Goal: Information Seeking & Learning: Compare options

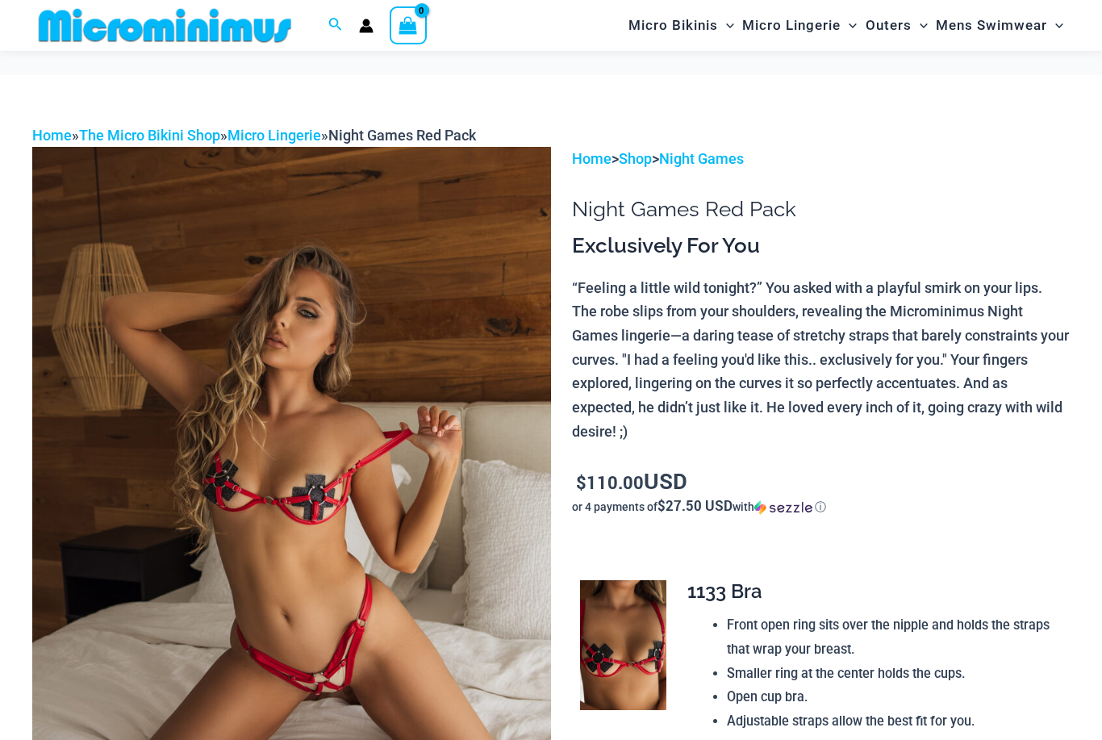
scroll to position [86, 0]
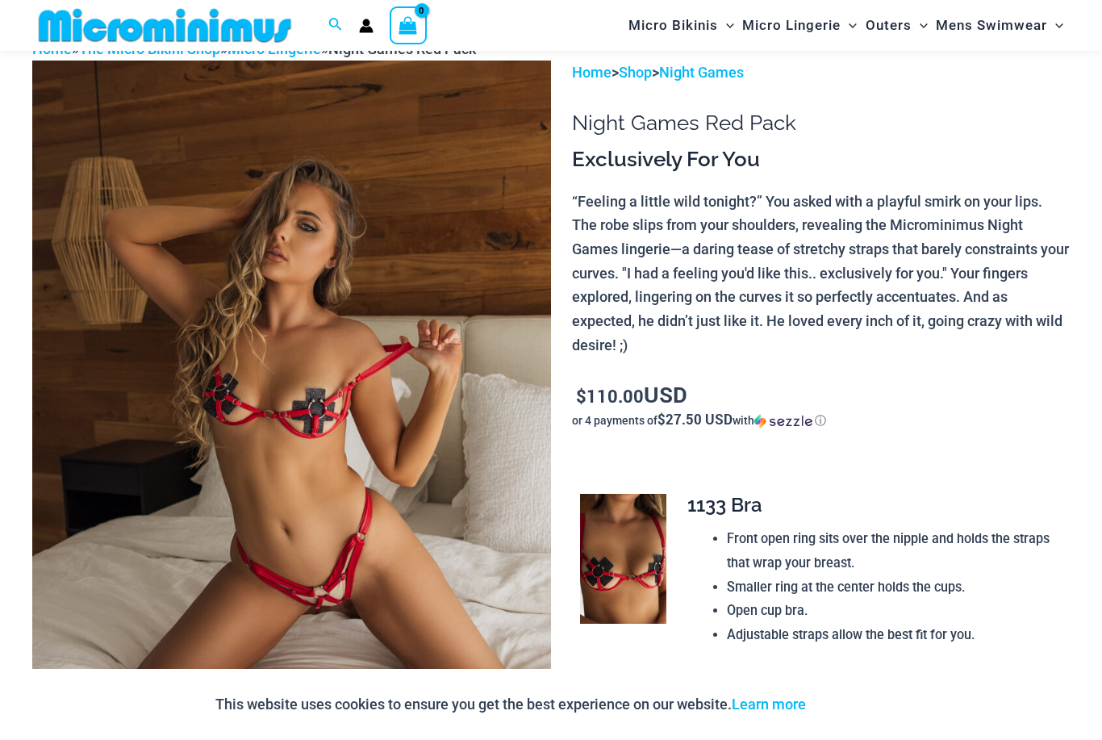
click at [690, 27] on span "Micro Bikinis" at bounding box center [673, 25] width 90 height 41
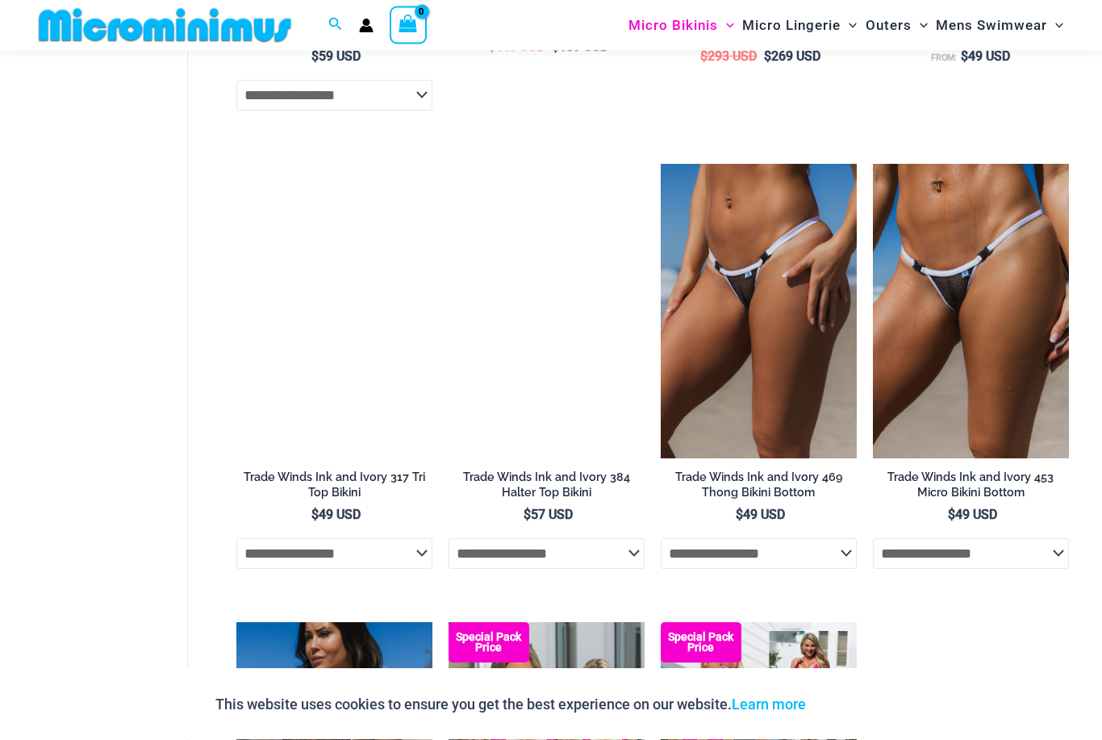
scroll to position [2240, 0]
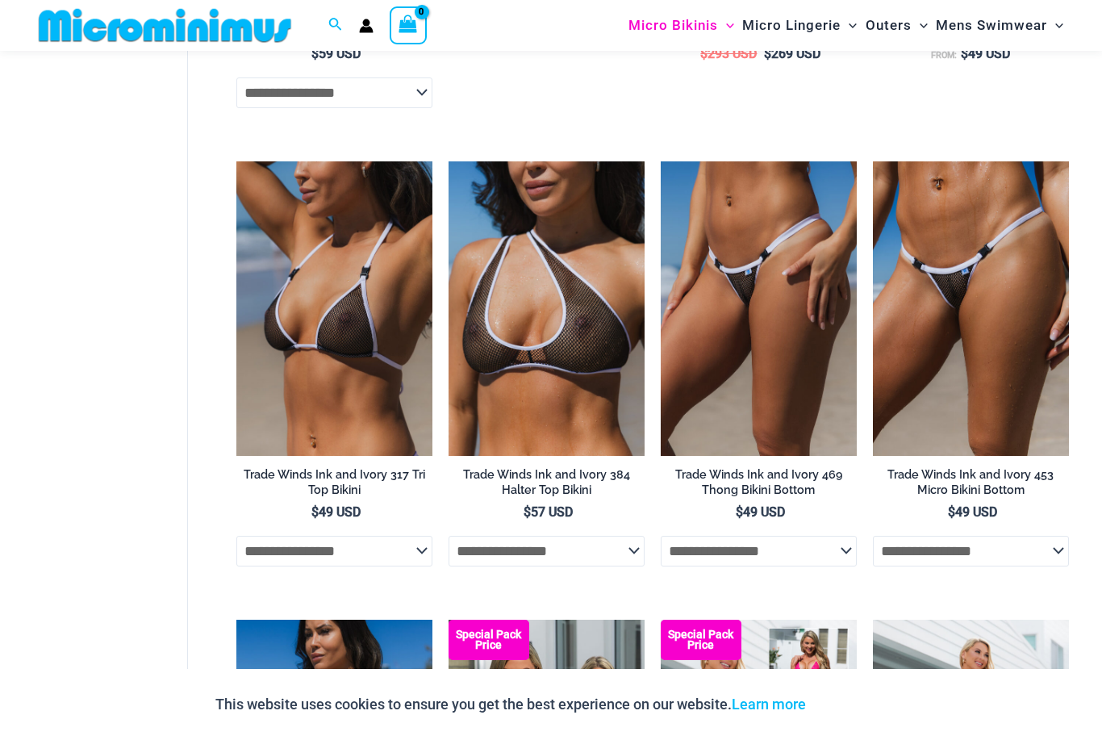
click at [236, 161] on img at bounding box center [236, 161] width 0 height 0
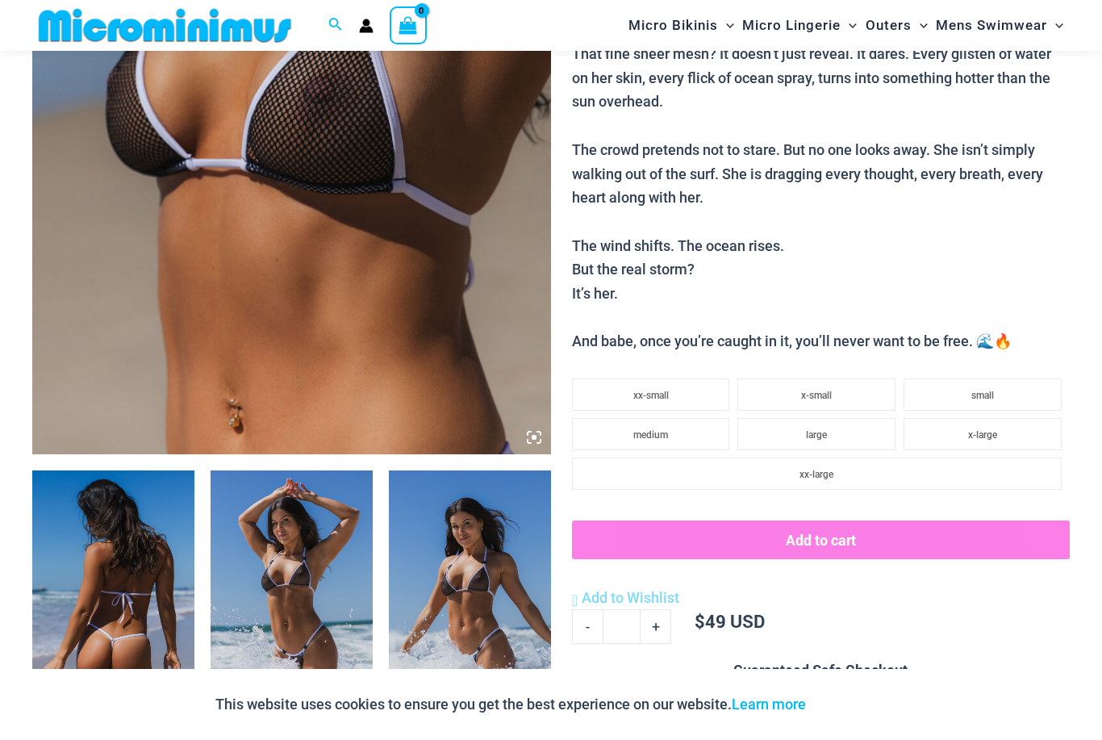
scroll to position [467, 0]
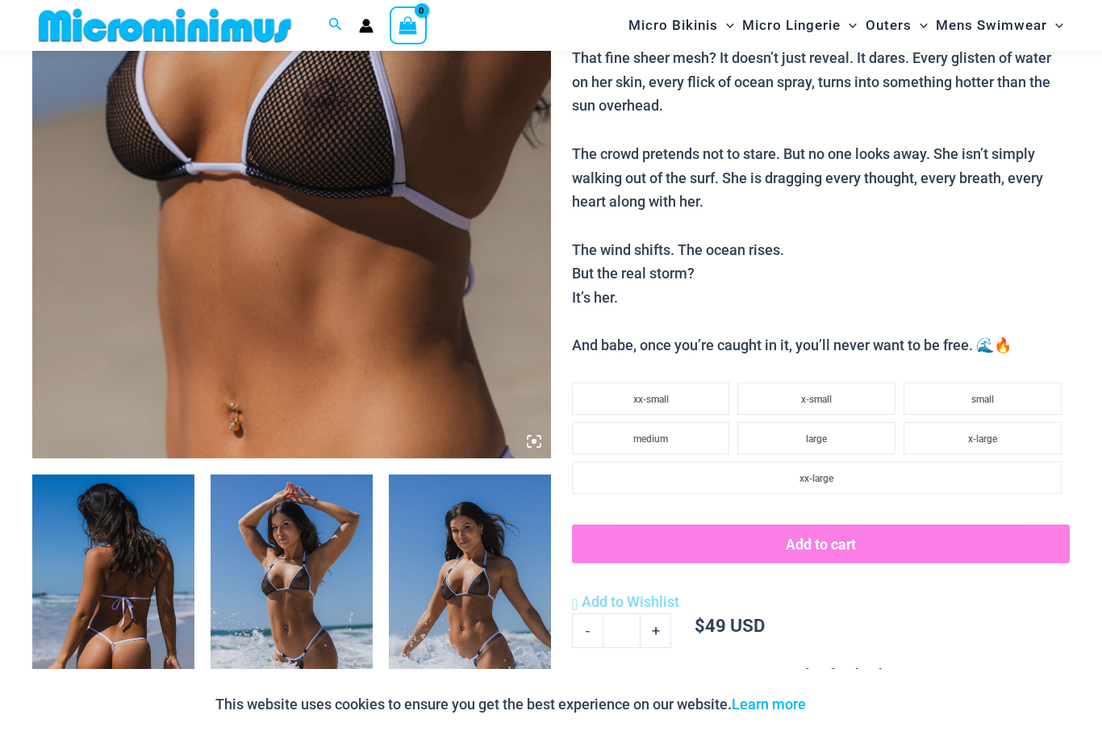
click at [150, 186] on img at bounding box center [291, 69] width 519 height 778
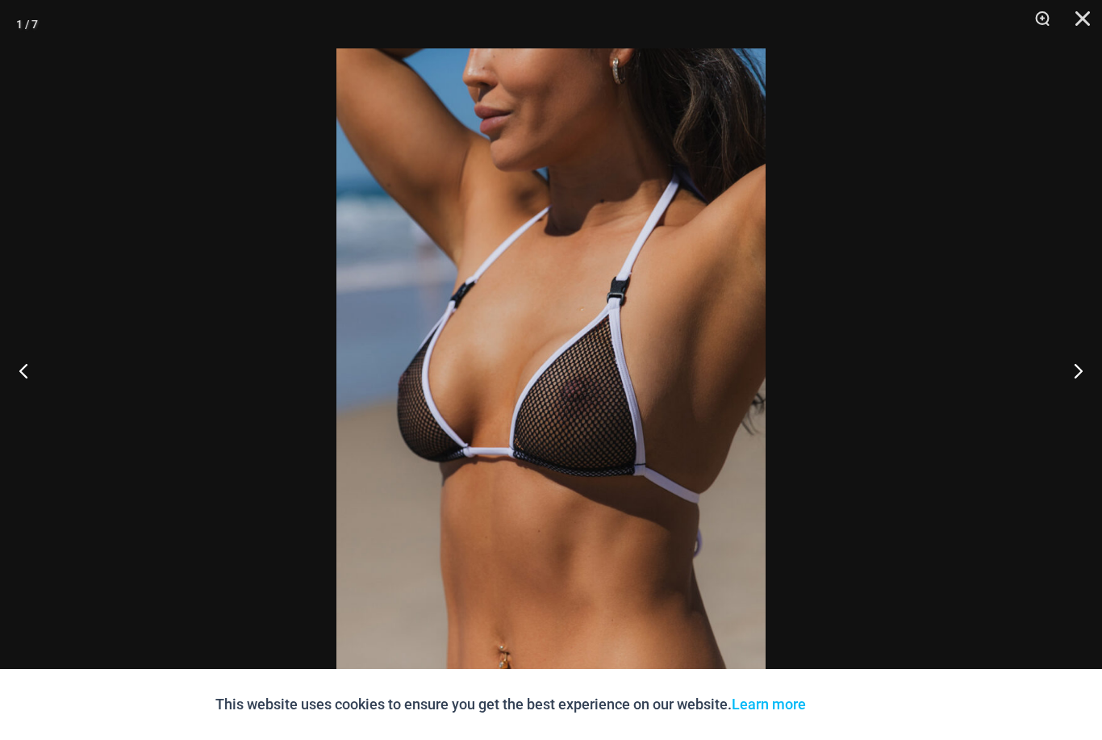
click at [1089, 369] on button "Next" at bounding box center [1071, 370] width 60 height 81
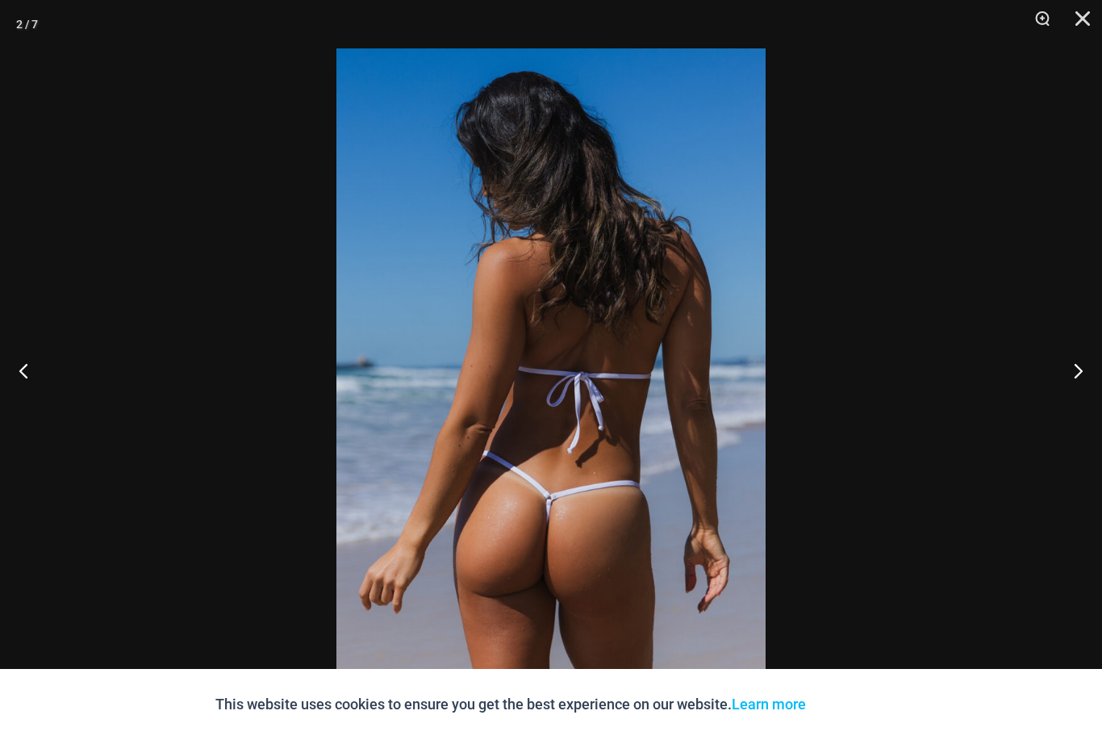
click at [1079, 365] on button "Next" at bounding box center [1071, 370] width 60 height 81
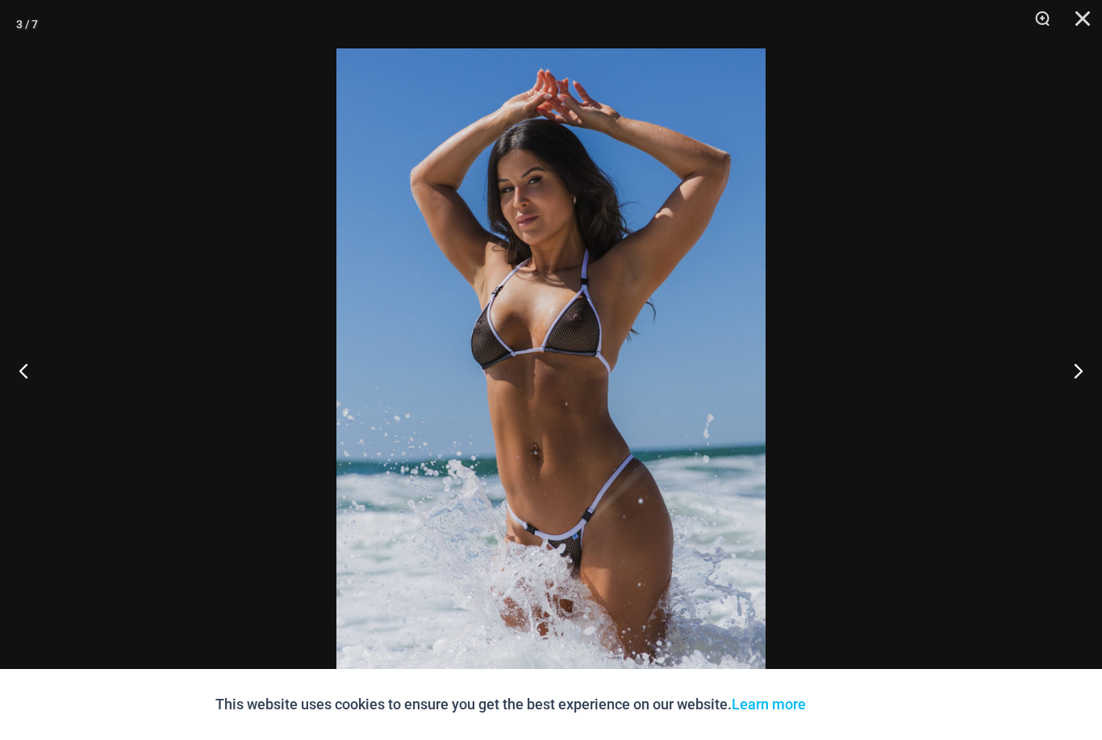
click at [1080, 361] on button "Next" at bounding box center [1071, 370] width 60 height 81
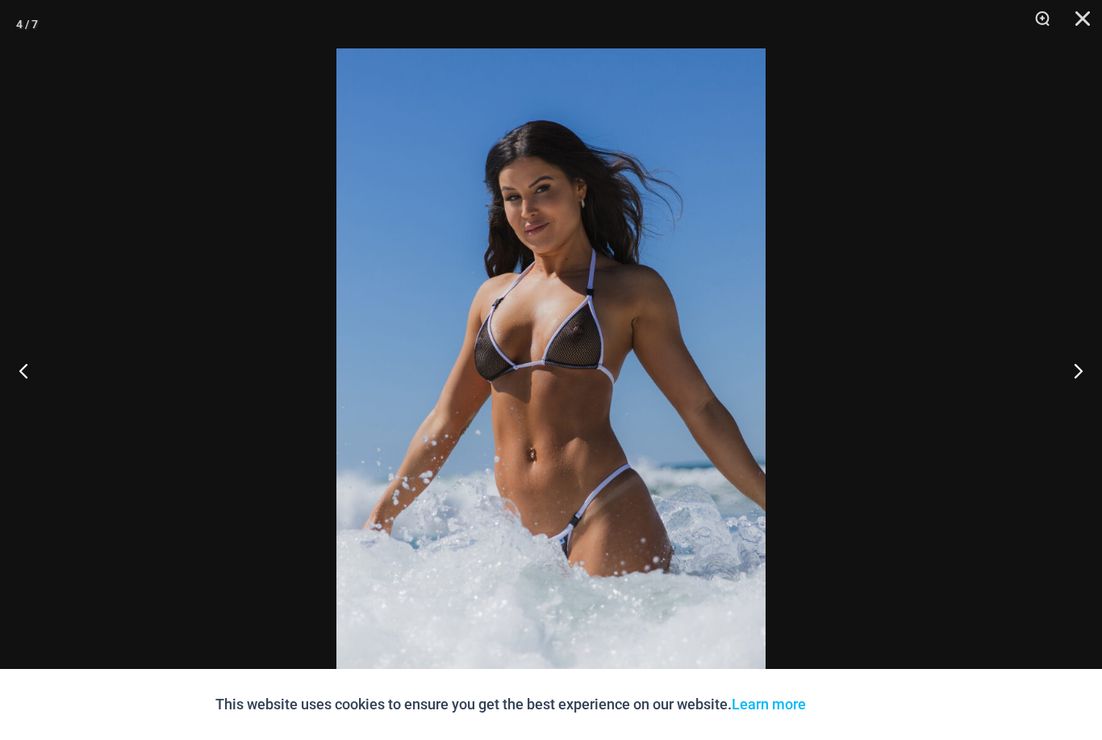
click at [1078, 364] on button "Next" at bounding box center [1071, 370] width 60 height 81
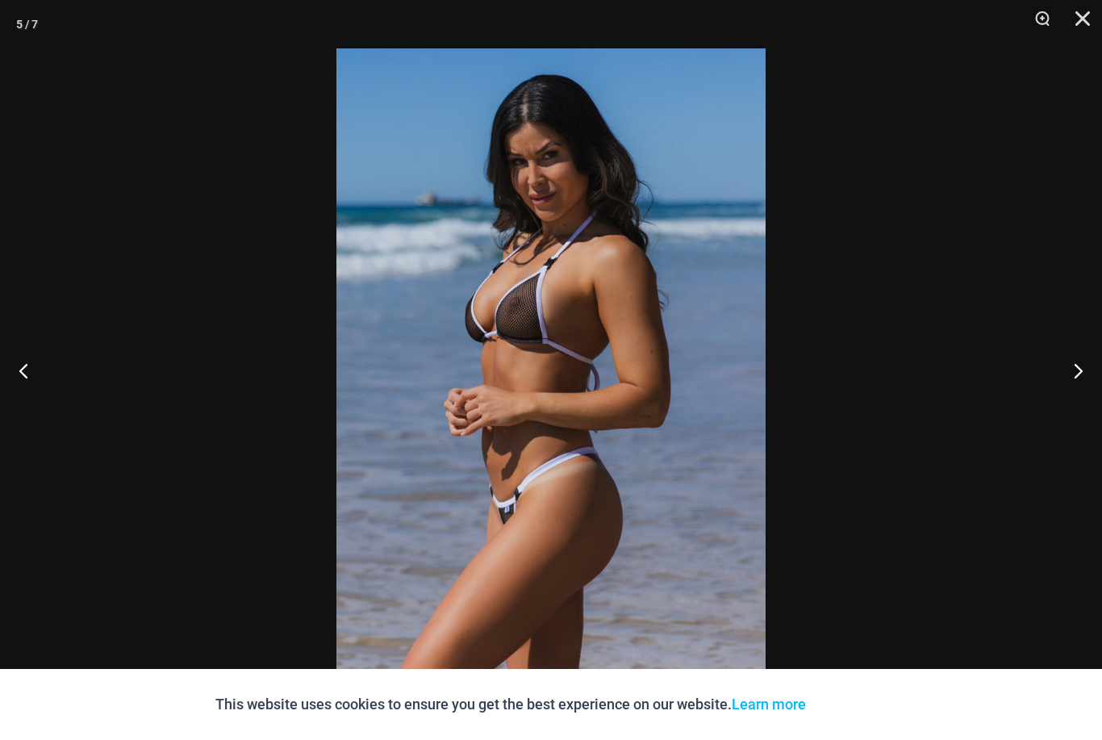
click at [1078, 365] on button "Next" at bounding box center [1071, 370] width 60 height 81
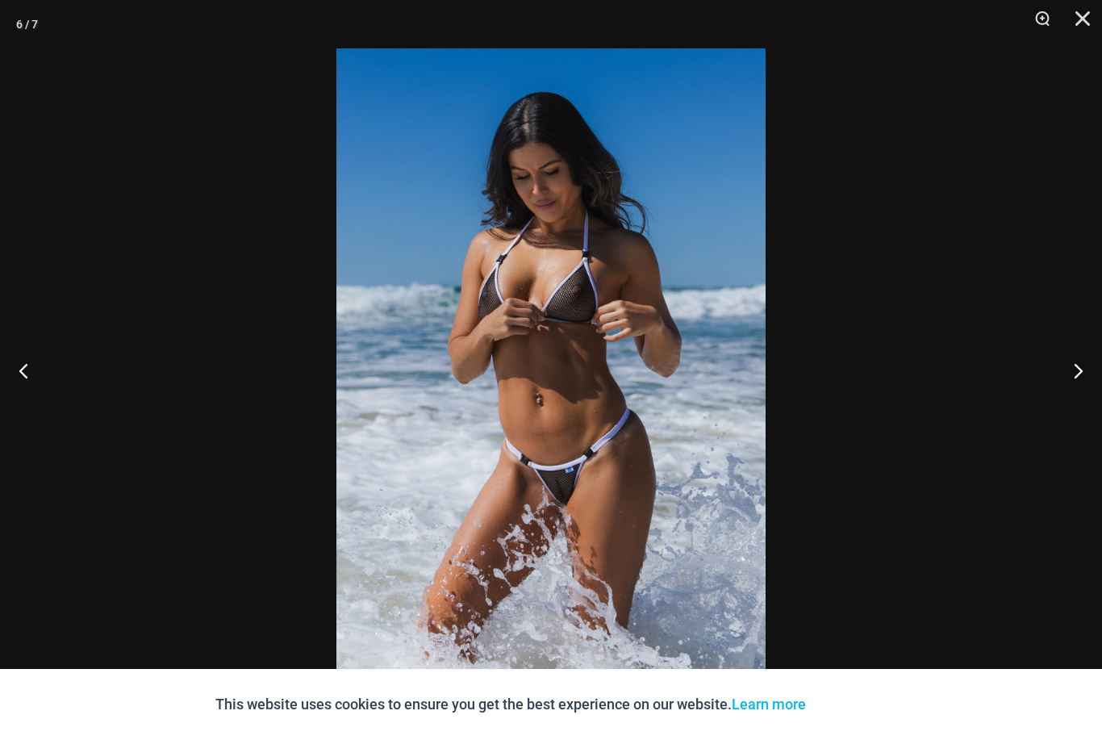
click at [1077, 365] on button "Next" at bounding box center [1071, 370] width 60 height 81
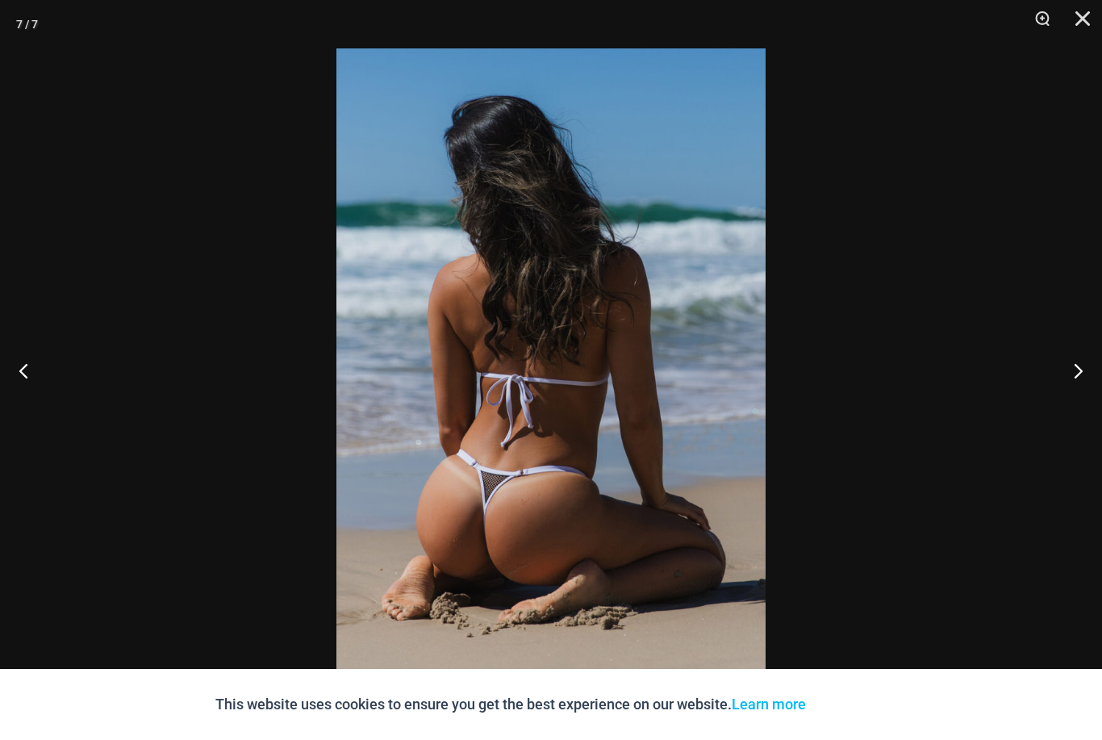
click at [1079, 363] on button "Next" at bounding box center [1071, 370] width 60 height 81
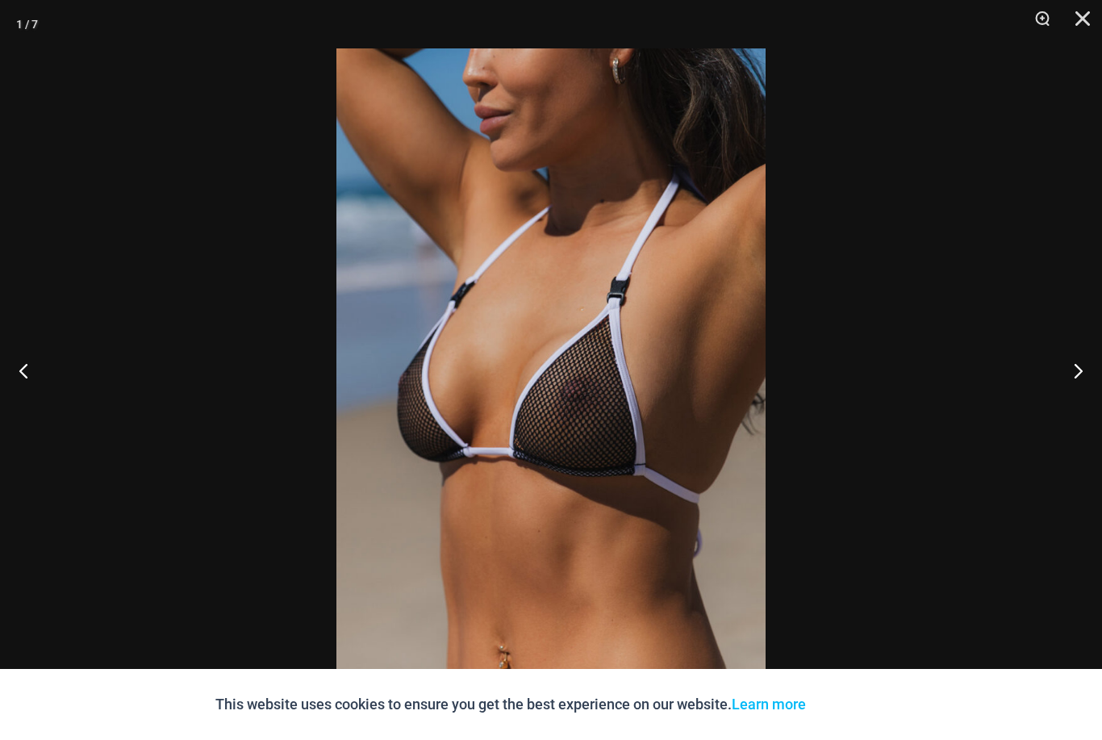
click at [1079, 376] on button "Next" at bounding box center [1071, 370] width 60 height 81
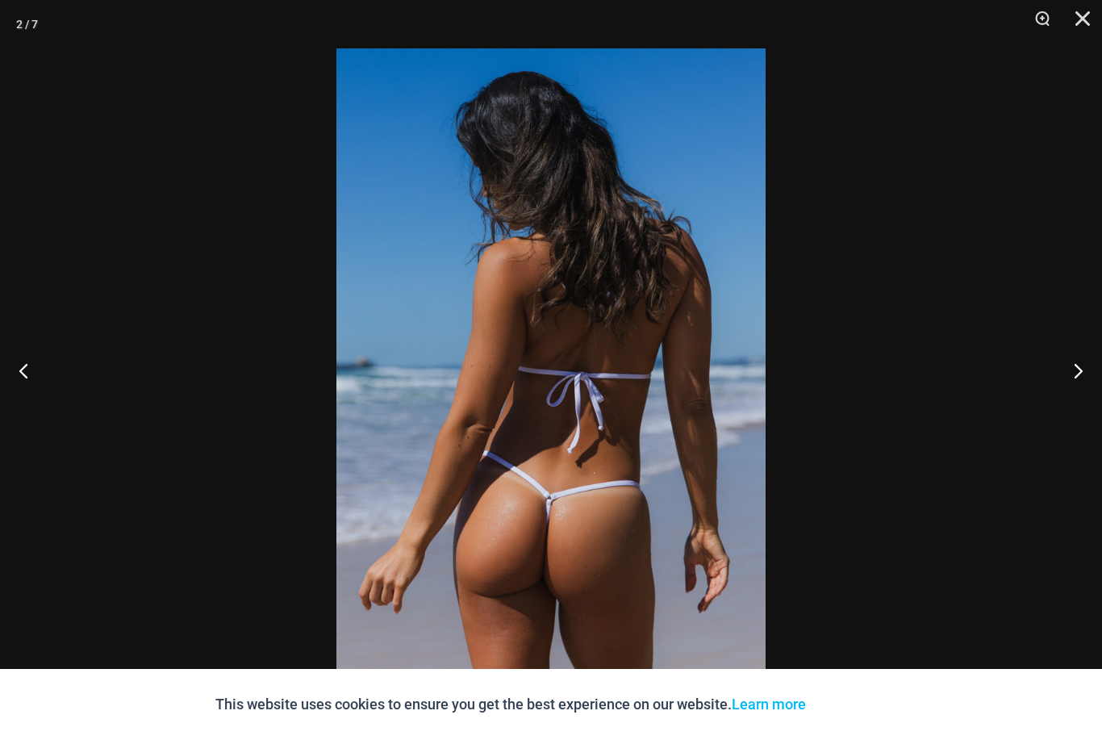
click at [1080, 373] on button "Next" at bounding box center [1071, 370] width 60 height 81
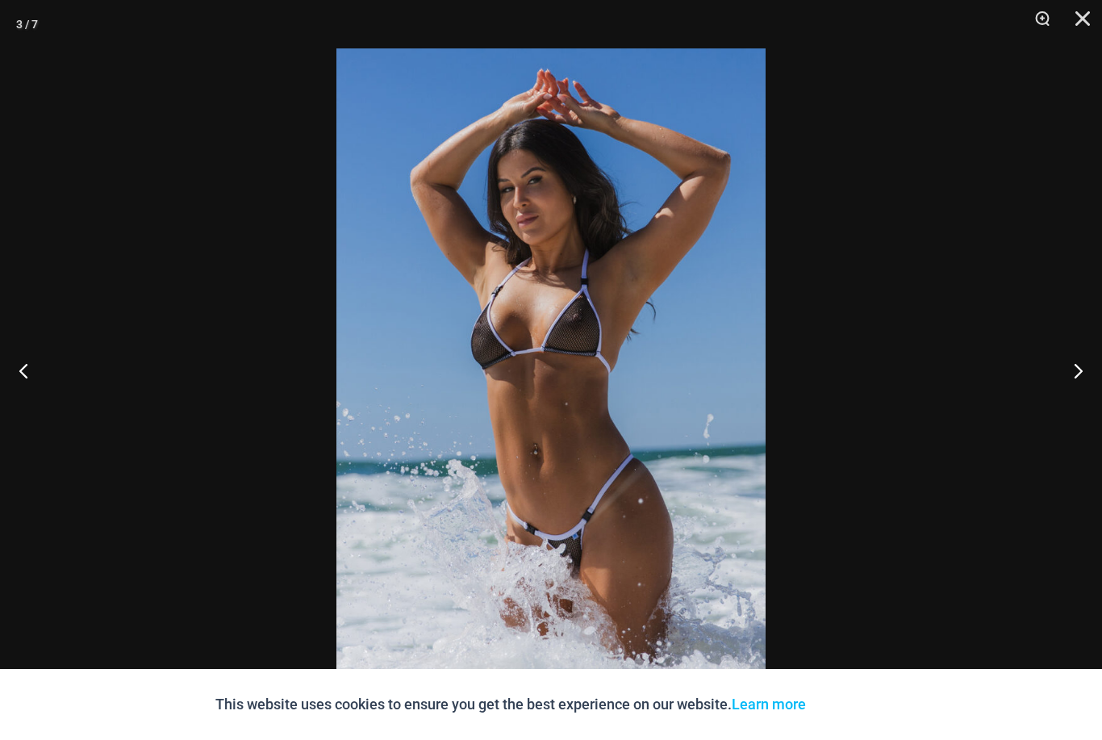
click at [1078, 365] on button "Next" at bounding box center [1071, 370] width 60 height 81
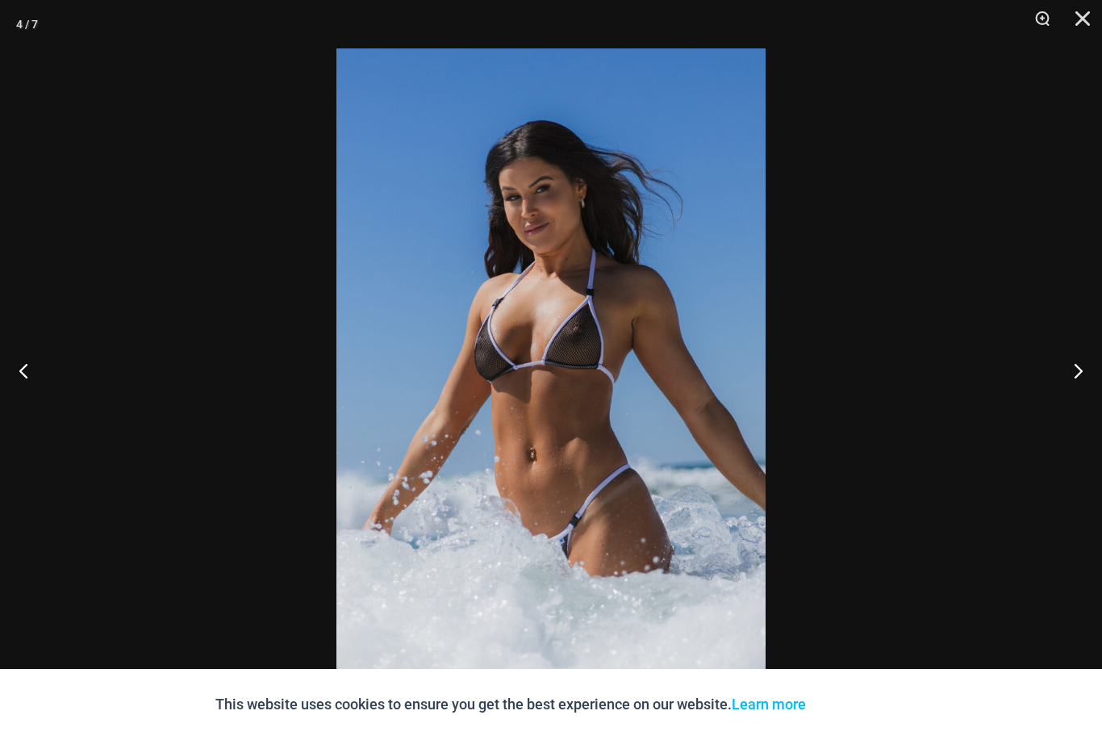
click at [1078, 356] on button "Next" at bounding box center [1071, 370] width 60 height 81
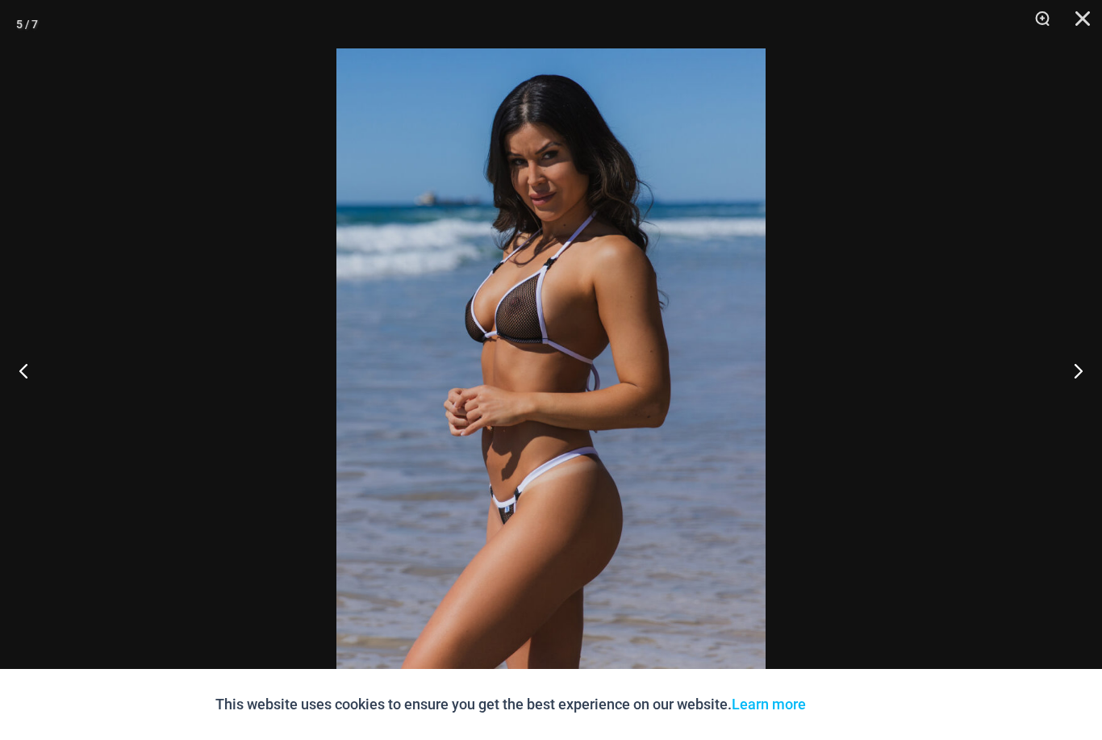
click at [1078, 351] on button "Next" at bounding box center [1071, 370] width 60 height 81
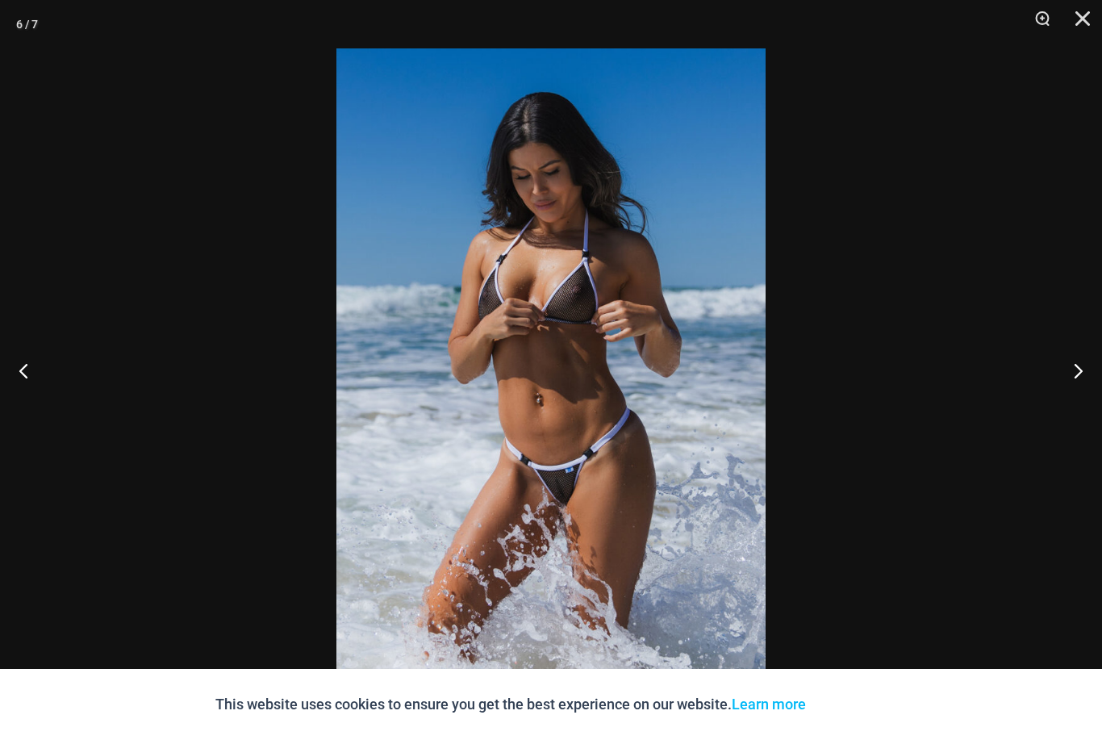
click at [1080, 348] on button "Next" at bounding box center [1071, 370] width 60 height 81
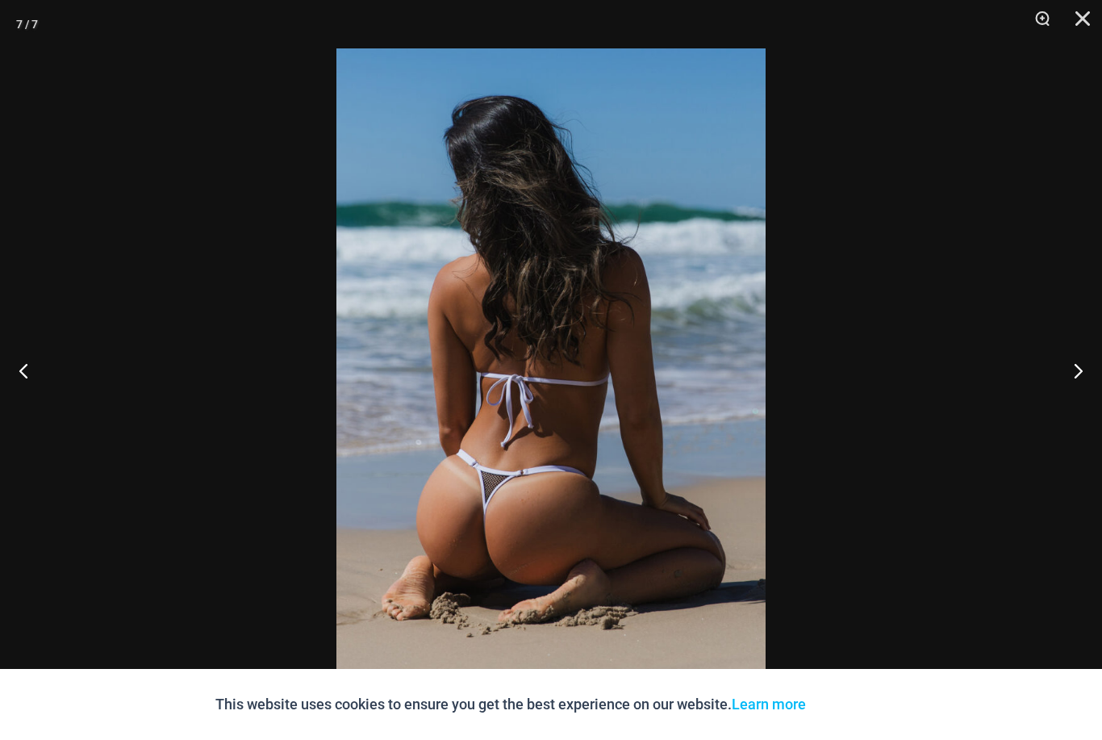
click at [1082, 30] on button "Close" at bounding box center [1077, 24] width 40 height 48
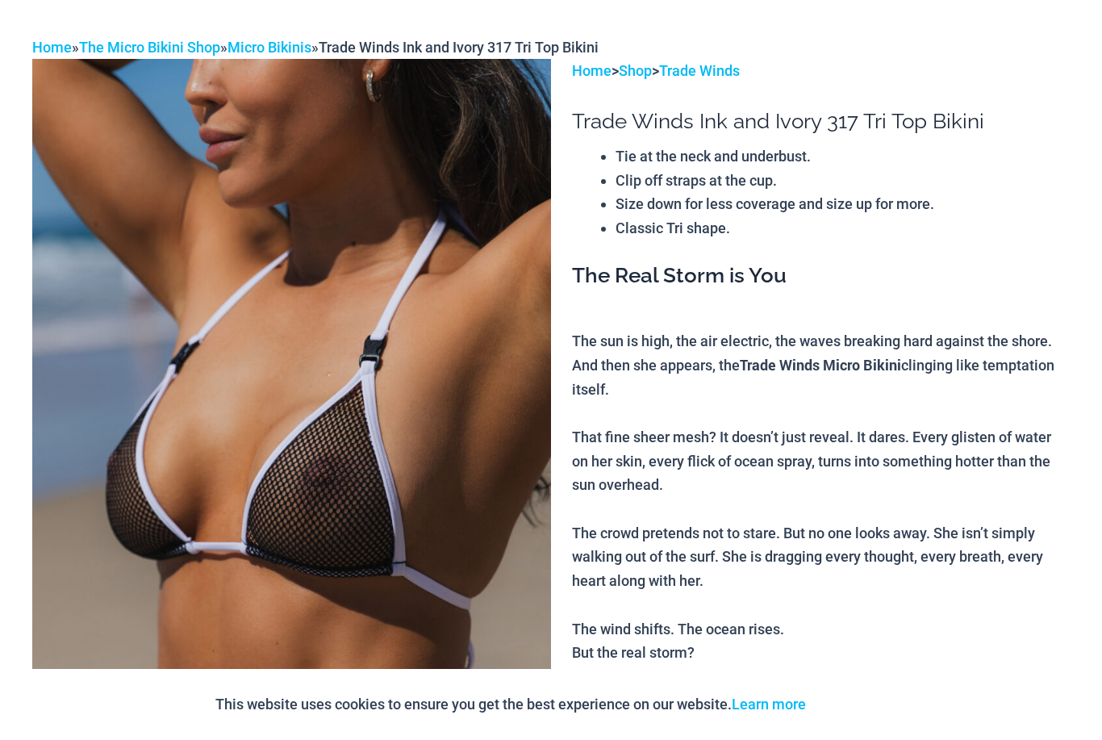
scroll to position [0, 0]
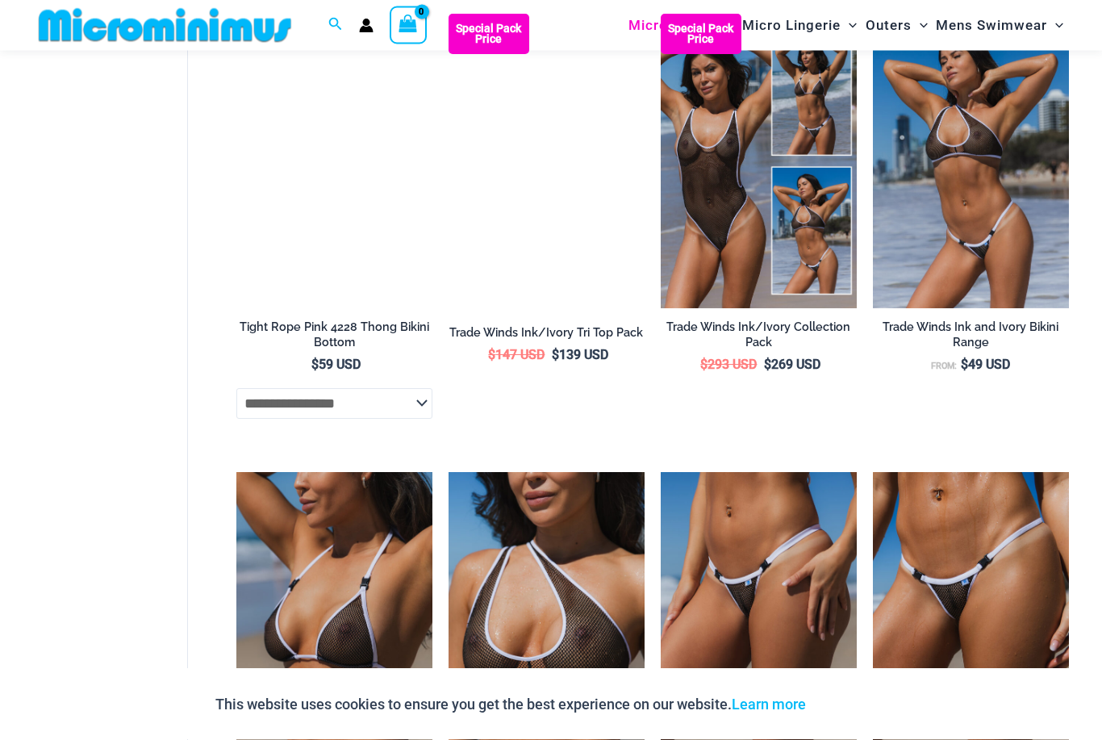
scroll to position [1929, 0]
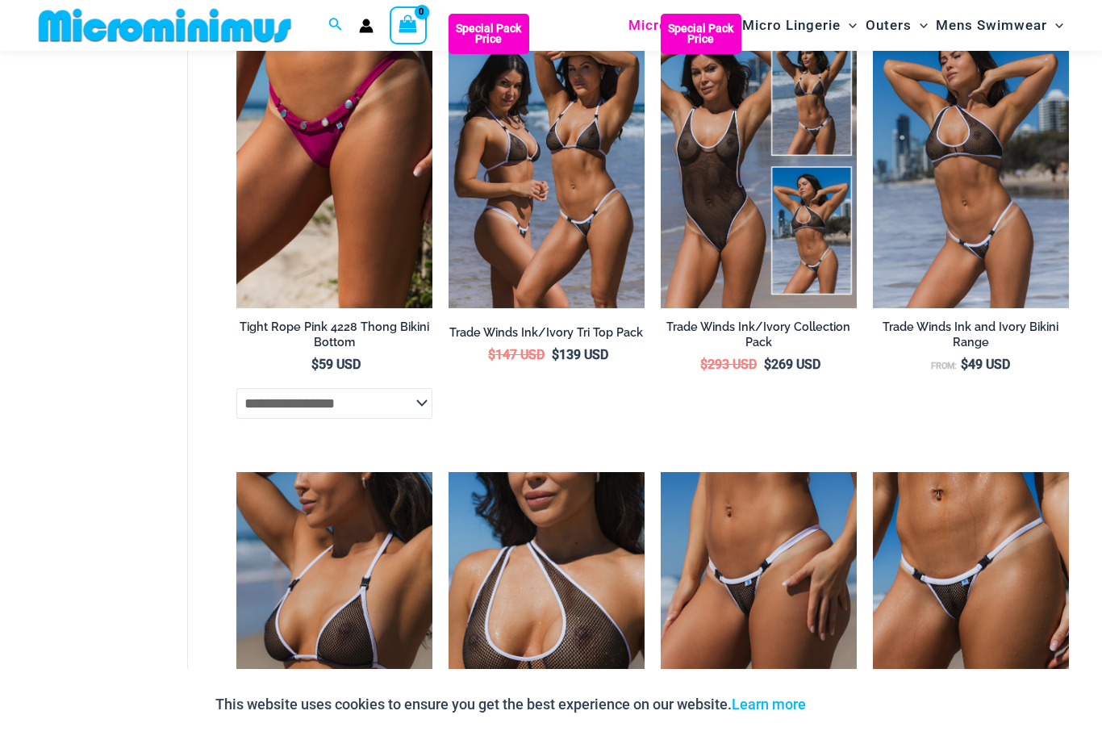
click at [661, 14] on img at bounding box center [661, 14] width 0 height 0
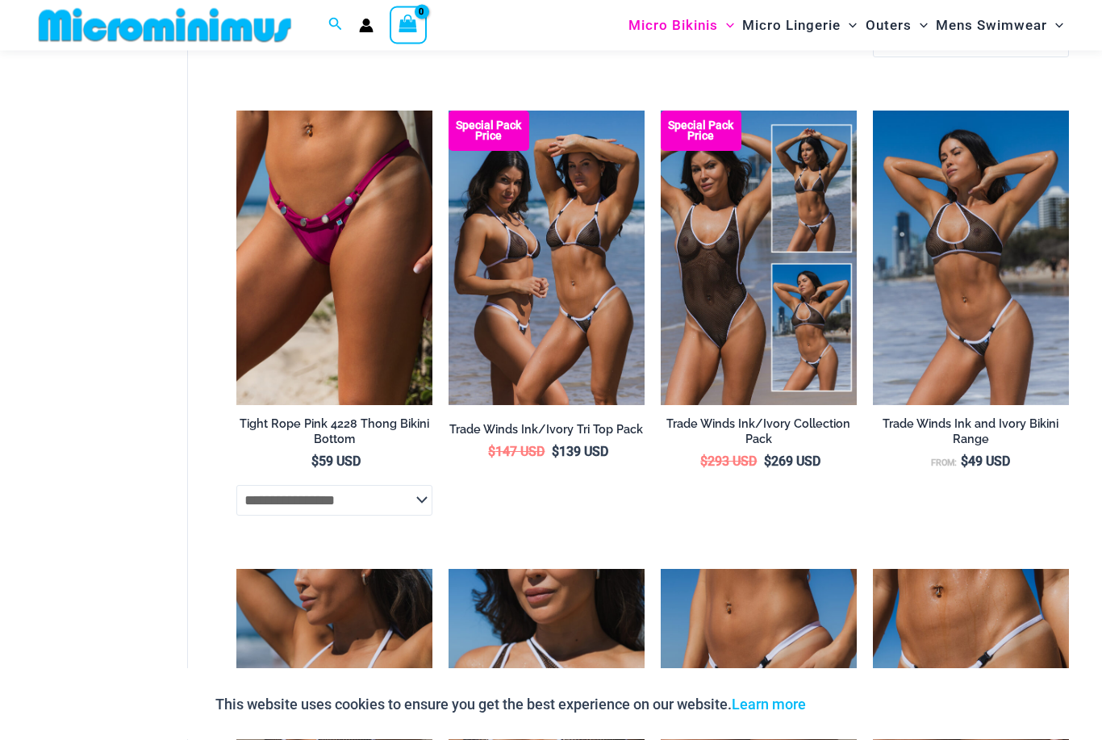
scroll to position [1833, 0]
click at [873, 111] on img at bounding box center [873, 111] width 0 height 0
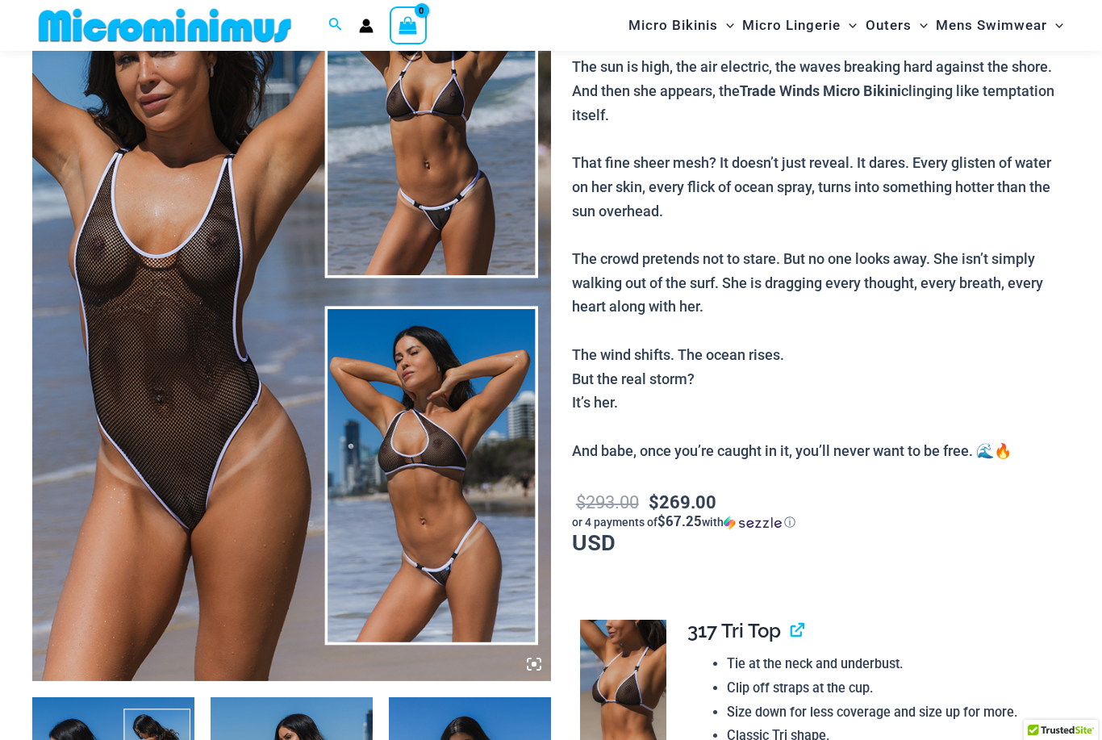
click at [157, 225] on img at bounding box center [291, 291] width 519 height 778
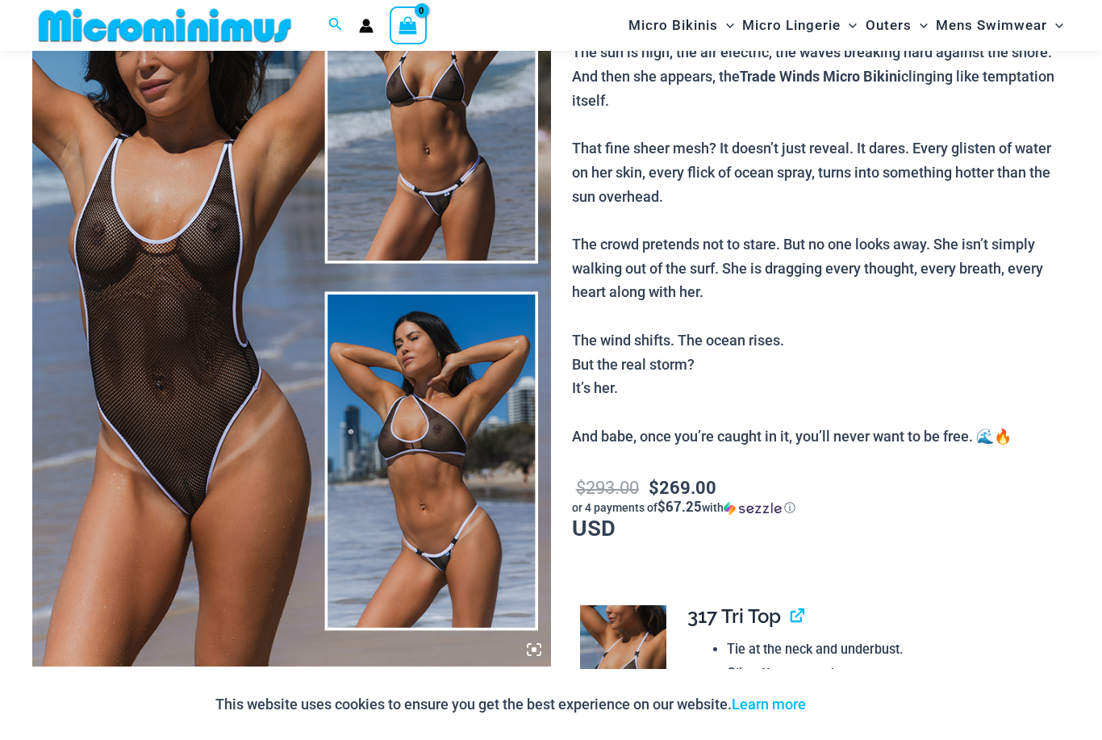
click at [163, 221] on img at bounding box center [291, 277] width 519 height 778
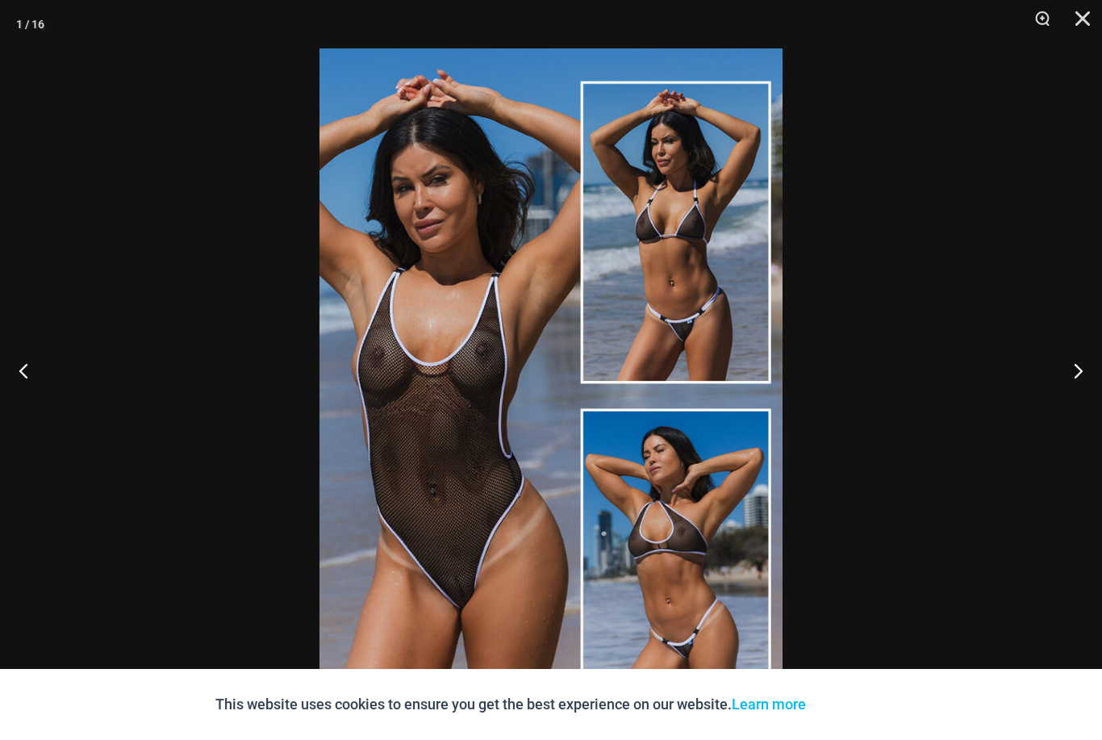
click at [1062, 408] on button "Next" at bounding box center [1071, 370] width 60 height 81
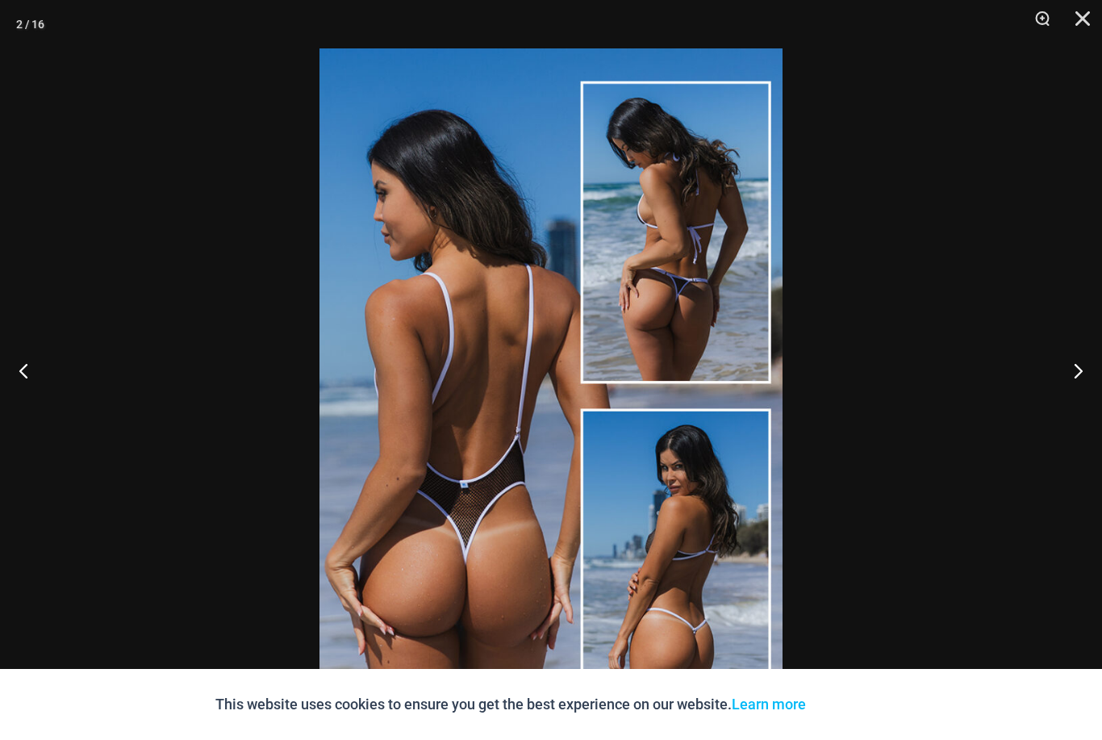
click at [1073, 405] on button "Next" at bounding box center [1071, 370] width 60 height 81
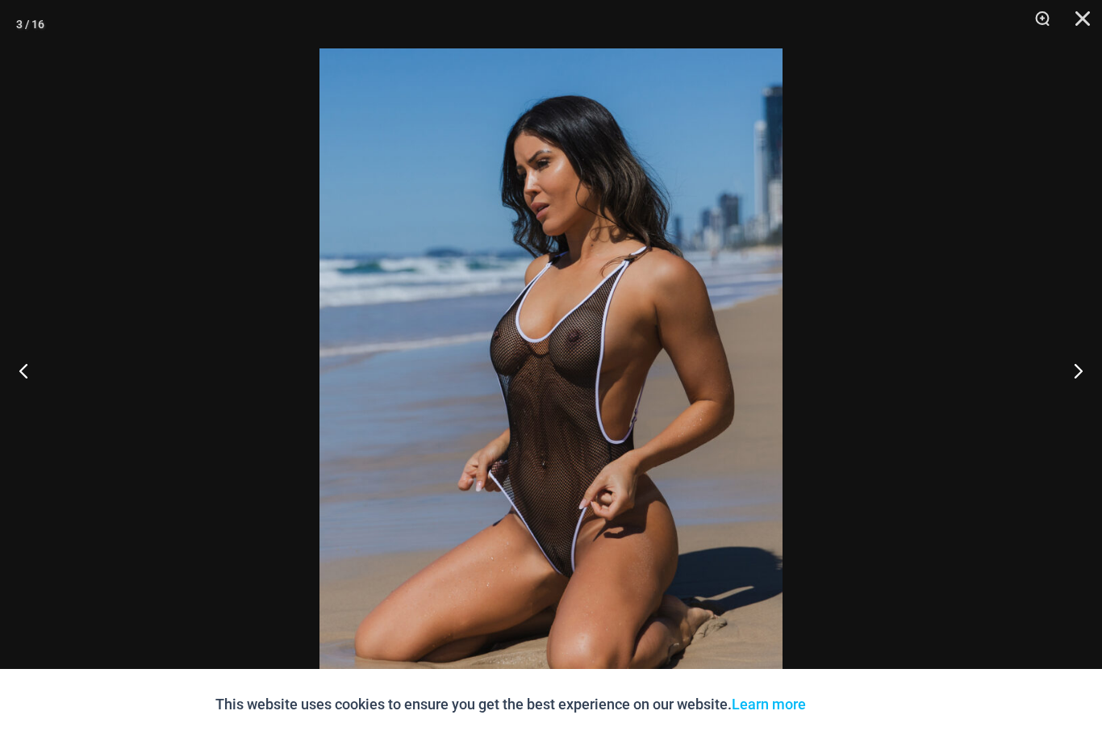
click at [1070, 407] on button "Next" at bounding box center [1071, 370] width 60 height 81
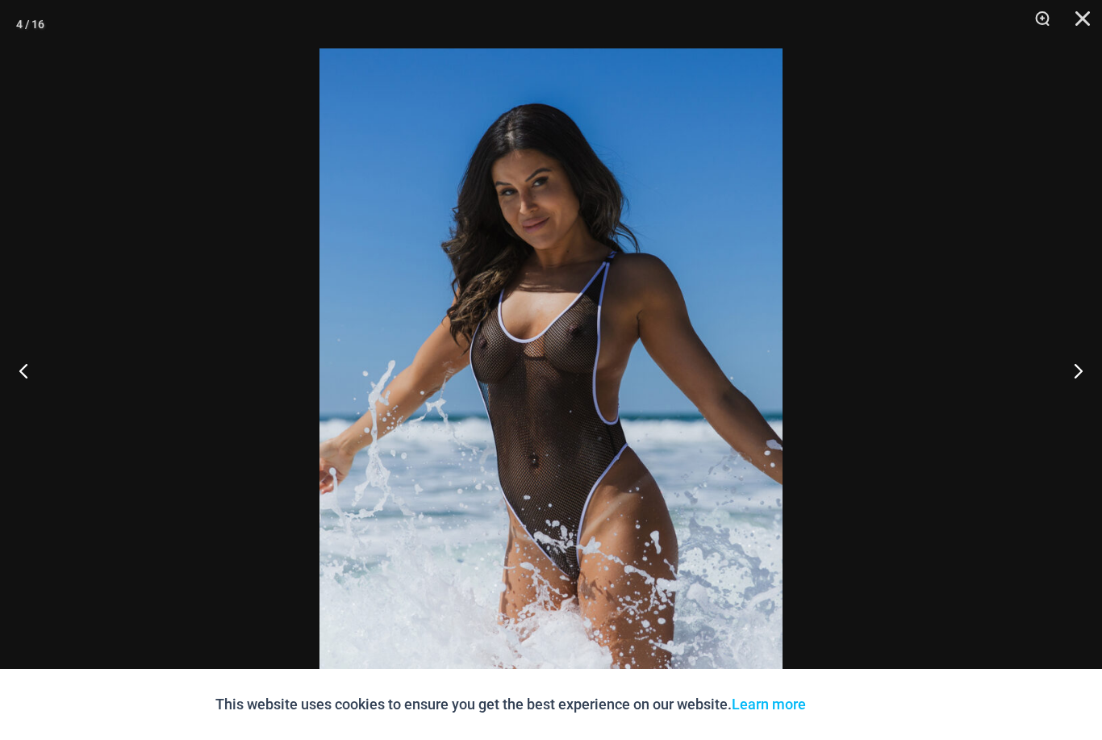
click at [1070, 406] on button "Next" at bounding box center [1071, 370] width 60 height 81
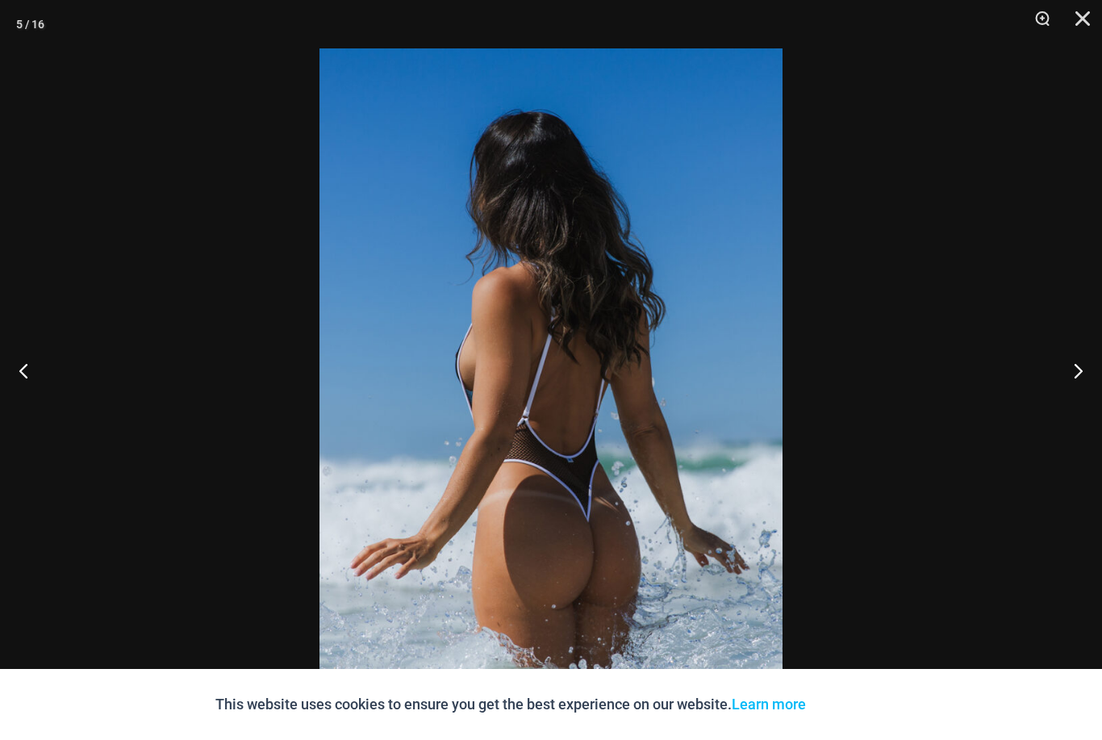
click at [1073, 407] on button "Next" at bounding box center [1071, 370] width 60 height 81
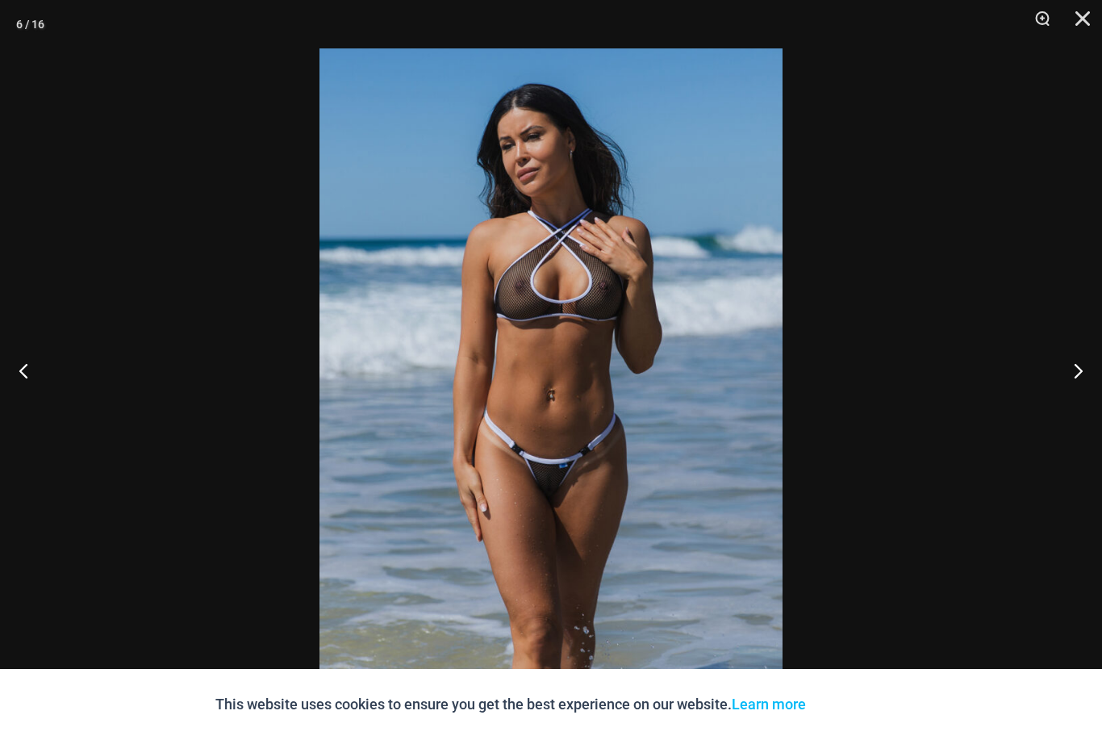
click at [1070, 411] on button "Next" at bounding box center [1071, 370] width 60 height 81
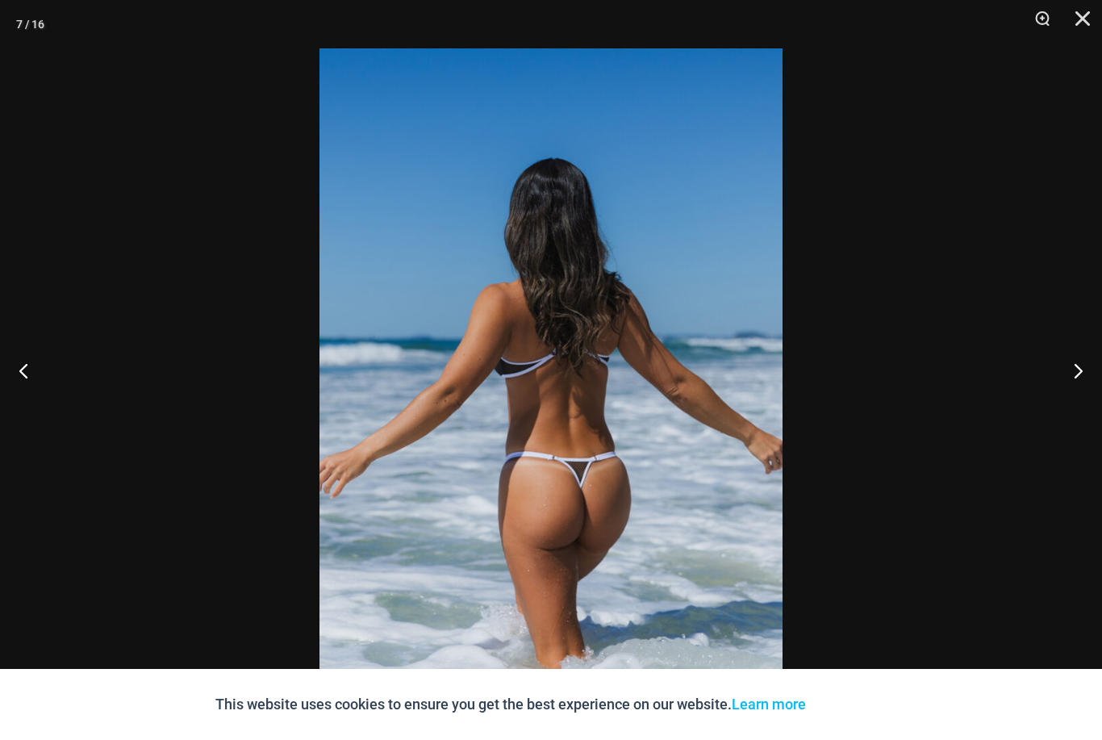
click at [1070, 410] on button "Next" at bounding box center [1071, 370] width 60 height 81
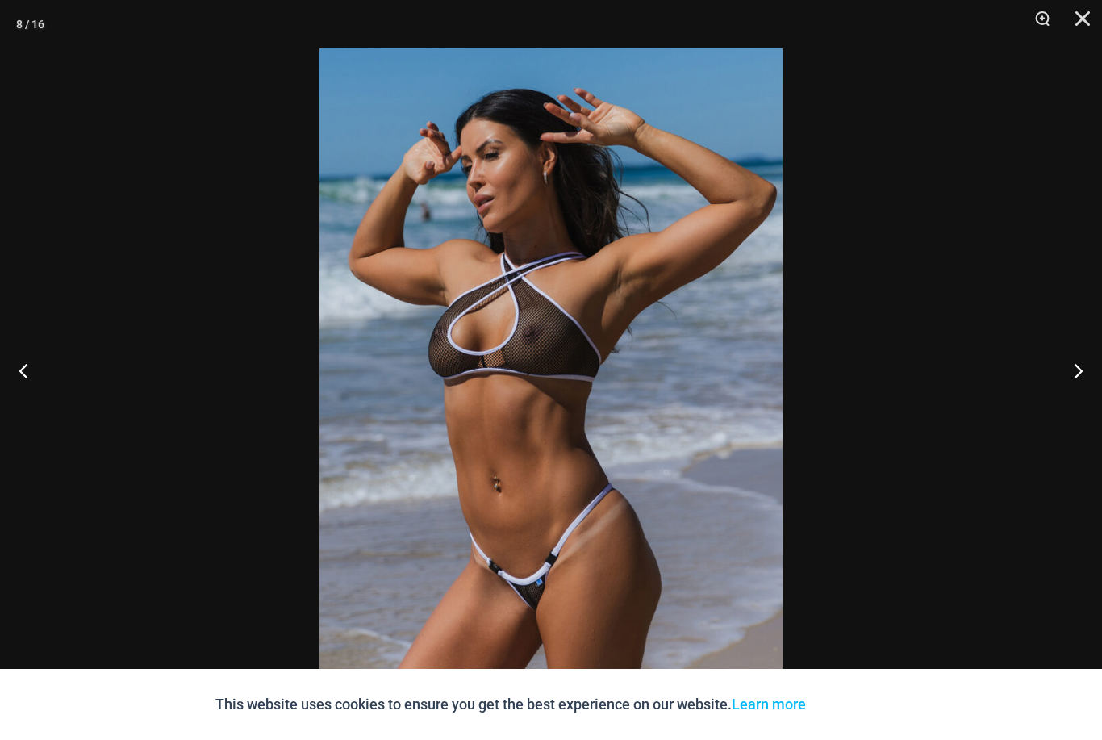
click at [1070, 409] on button "Next" at bounding box center [1071, 370] width 60 height 81
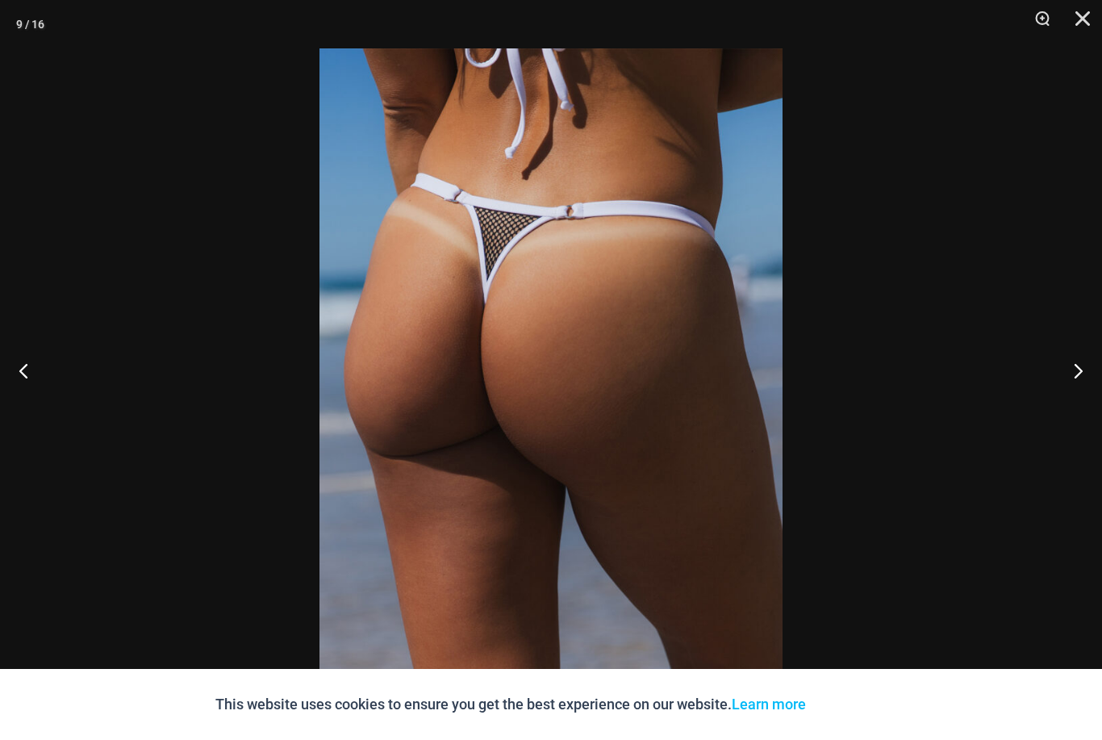
click at [1070, 409] on button "Next" at bounding box center [1071, 370] width 60 height 81
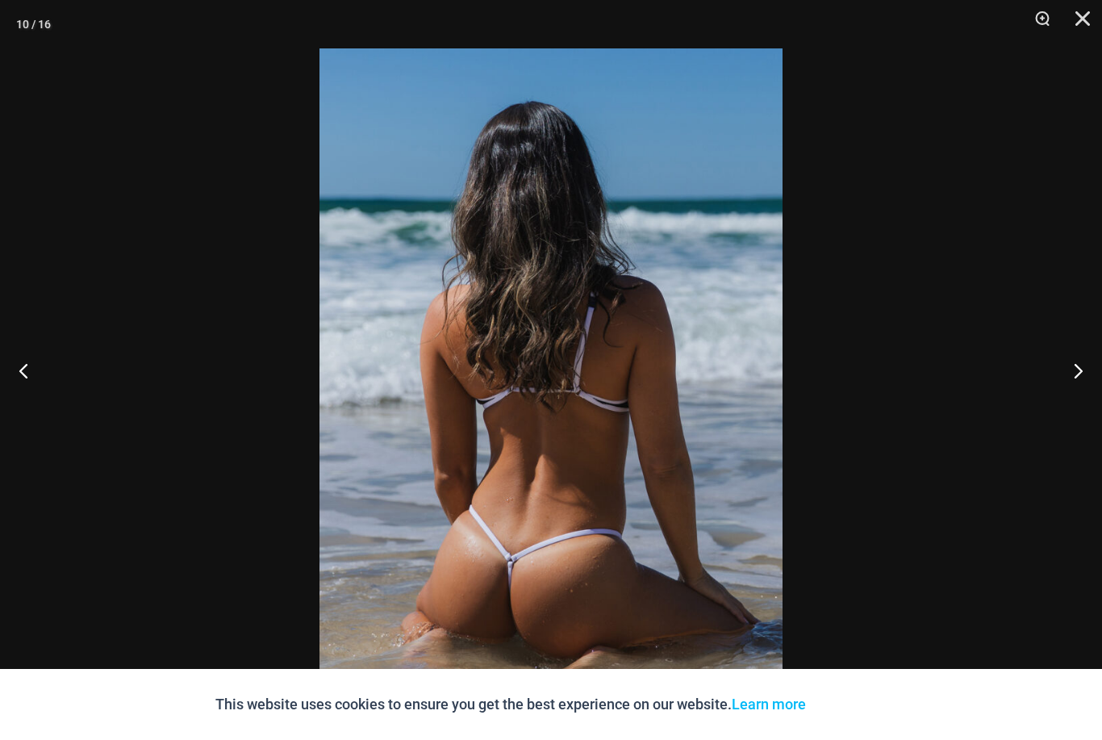
click at [1071, 404] on button "Next" at bounding box center [1071, 370] width 60 height 81
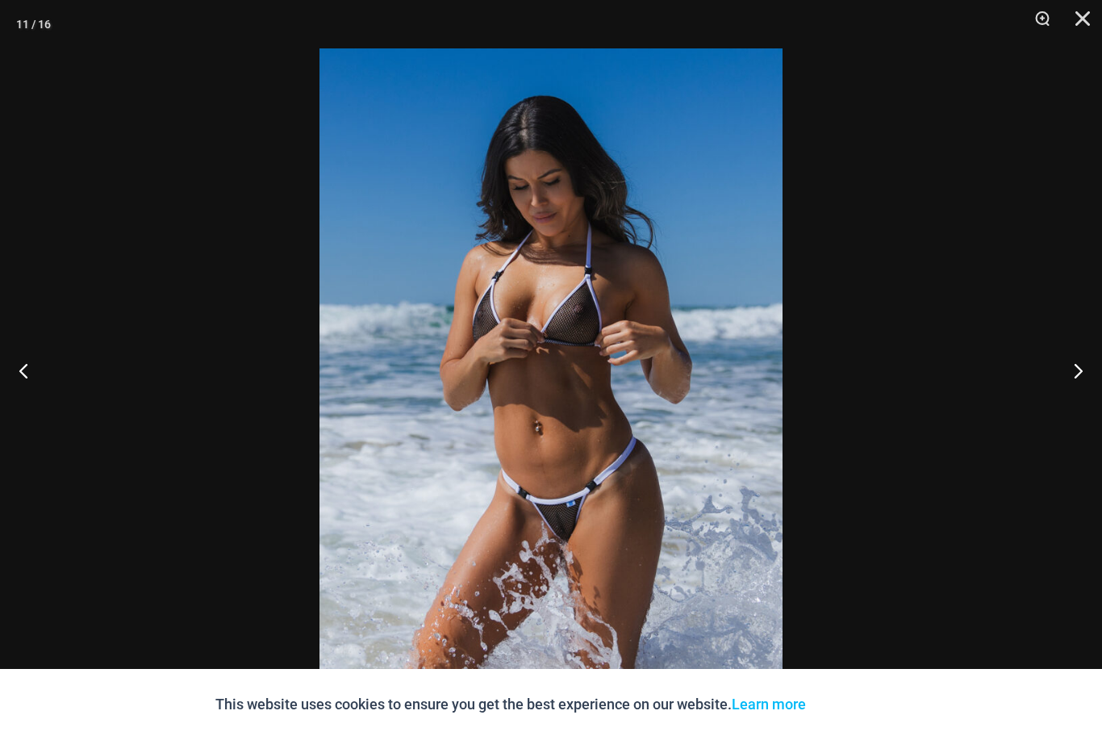
click at [1070, 403] on button "Next" at bounding box center [1071, 370] width 60 height 81
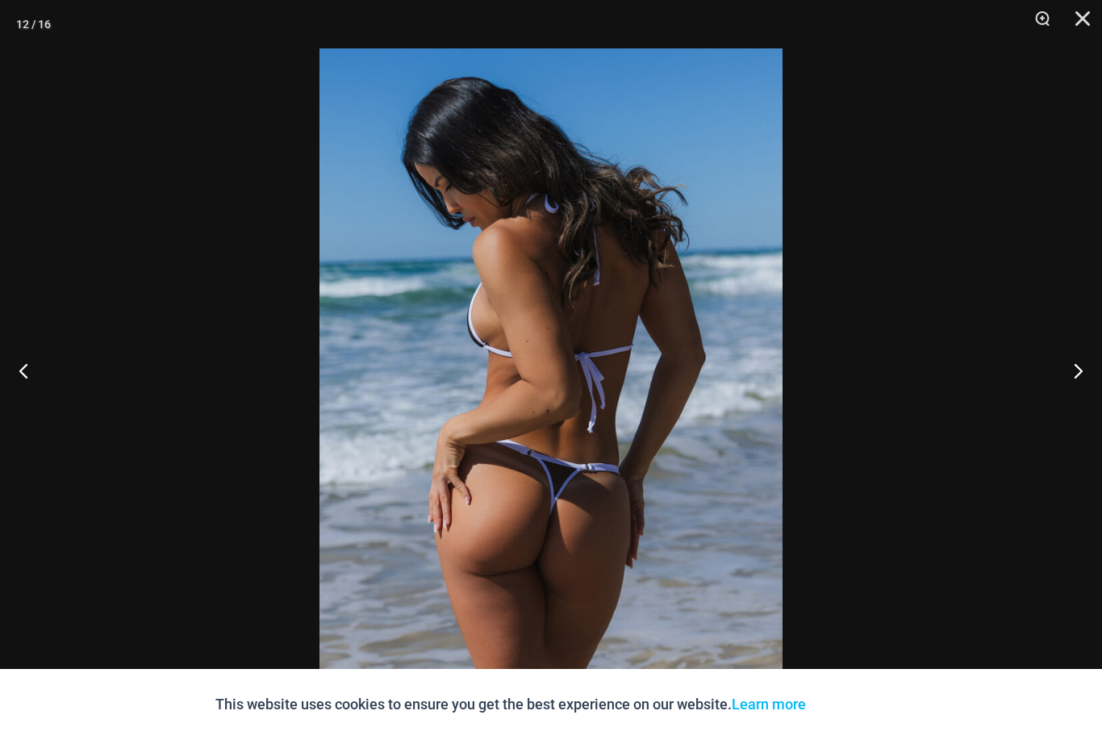
click at [1070, 402] on button "Next" at bounding box center [1071, 370] width 60 height 81
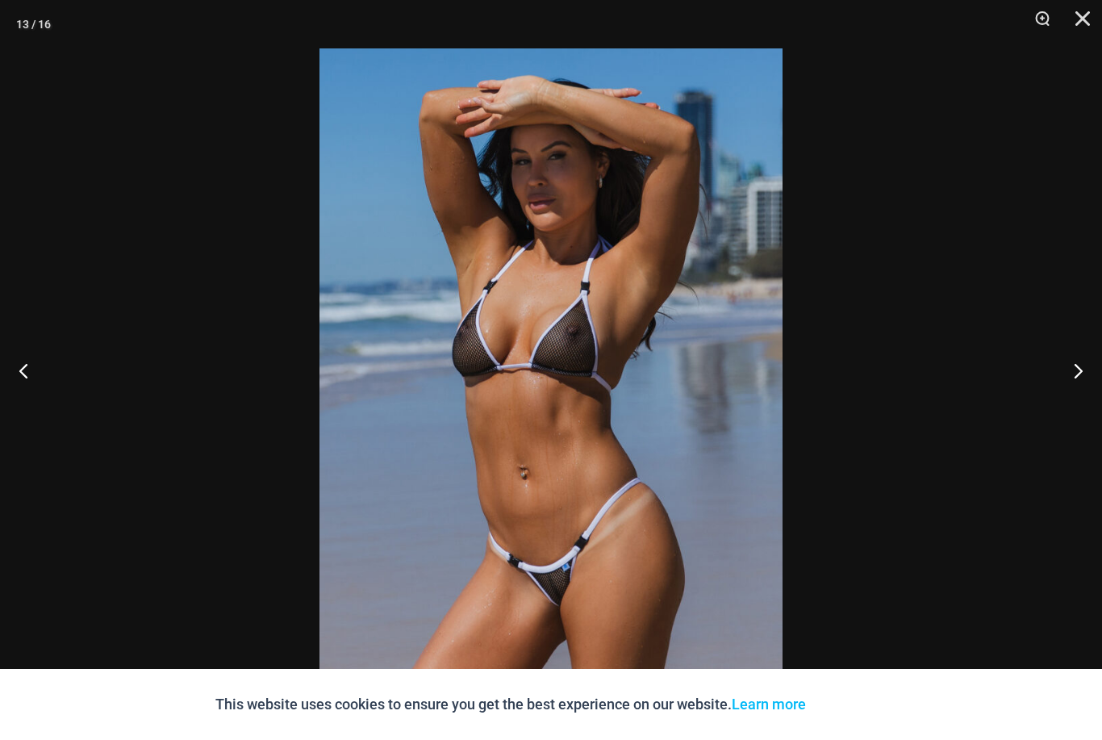
click at [1064, 403] on button "Next" at bounding box center [1071, 370] width 60 height 81
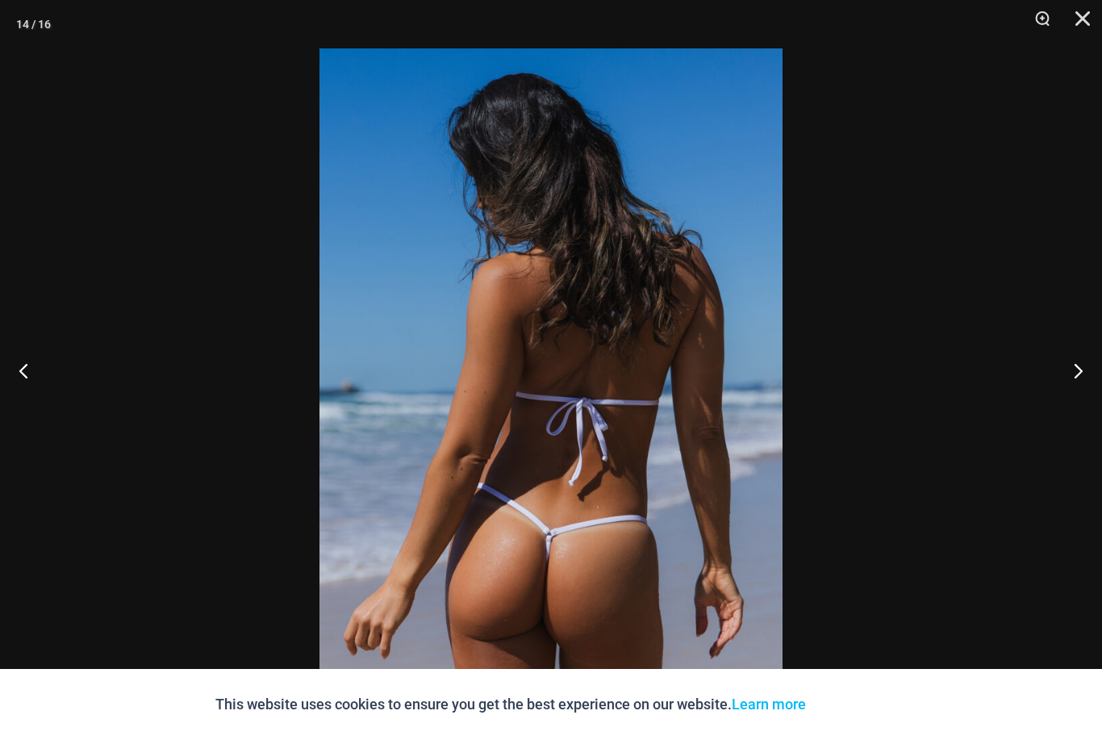
click at [1074, 406] on button "Next" at bounding box center [1071, 370] width 60 height 81
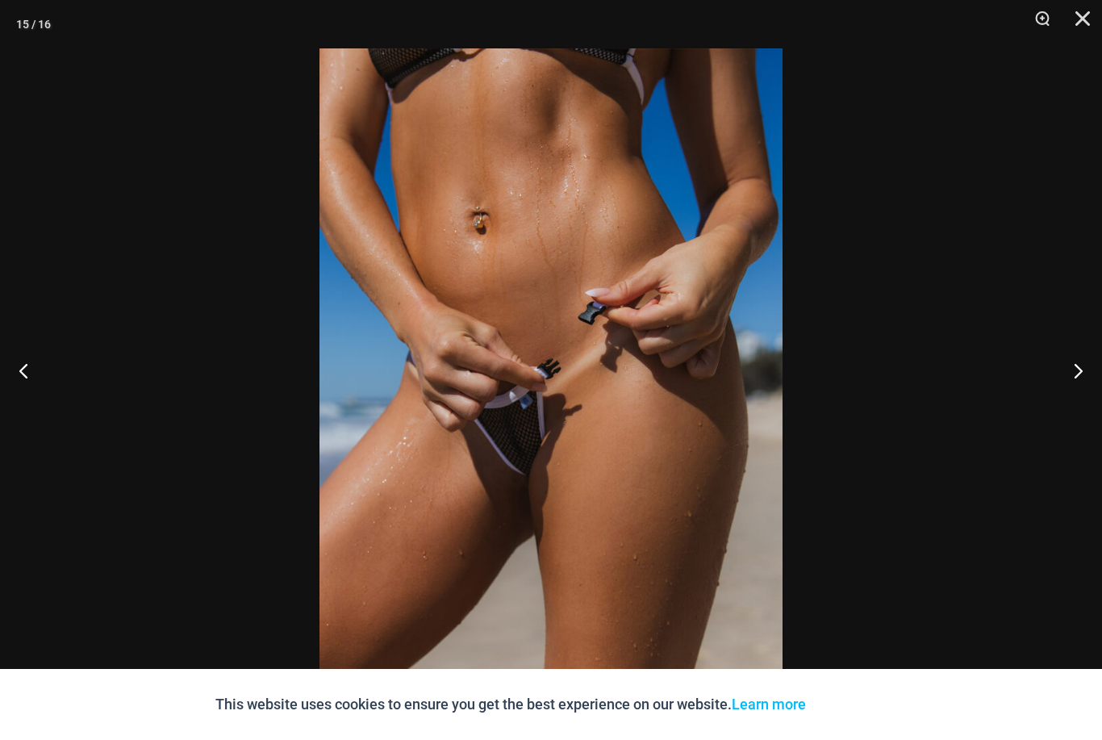
click at [1082, 3] on button "Close" at bounding box center [1077, 24] width 40 height 48
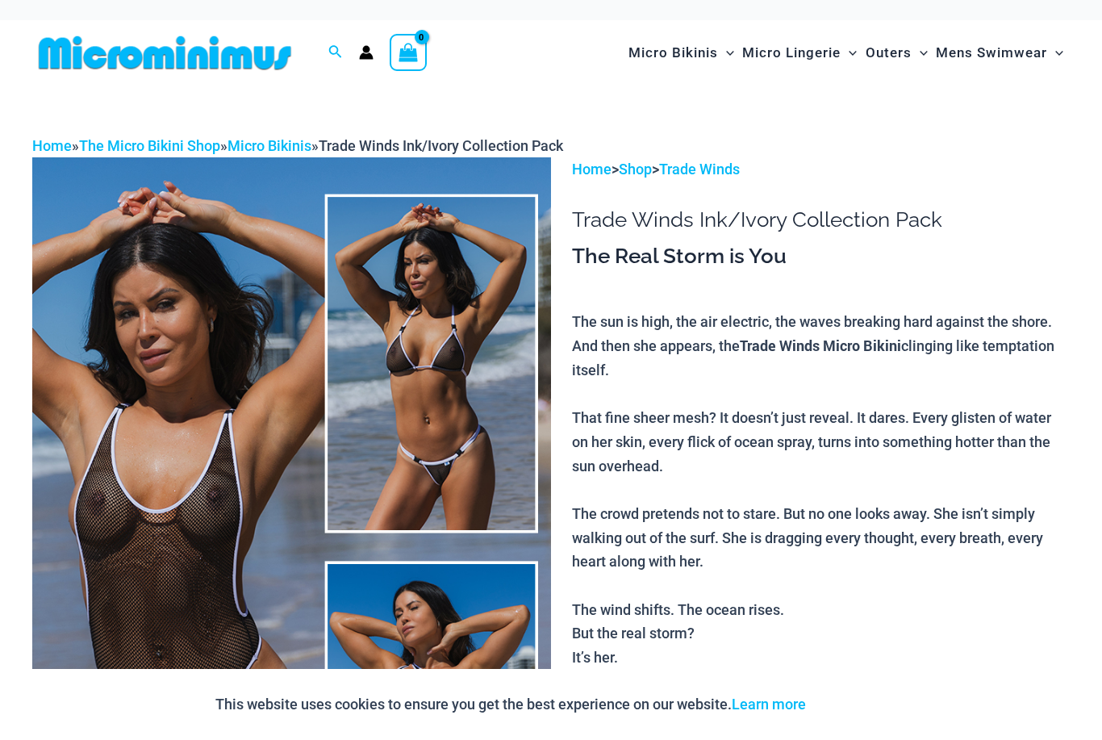
scroll to position [0, 0]
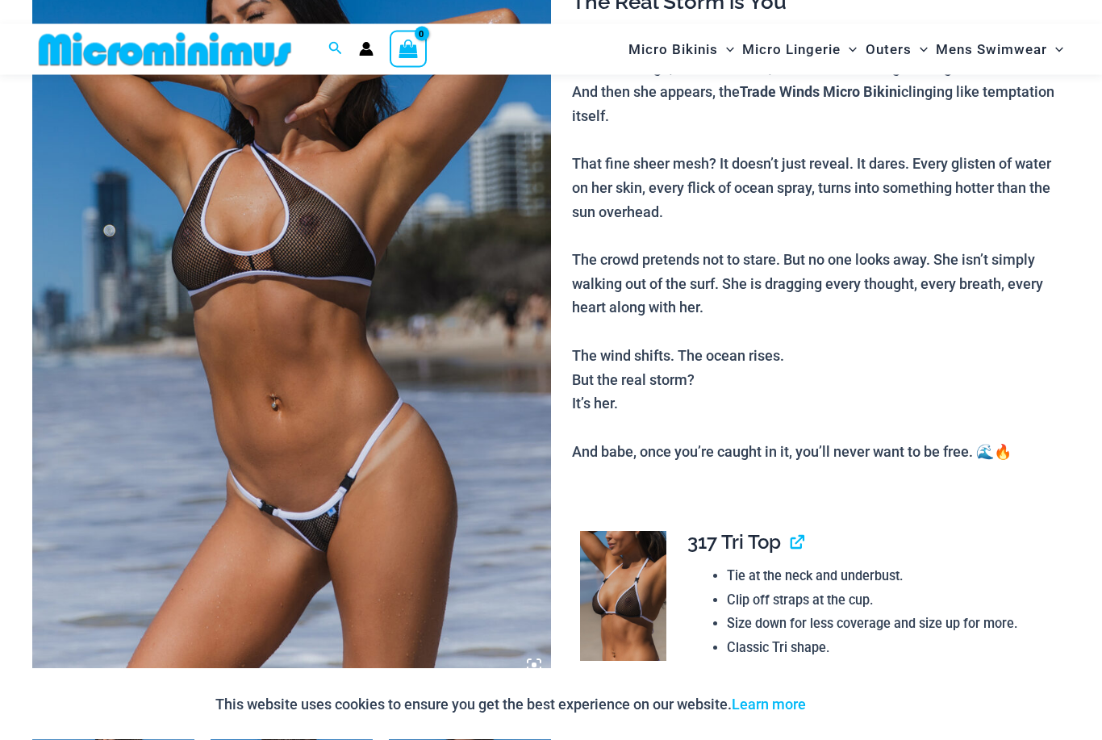
click at [175, 223] on img at bounding box center [291, 293] width 519 height 778
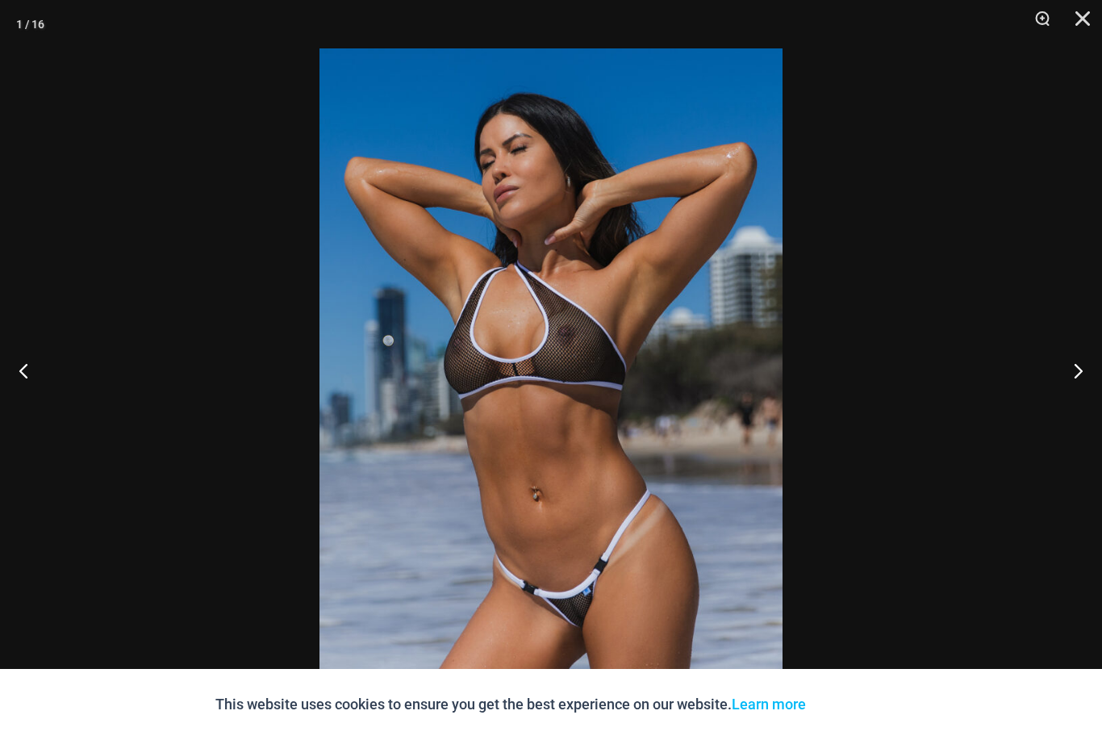
click at [1086, 408] on button "Next" at bounding box center [1071, 370] width 60 height 81
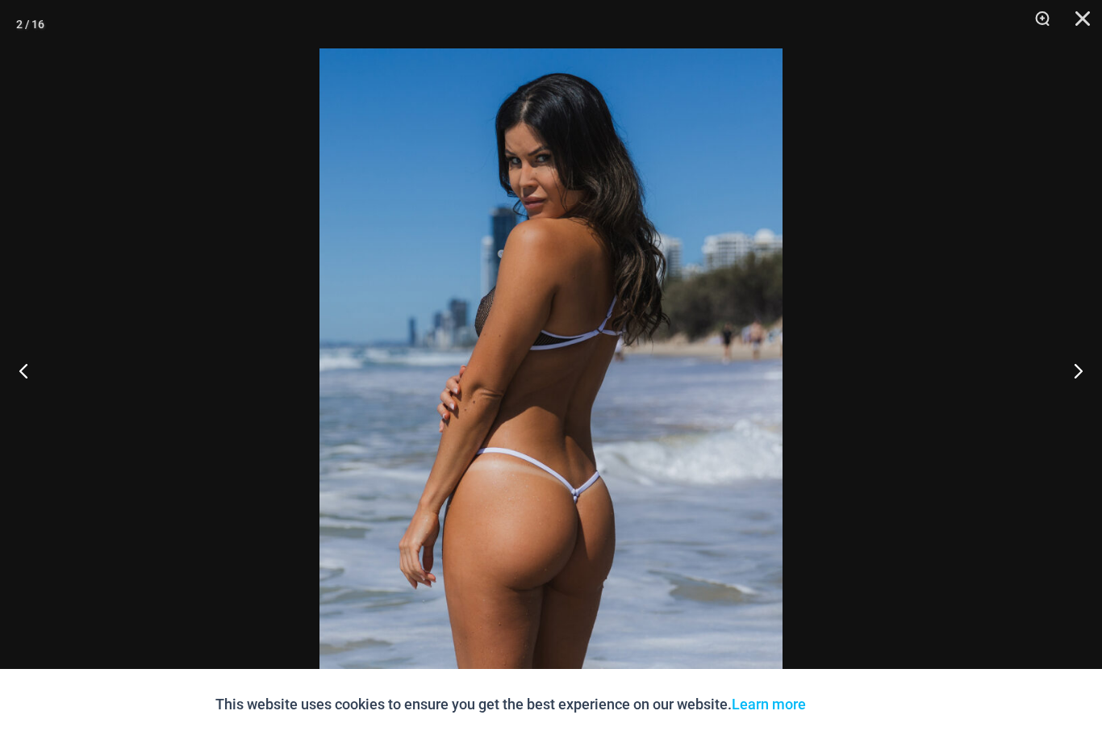
click at [1091, 409] on button "Next" at bounding box center [1071, 370] width 60 height 81
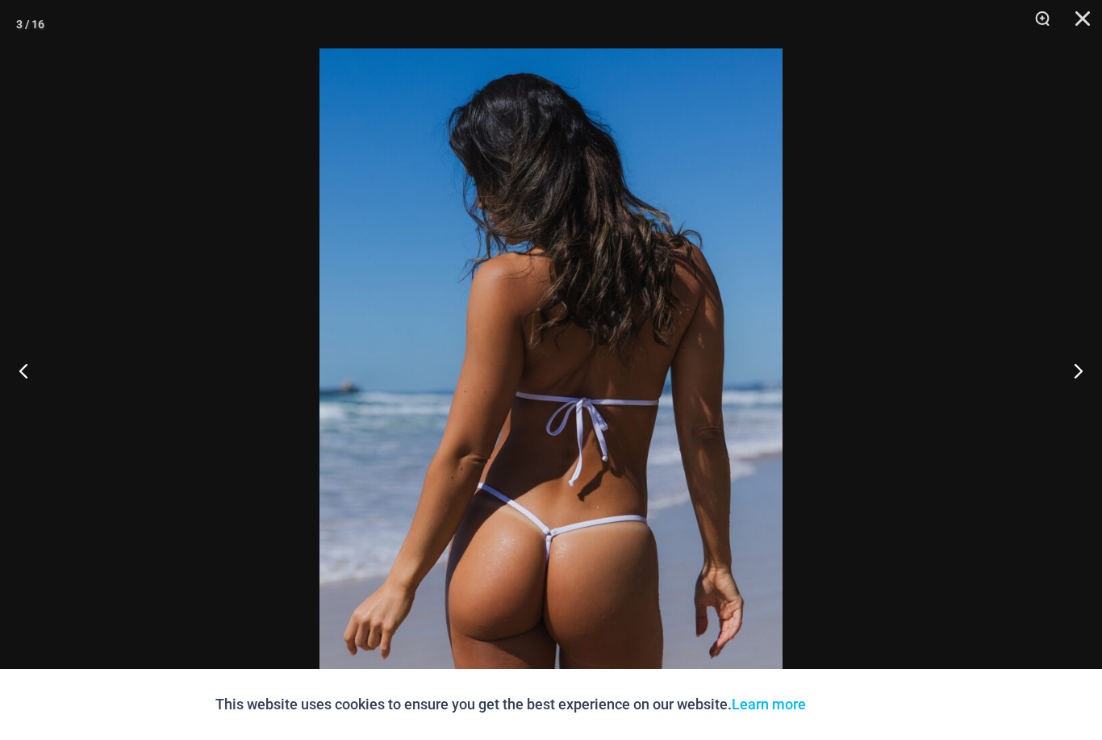
click at [1090, 390] on button "Next" at bounding box center [1071, 370] width 60 height 81
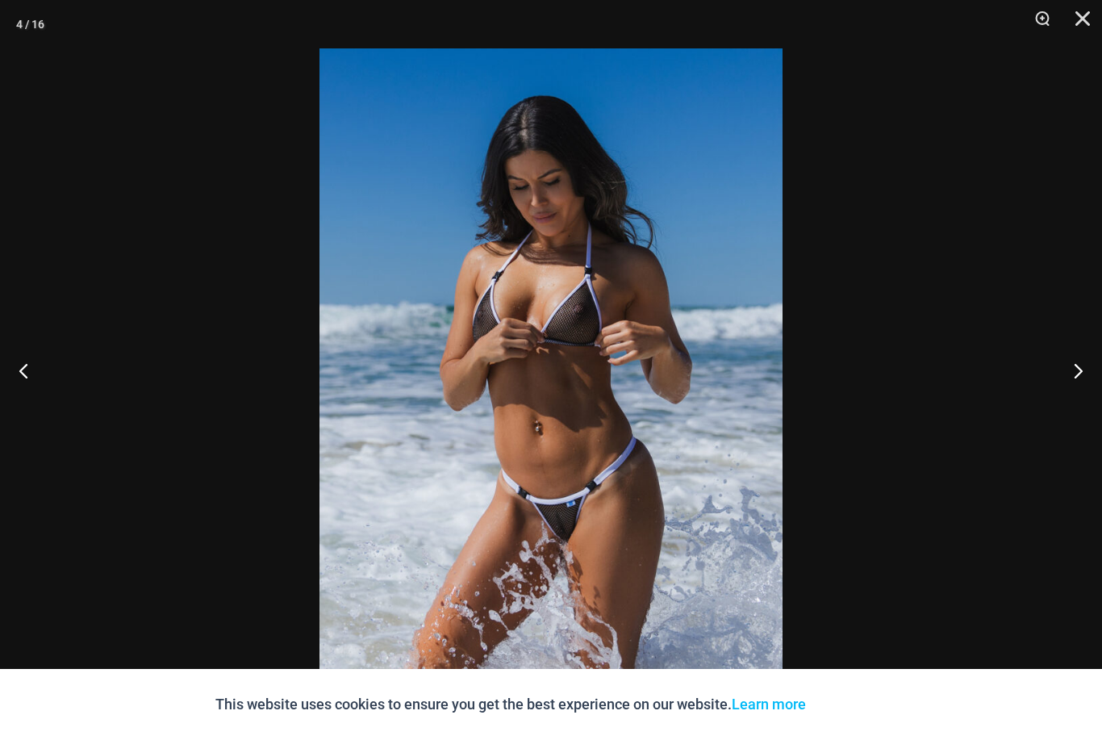
click at [1091, 387] on button "Next" at bounding box center [1071, 370] width 60 height 81
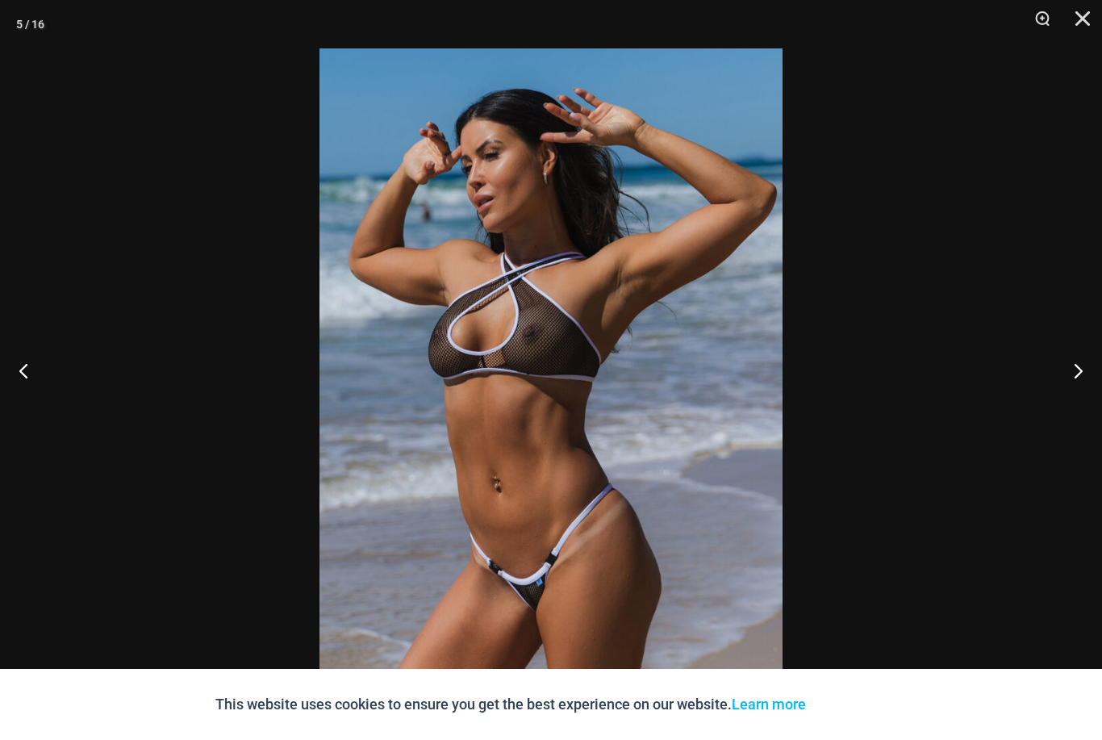
click at [1094, 391] on button "Next" at bounding box center [1071, 370] width 60 height 81
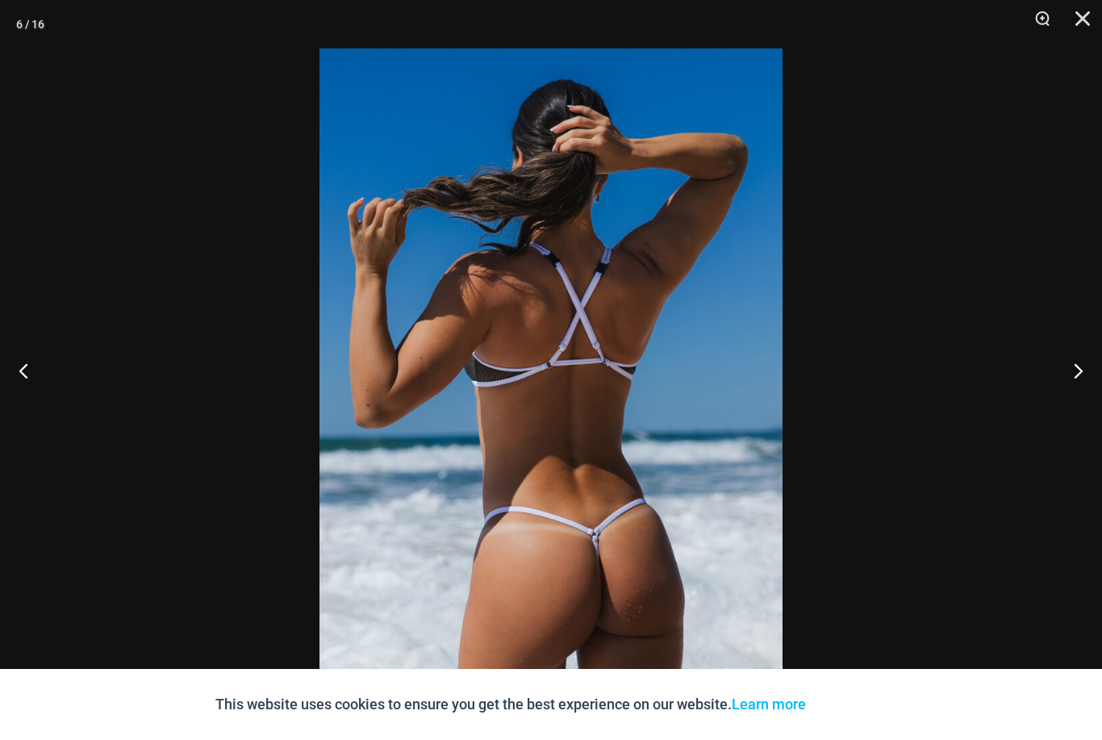
click at [1092, 387] on button "Next" at bounding box center [1071, 370] width 60 height 81
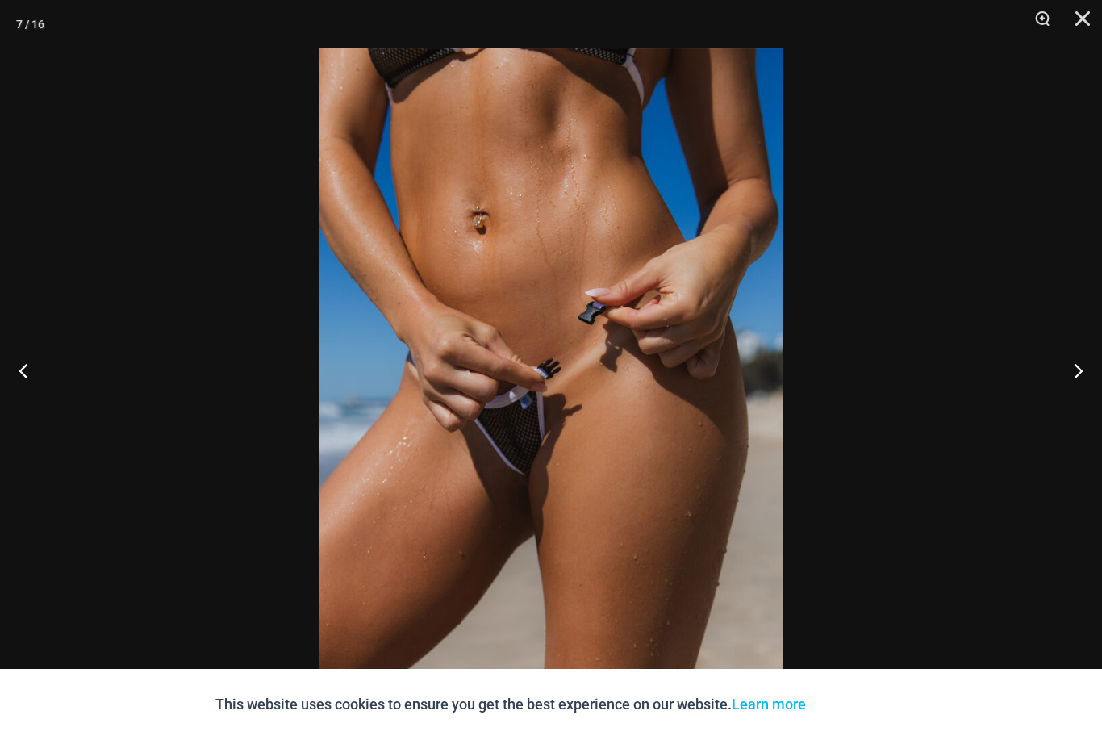
click at [1091, 393] on button "Next" at bounding box center [1071, 370] width 60 height 81
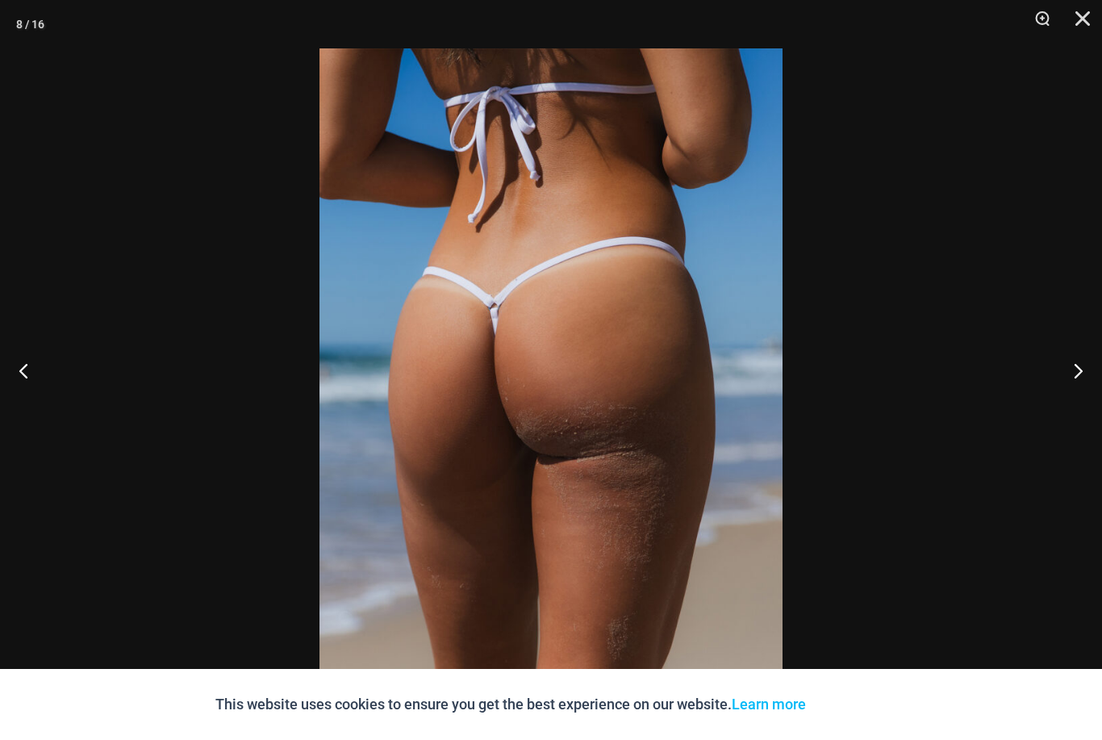
click at [1090, 391] on button "Next" at bounding box center [1071, 370] width 60 height 81
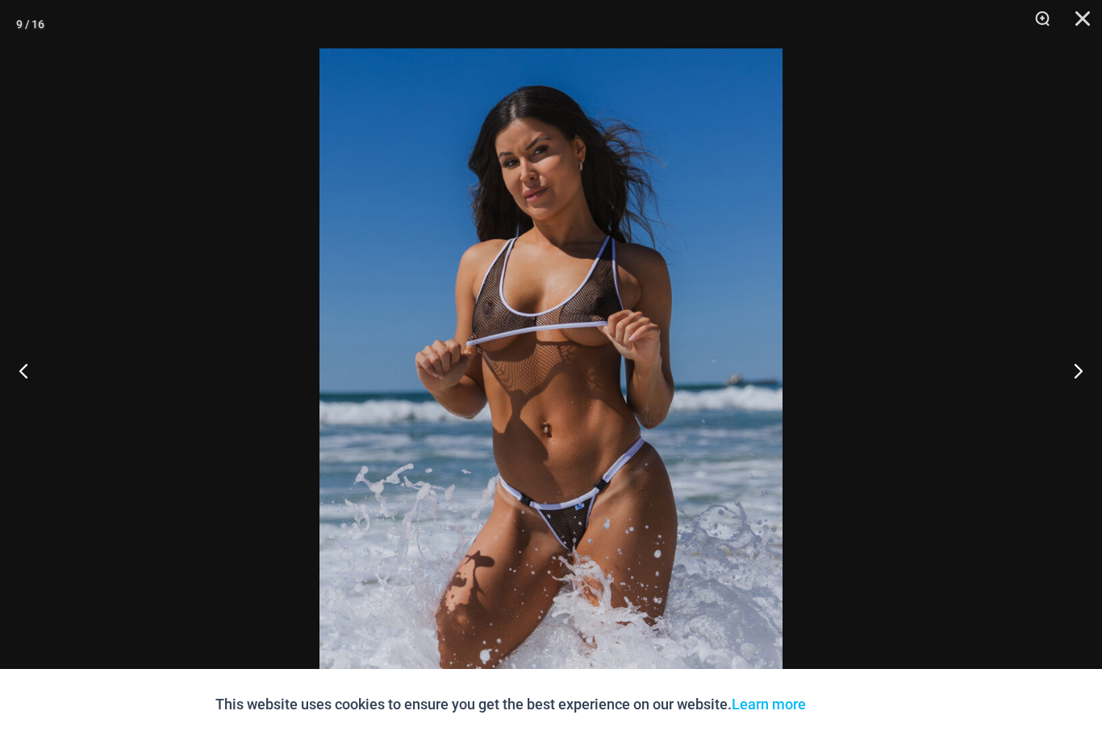
click at [1091, 390] on button "Next" at bounding box center [1071, 370] width 60 height 81
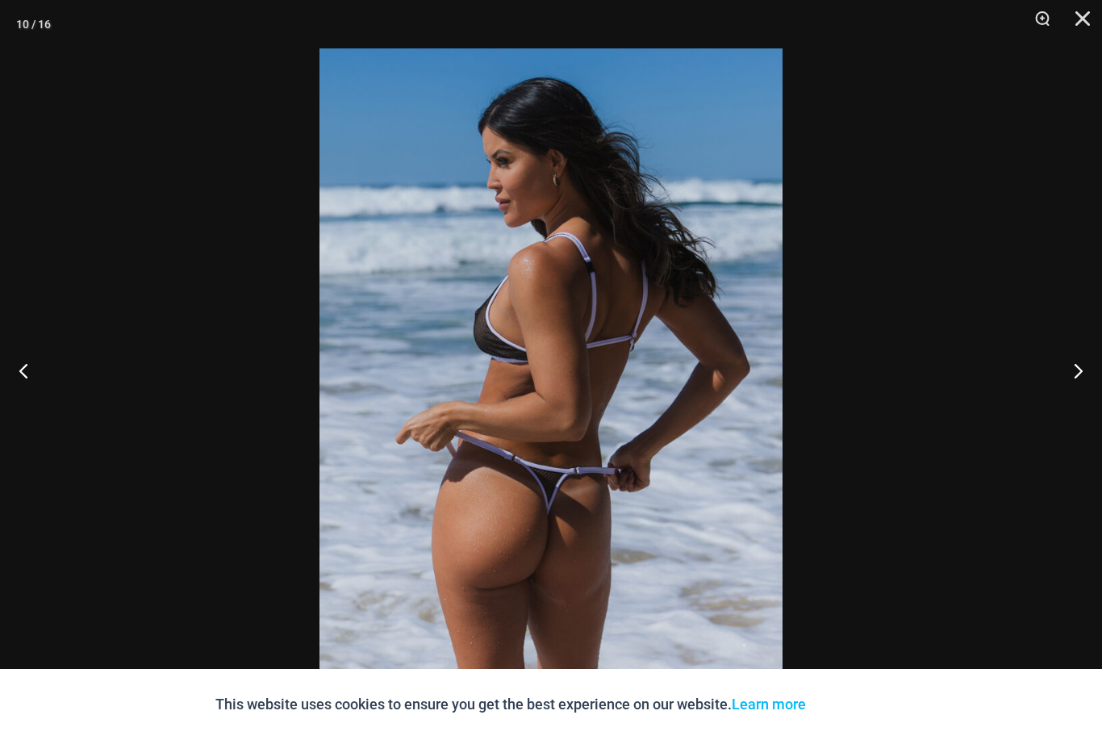
click at [1088, 389] on button "Next" at bounding box center [1071, 370] width 60 height 81
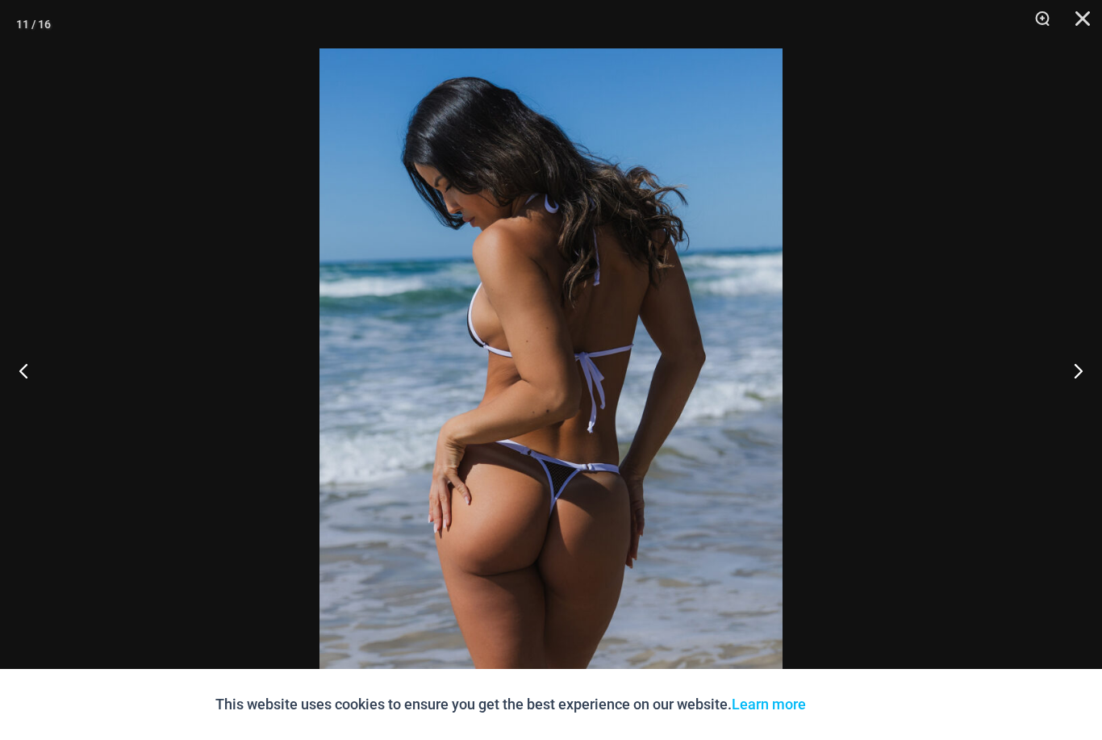
click at [1088, 387] on button "Next" at bounding box center [1071, 370] width 60 height 81
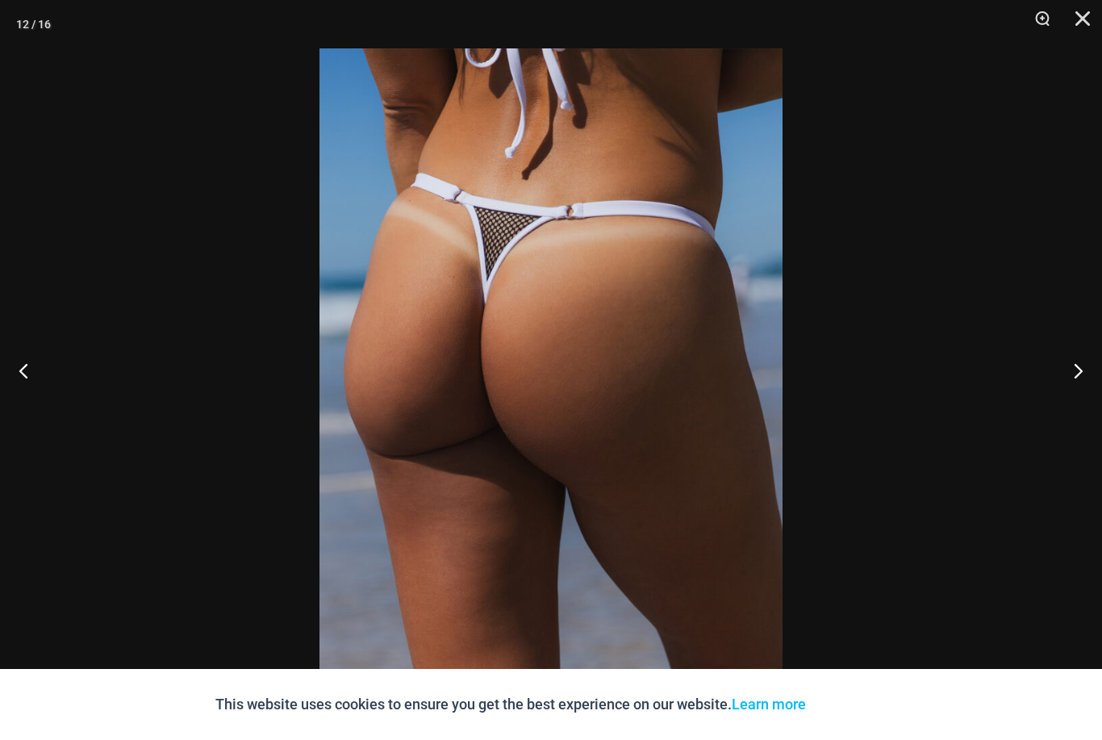
click at [1087, 390] on button "Next" at bounding box center [1071, 370] width 60 height 81
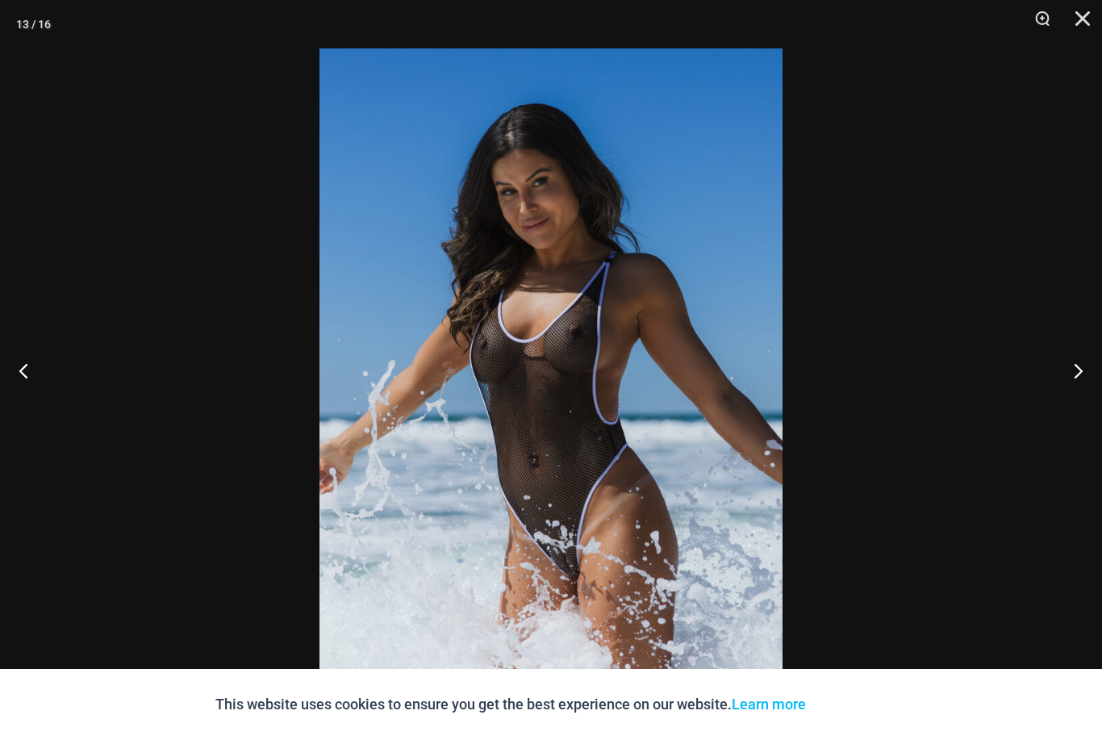
click at [1083, 394] on button "Next" at bounding box center [1071, 370] width 60 height 81
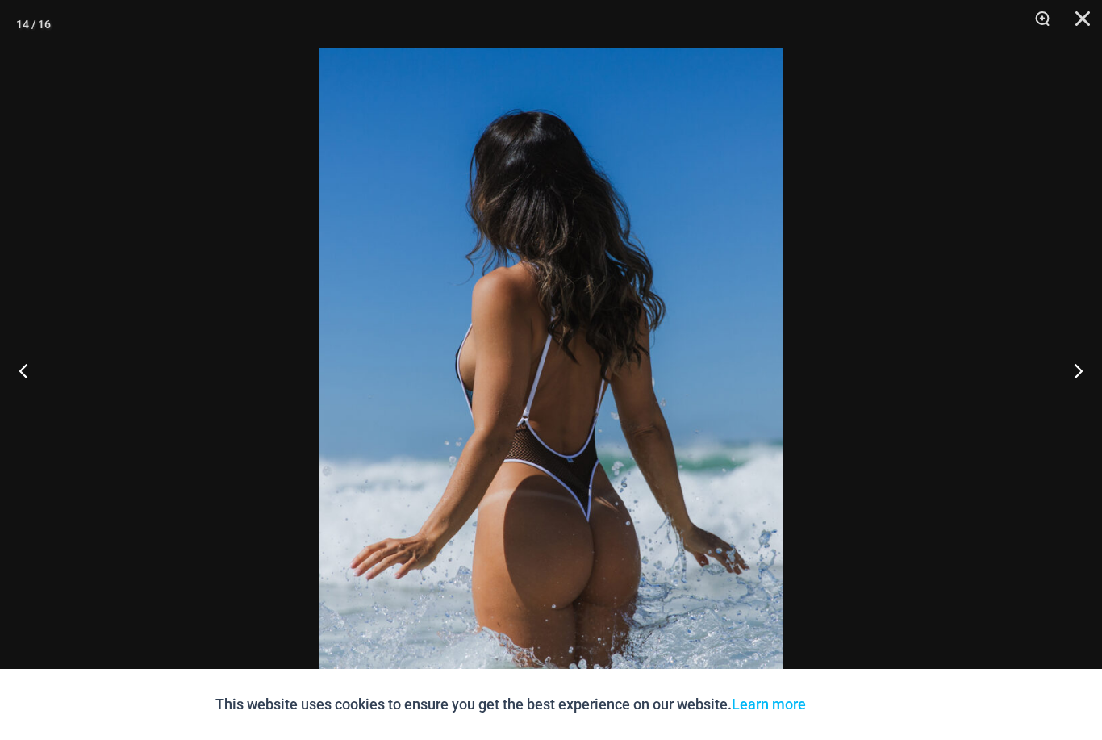
click at [1082, 396] on button "Next" at bounding box center [1071, 370] width 60 height 81
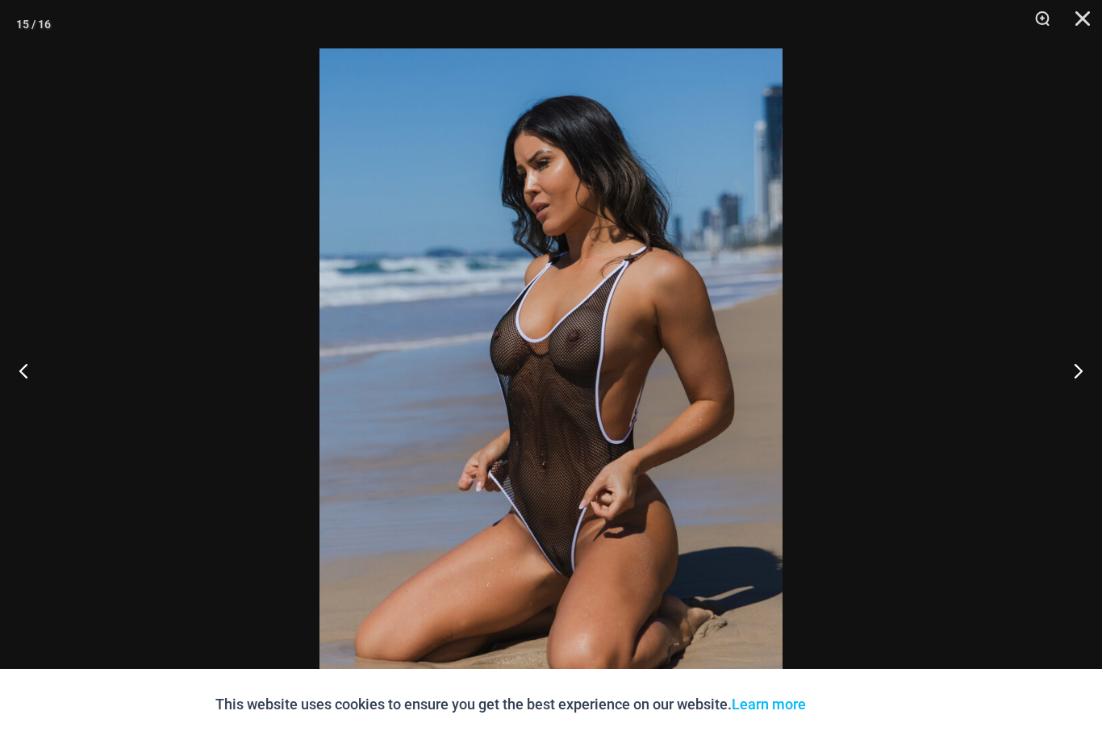
click at [1082, 395] on button "Next" at bounding box center [1071, 370] width 60 height 81
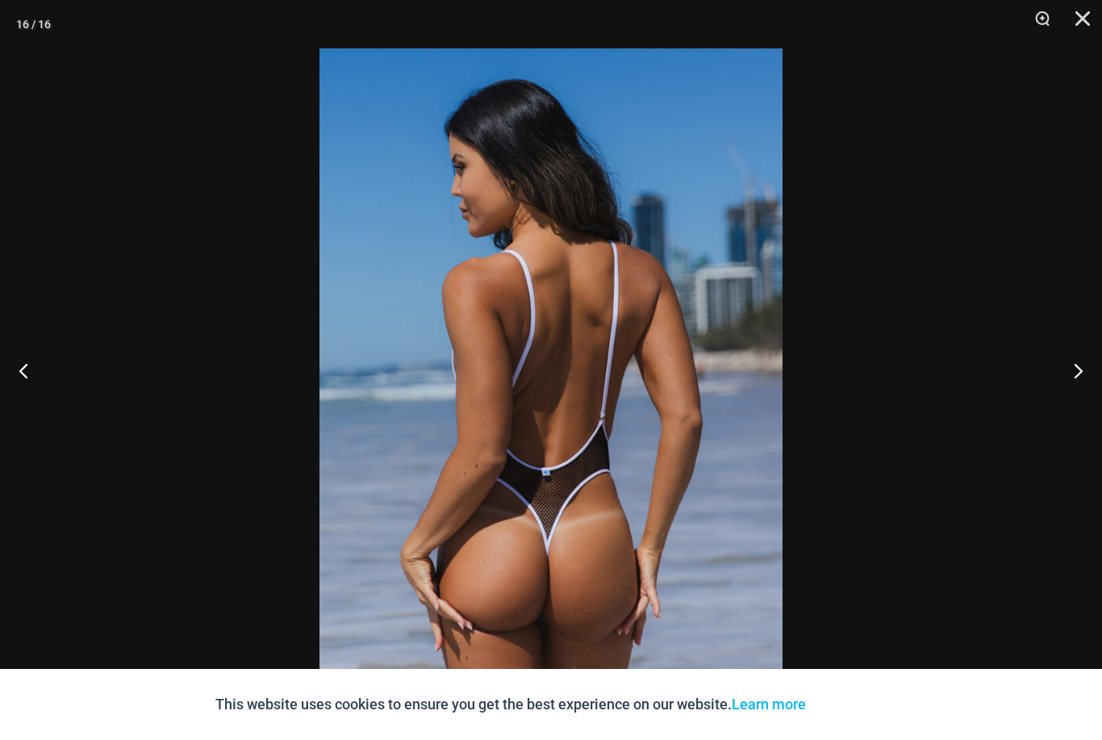
click at [1082, 408] on button "Next" at bounding box center [1071, 370] width 60 height 81
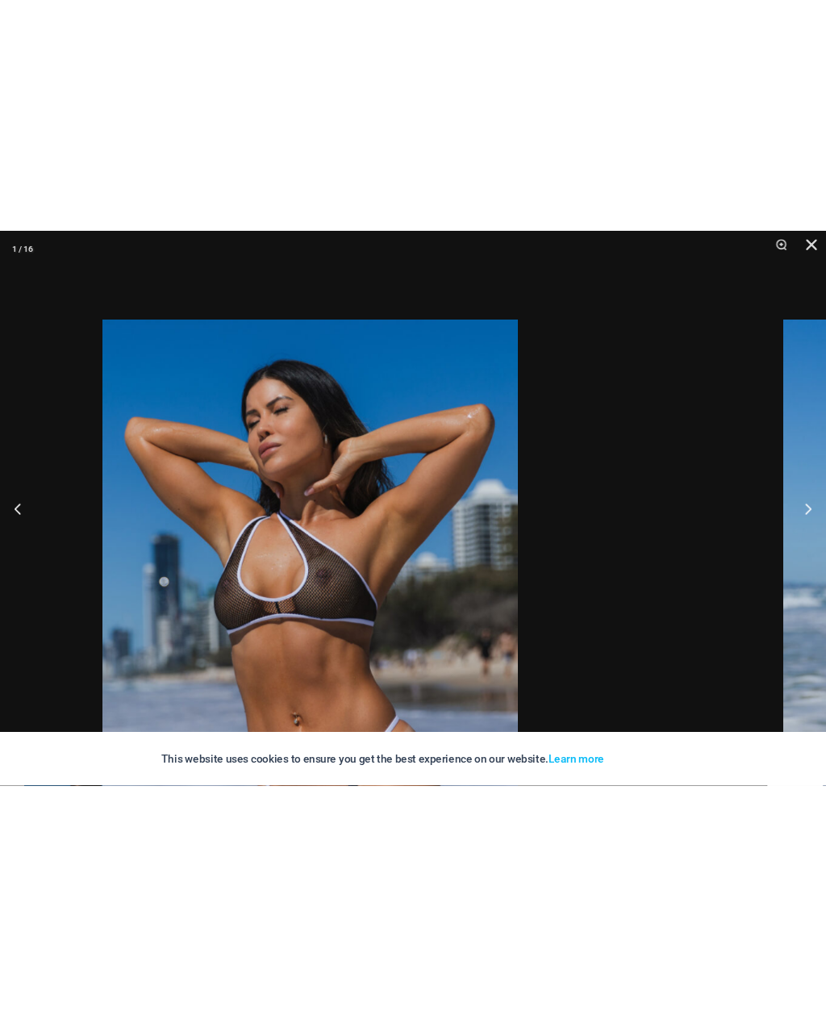
scroll to position [0, 0]
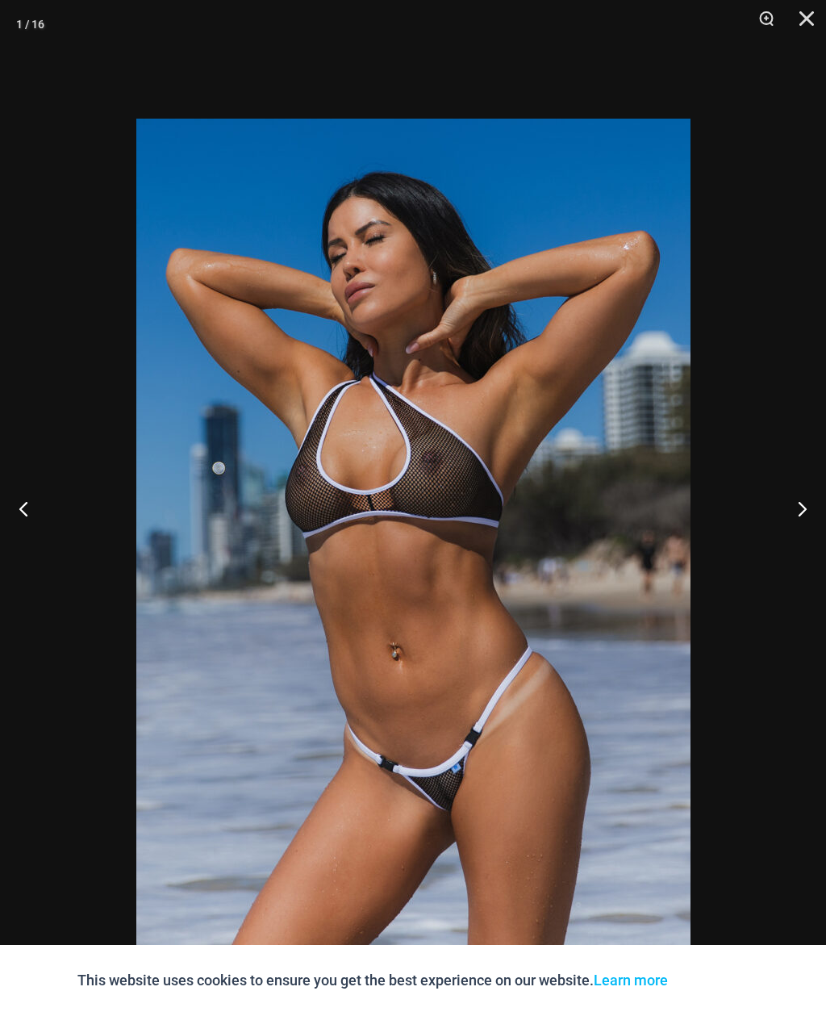
click at [803, 529] on button "Next" at bounding box center [795, 508] width 60 height 81
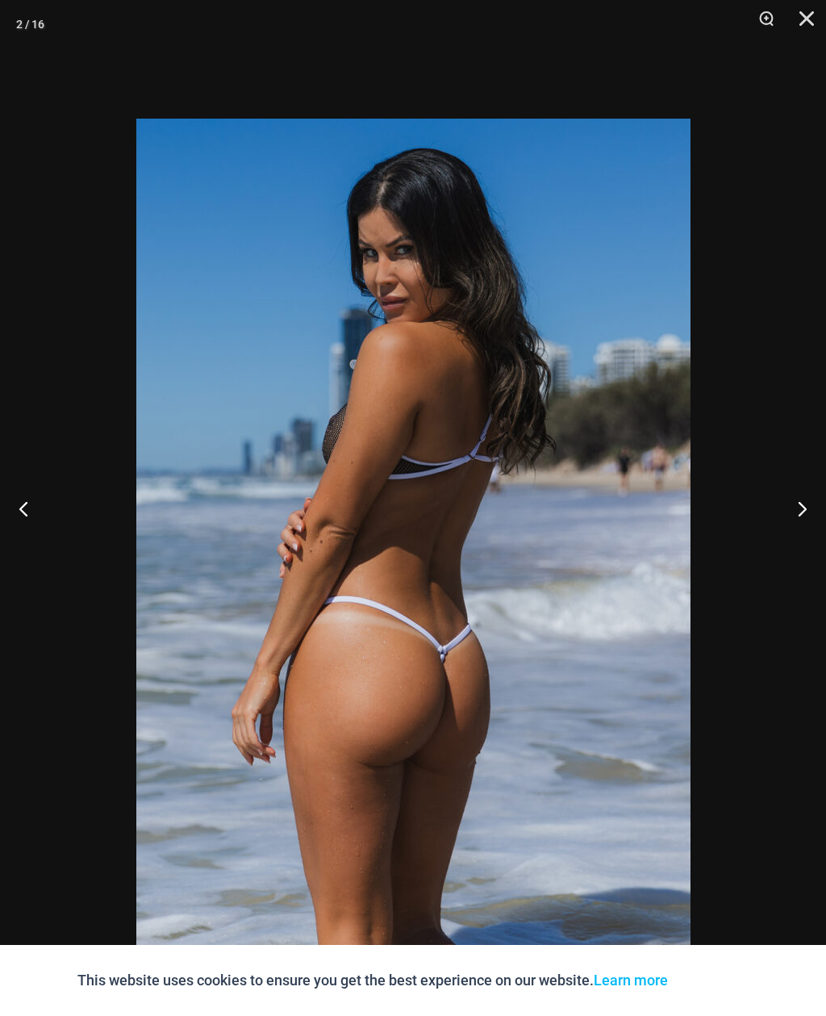
click at [805, 525] on button "Next" at bounding box center [795, 508] width 60 height 81
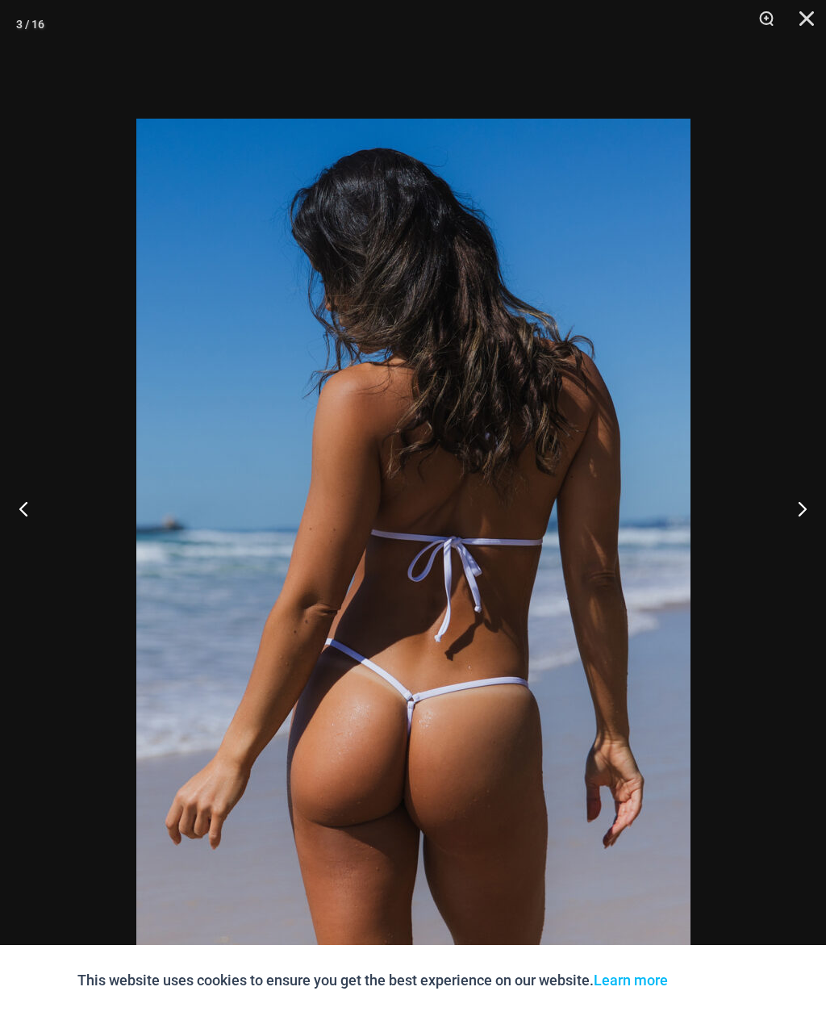
click at [803, 532] on button "Next" at bounding box center [795, 508] width 60 height 81
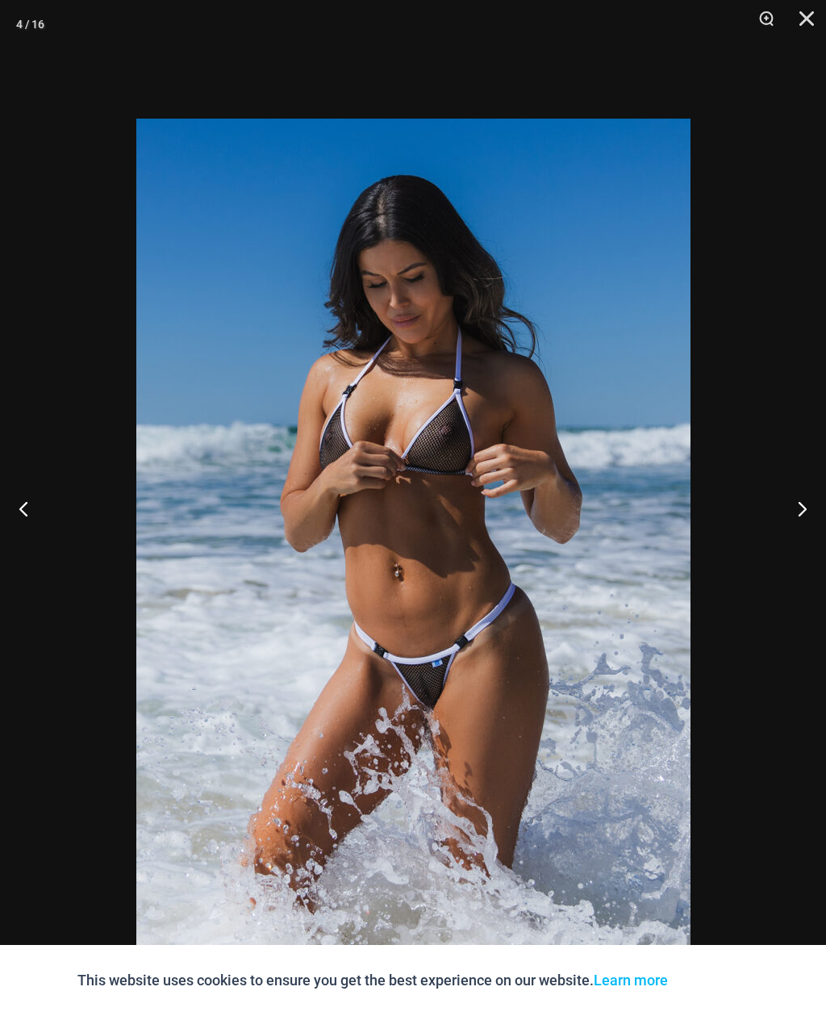
click at [803, 534] on button "Next" at bounding box center [795, 508] width 60 height 81
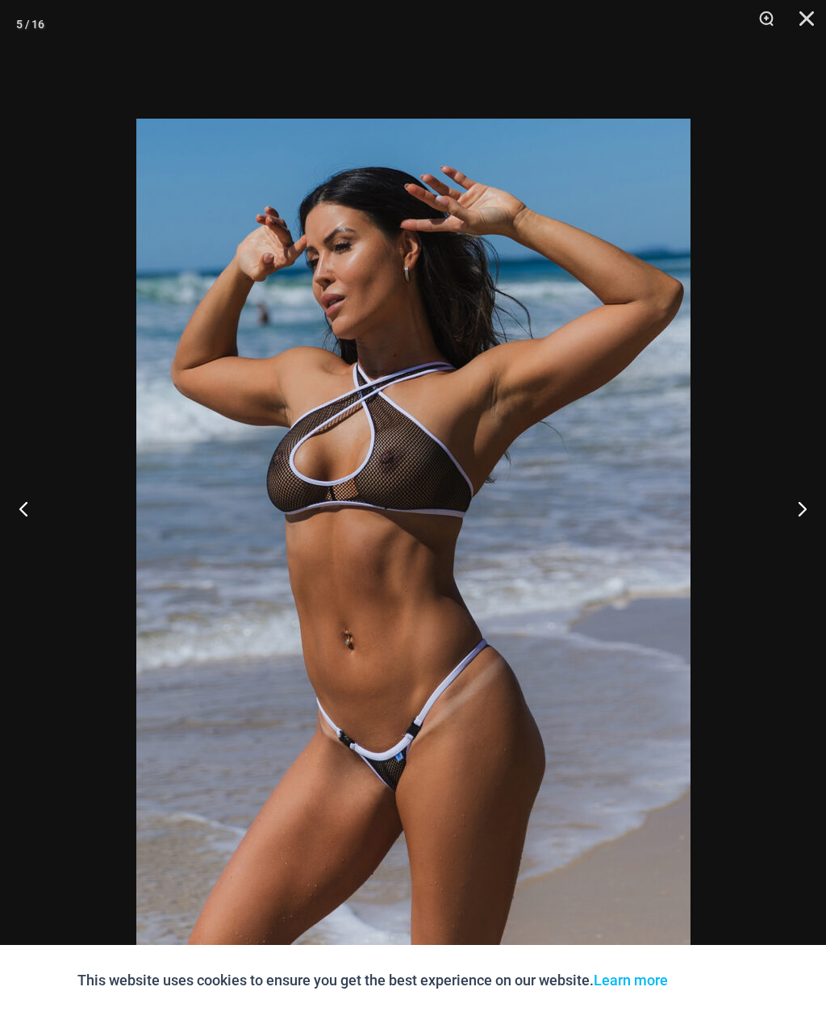
click at [807, 521] on button "Next" at bounding box center [795, 508] width 60 height 81
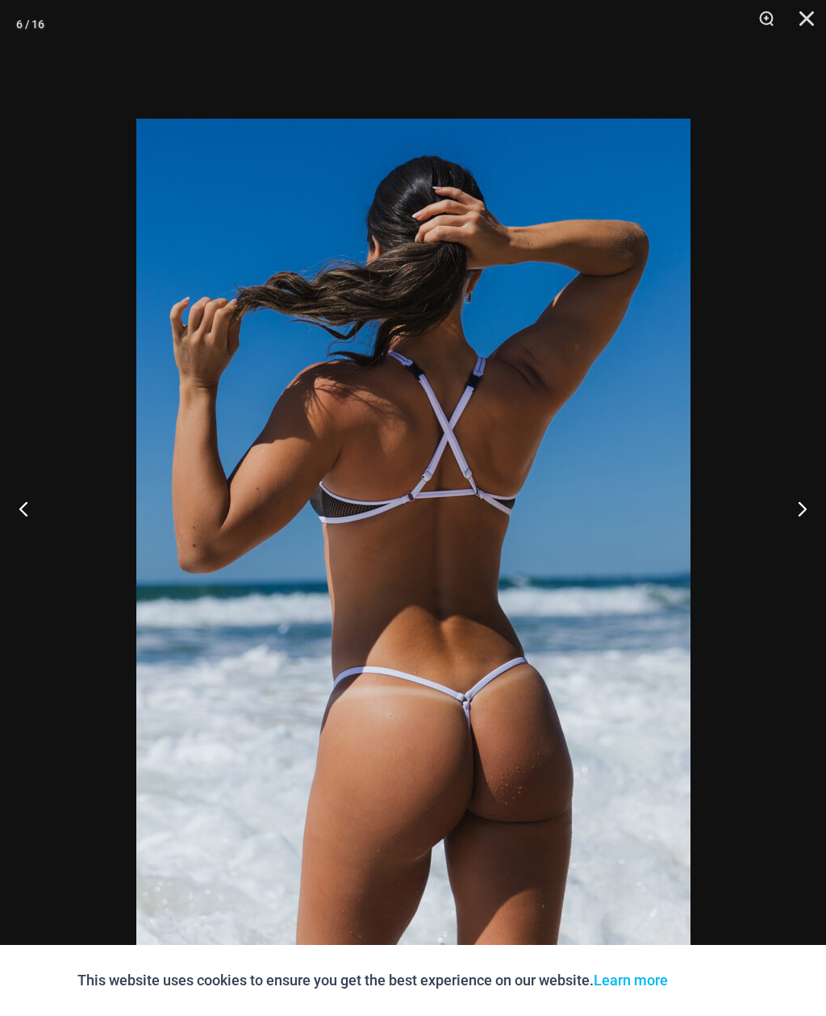
click at [799, 530] on button "Next" at bounding box center [795, 508] width 60 height 81
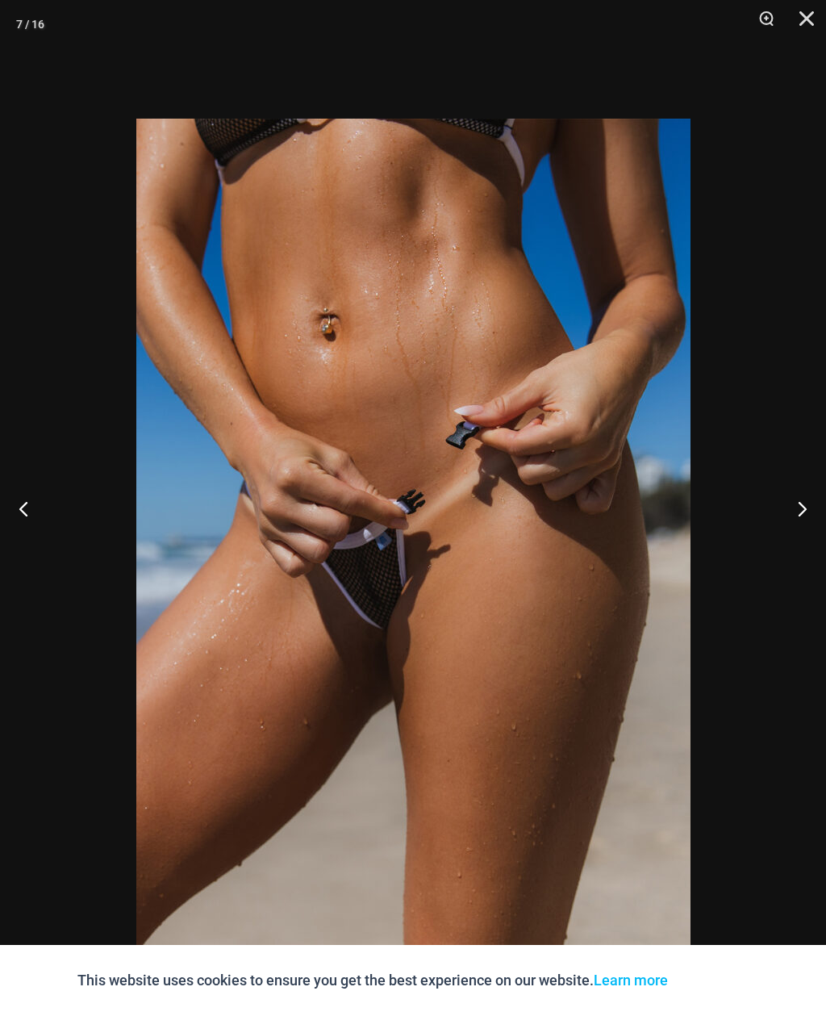
click at [805, 525] on button "Next" at bounding box center [795, 508] width 60 height 81
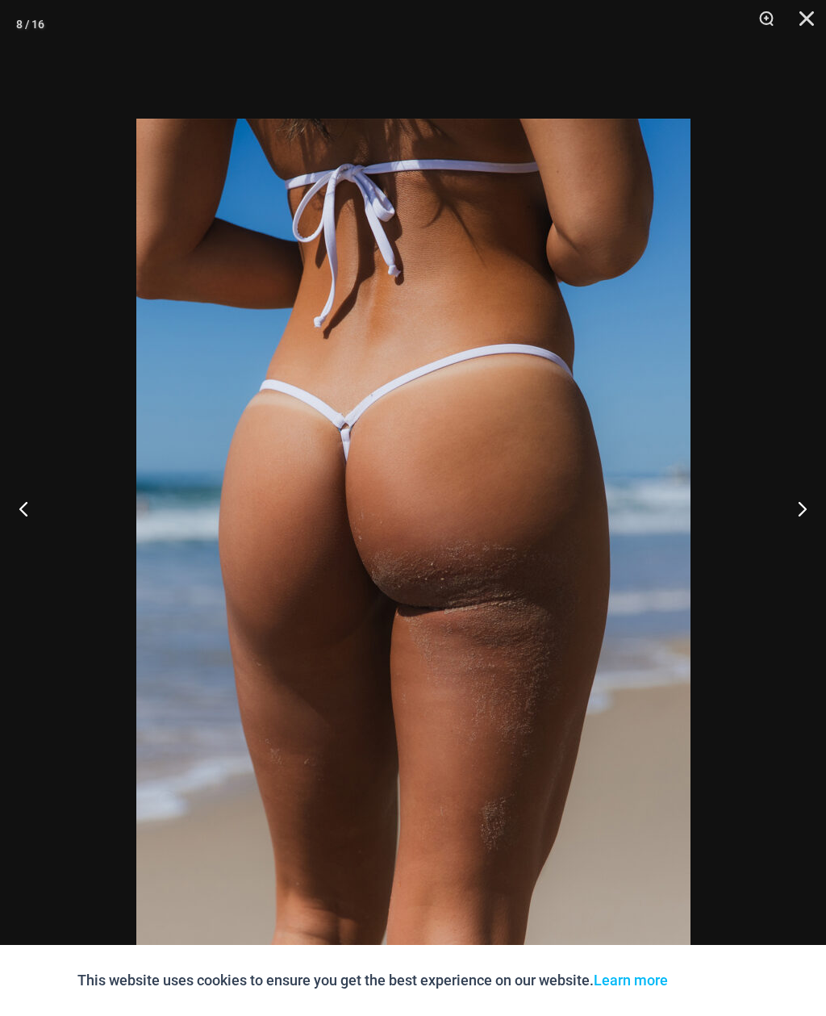
click at [805, 522] on button "Next" at bounding box center [795, 508] width 60 height 81
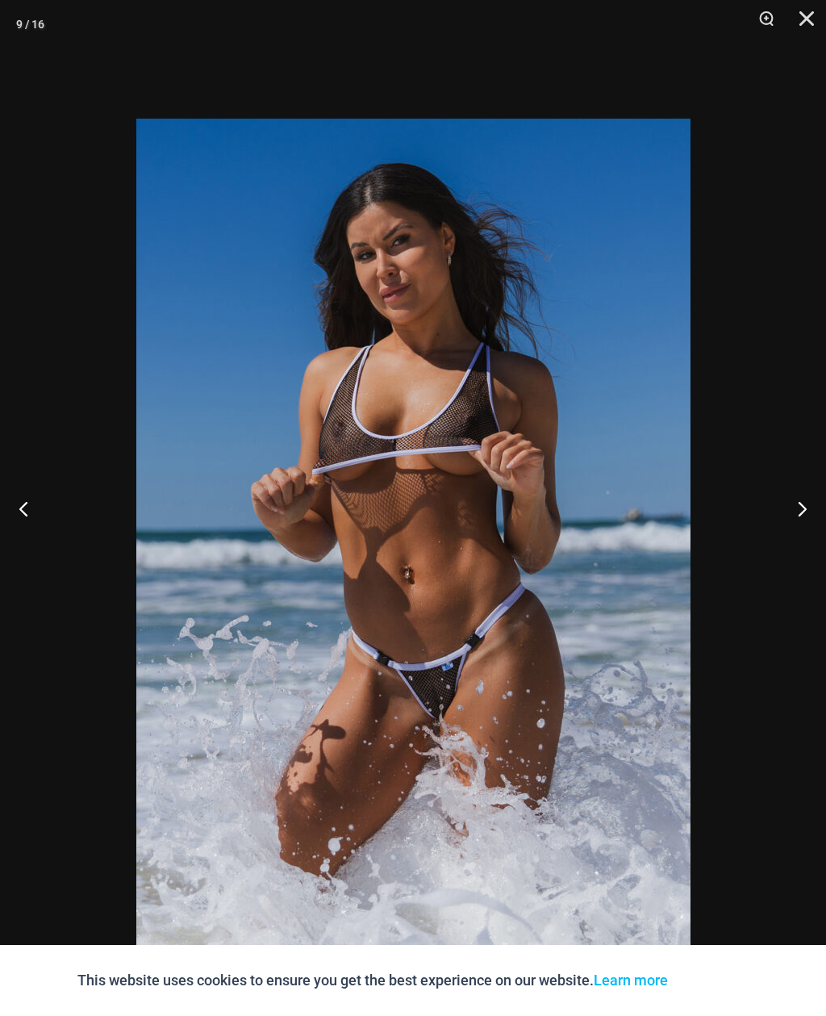
click at [799, 536] on button "Next" at bounding box center [795, 508] width 60 height 81
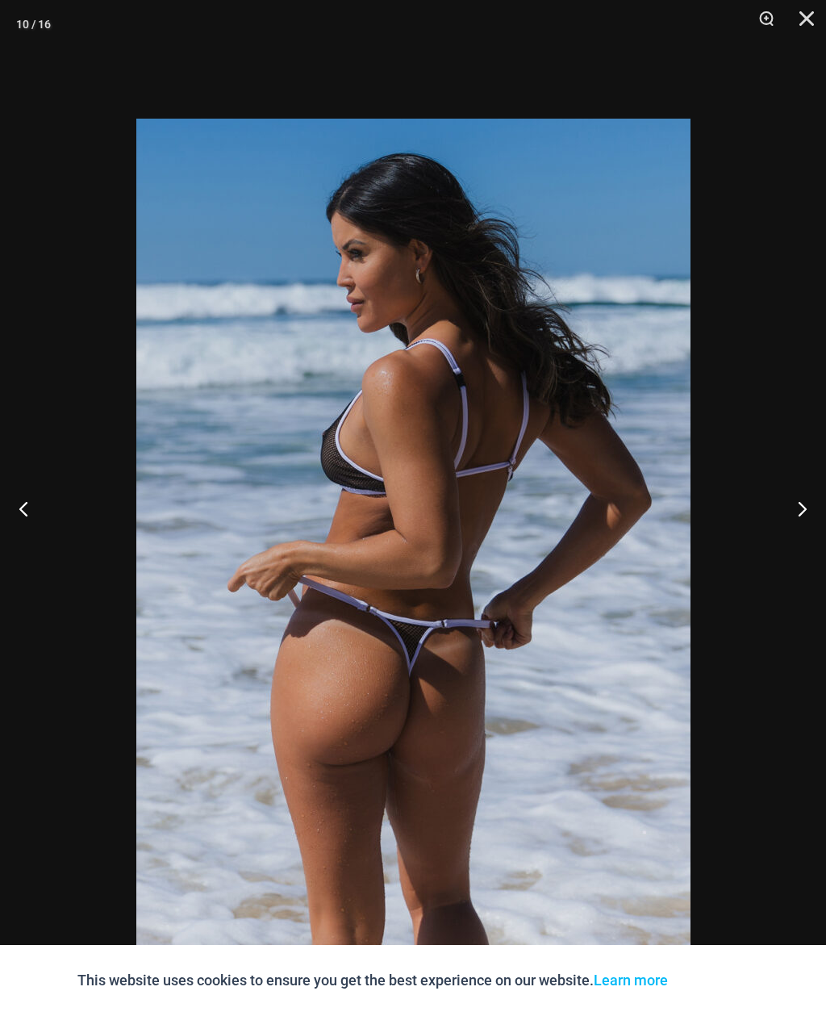
click at [807, 528] on button "Next" at bounding box center [795, 508] width 60 height 81
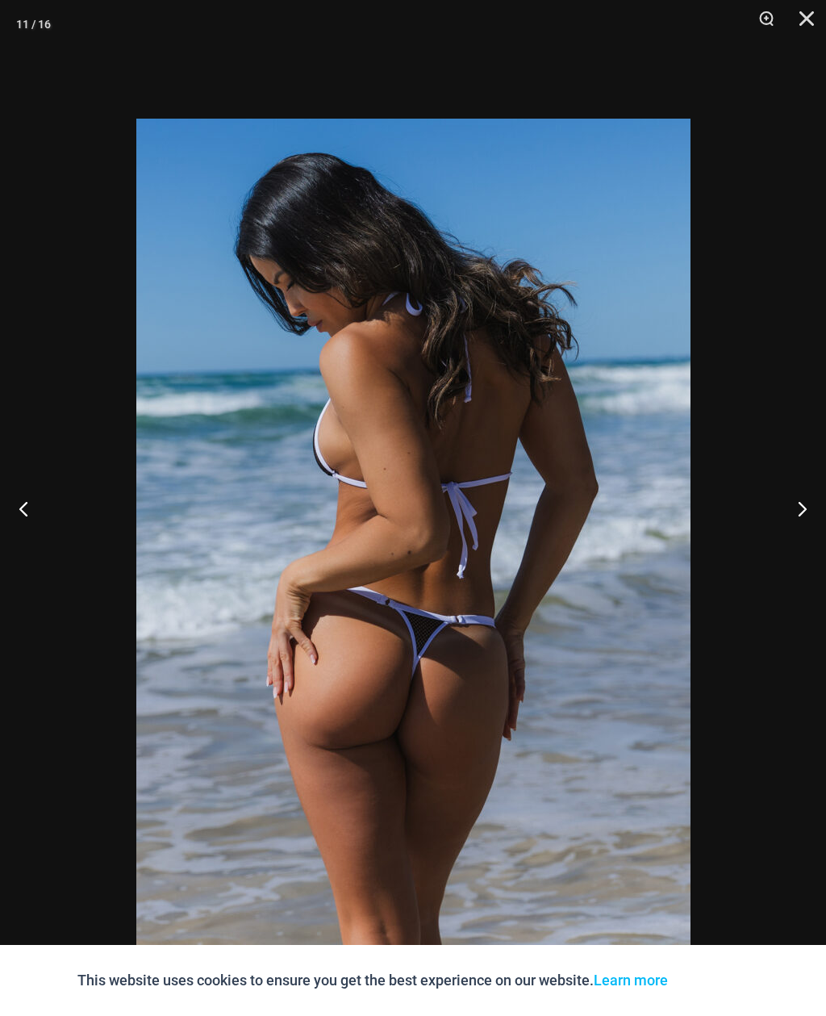
click at [801, 540] on button "Next" at bounding box center [795, 508] width 60 height 81
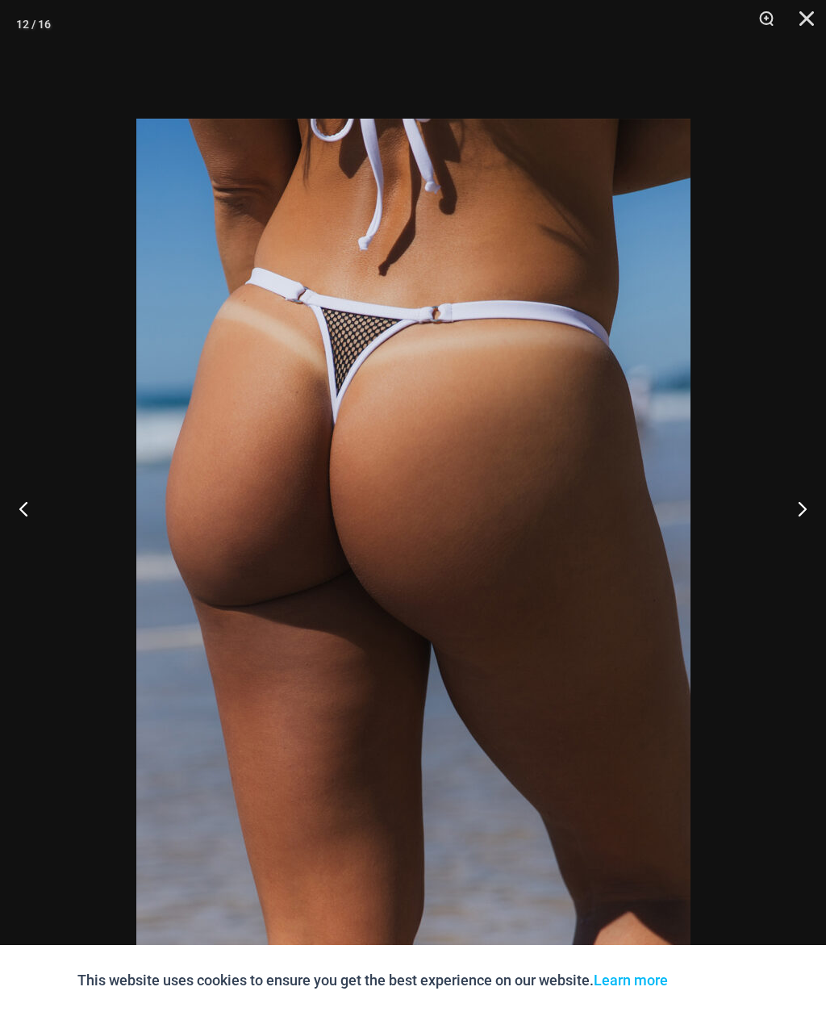
click at [802, 531] on button "Next" at bounding box center [795, 508] width 60 height 81
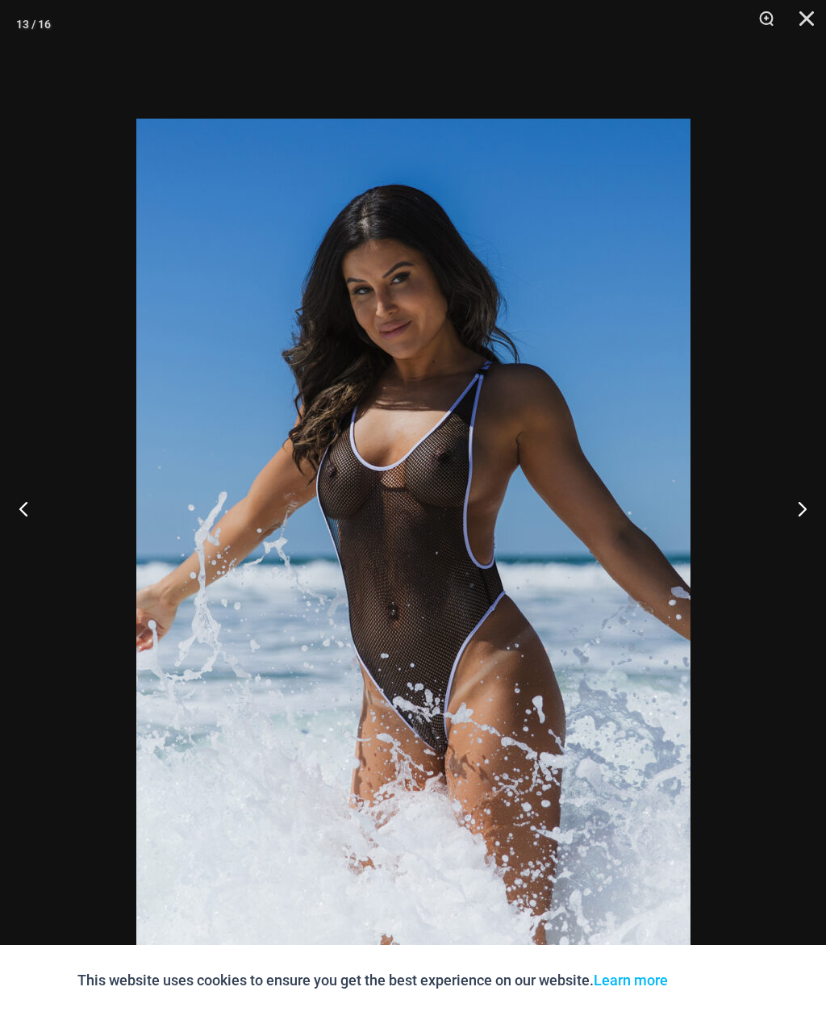
click at [803, 528] on button "Next" at bounding box center [795, 508] width 60 height 81
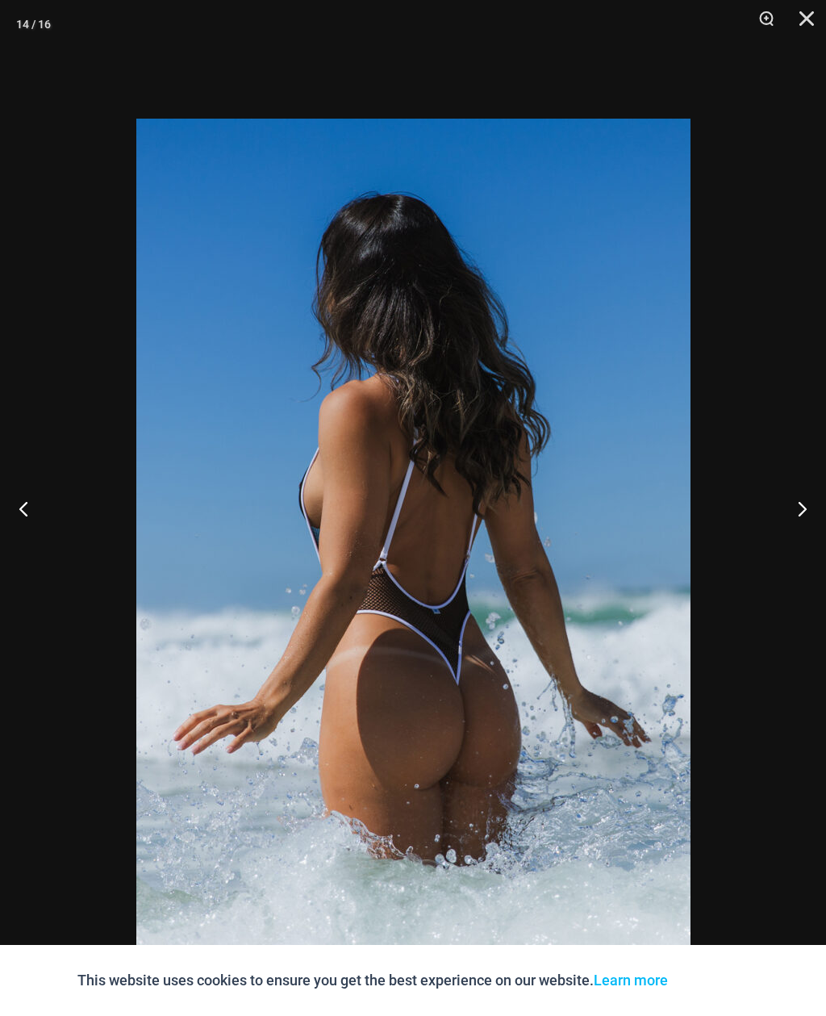
click at [805, 527] on button "Next" at bounding box center [795, 508] width 60 height 81
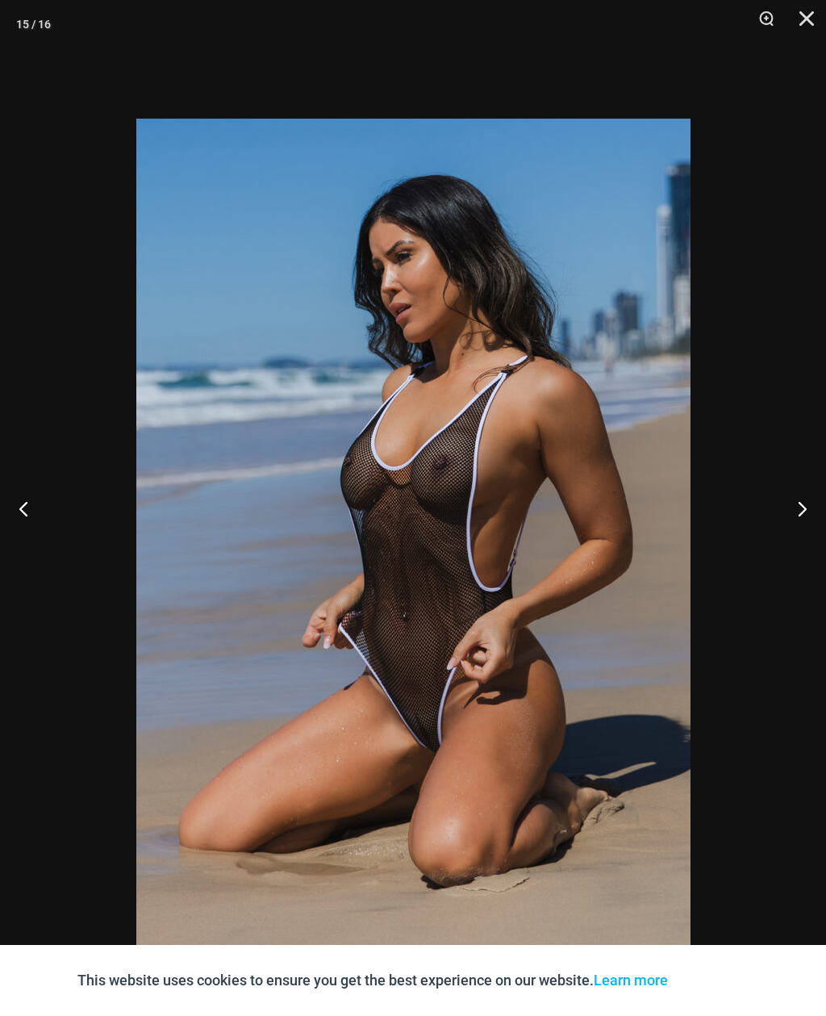
click at [807, 532] on button "Next" at bounding box center [795, 508] width 60 height 81
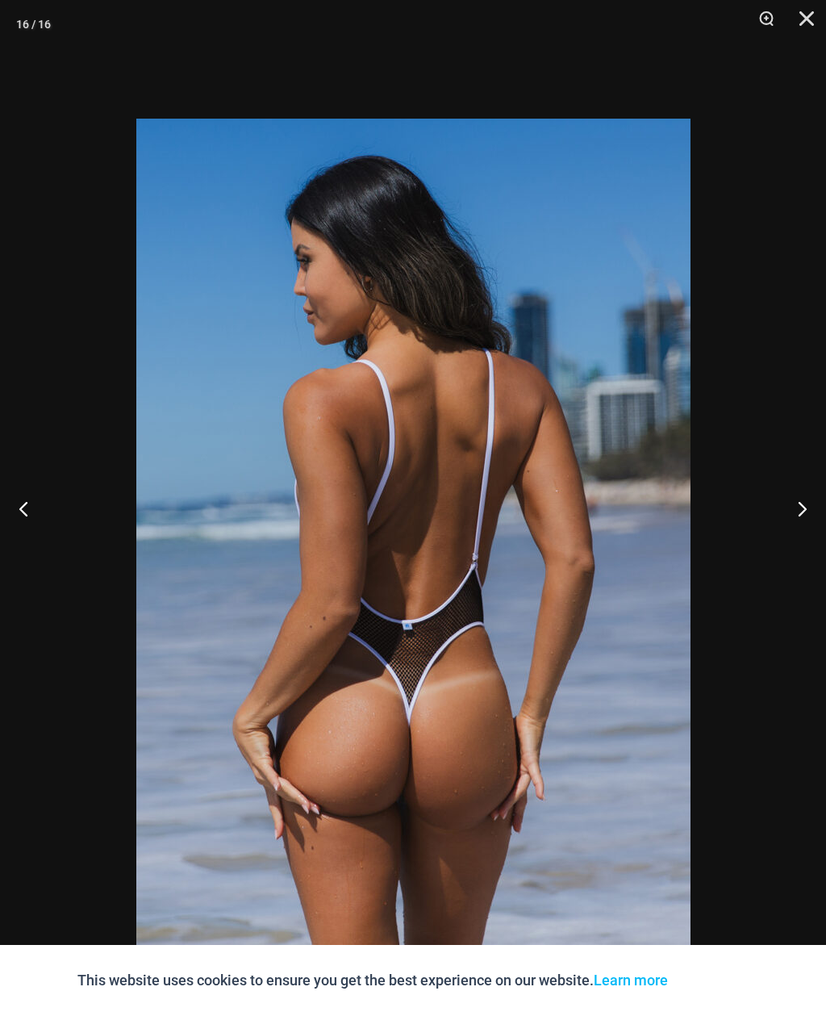
click at [808, 528] on button "Next" at bounding box center [795, 508] width 60 height 81
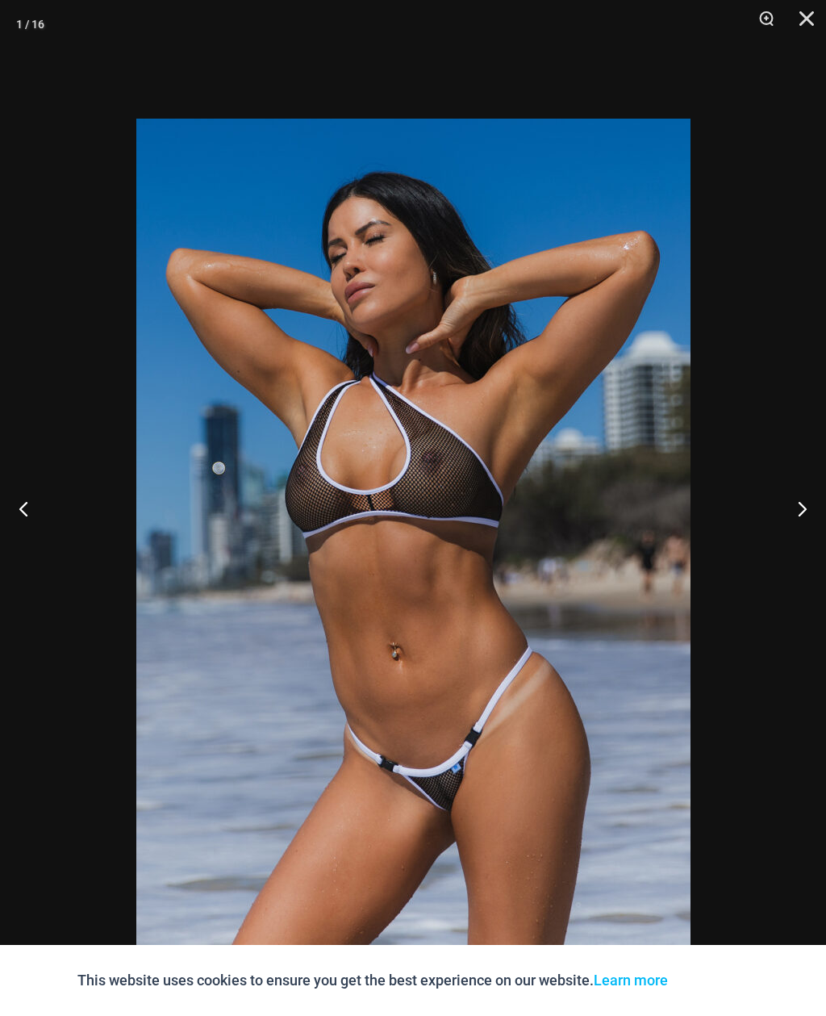
click at [807, 21] on button "Close" at bounding box center [801, 24] width 40 height 48
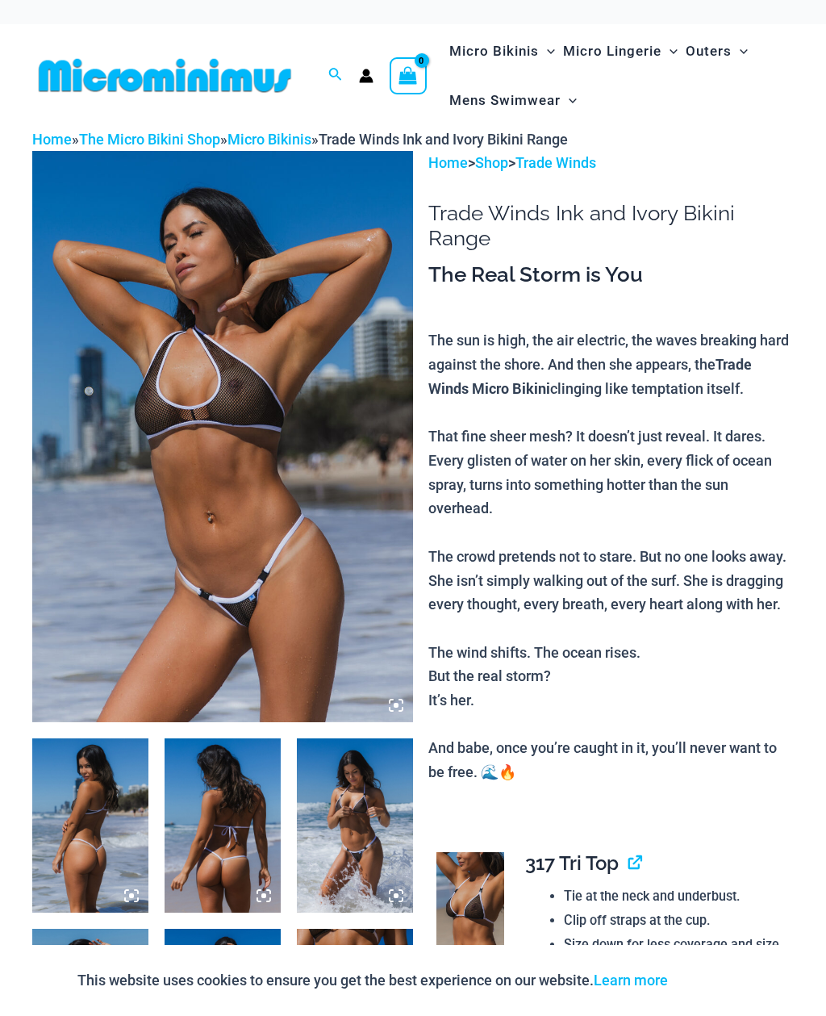
click at [152, 413] on img at bounding box center [222, 436] width 381 height 571
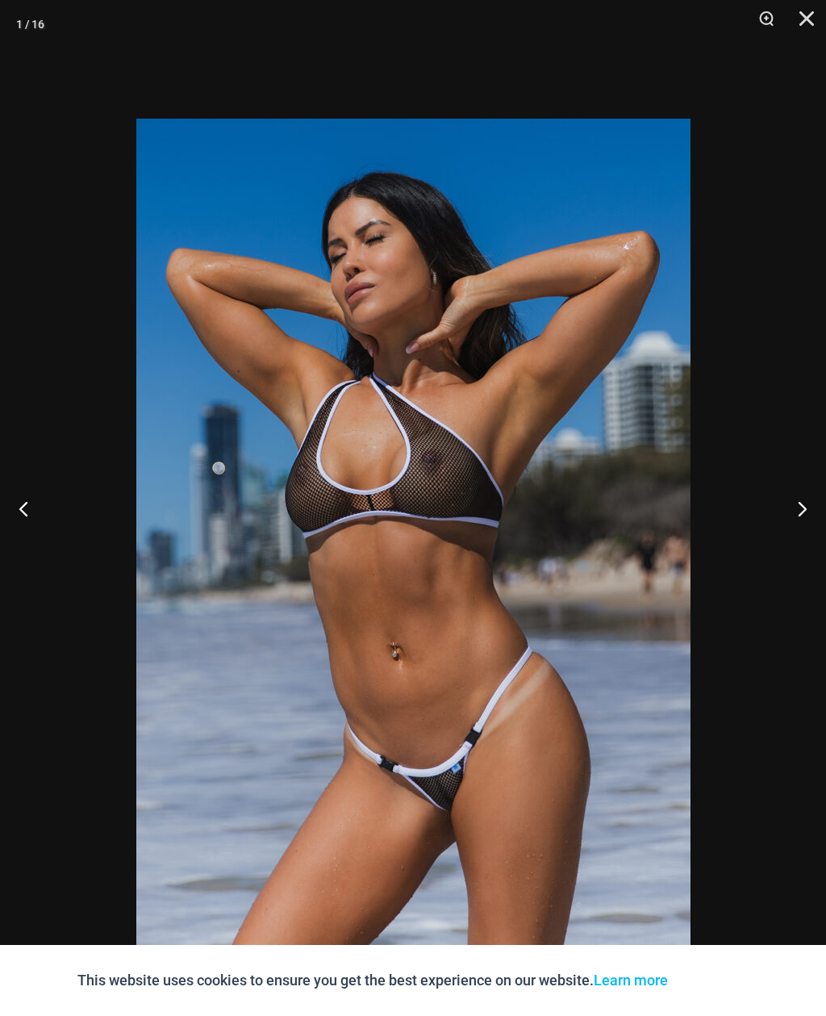
click at [650, 739] on link "Learn more" at bounding box center [631, 979] width 74 height 17
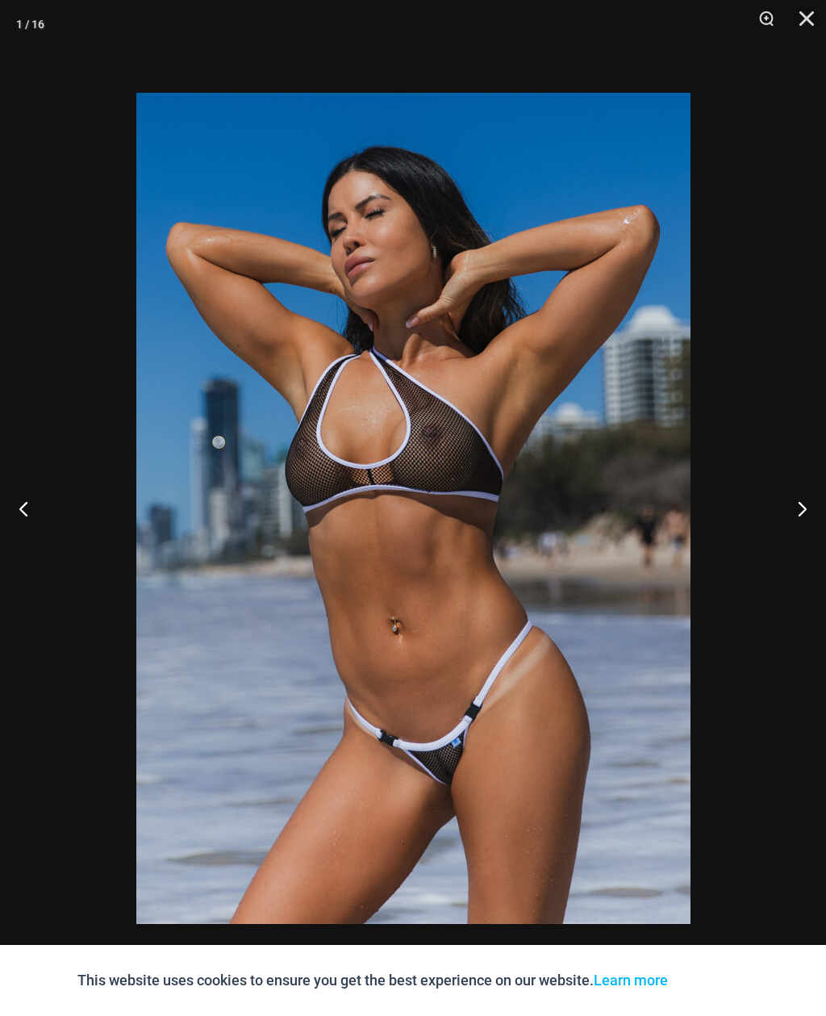
scroll to position [52, 0]
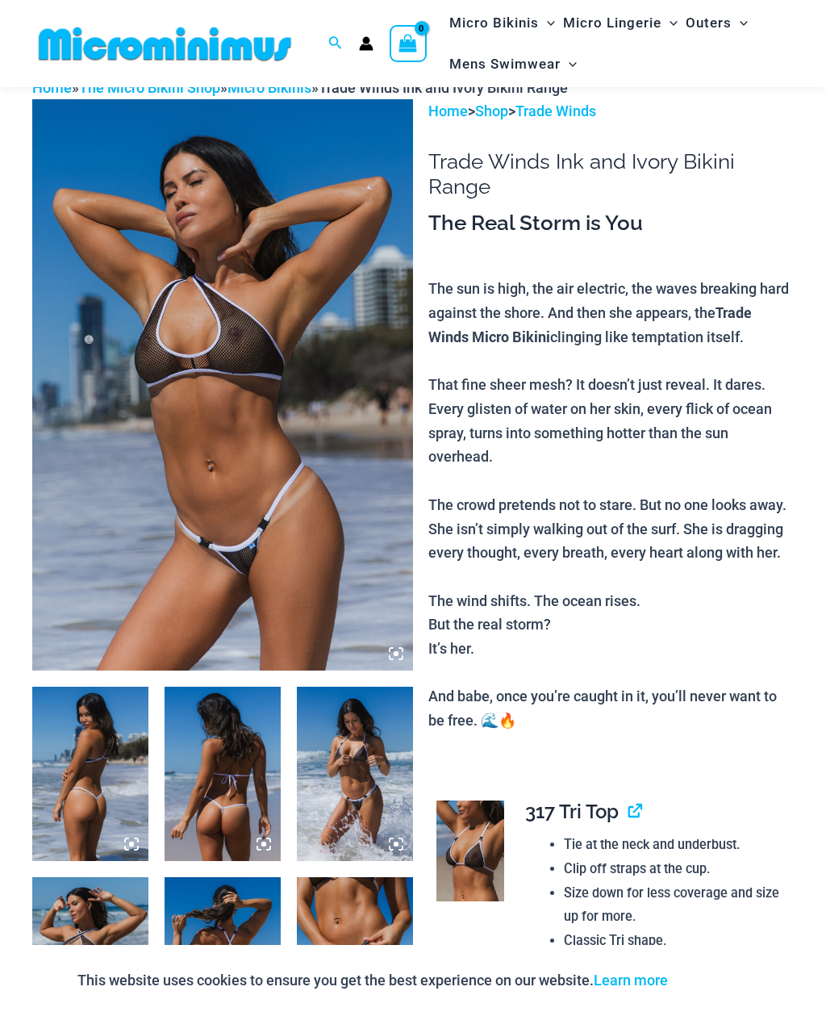
click at [158, 382] on img at bounding box center [222, 384] width 381 height 571
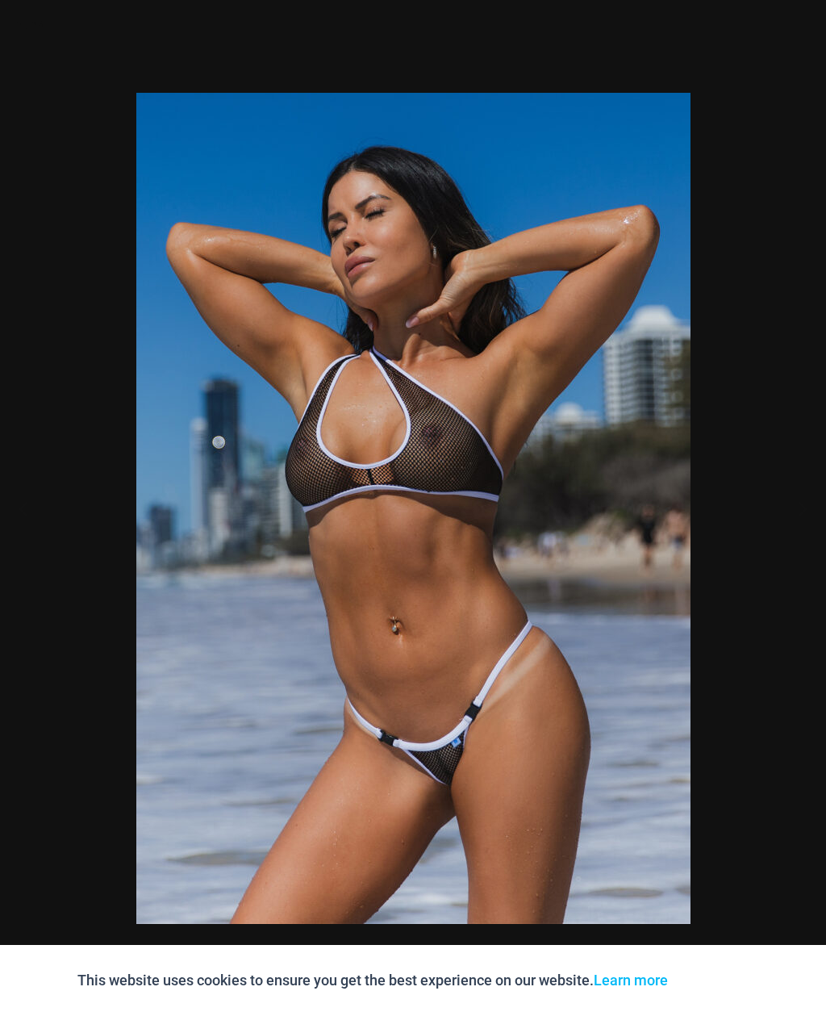
scroll to position [0, 0]
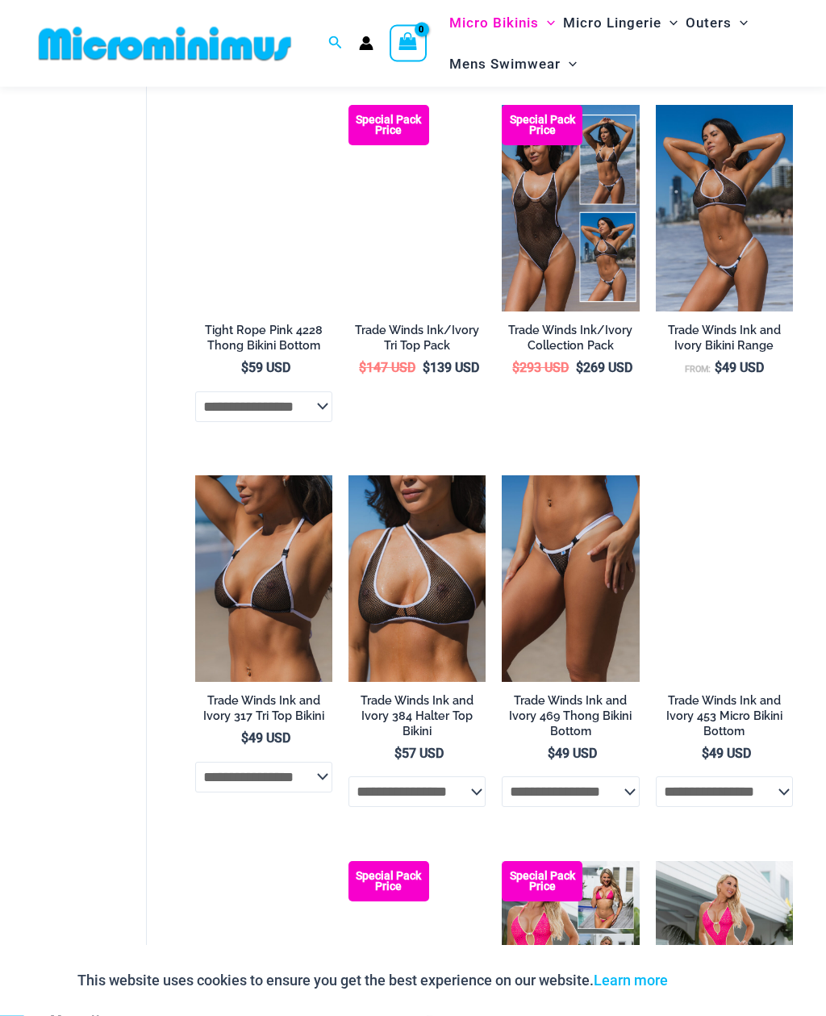
scroll to position [1738, 0]
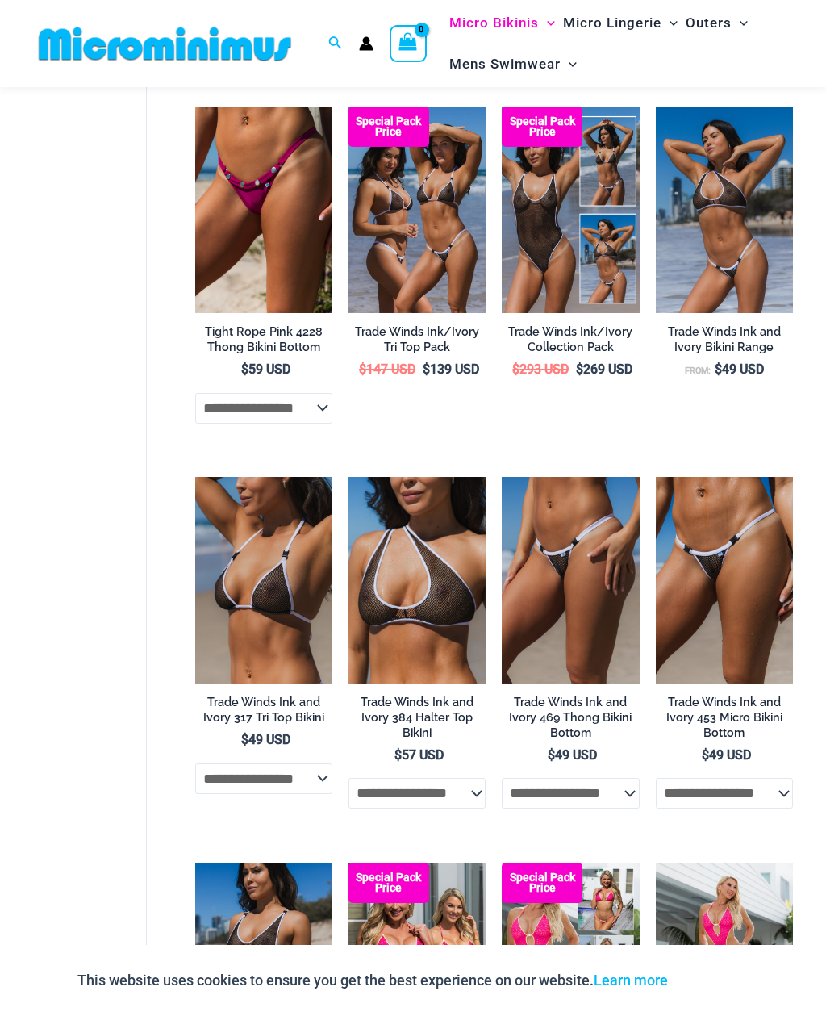
click at [348, 477] on img at bounding box center [348, 477] width 0 height 0
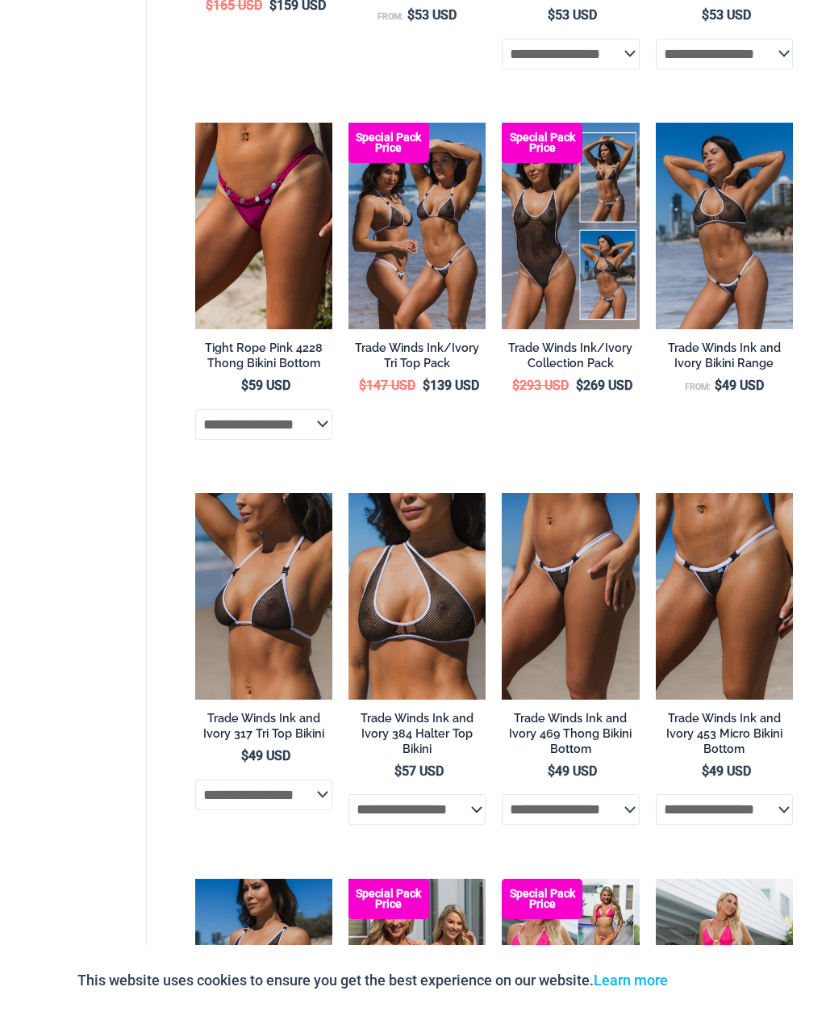
scroll to position [1790, 0]
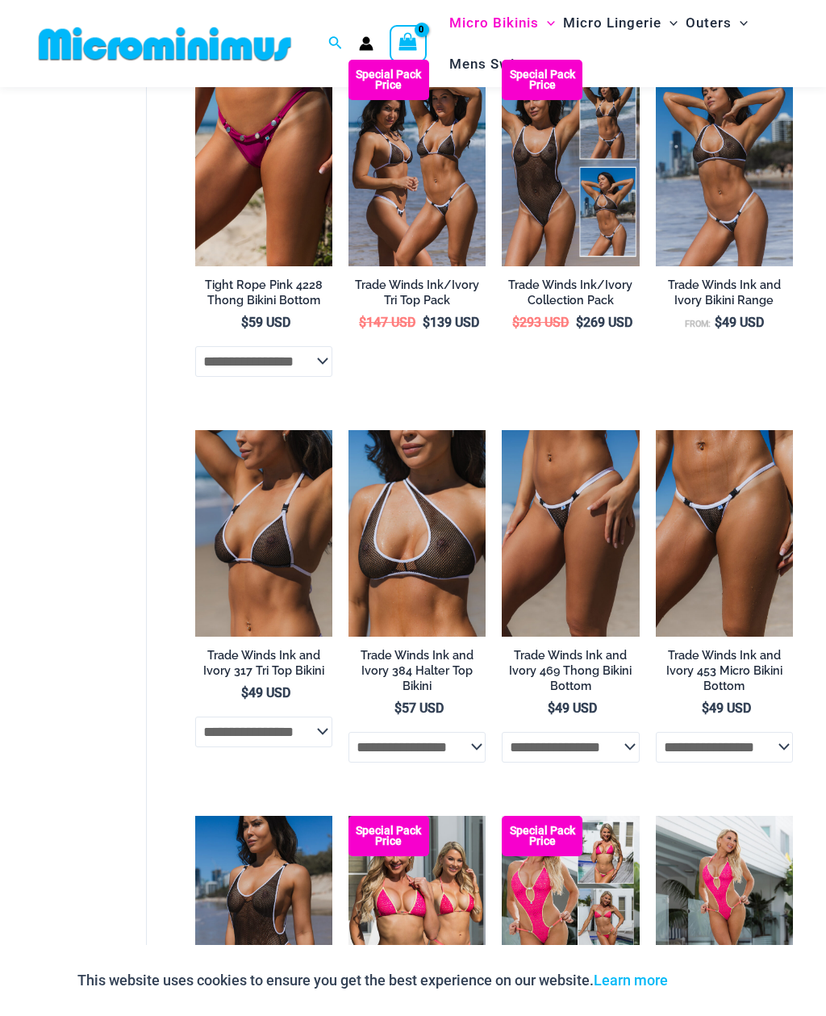
click at [195, 430] on img at bounding box center [195, 430] width 0 height 0
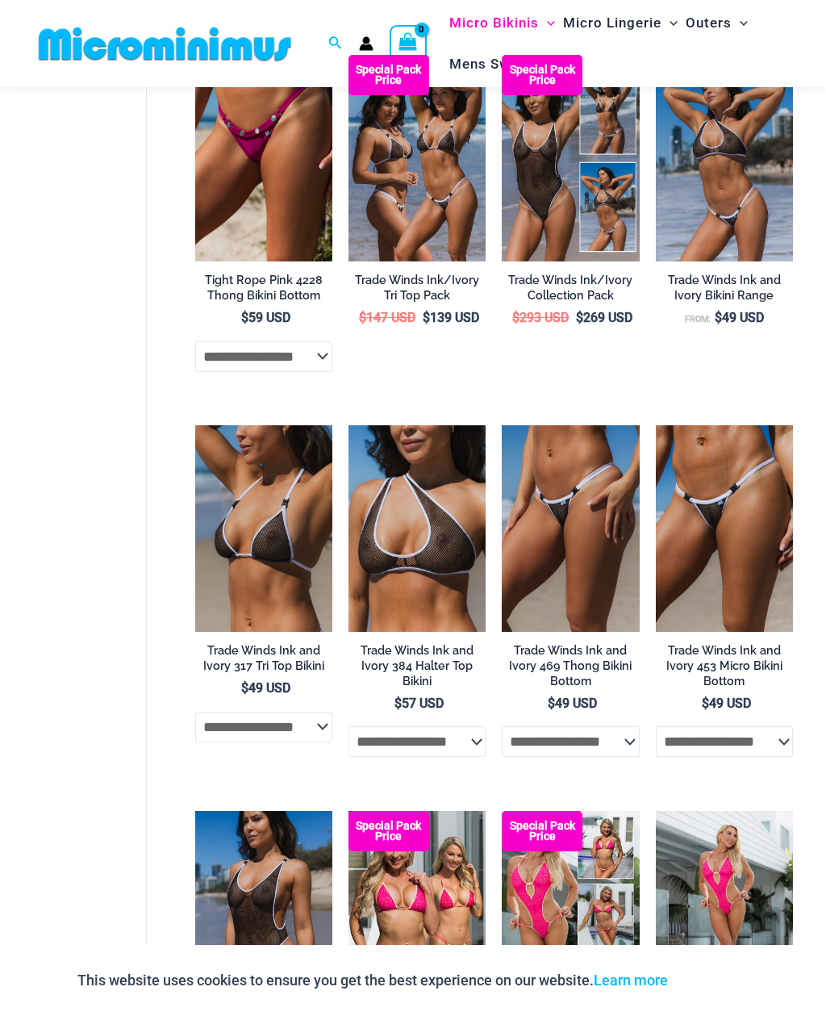
click at [502, 425] on img at bounding box center [502, 425] width 0 height 0
click at [656, 425] on img at bounding box center [656, 425] width 0 height 0
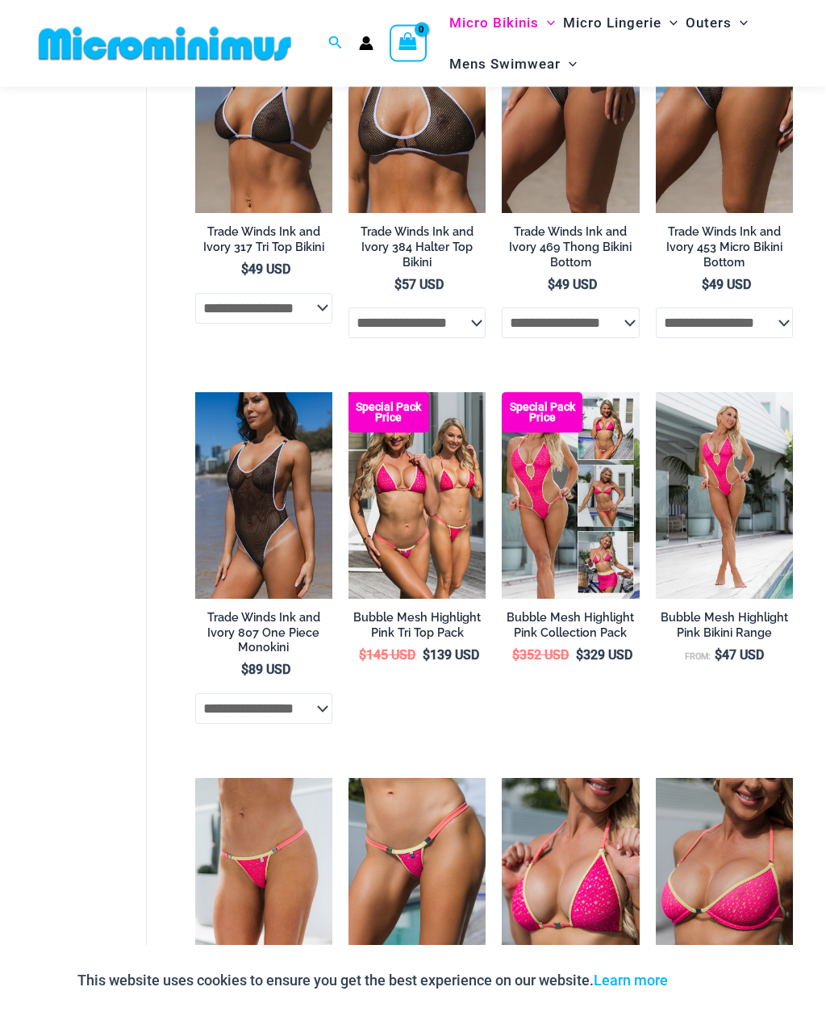
scroll to position [2209, 0]
click at [195, 392] on img at bounding box center [195, 392] width 0 height 0
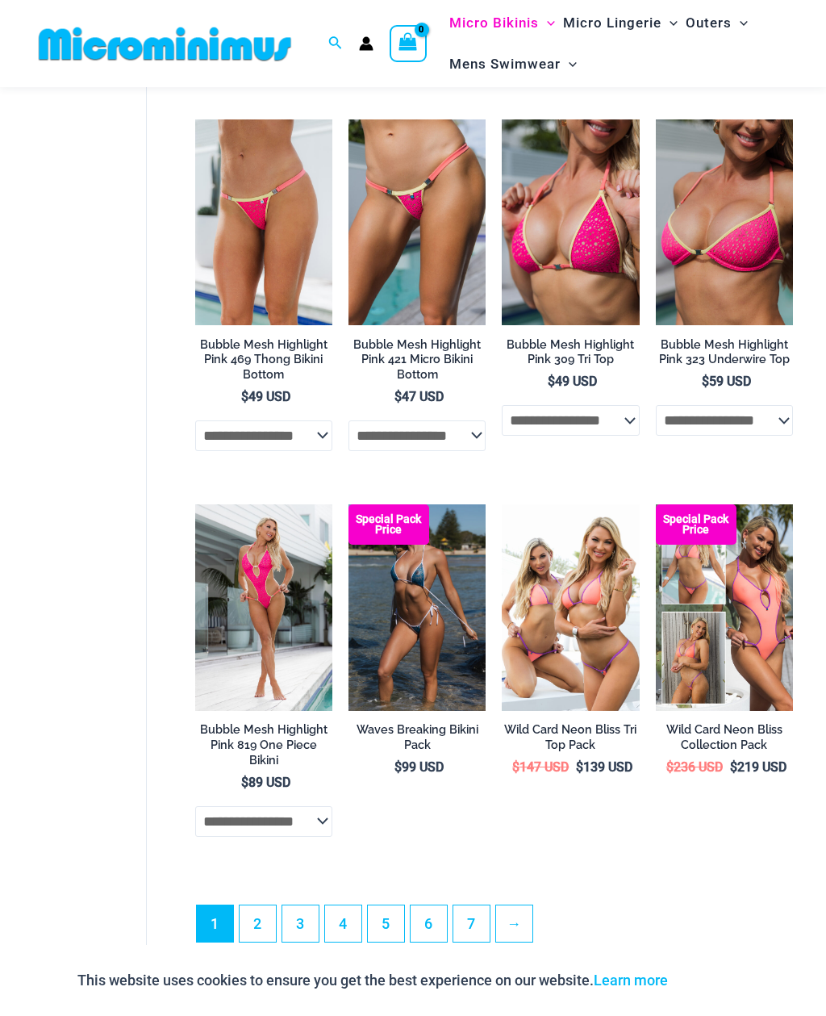
scroll to position [2893, 0]
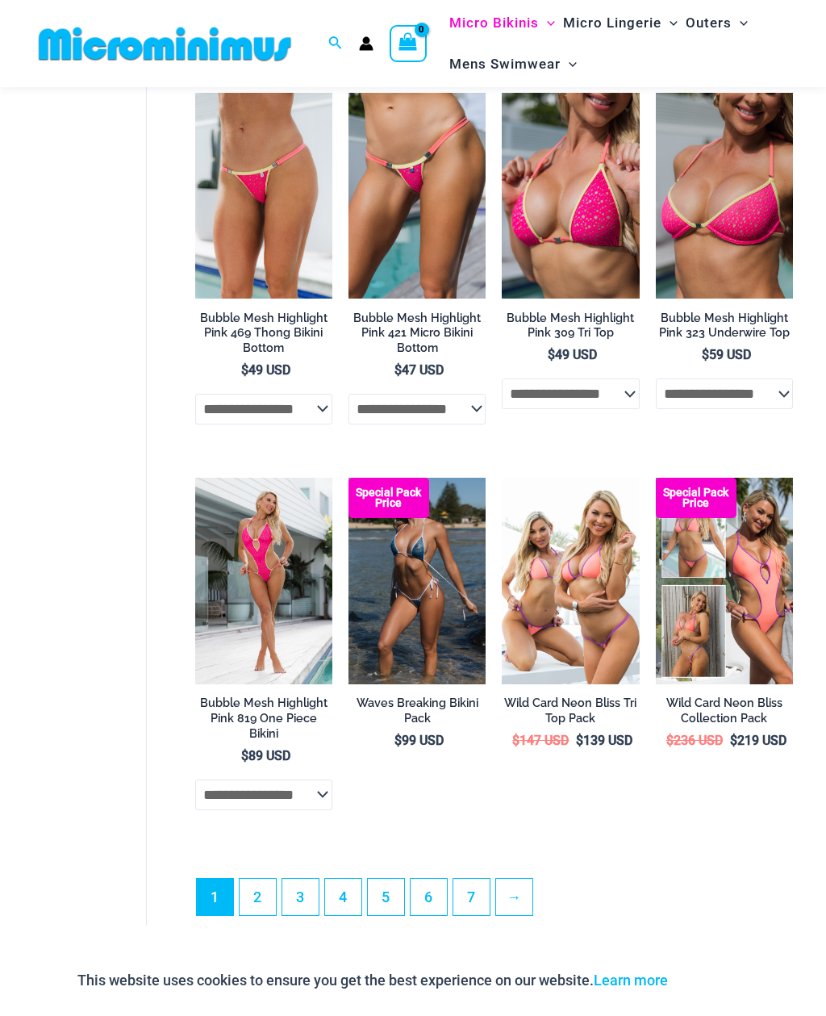
click at [656, 93] on img at bounding box center [656, 93] width 0 height 0
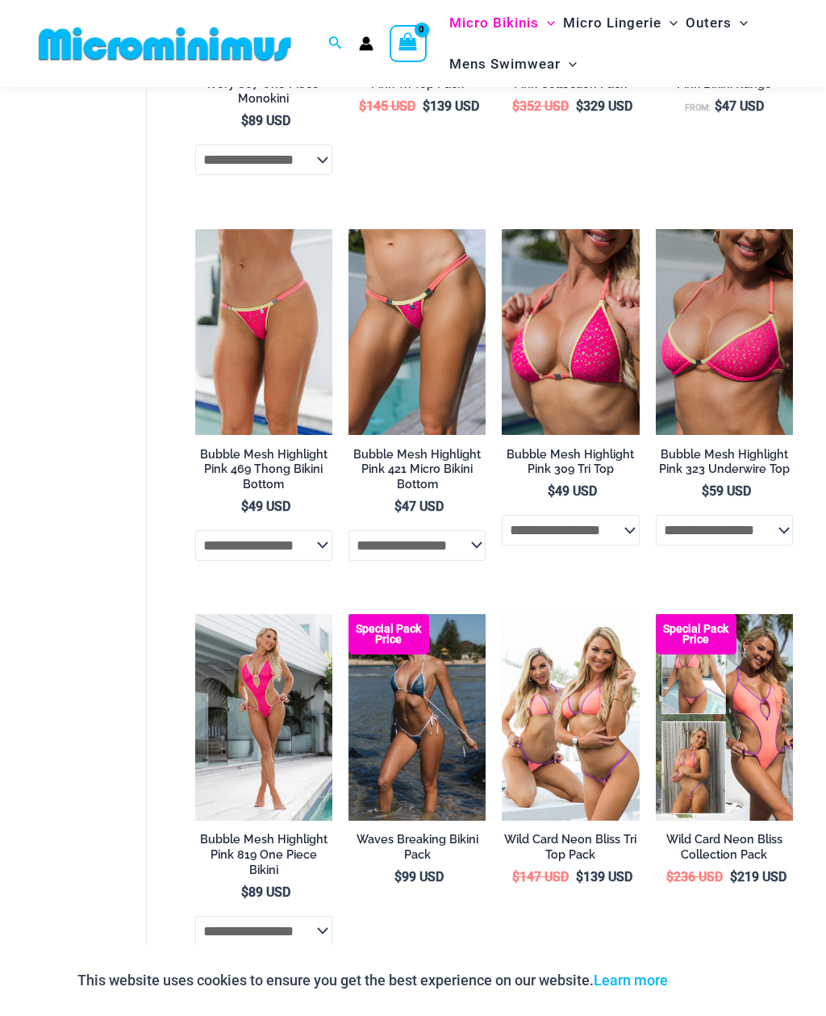
scroll to position [2755, 0]
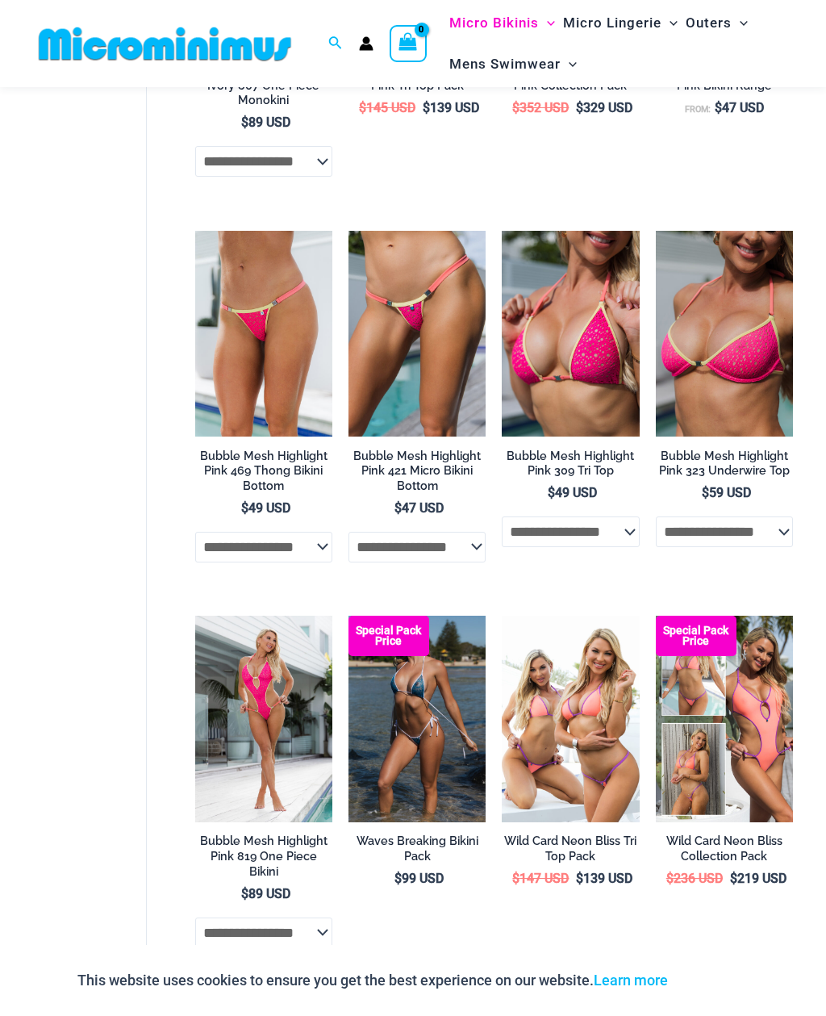
click at [502, 231] on img at bounding box center [502, 231] width 0 height 0
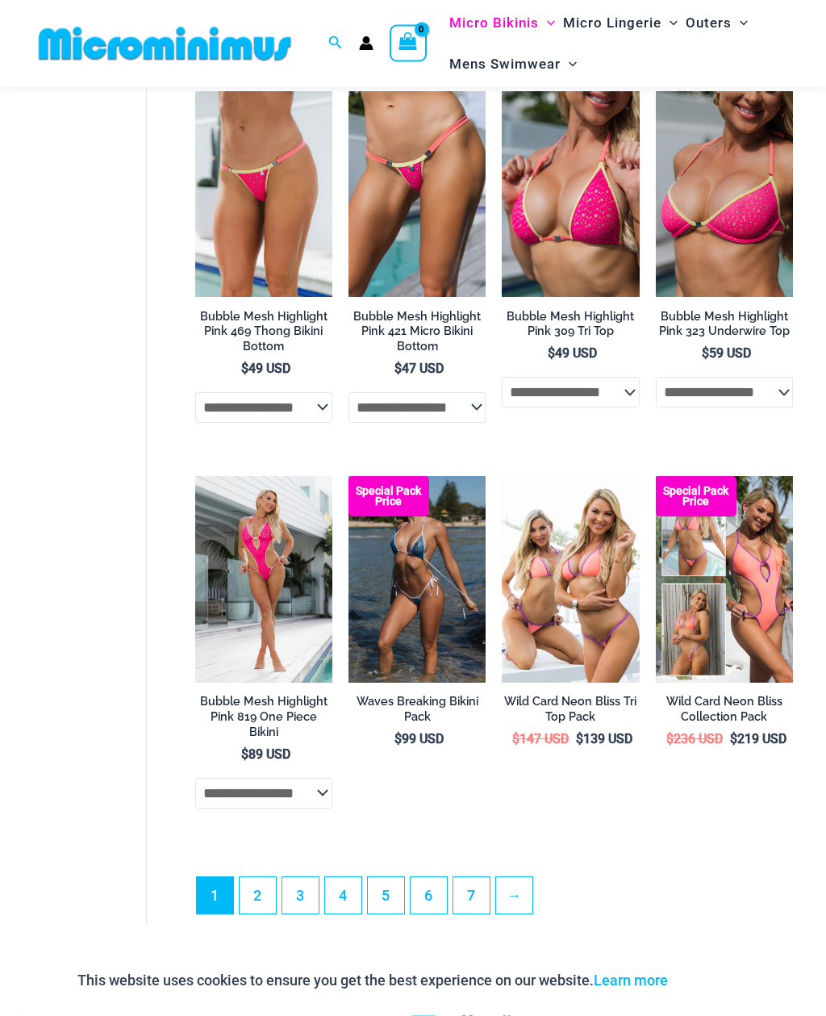
scroll to position [2895, 0]
click at [195, 476] on img at bounding box center [195, 476] width 0 height 0
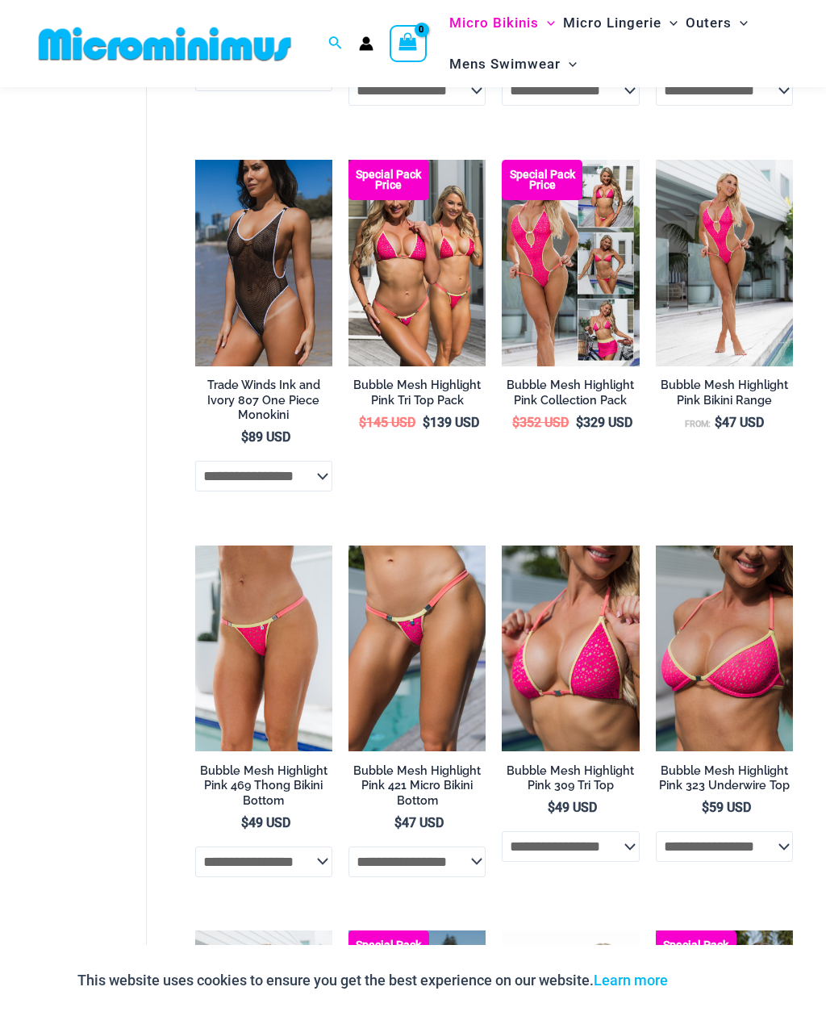
scroll to position [2439, 0]
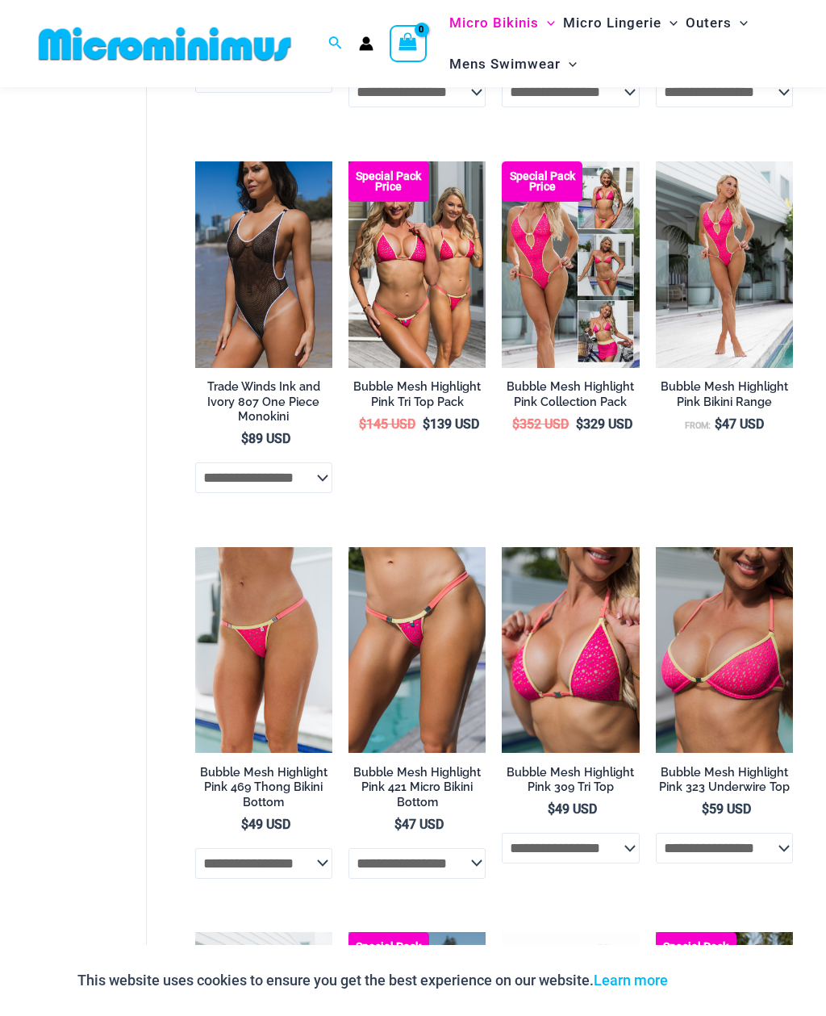
click at [656, 161] on img at bounding box center [656, 161] width 0 height 0
click at [502, 161] on img at bounding box center [502, 161] width 0 height 0
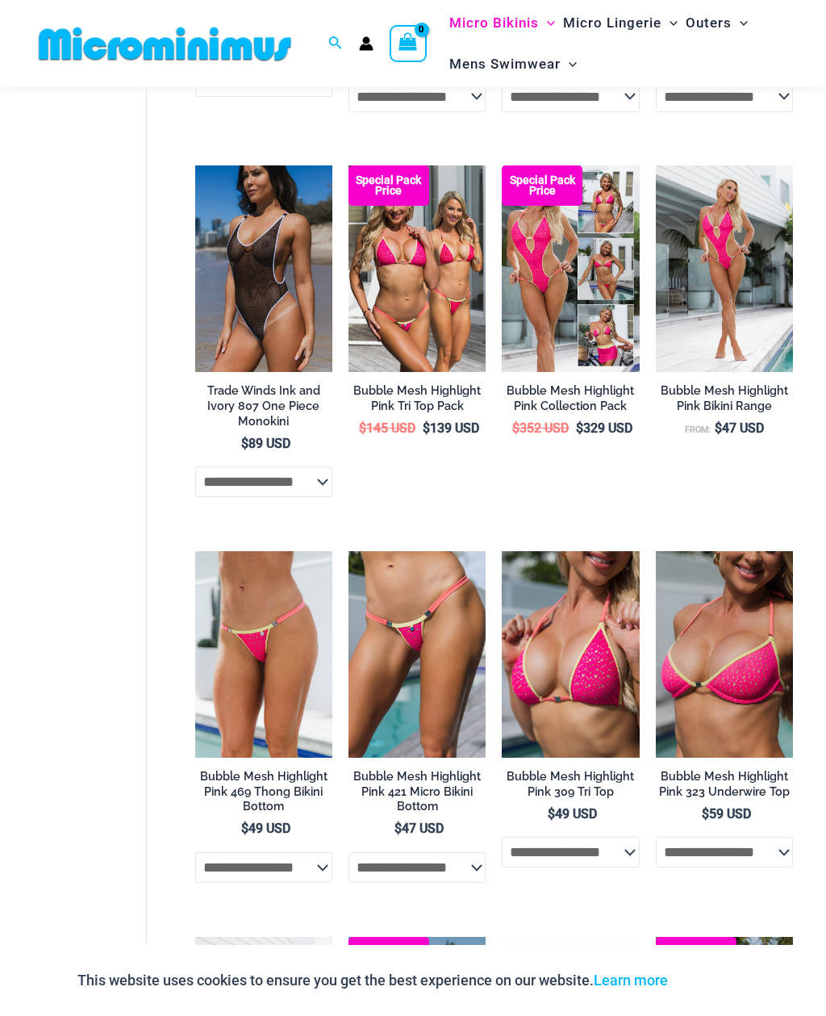
click at [348, 165] on img at bounding box center [348, 165] width 0 height 0
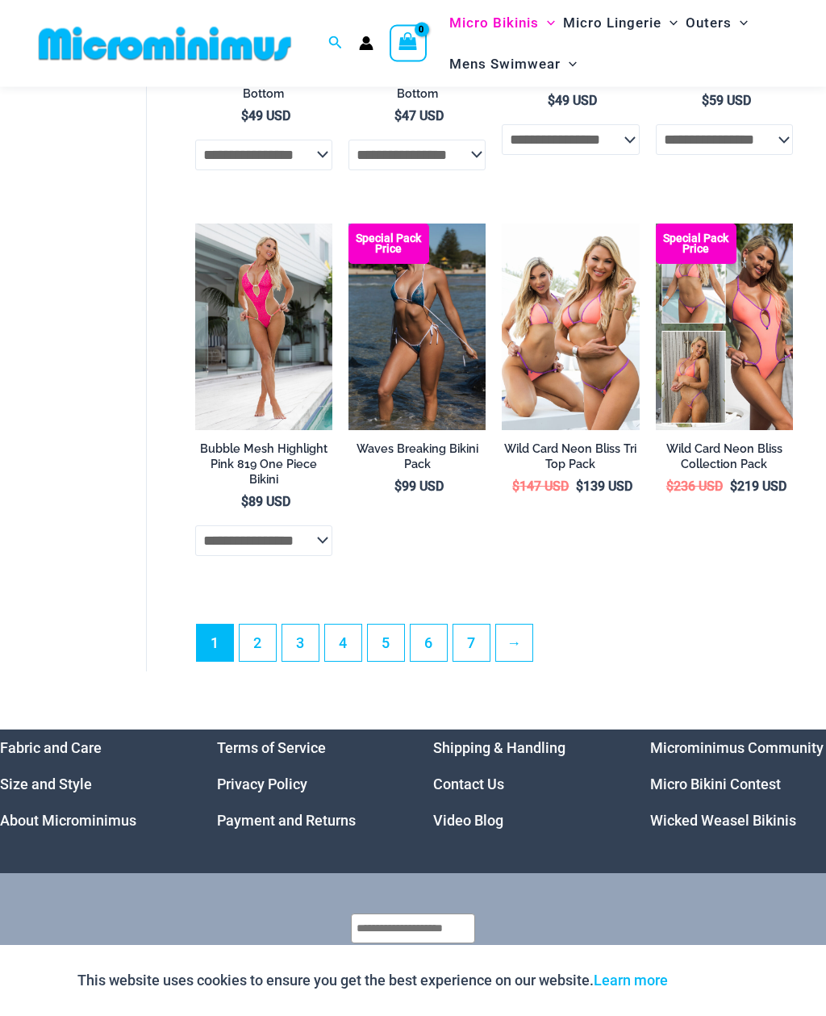
scroll to position [3160, 0]
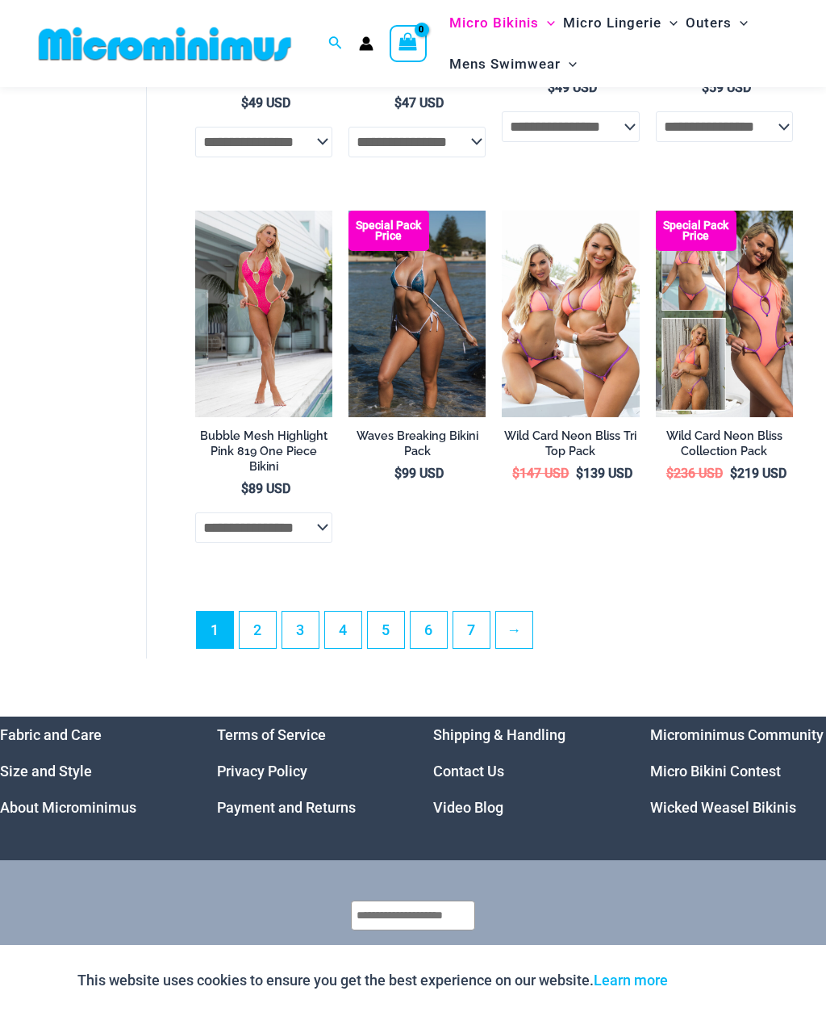
click at [348, 211] on img at bounding box center [348, 211] width 0 height 0
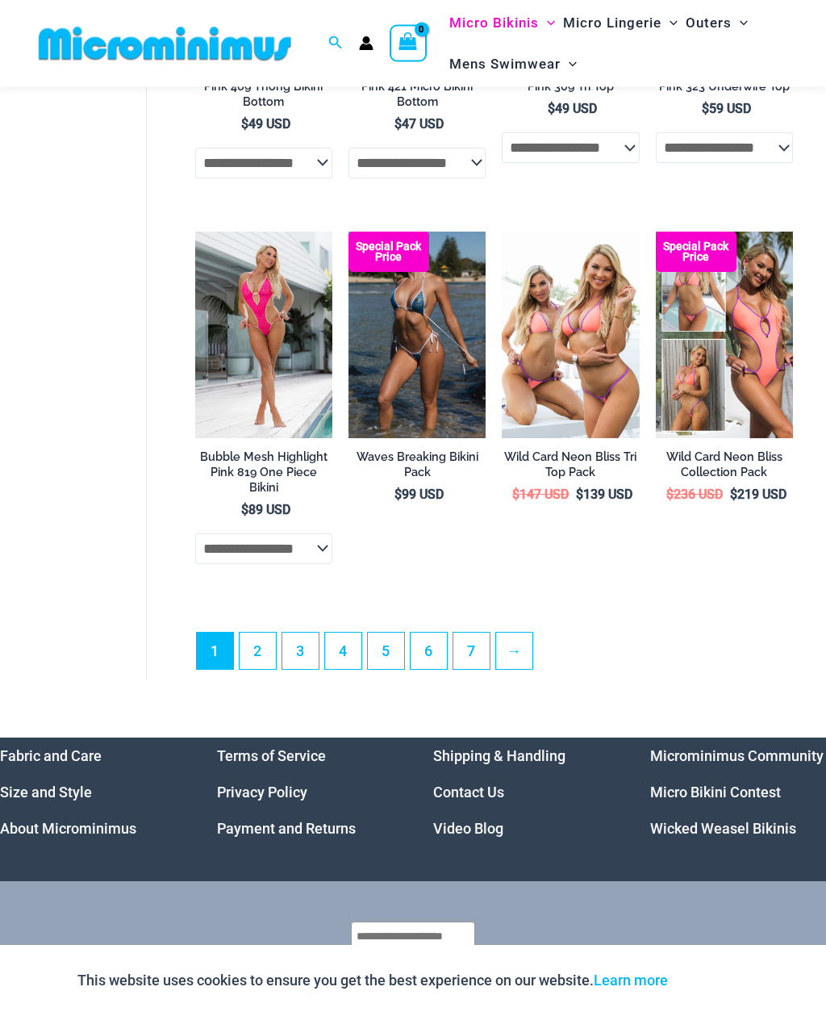
scroll to position [3139, 0]
click at [656, 232] on img at bounding box center [656, 232] width 0 height 0
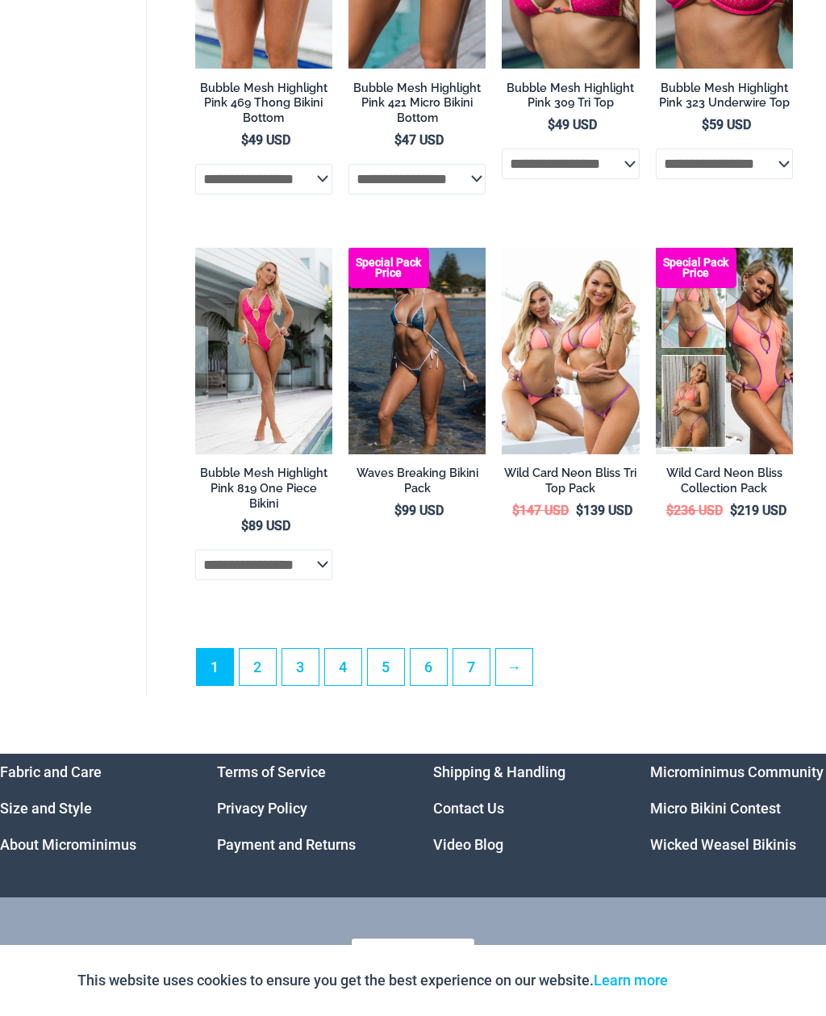
scroll to position [3191, 0]
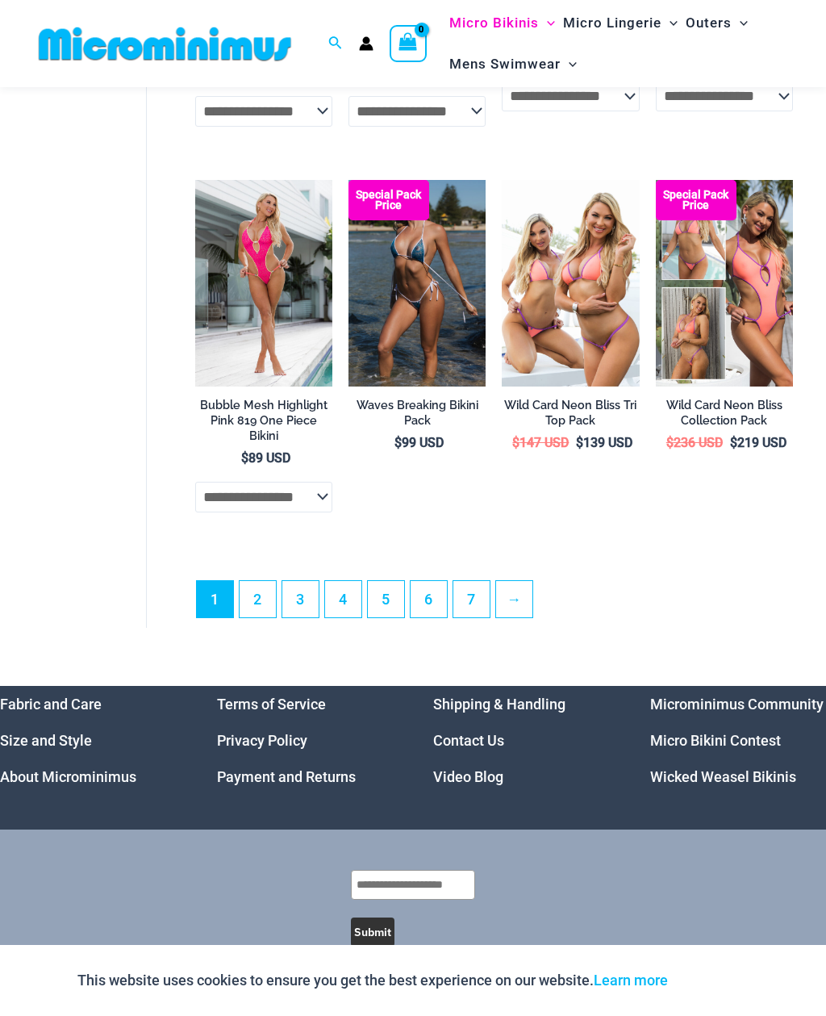
click at [251, 586] on link "2" at bounding box center [258, 599] width 36 height 36
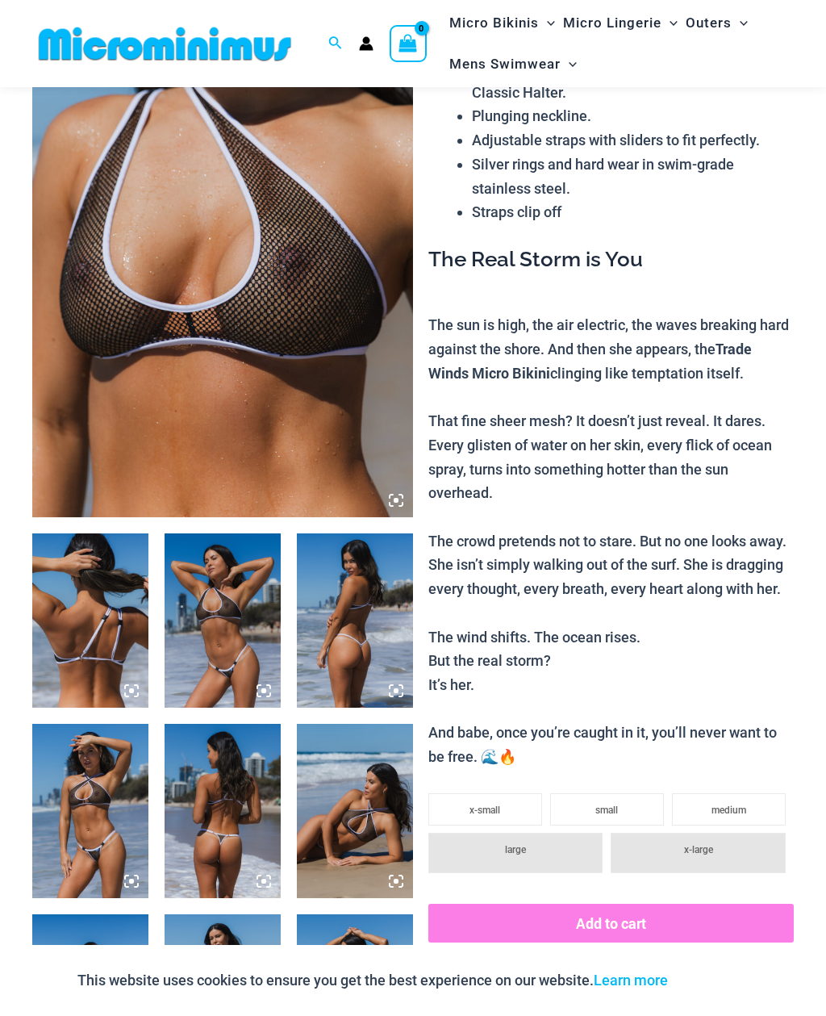
scroll to position [188, 0]
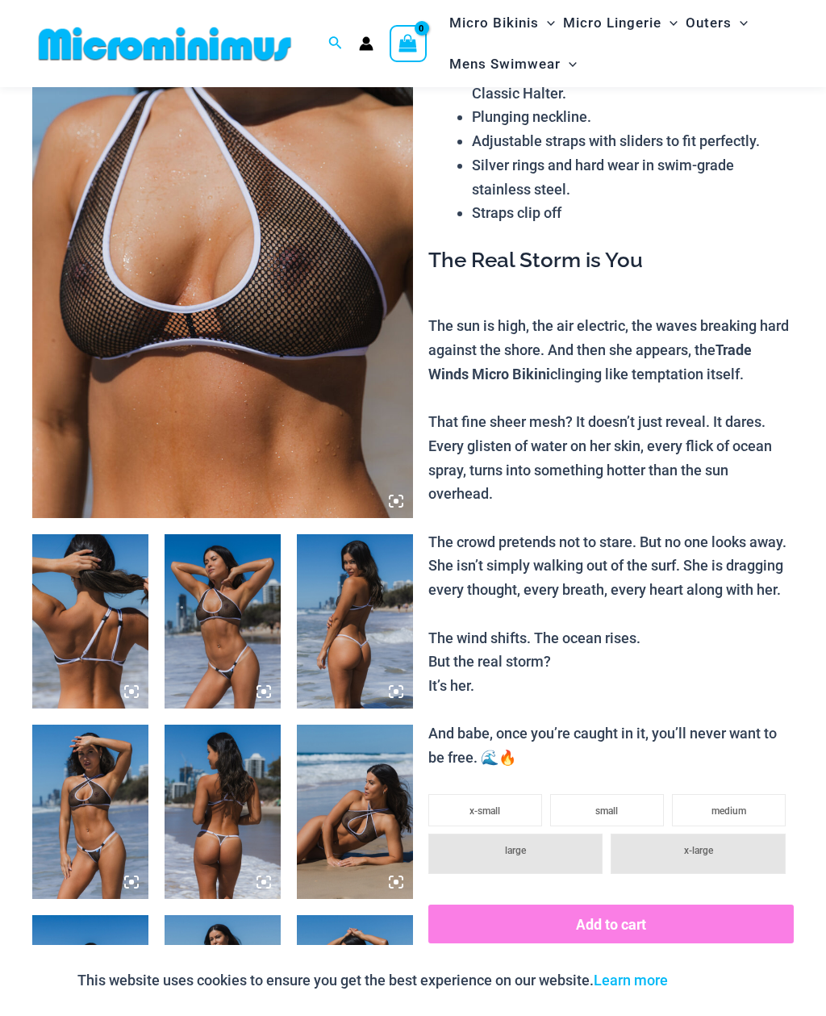
click at [131, 365] on img at bounding box center [222, 232] width 381 height 571
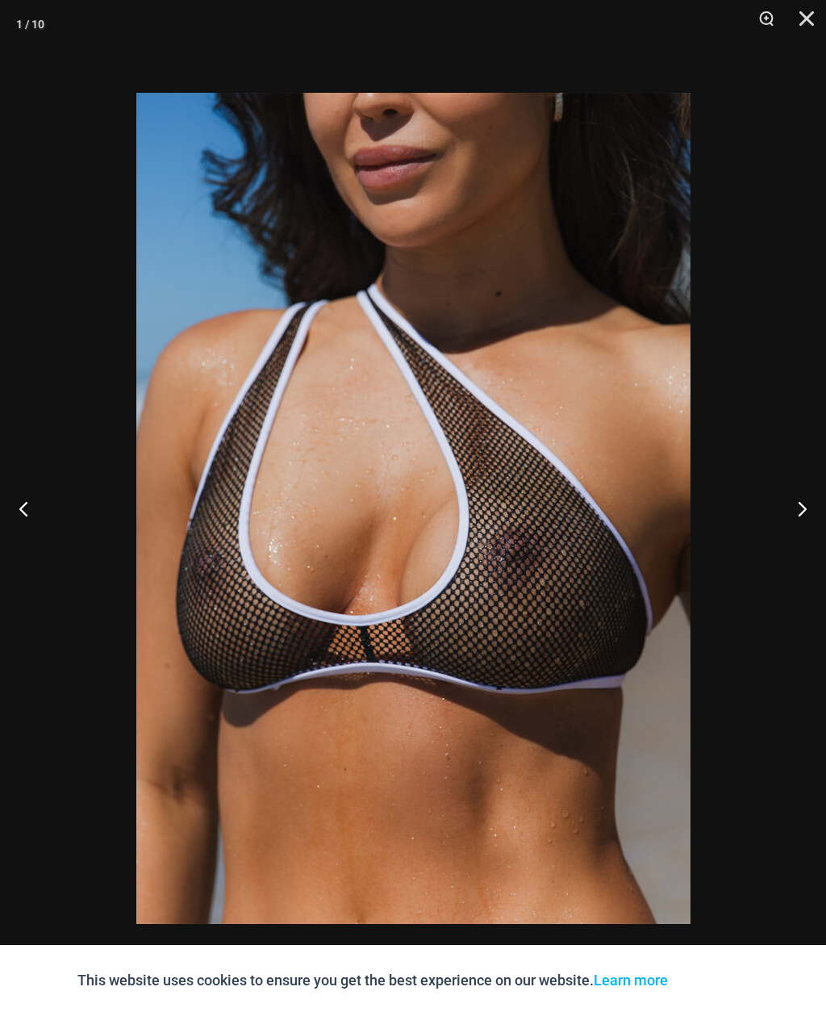
scroll to position [0, 0]
click at [799, 514] on button "Next" at bounding box center [795, 508] width 60 height 81
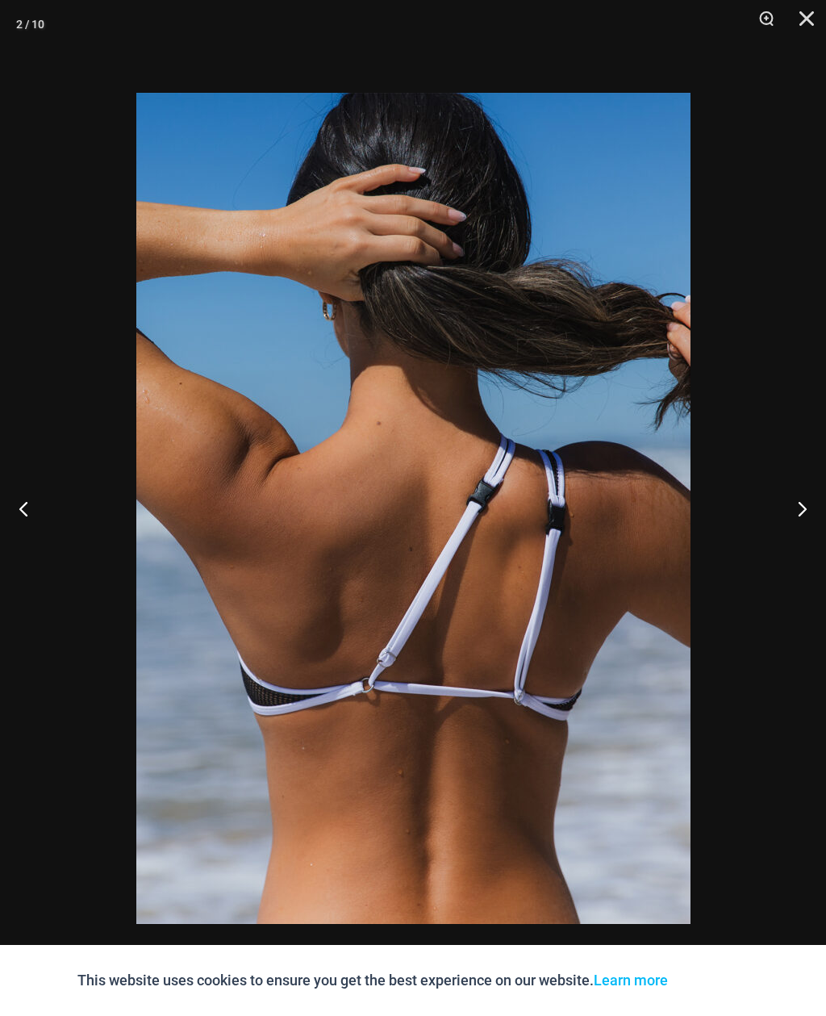
click at [792, 522] on button "Next" at bounding box center [795, 508] width 60 height 81
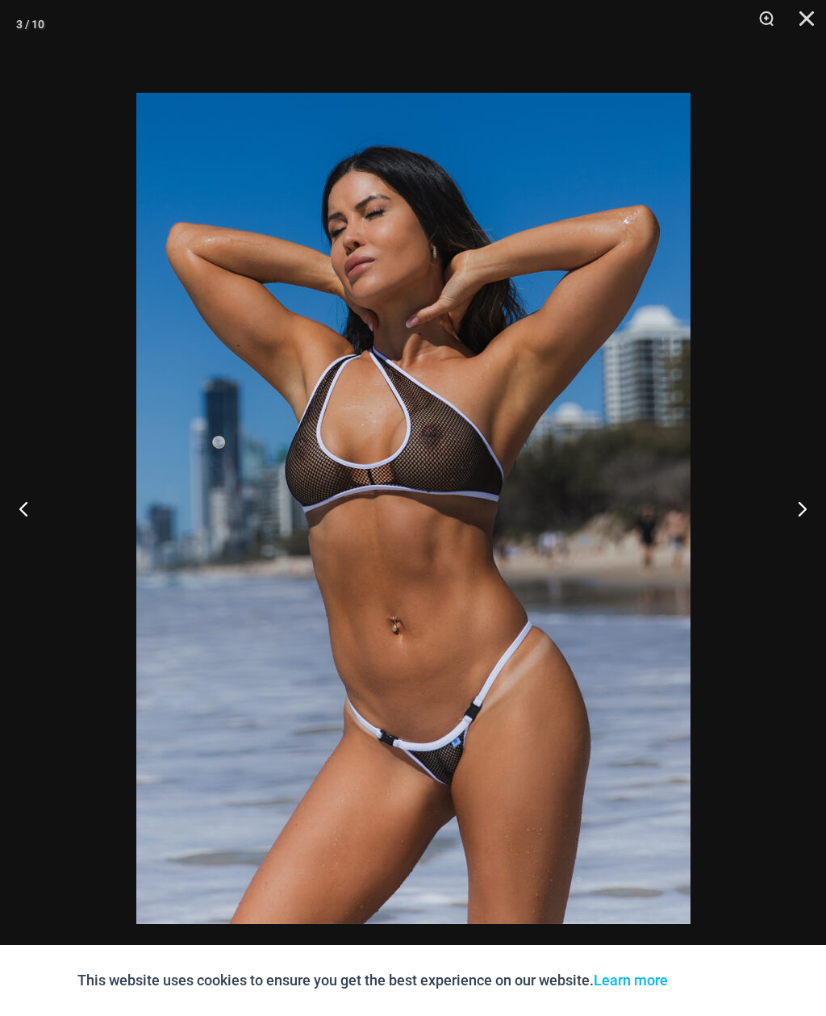
click at [799, 516] on button "Next" at bounding box center [795, 508] width 60 height 81
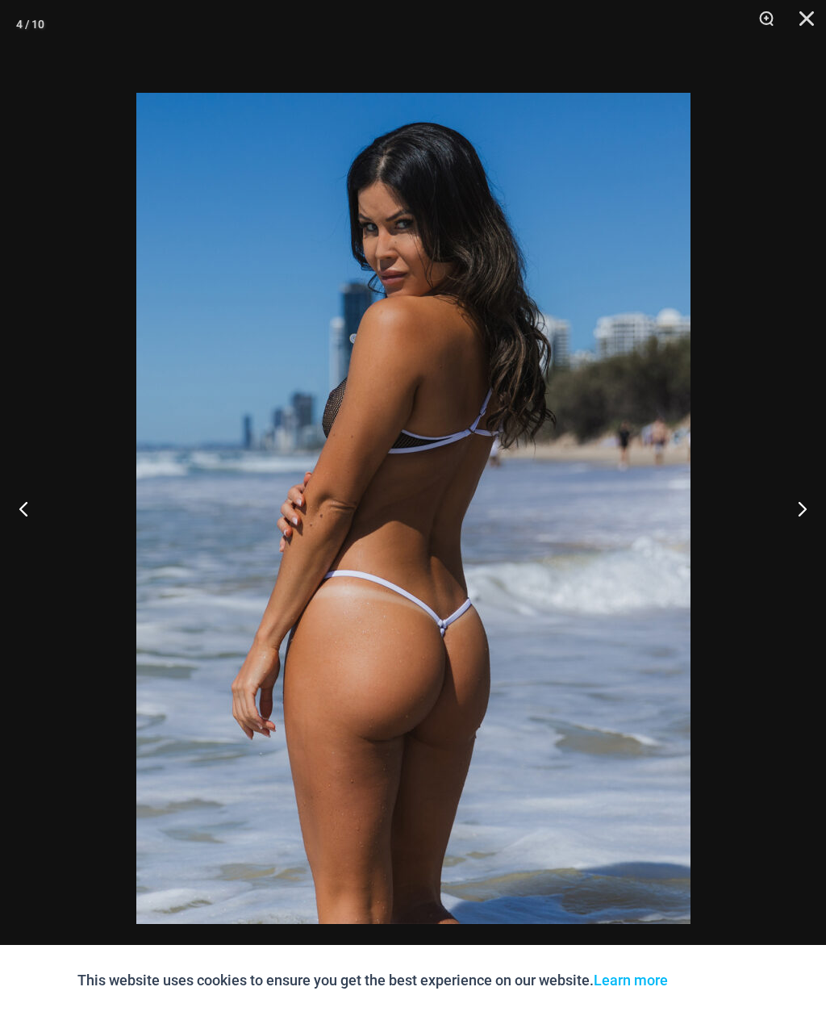
click at [795, 516] on button "Next" at bounding box center [795, 508] width 60 height 81
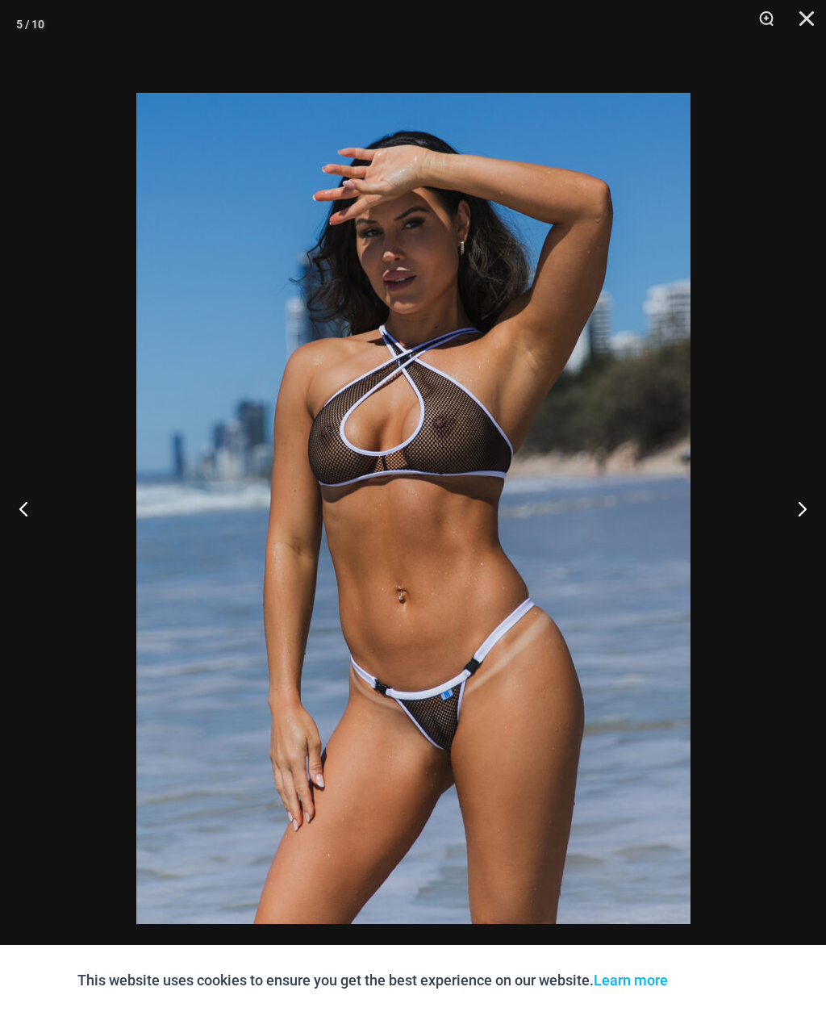
click at [803, 510] on button "Next" at bounding box center [795, 508] width 60 height 81
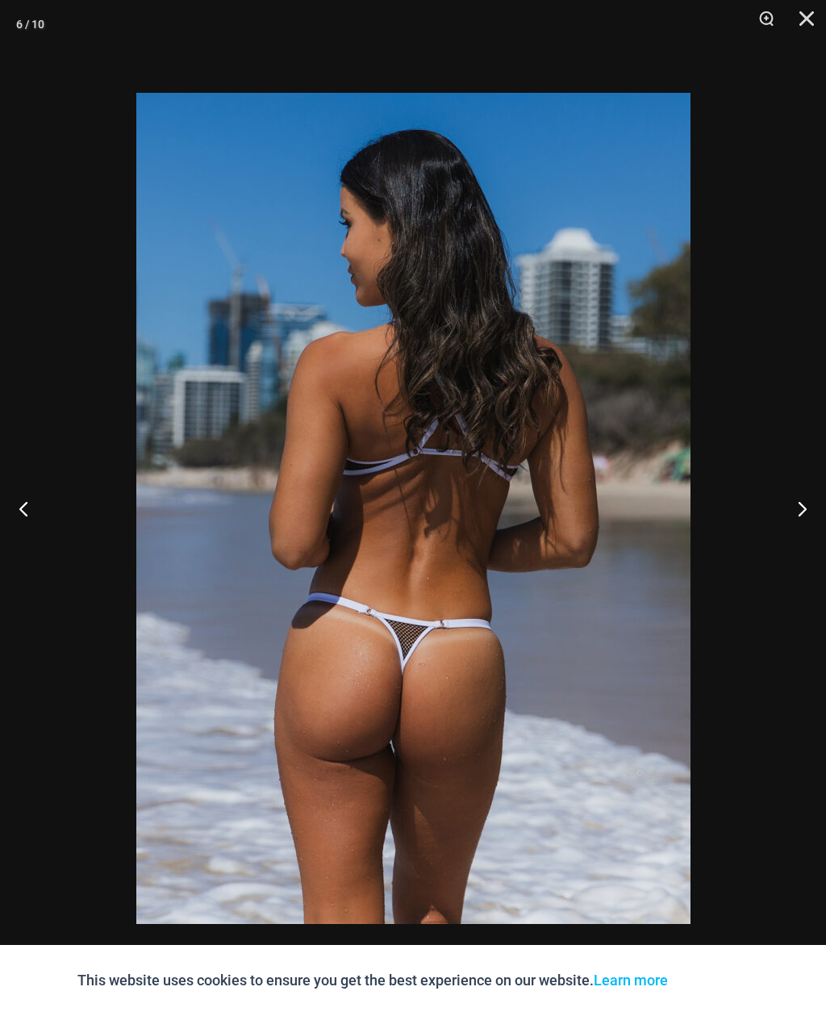
click at [807, 507] on button "Next" at bounding box center [795, 508] width 60 height 81
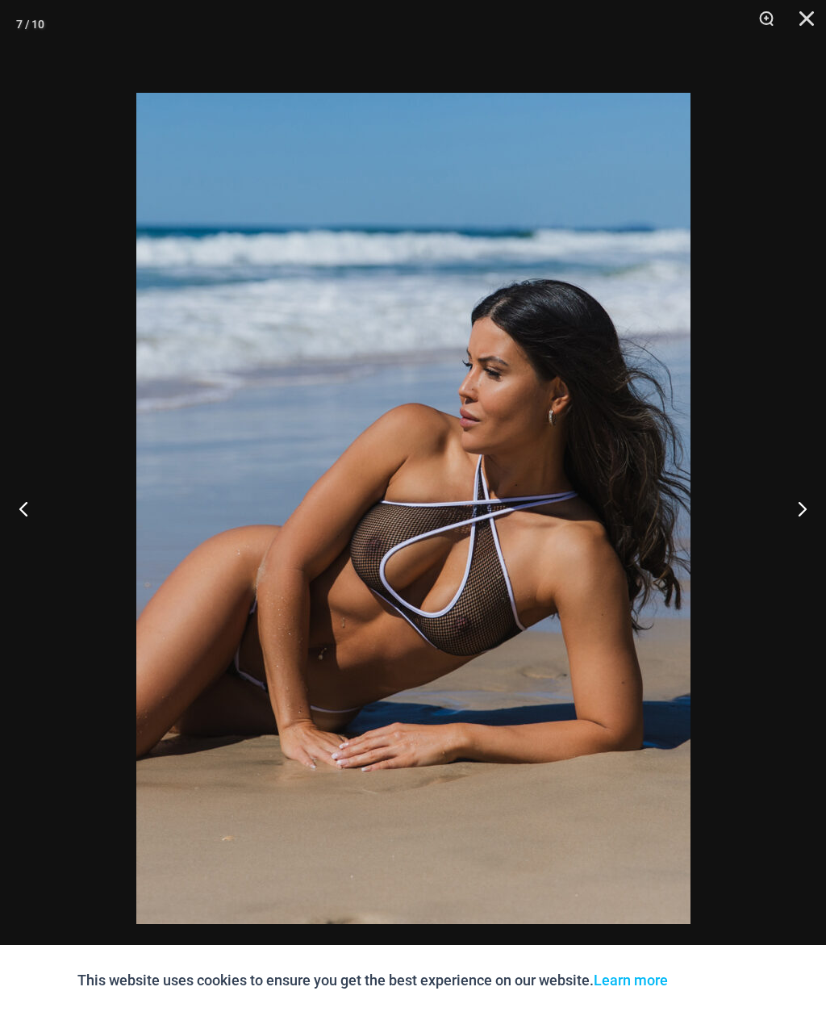
click at [803, 507] on button "Next" at bounding box center [795, 508] width 60 height 81
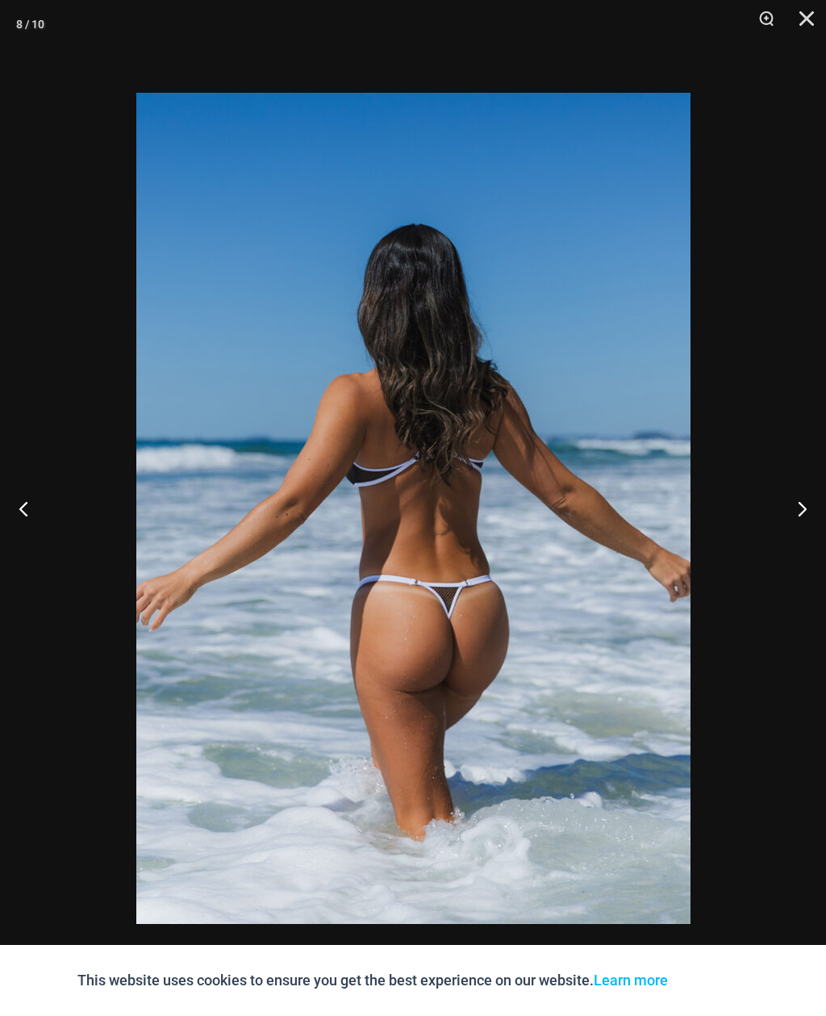
click at [804, 512] on button "Next" at bounding box center [795, 508] width 60 height 81
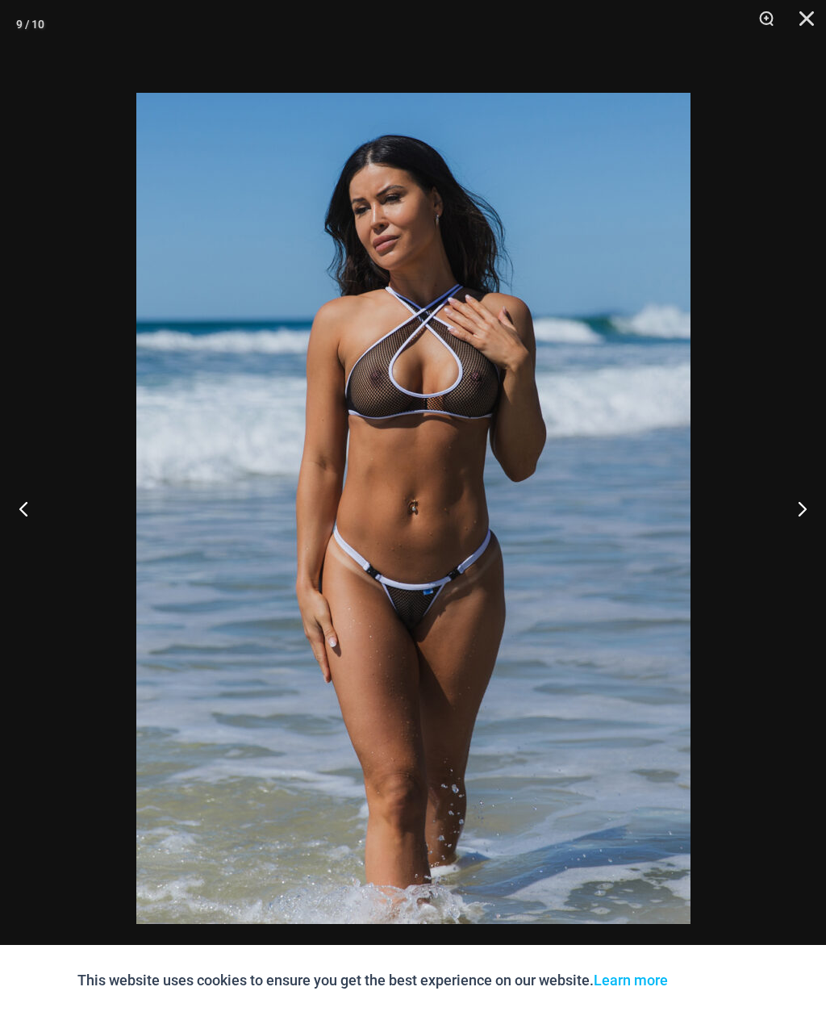
click at [807, 509] on button "Next" at bounding box center [795, 508] width 60 height 81
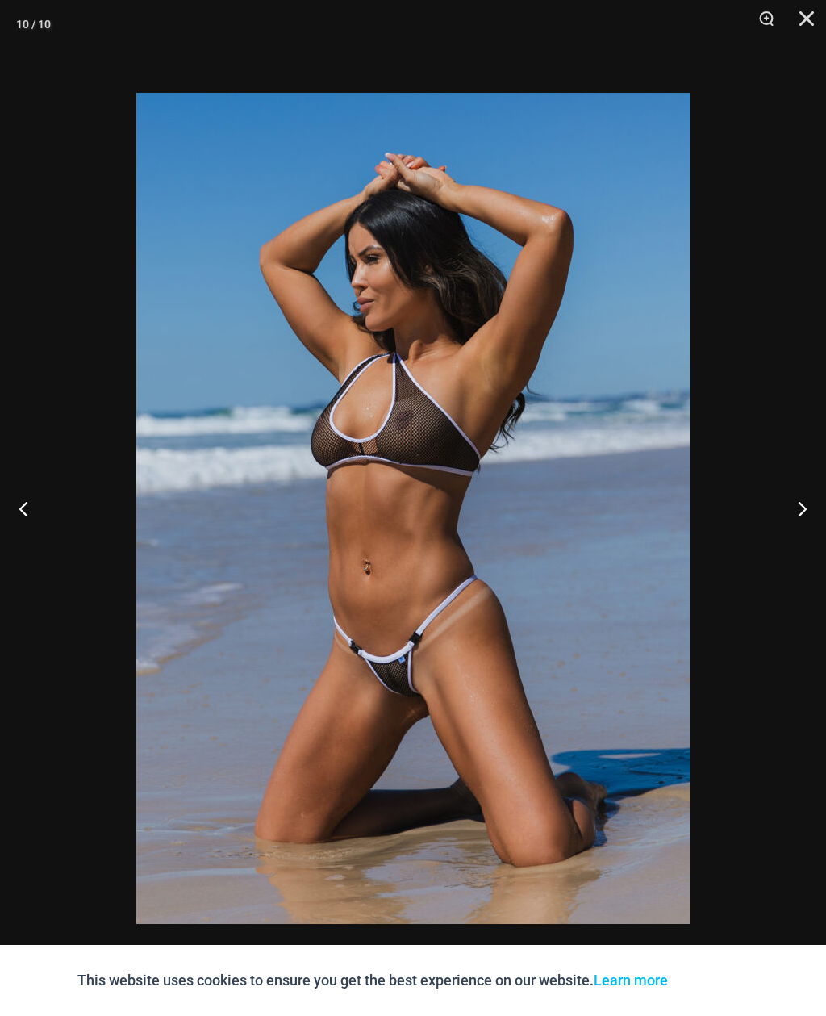
click at [801, 510] on button "Next" at bounding box center [795, 508] width 60 height 81
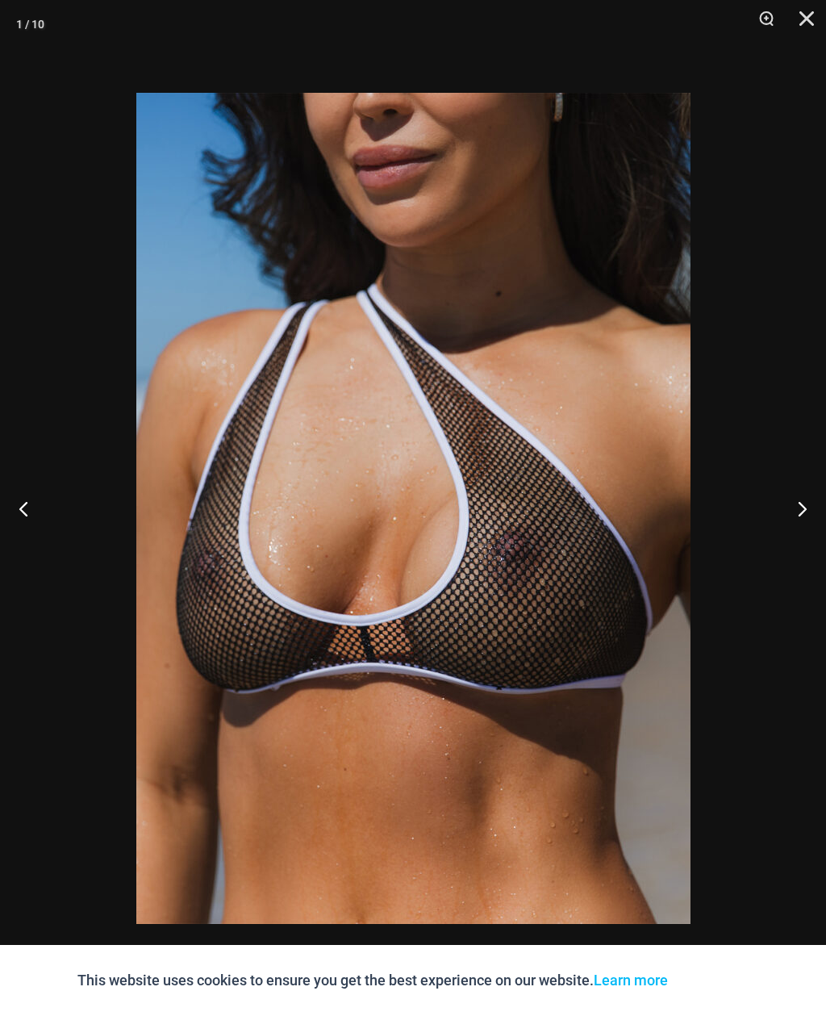
click at [801, 19] on button "Close" at bounding box center [801, 24] width 40 height 48
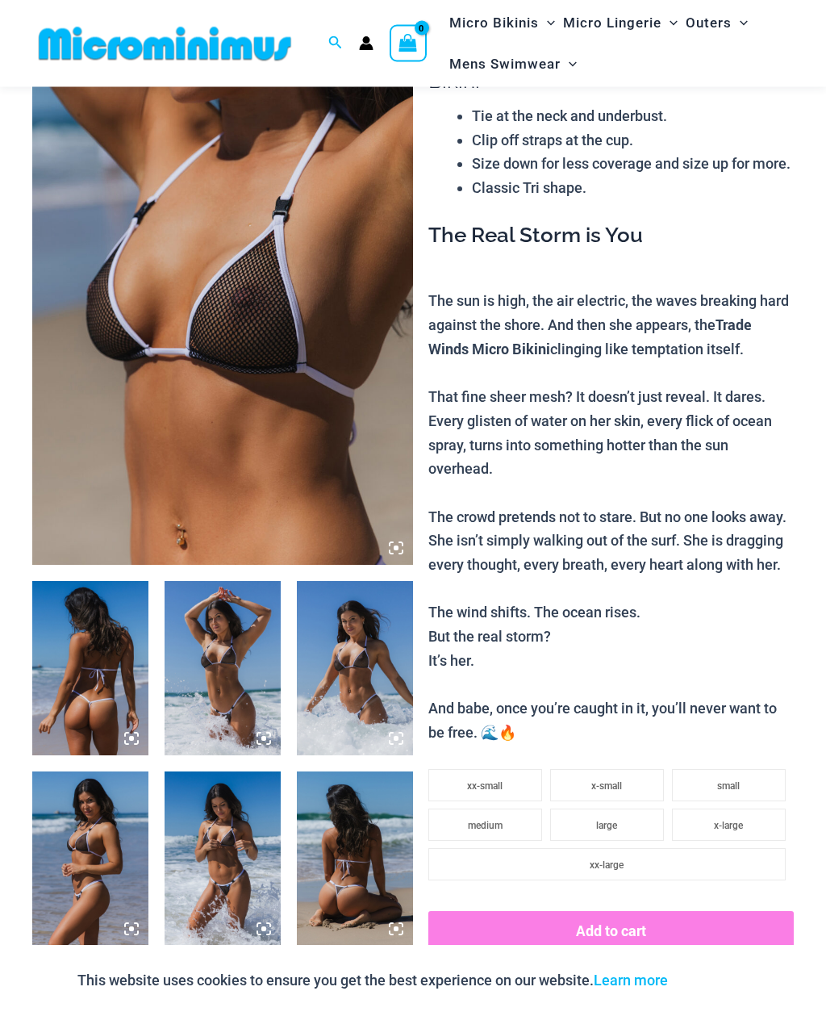
scroll to position [141, 0]
click at [142, 412] on img at bounding box center [222, 279] width 381 height 571
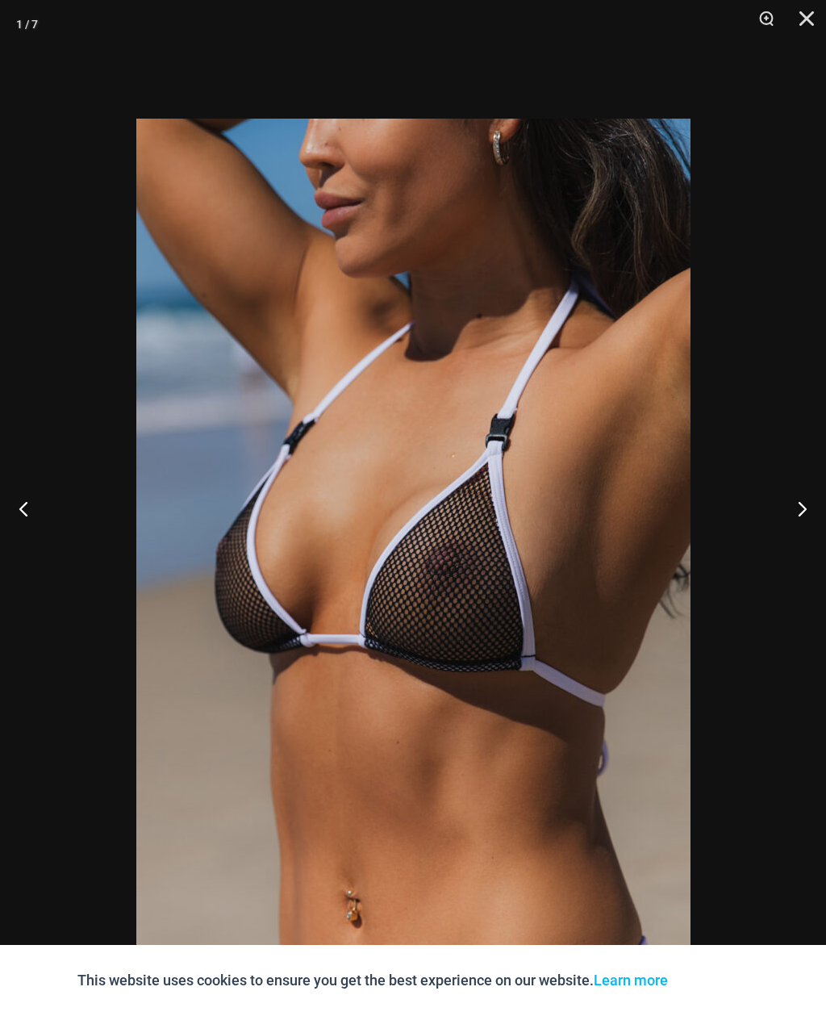
click at [807, 533] on button "Next" at bounding box center [795, 508] width 60 height 81
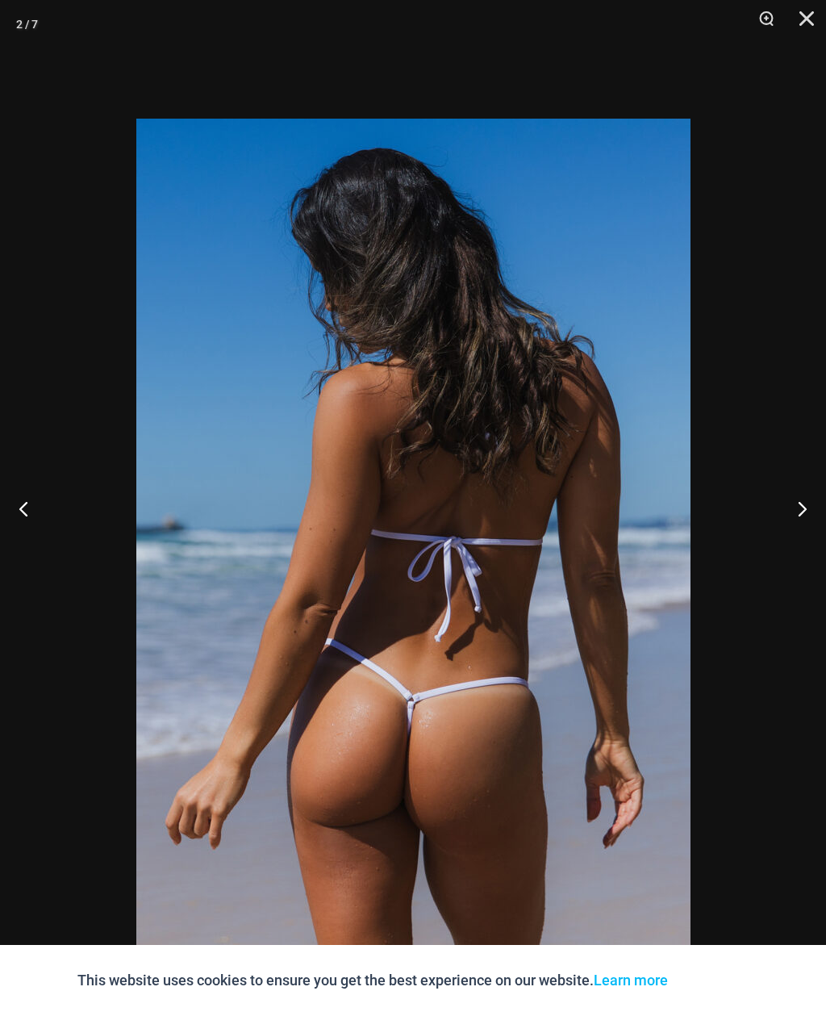
click at [801, 533] on button "Next" at bounding box center [795, 508] width 60 height 81
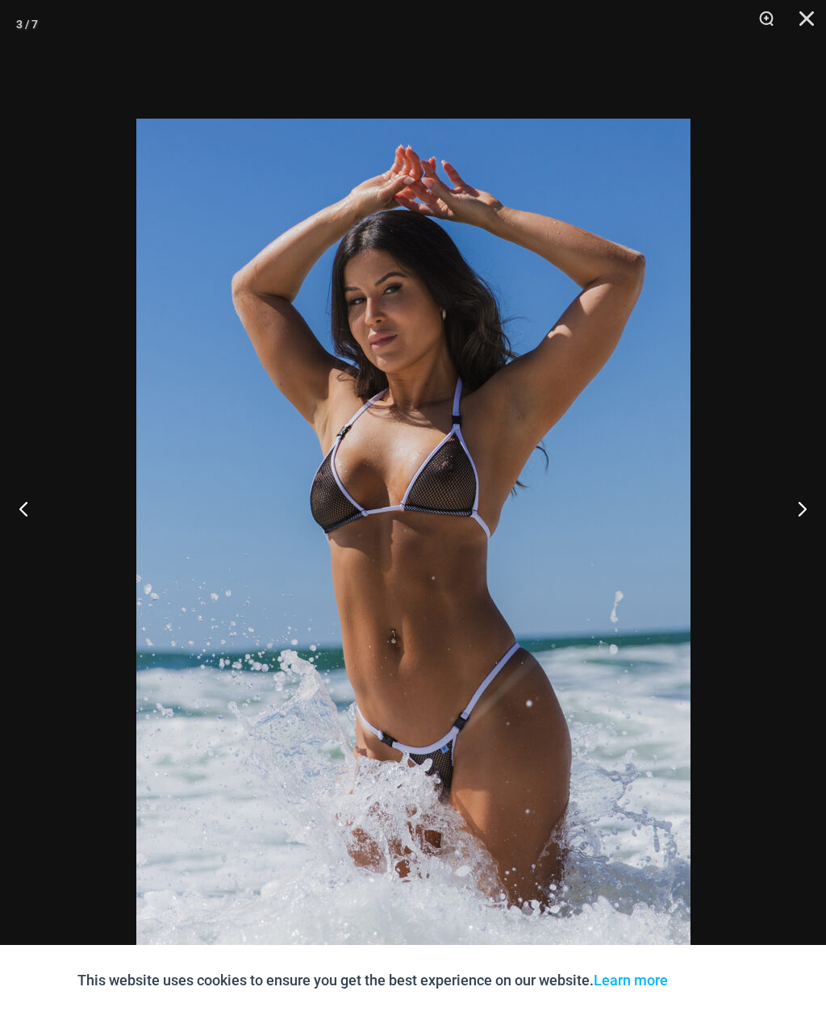
click at [803, 530] on button "Next" at bounding box center [795, 508] width 60 height 81
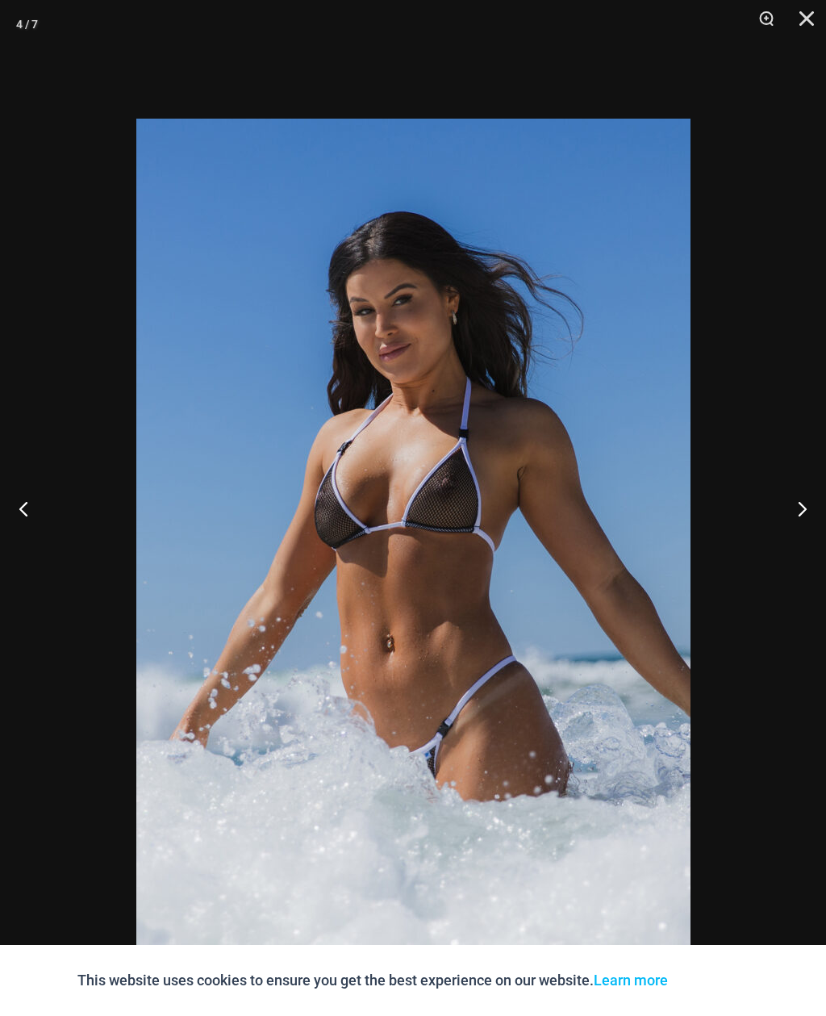
click at [803, 532] on button "Next" at bounding box center [795, 508] width 60 height 81
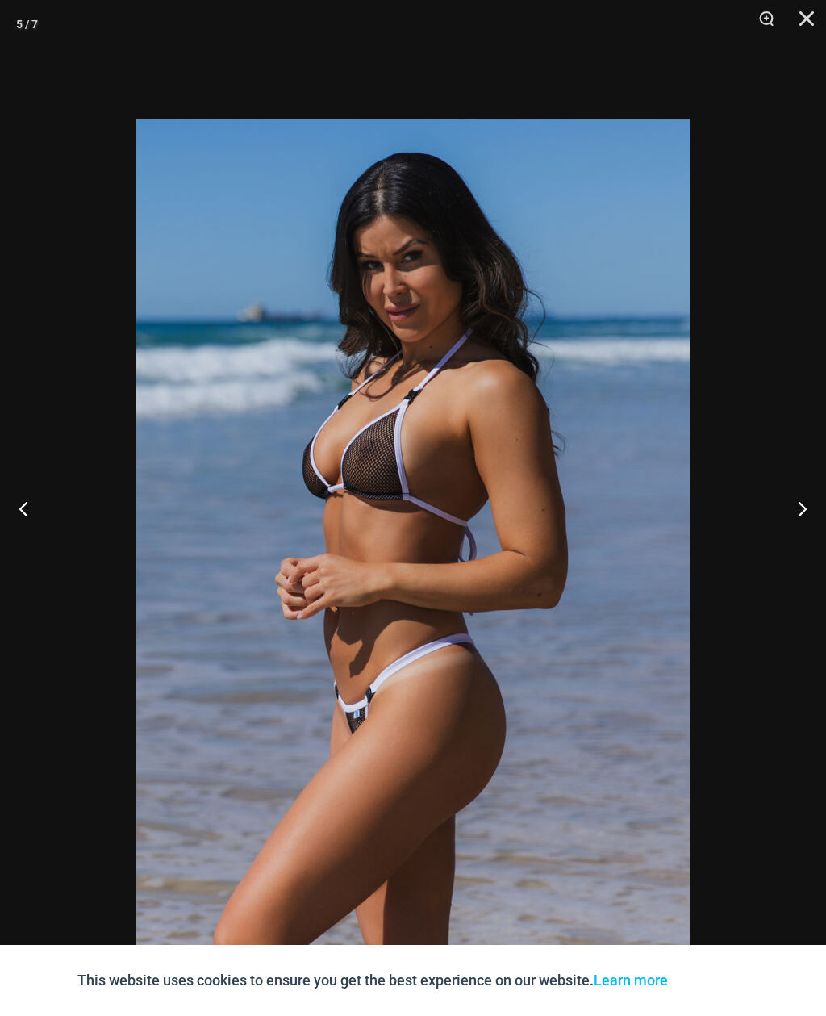
click at [807, 536] on button "Next" at bounding box center [795, 508] width 60 height 81
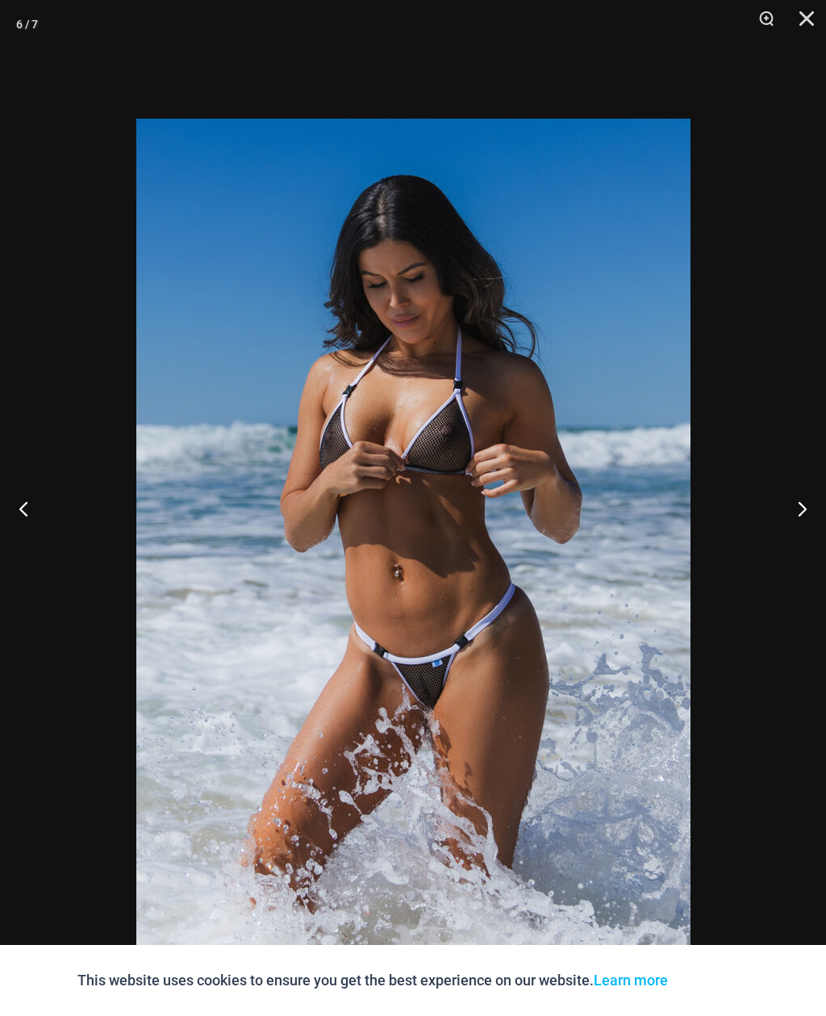
click at [807, 530] on button "Next" at bounding box center [795, 508] width 60 height 81
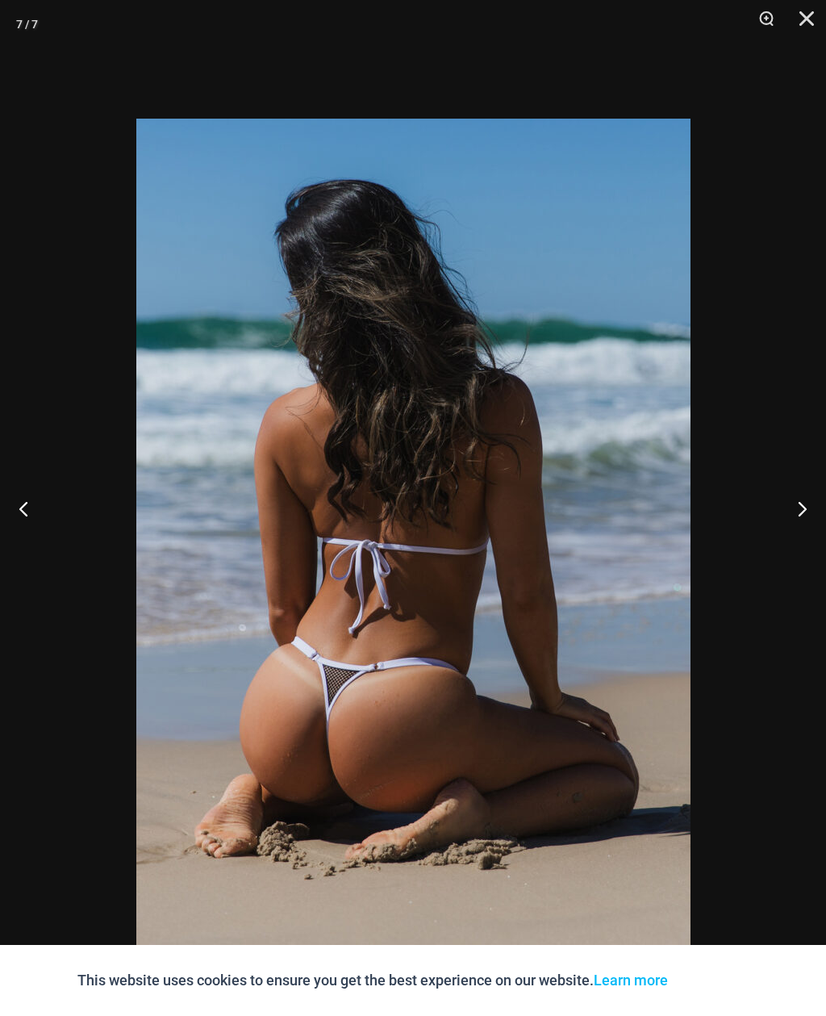
click at [804, 534] on button "Next" at bounding box center [795, 508] width 60 height 81
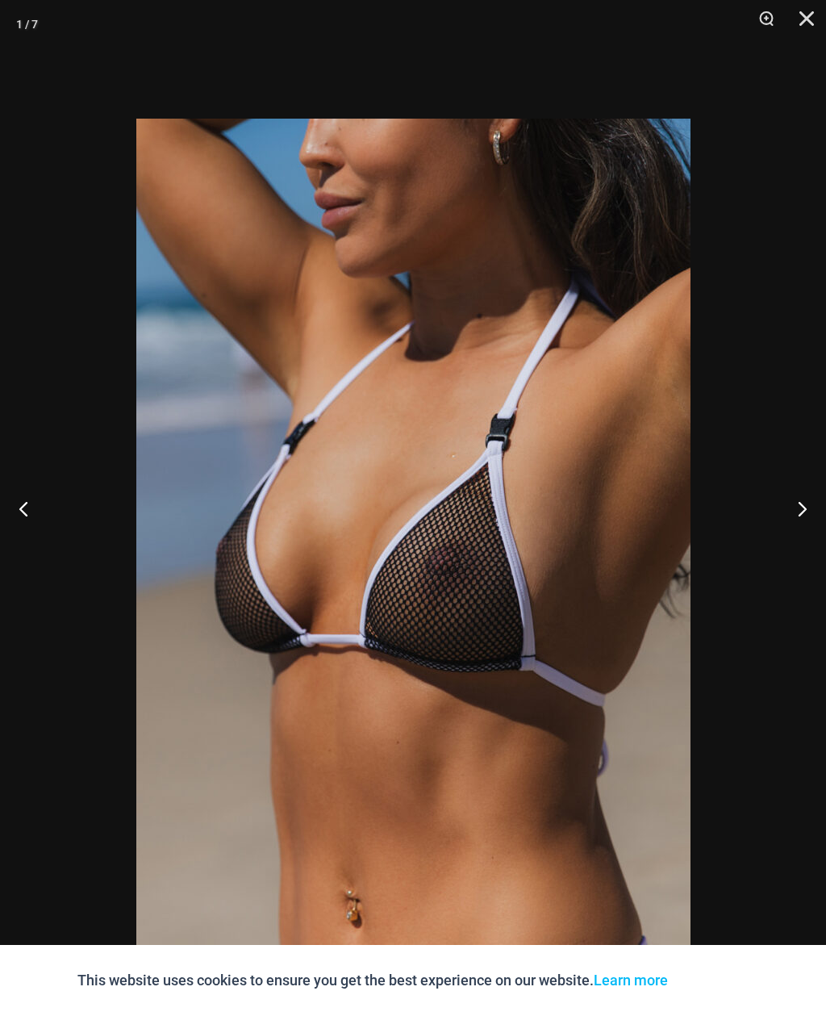
click at [805, 11] on button "Close" at bounding box center [801, 24] width 40 height 48
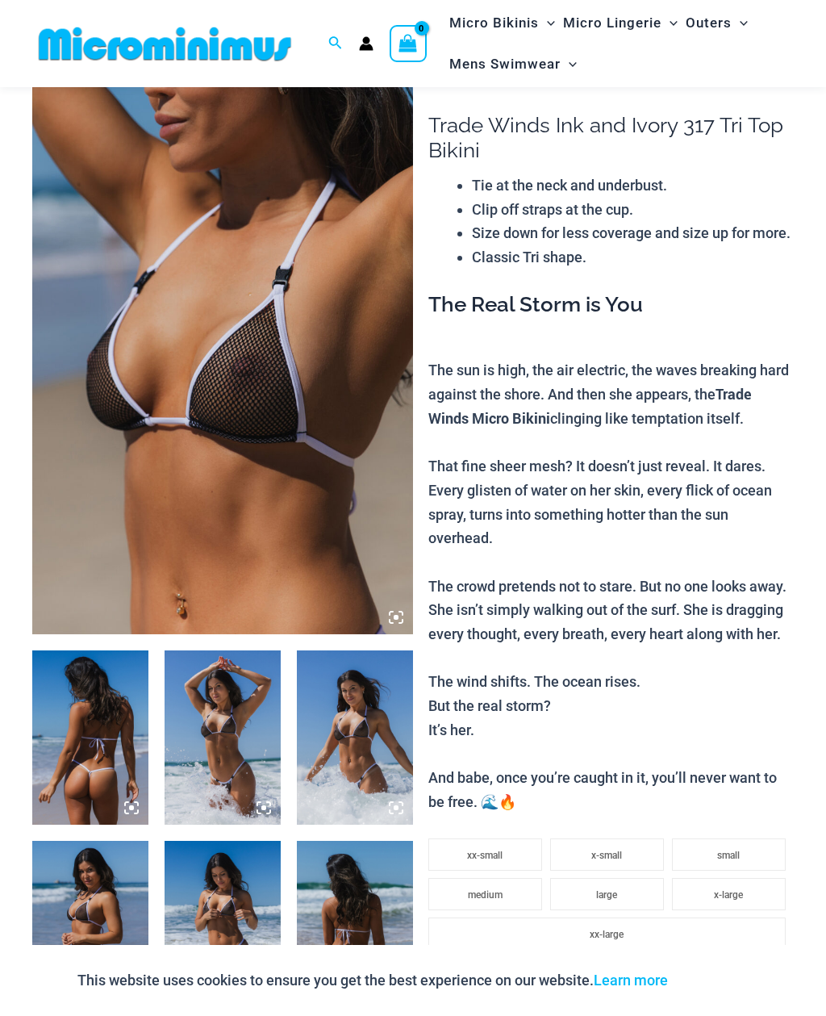
scroll to position [0, 0]
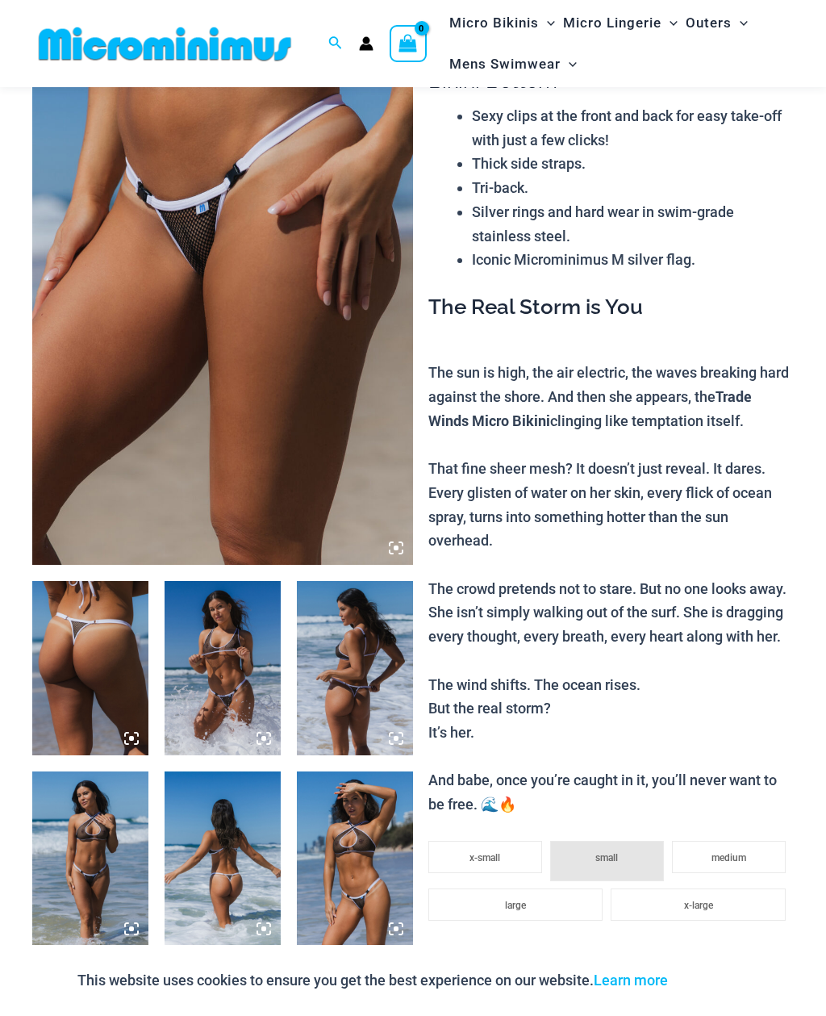
scroll to position [97, 0]
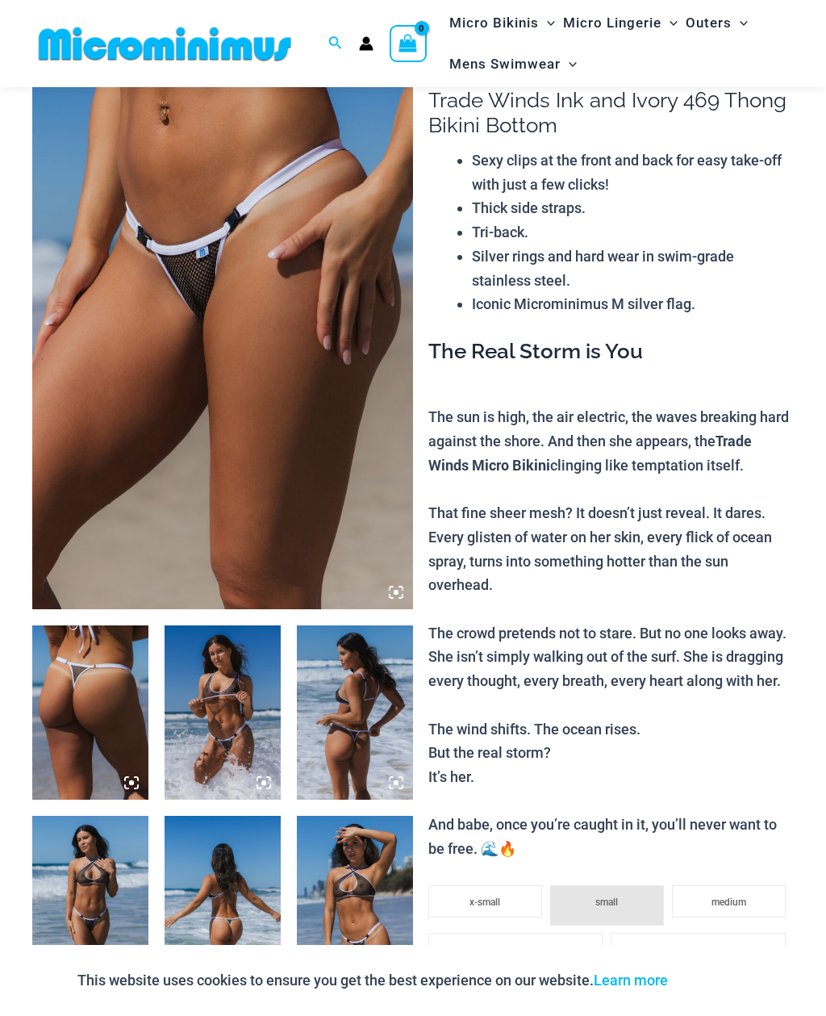
click at [141, 347] on img at bounding box center [222, 323] width 381 height 571
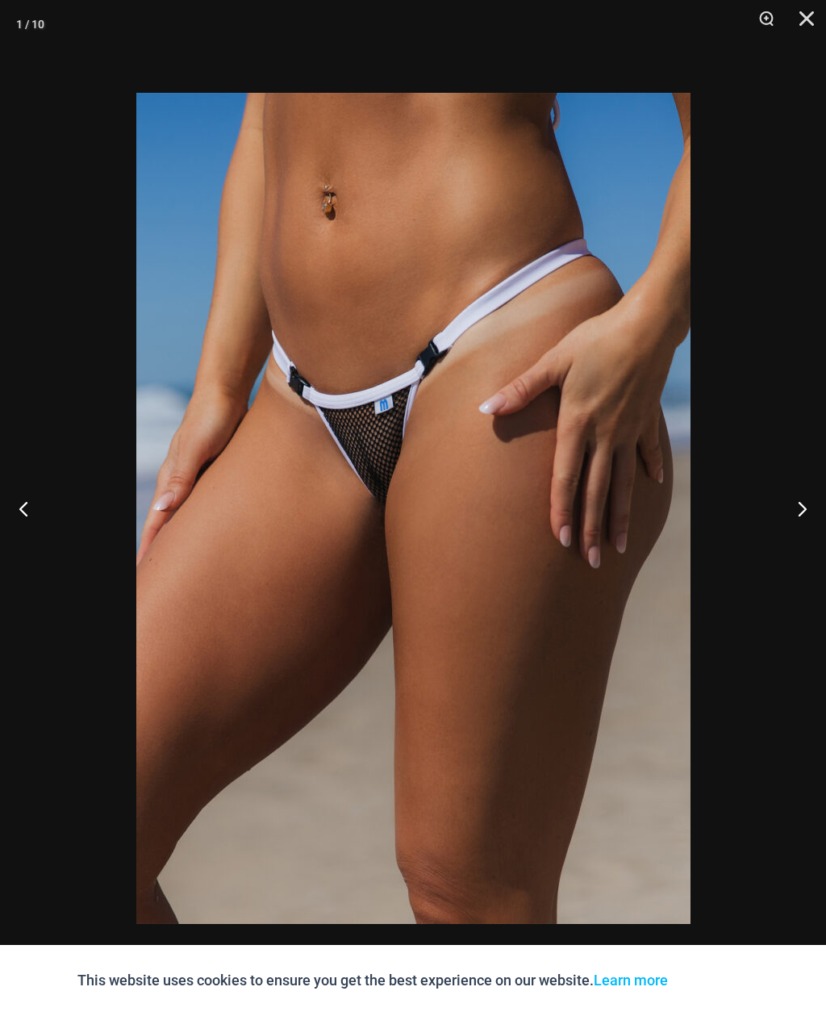
click at [801, 507] on button "Next" at bounding box center [795, 508] width 60 height 81
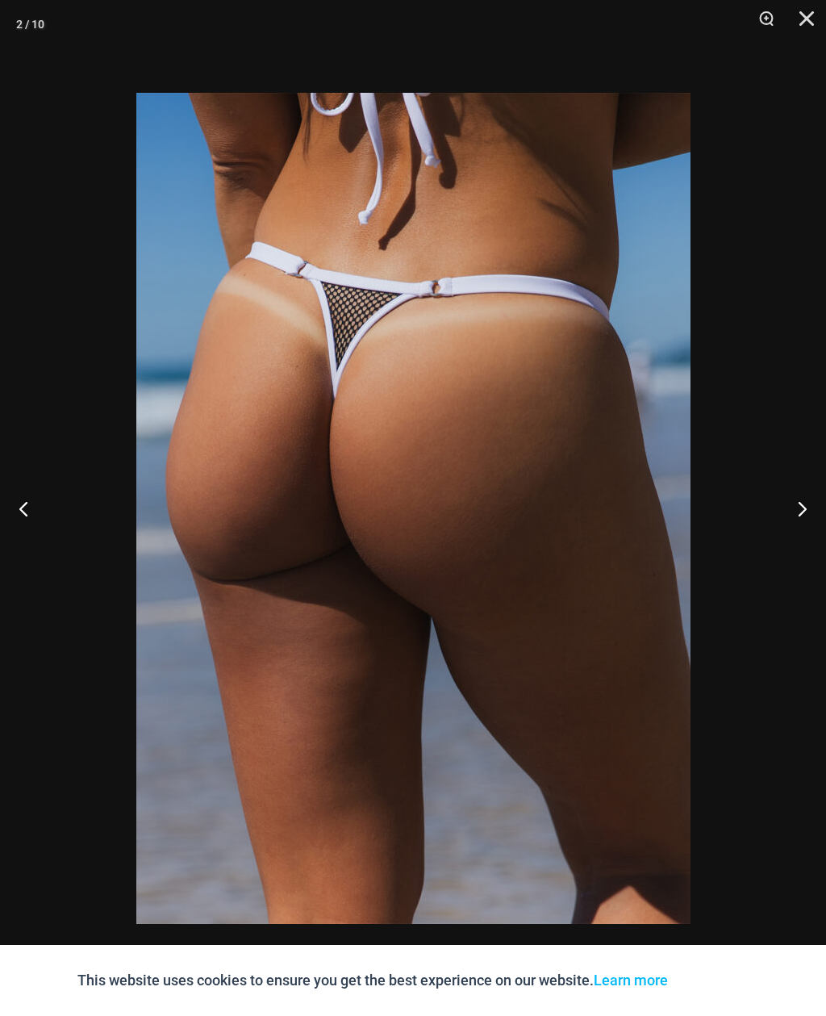
click at [800, 501] on button "Next" at bounding box center [795, 508] width 60 height 81
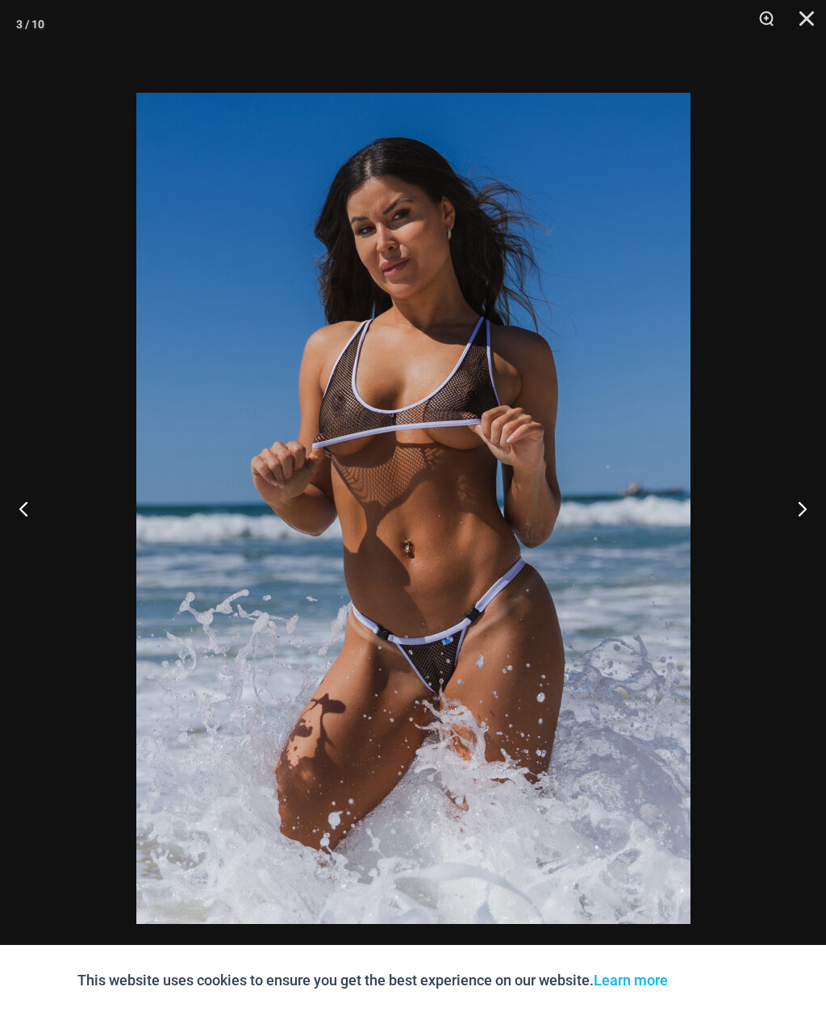
click at [806, 511] on button "Next" at bounding box center [795, 508] width 60 height 81
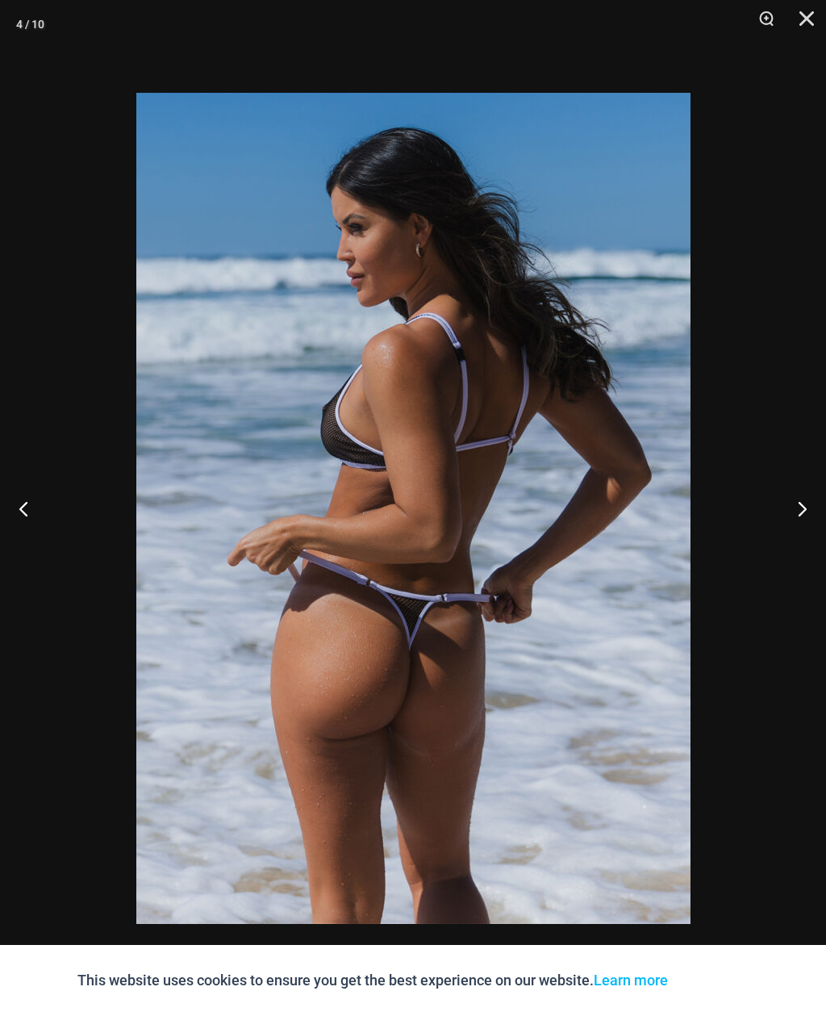
click at [803, 511] on button "Next" at bounding box center [795, 508] width 60 height 81
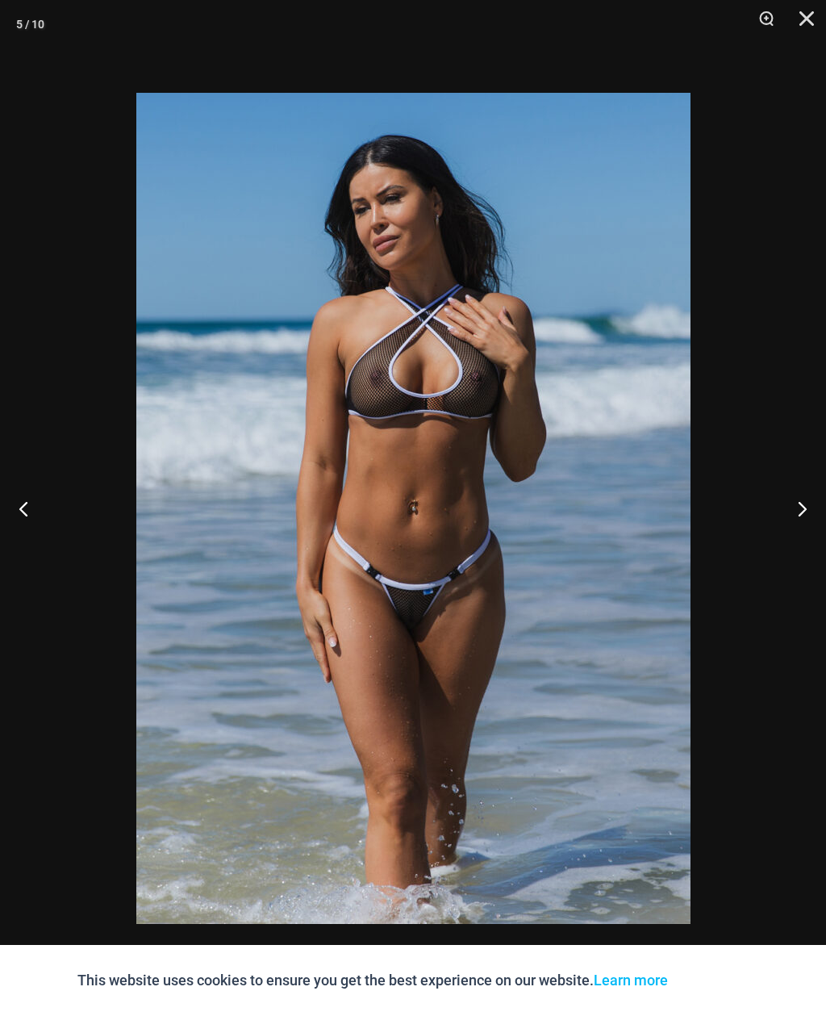
click at [803, 511] on button "Next" at bounding box center [795, 508] width 60 height 81
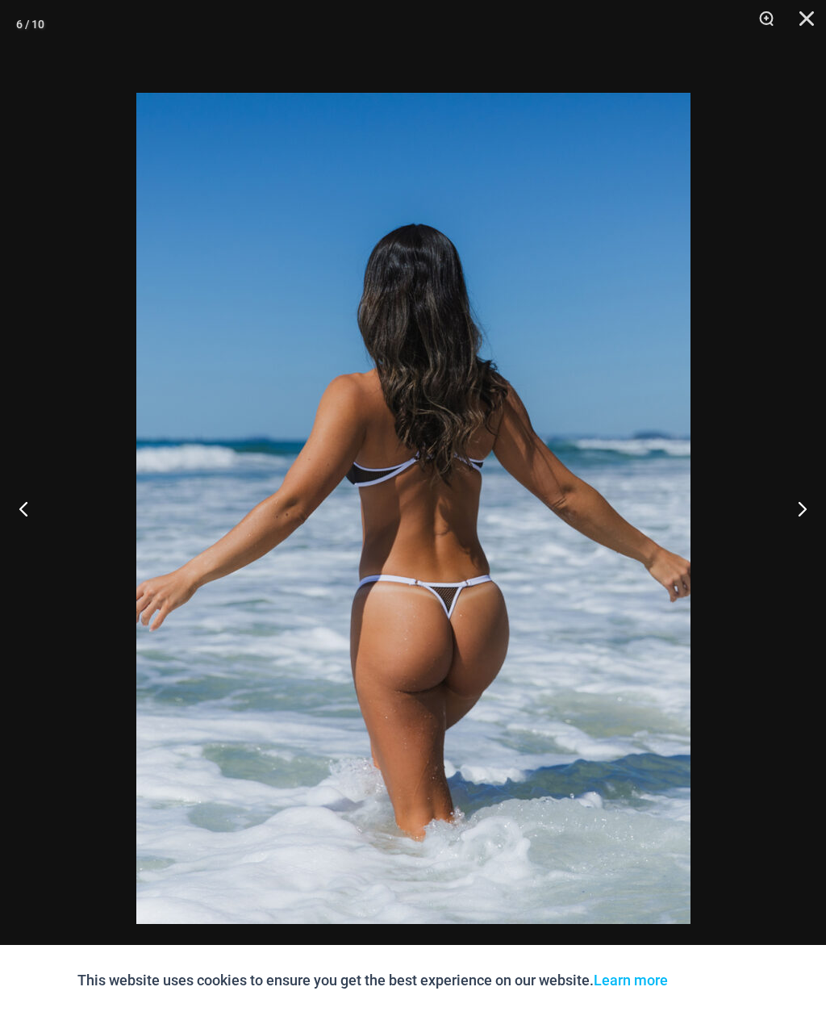
click at [797, 511] on button "Next" at bounding box center [795, 508] width 60 height 81
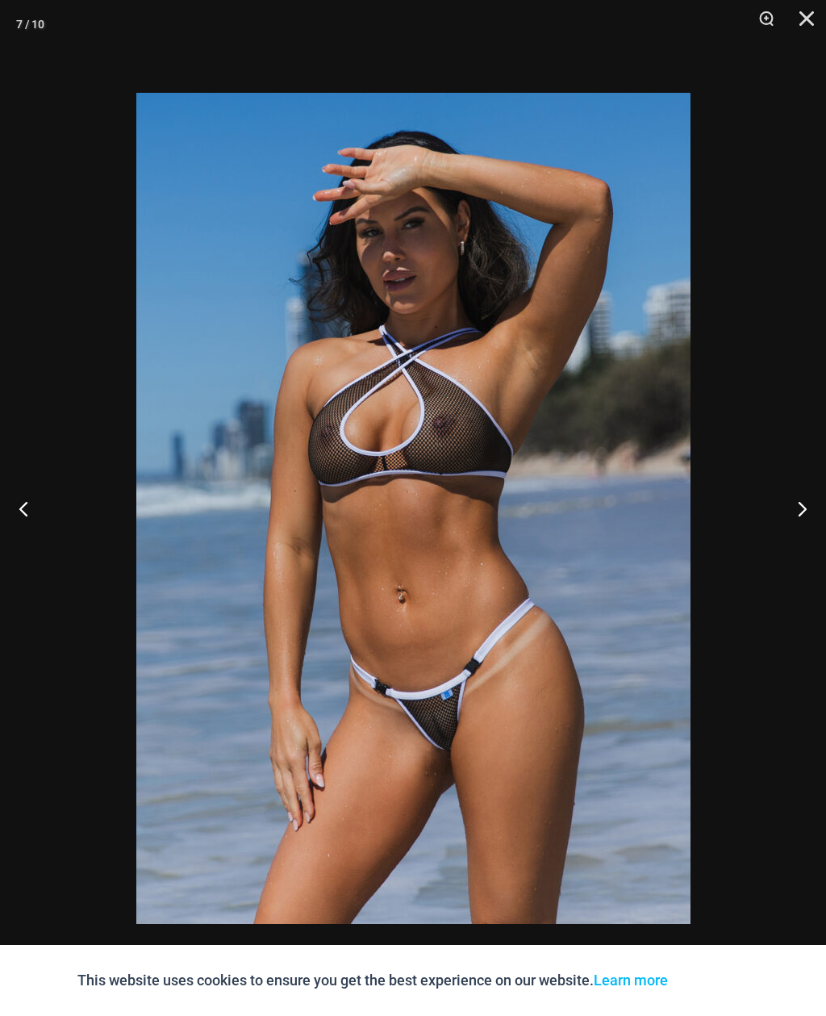
click at [803, 511] on button "Next" at bounding box center [795, 508] width 60 height 81
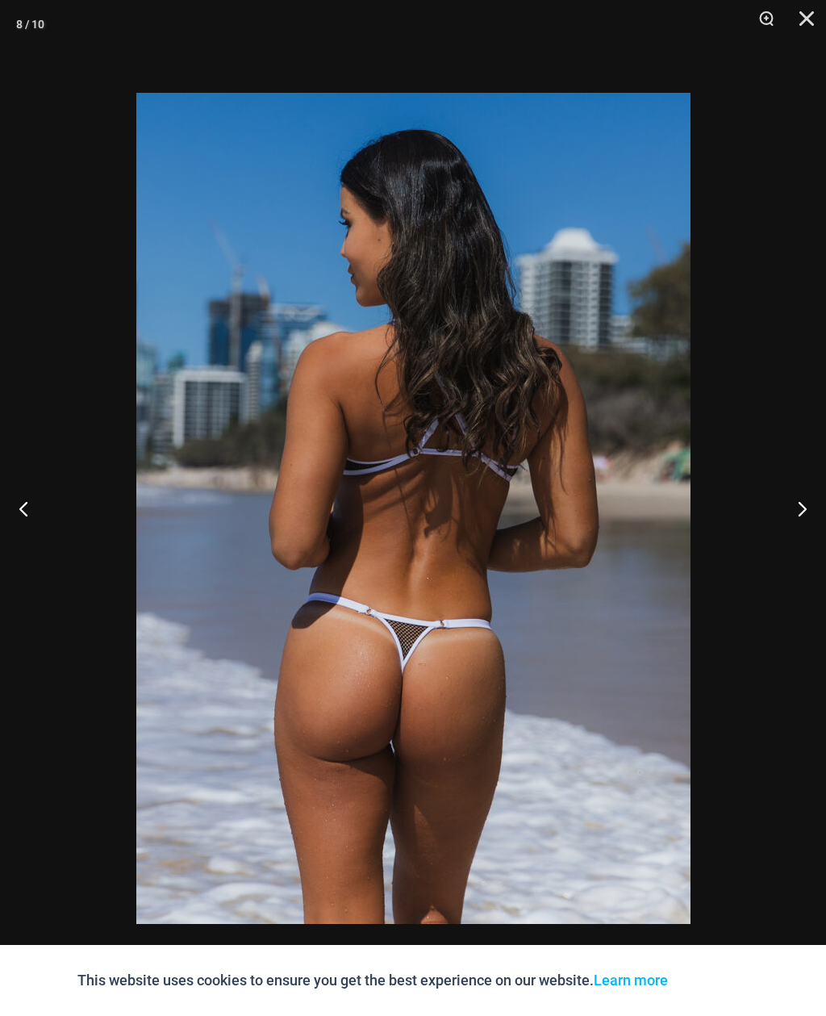
click at [797, 516] on button "Next" at bounding box center [795, 508] width 60 height 81
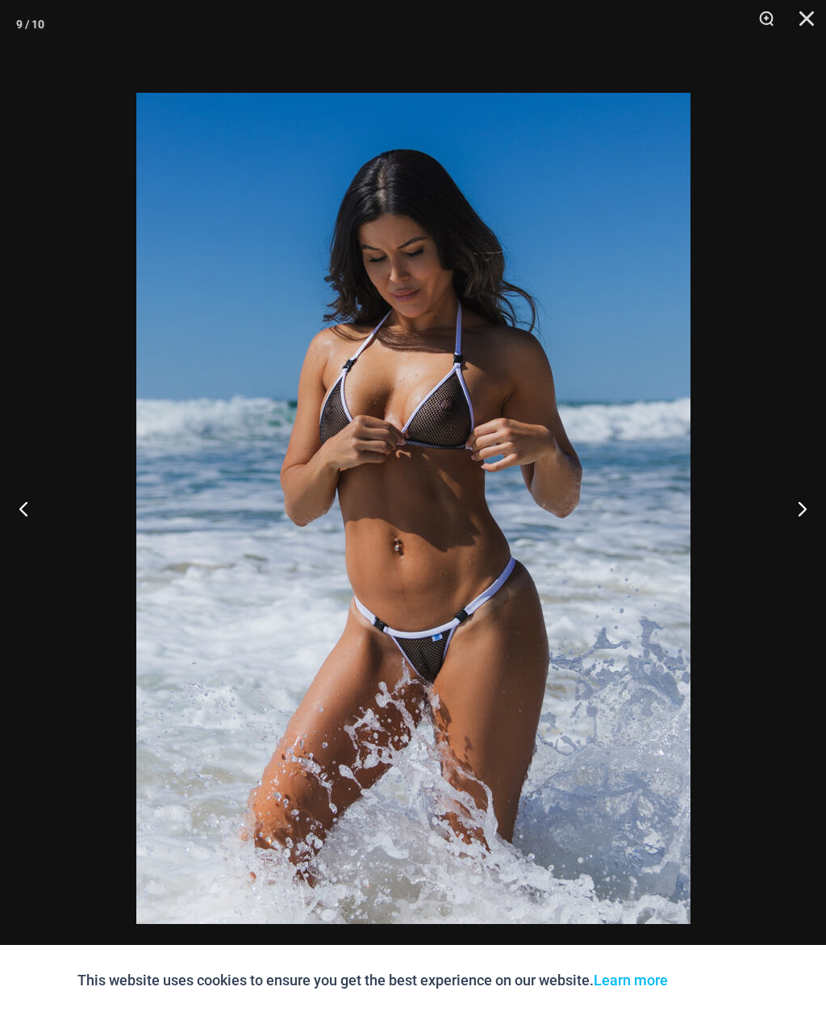
click at [801, 508] on button "Next" at bounding box center [795, 508] width 60 height 81
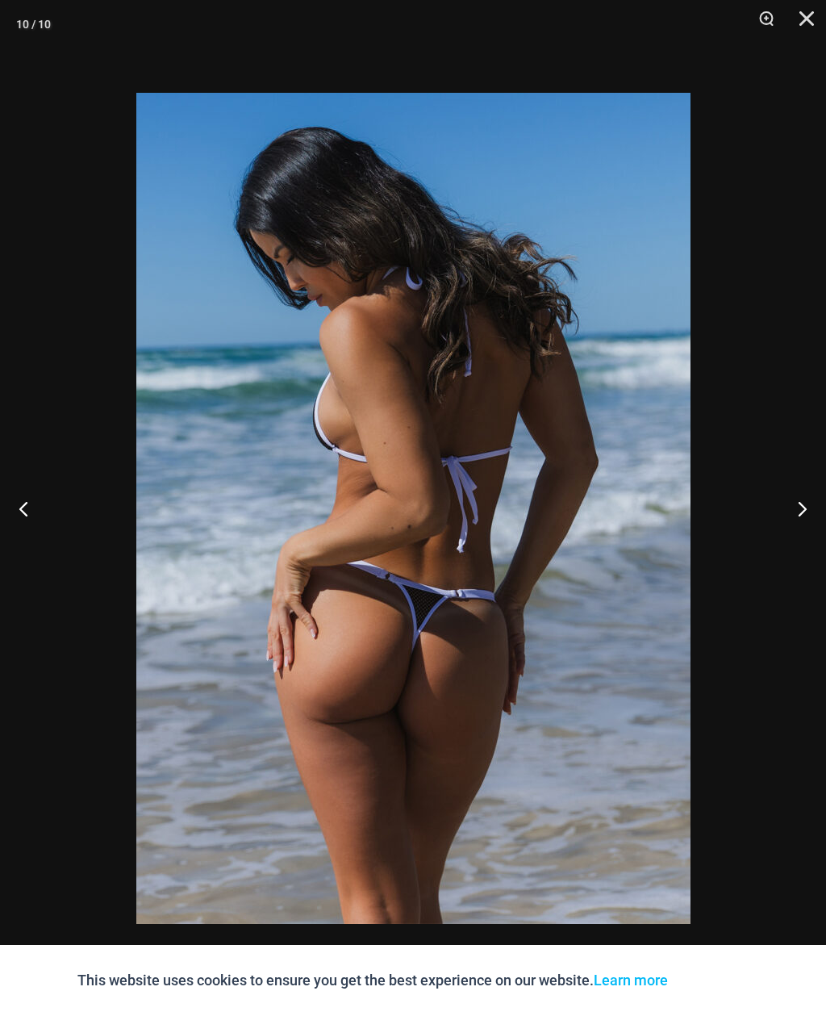
click at [806, 21] on button "Close" at bounding box center [801, 24] width 40 height 48
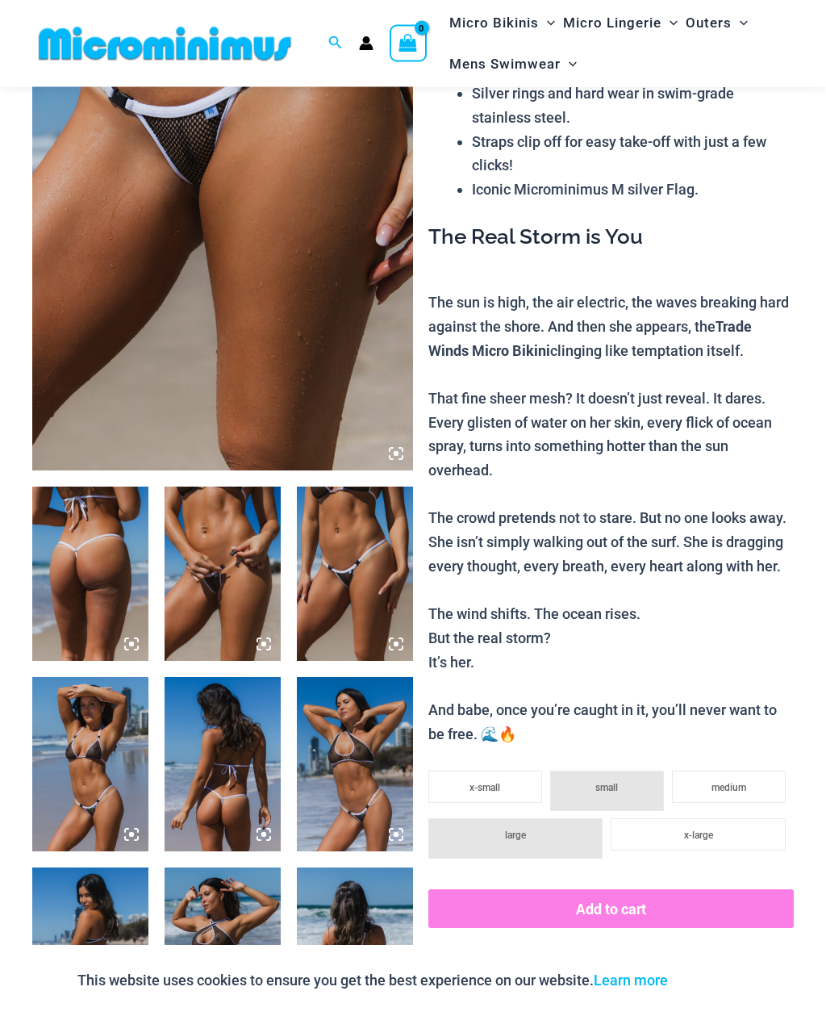
scroll to position [236, 0]
click at [117, 390] on img at bounding box center [222, 184] width 381 height 571
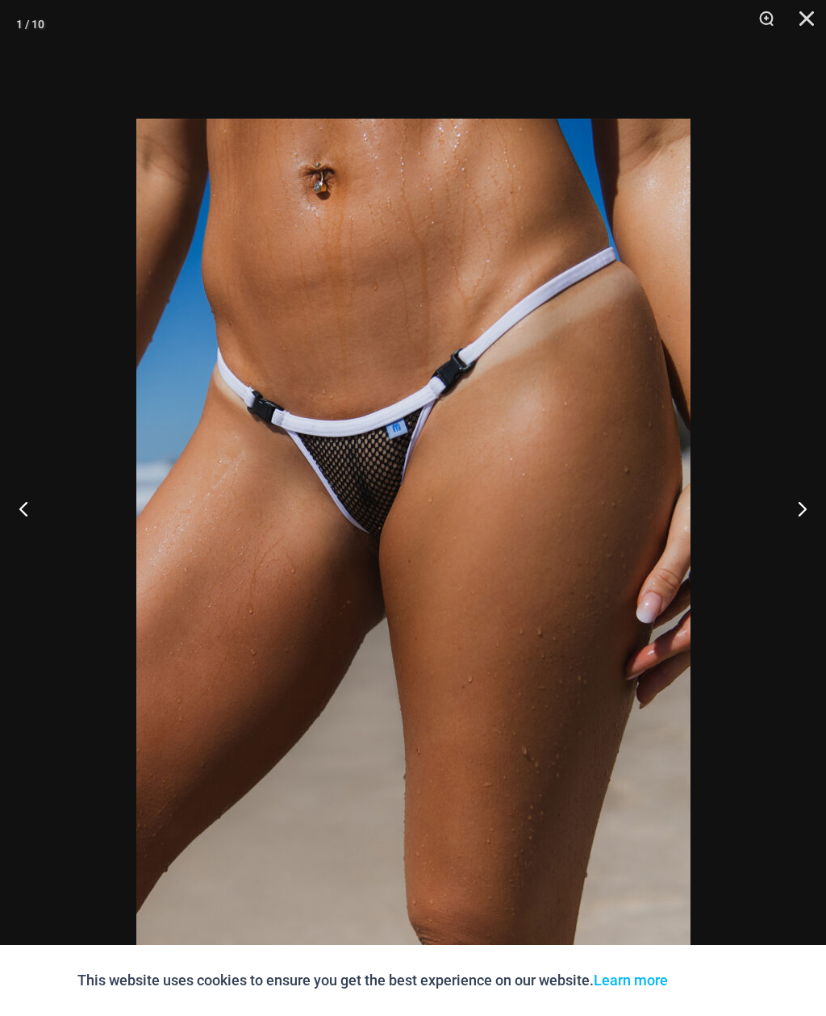
click at [800, 537] on button "Next" at bounding box center [795, 508] width 60 height 81
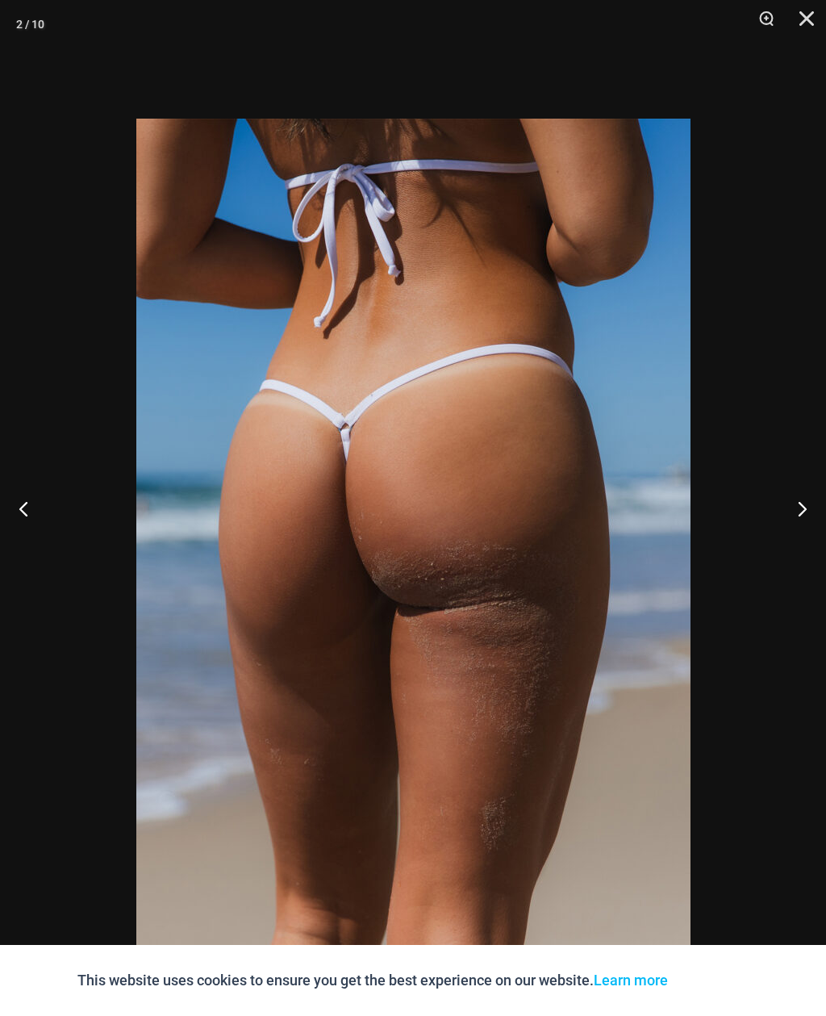
click at [798, 540] on button "Next" at bounding box center [795, 508] width 60 height 81
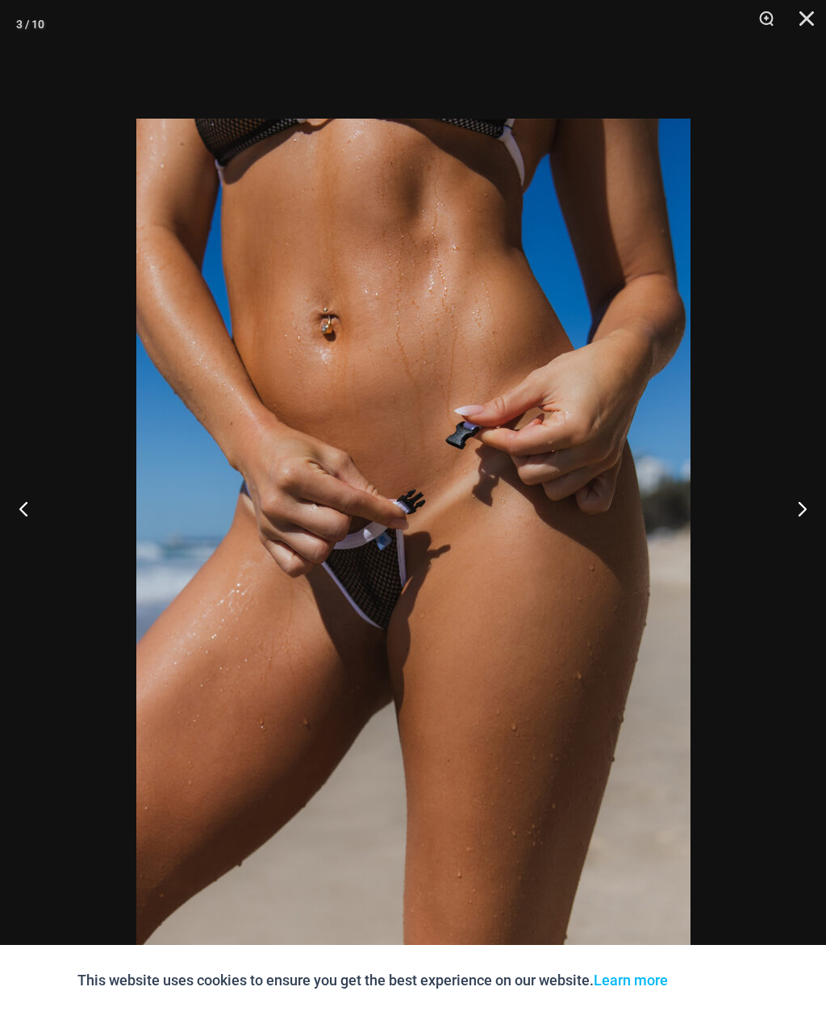
click at [800, 535] on button "Next" at bounding box center [795, 508] width 60 height 81
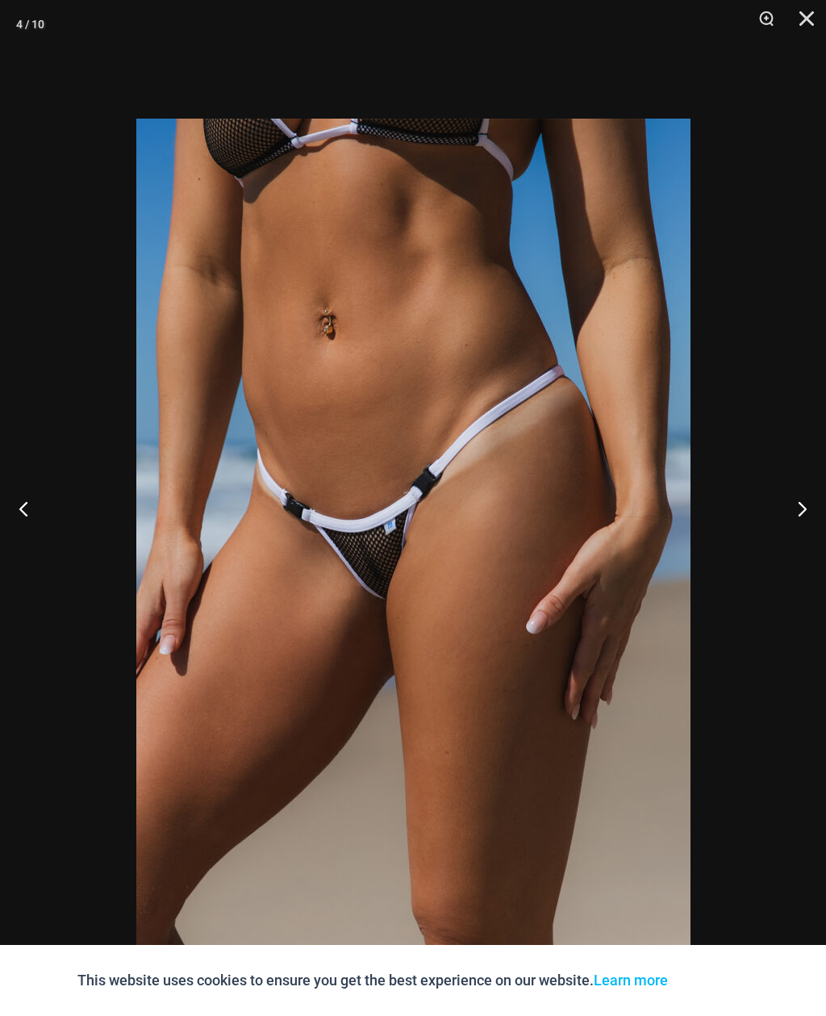
click at [803, 537] on button "Next" at bounding box center [795, 508] width 60 height 81
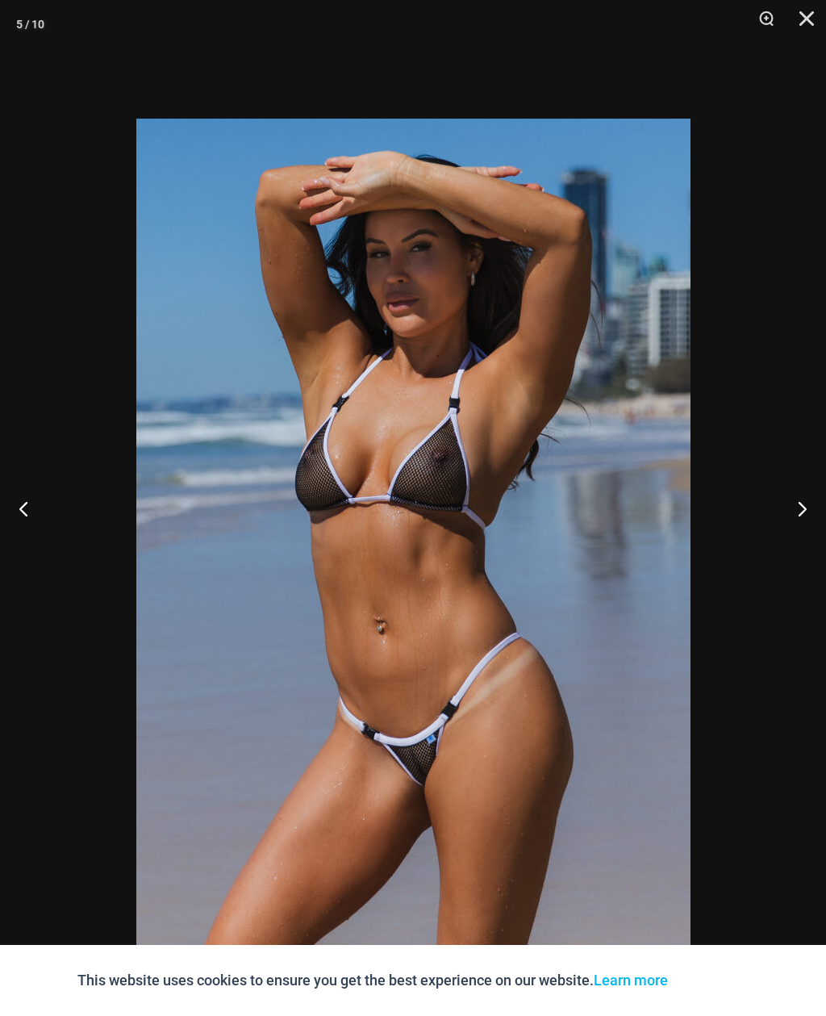
click at [796, 536] on button "Next" at bounding box center [795, 508] width 60 height 81
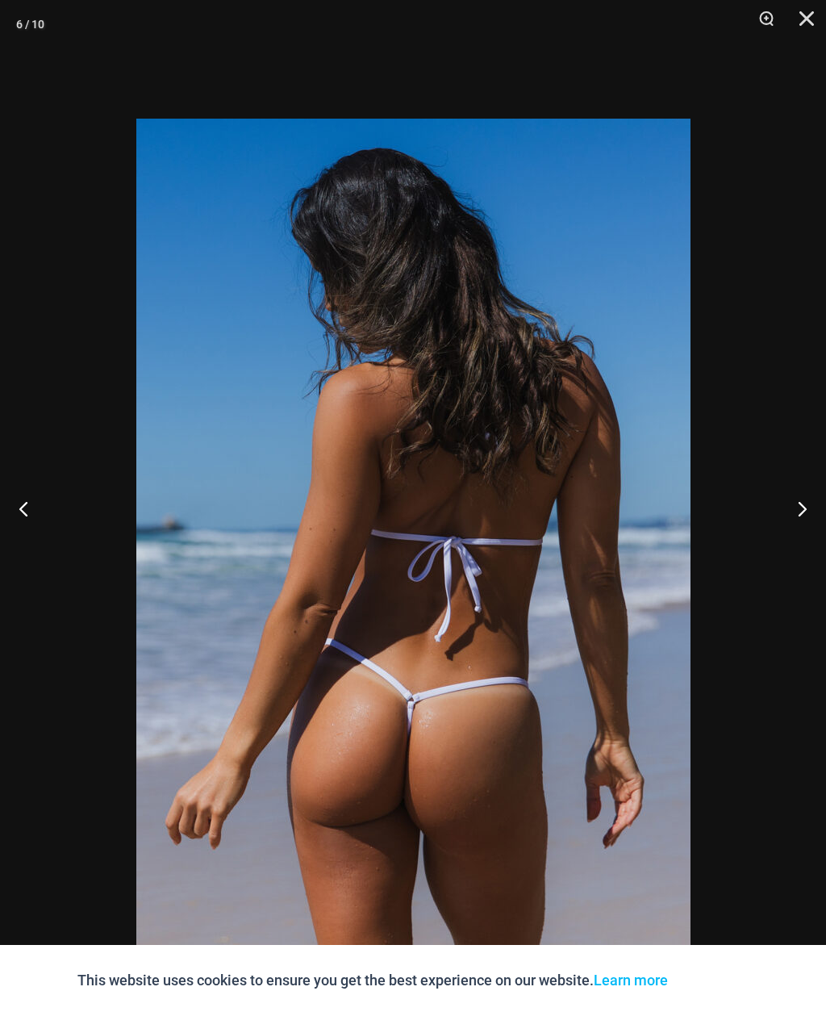
click at [790, 549] on button "Next" at bounding box center [795, 508] width 60 height 81
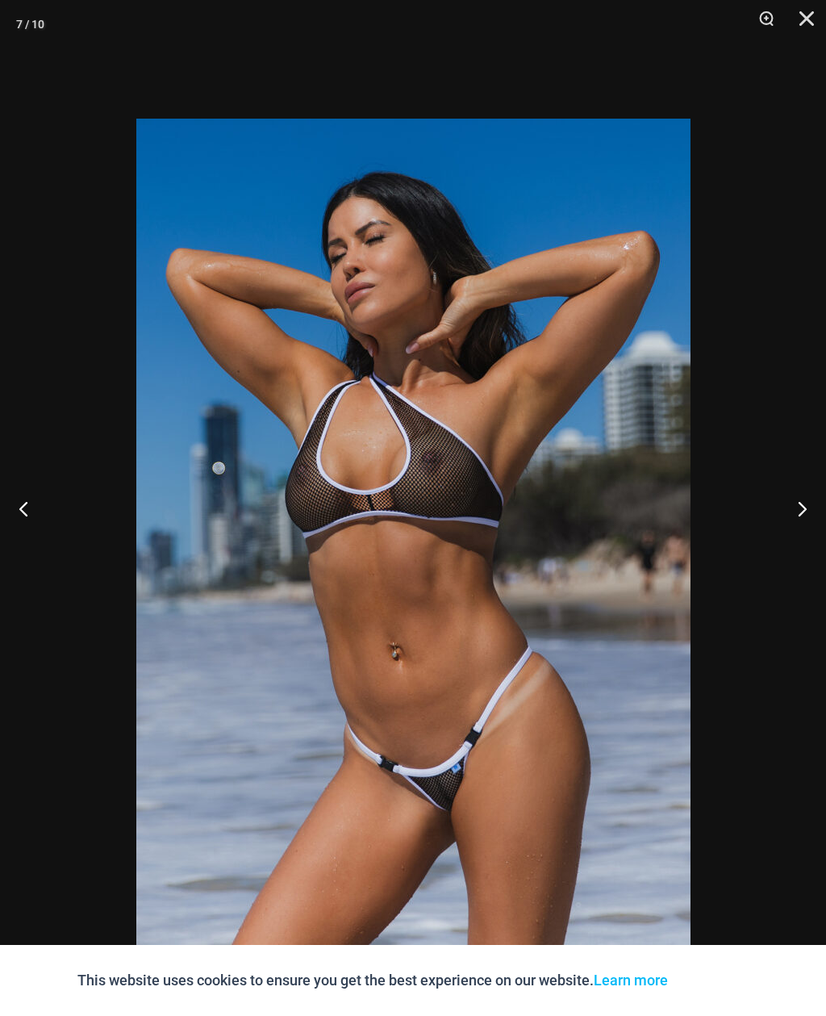
click at [806, 532] on button "Next" at bounding box center [795, 508] width 60 height 81
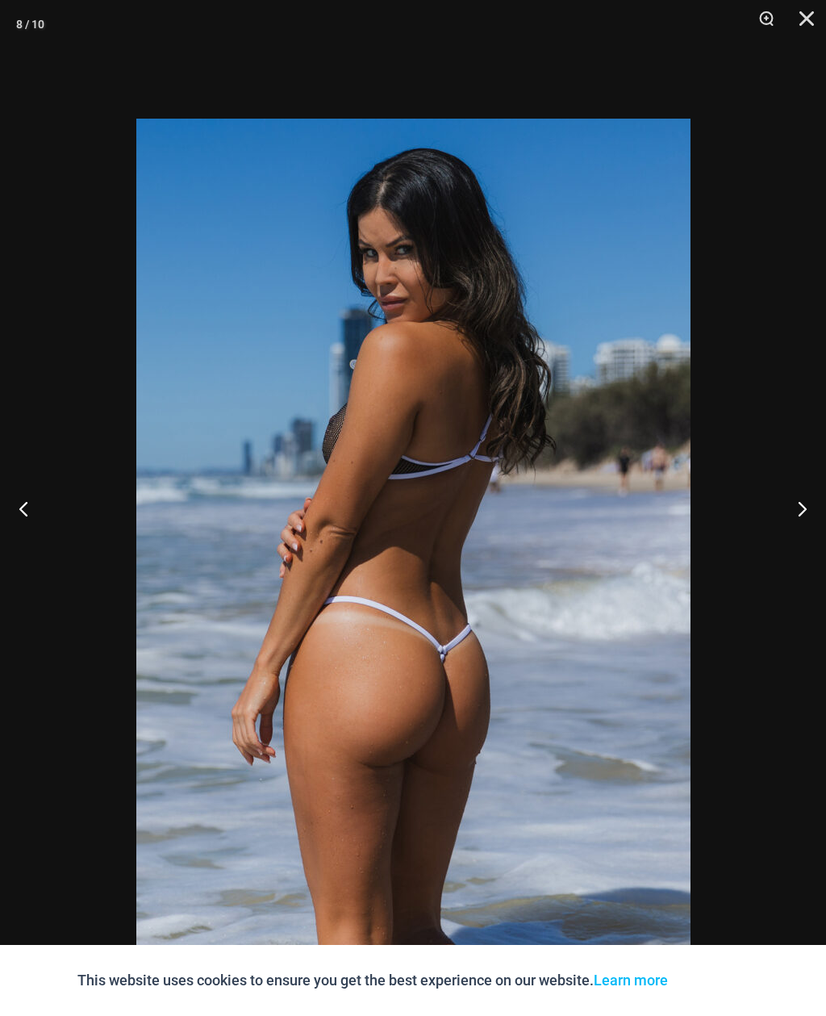
click at [782, 549] on button "Next" at bounding box center [795, 508] width 60 height 81
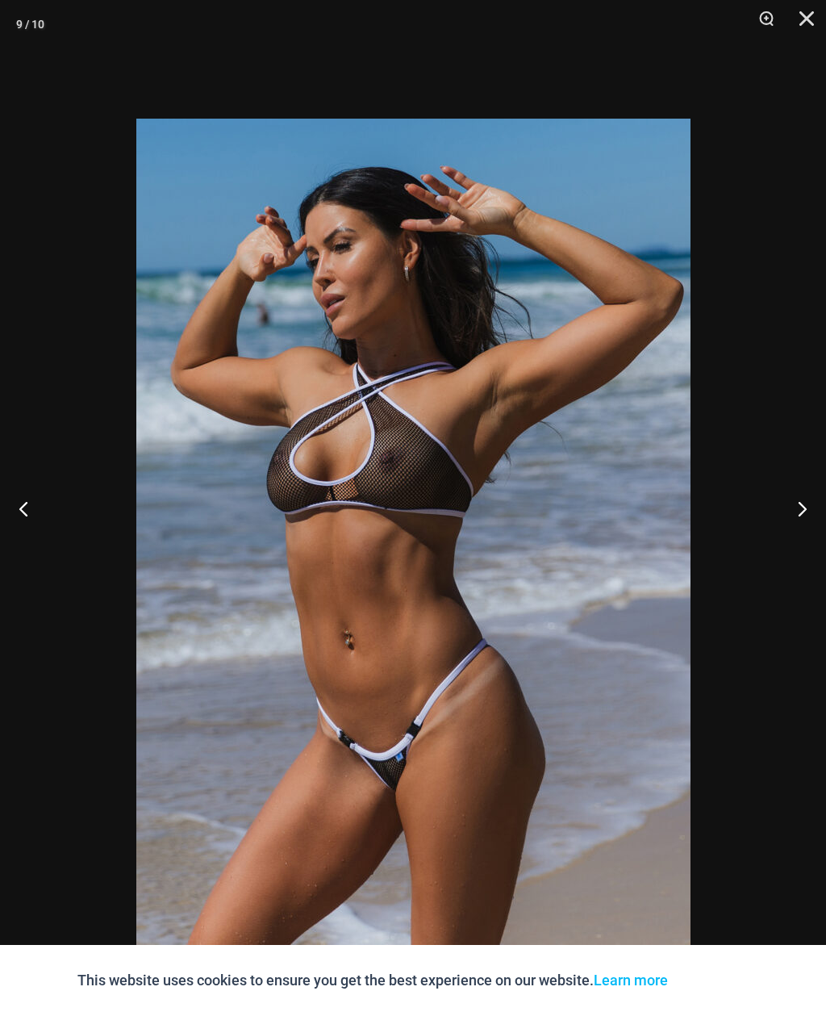
click at [800, 534] on button "Next" at bounding box center [795, 508] width 60 height 81
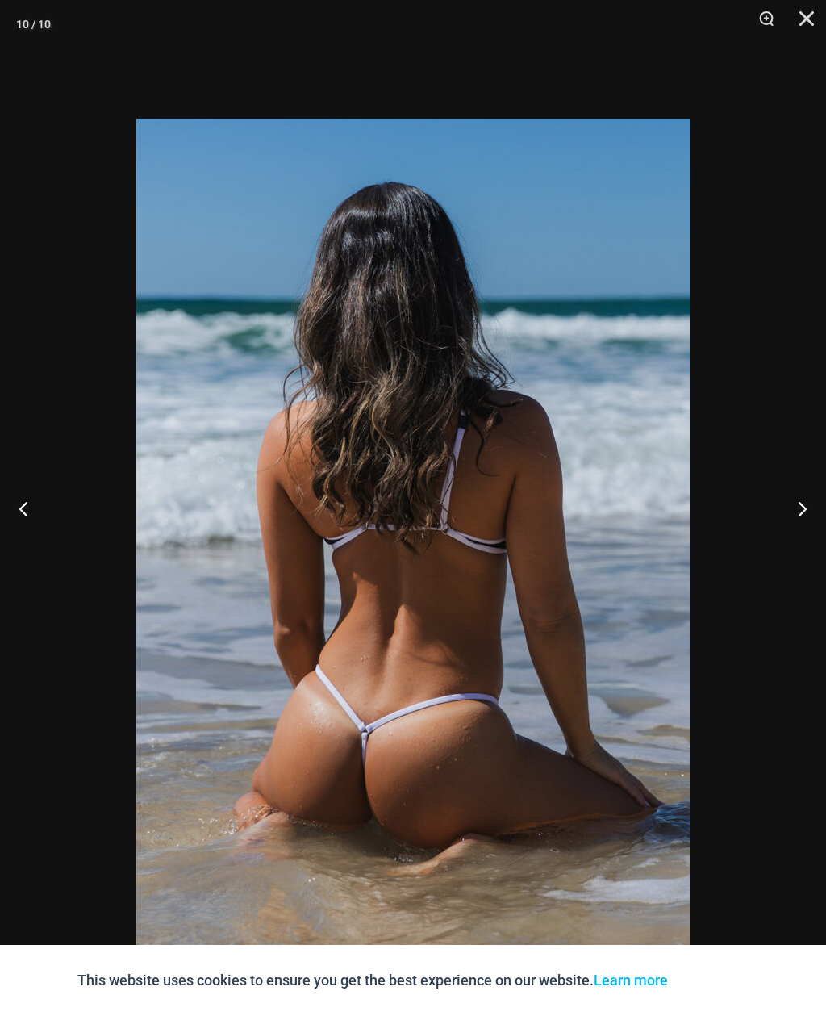
click at [812, 20] on button "Close" at bounding box center [801, 24] width 40 height 48
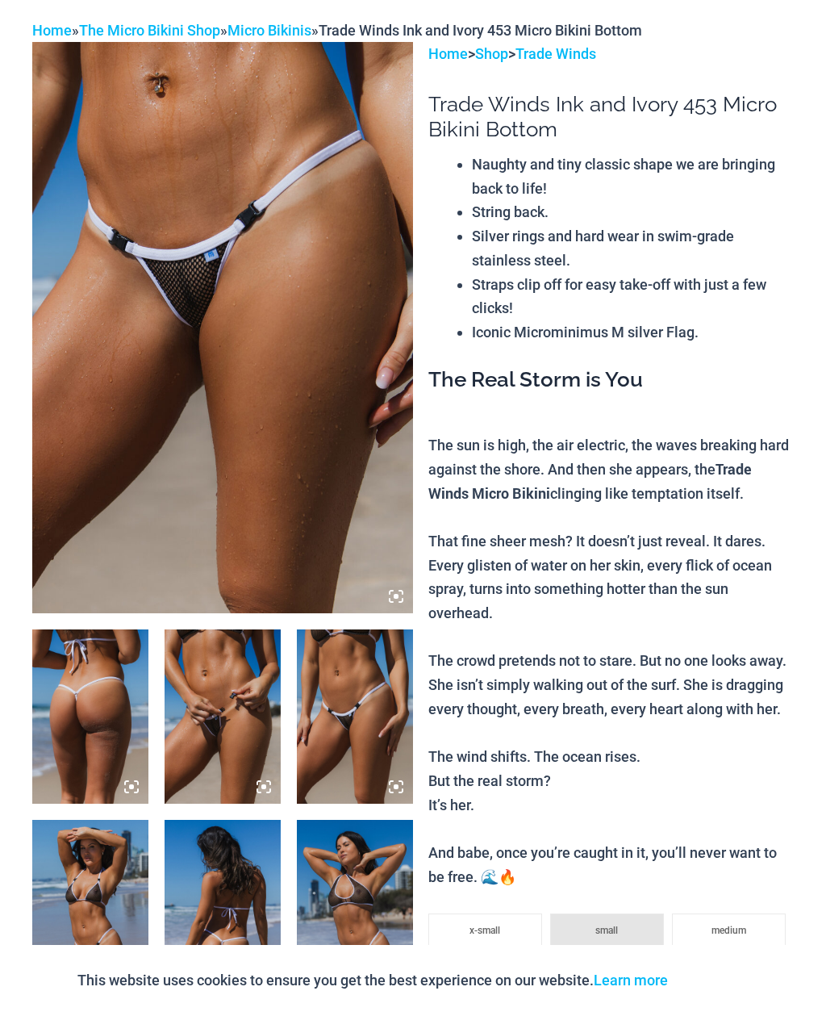
scroll to position [0, 0]
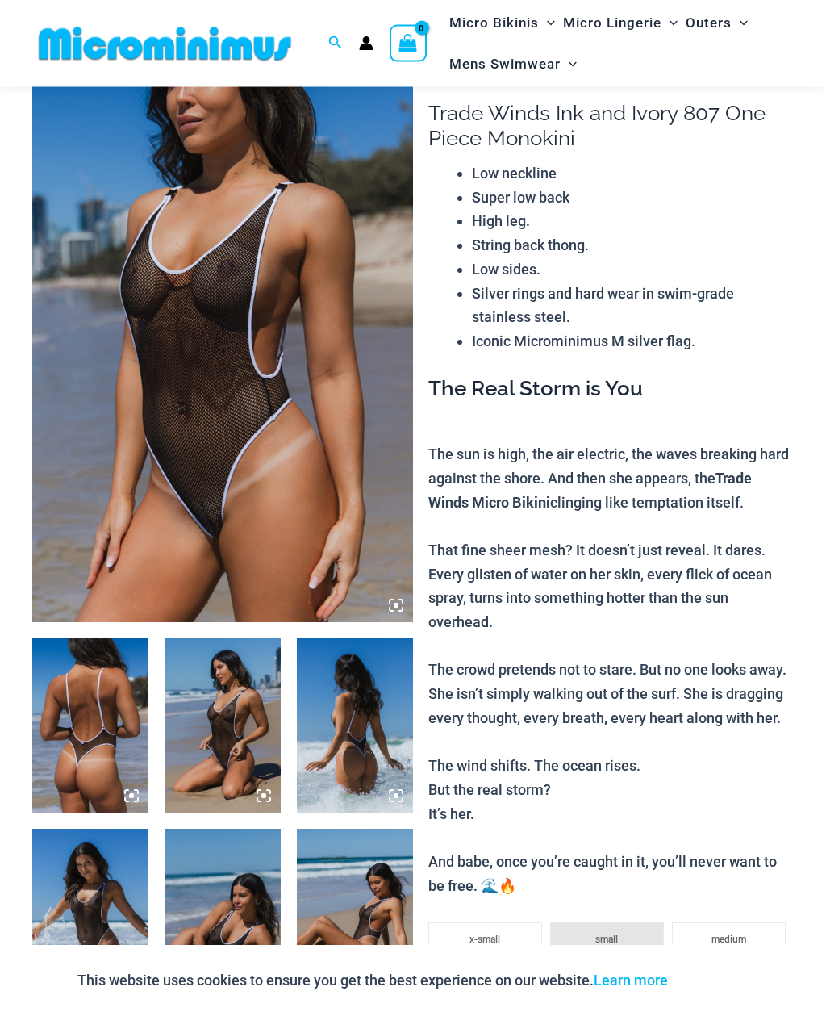
scroll to position [68, 0]
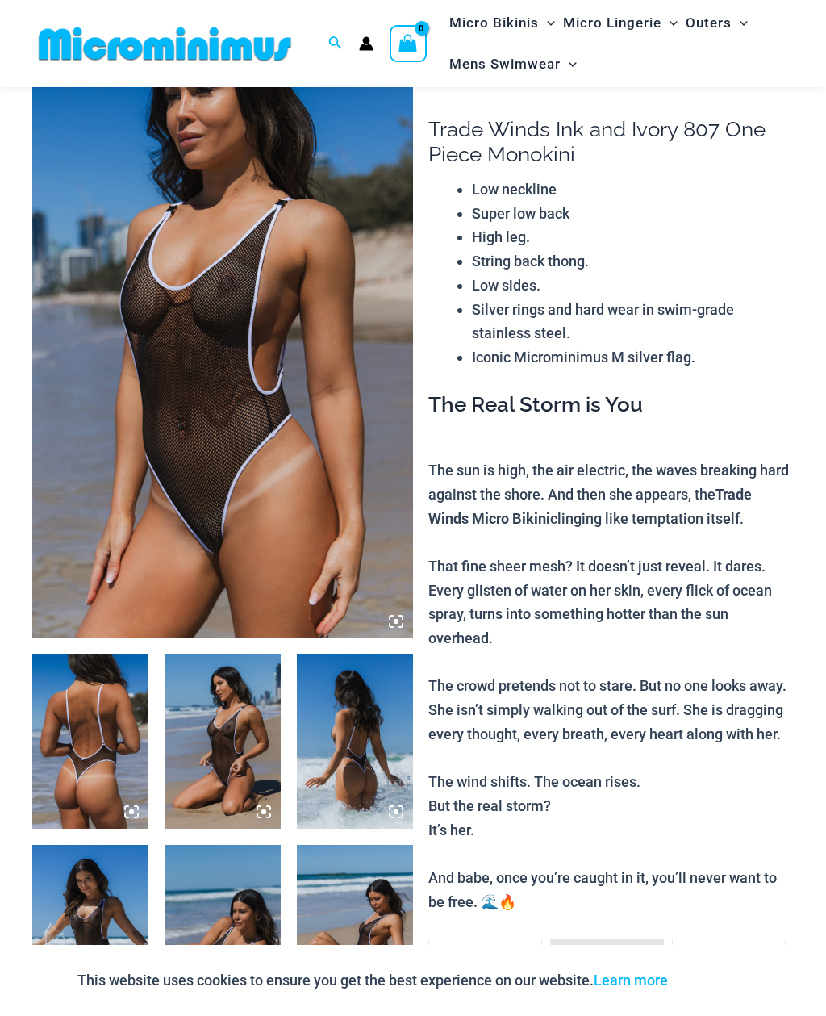
click at [158, 375] on img at bounding box center [222, 352] width 381 height 571
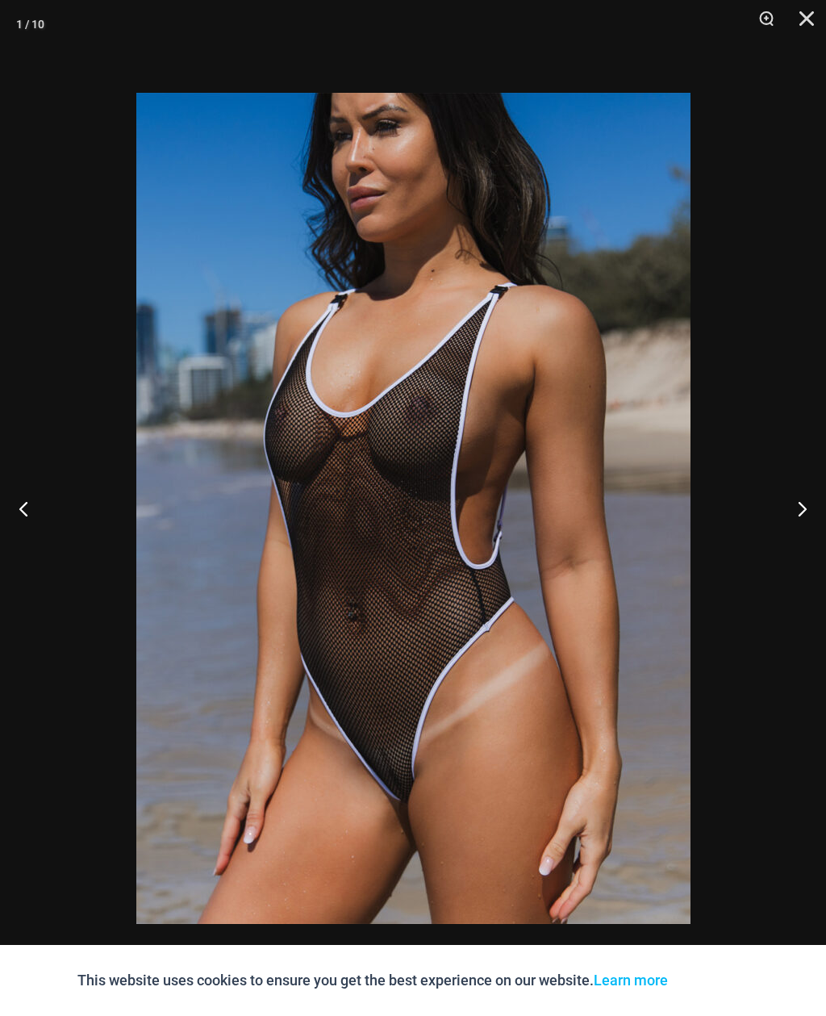
click at [804, 508] on button "Next" at bounding box center [795, 508] width 60 height 81
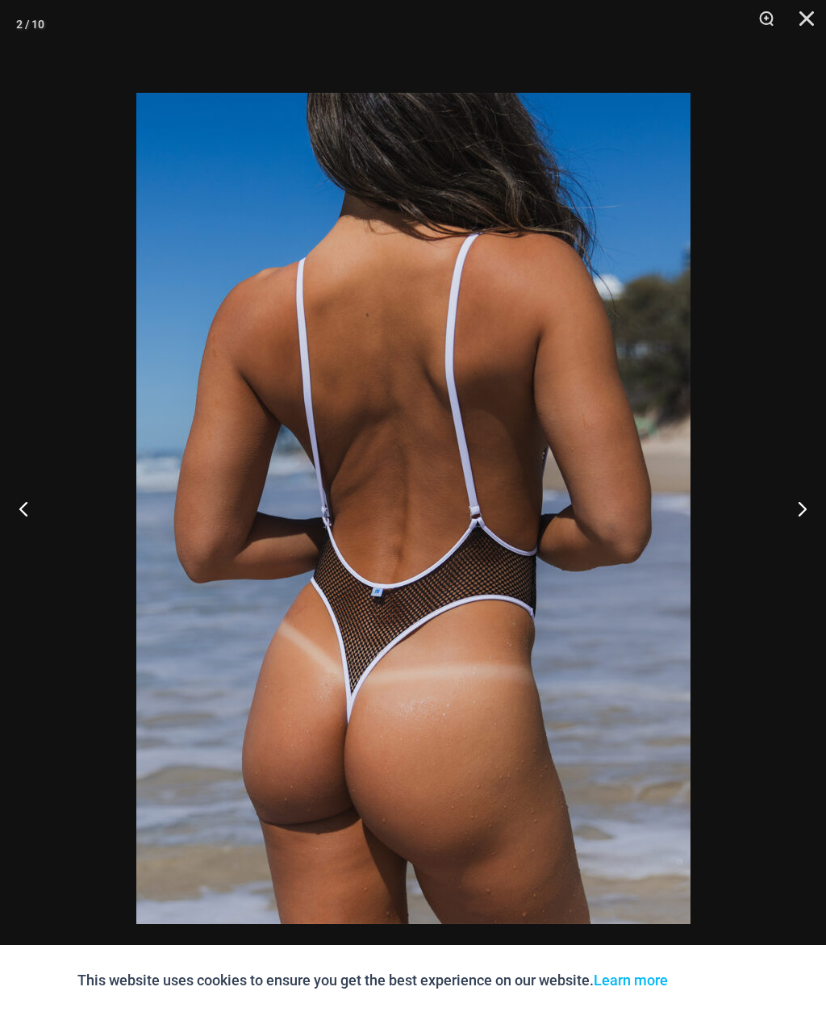
click at [804, 513] on button "Next" at bounding box center [795, 508] width 60 height 81
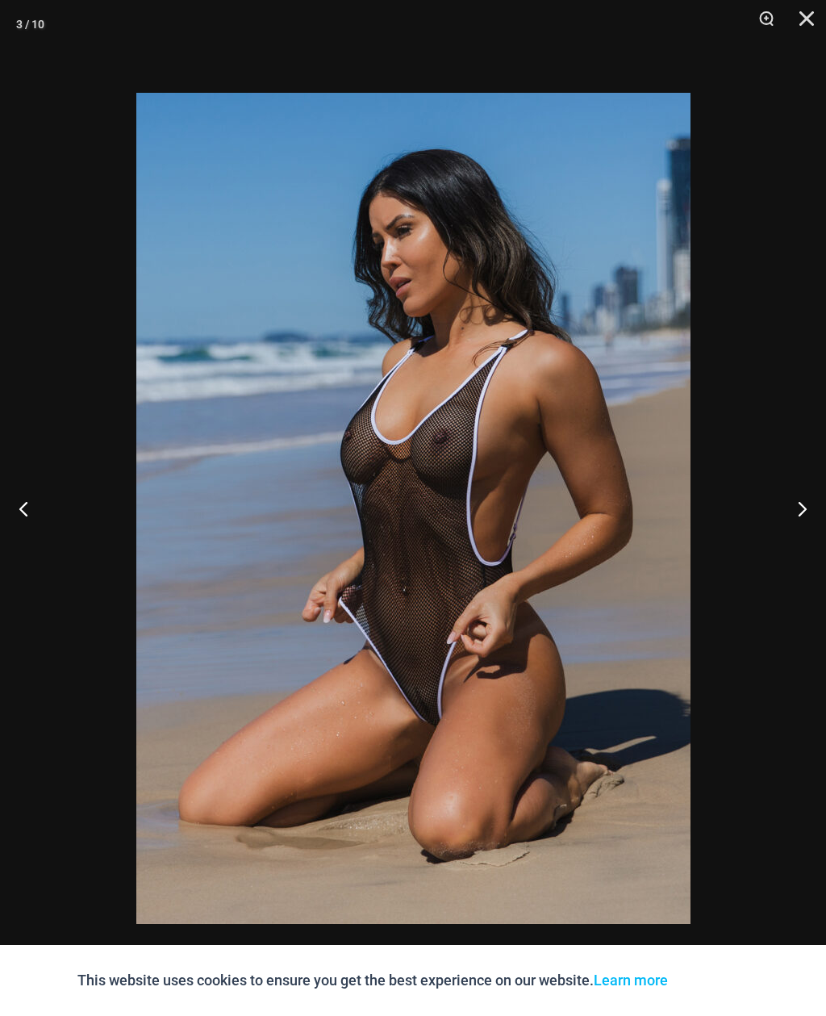
click at [803, 512] on button "Next" at bounding box center [795, 508] width 60 height 81
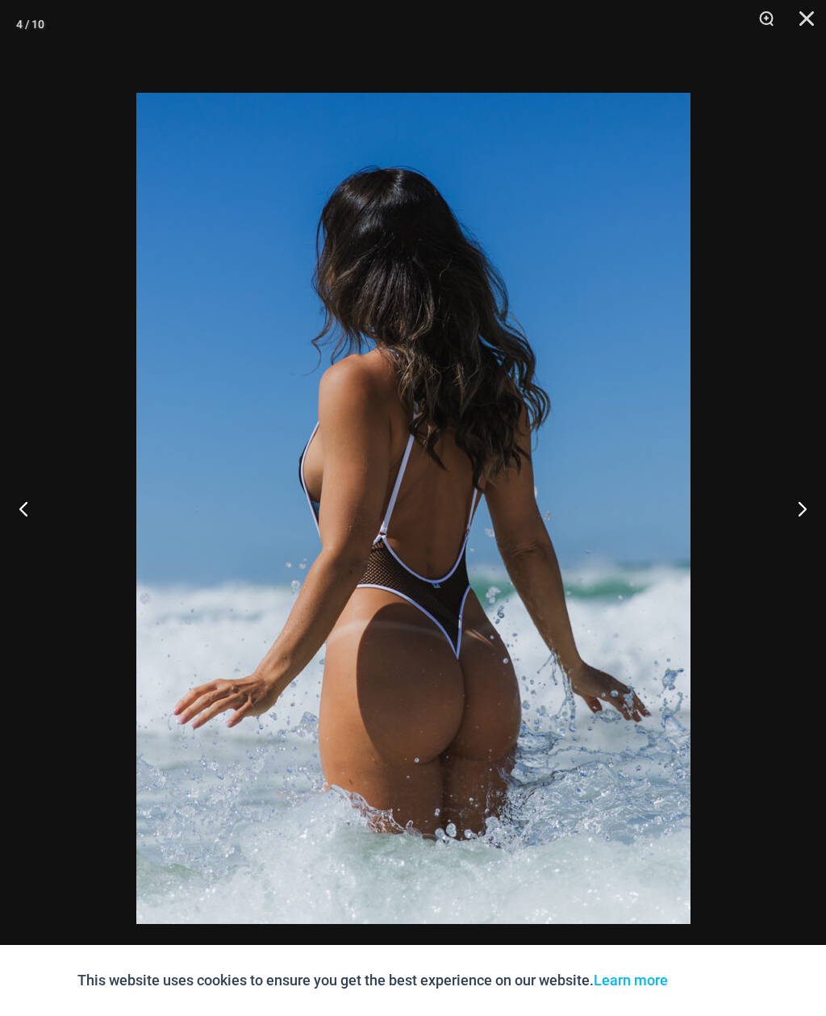
click at [799, 511] on button "Next" at bounding box center [795, 508] width 60 height 81
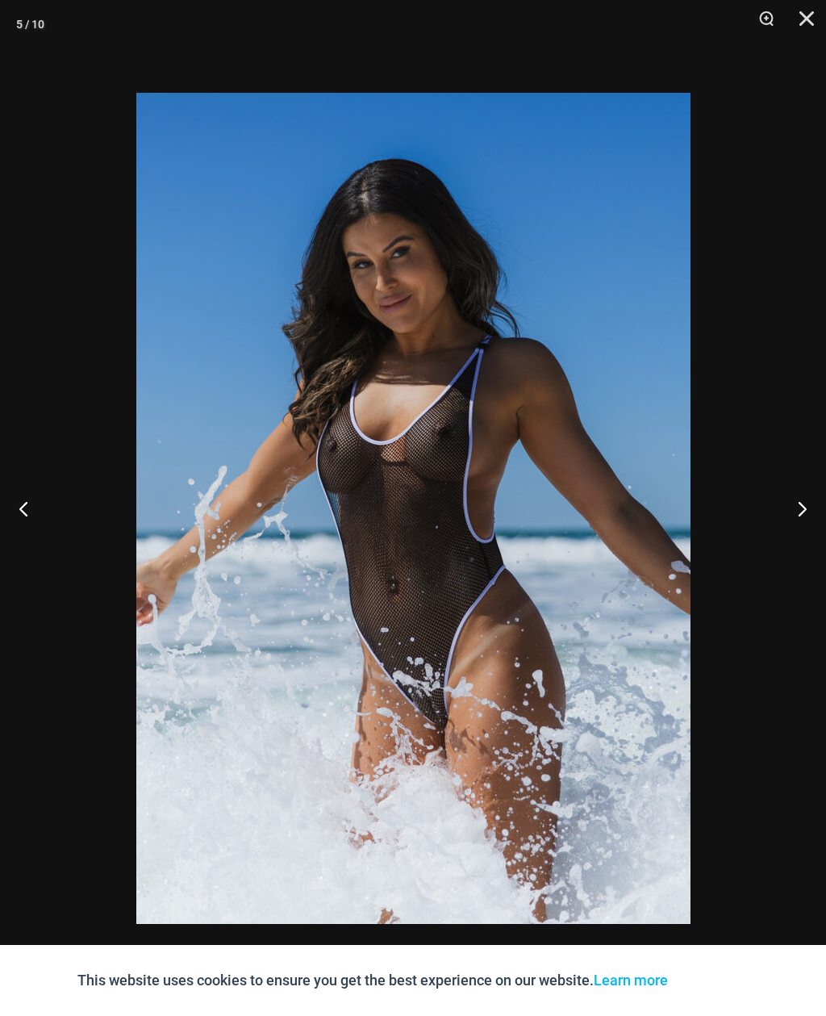
click at [806, 512] on button "Next" at bounding box center [795, 508] width 60 height 81
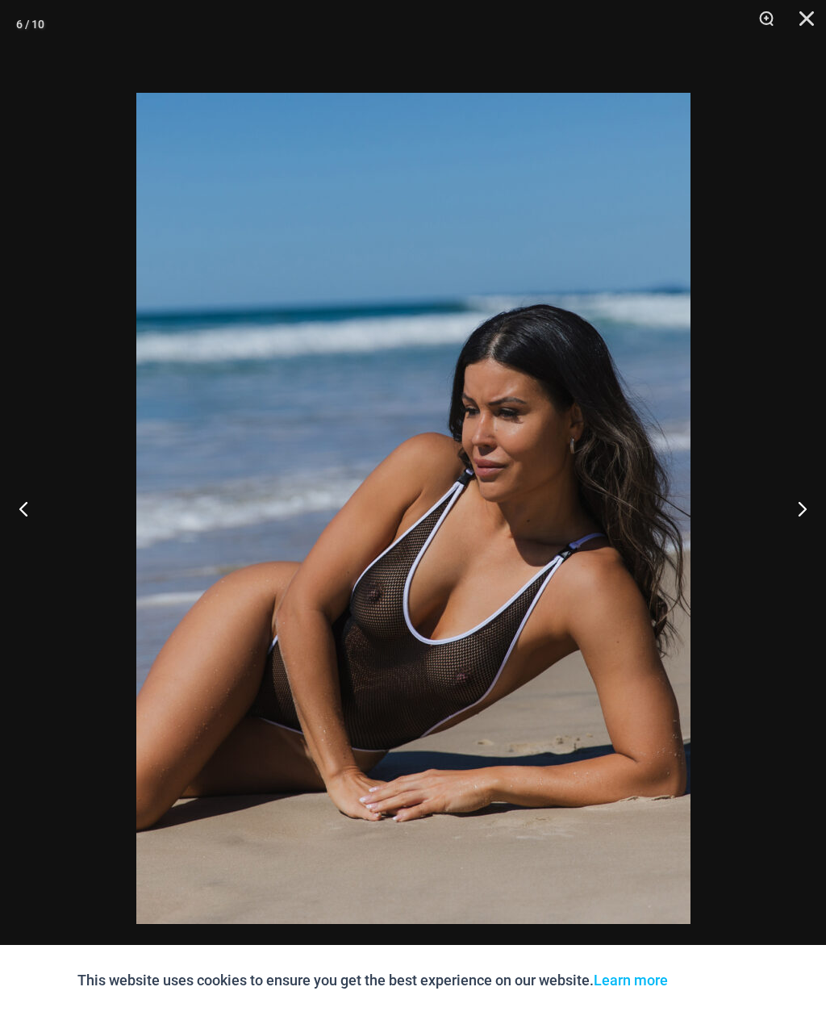
click at [801, 512] on button "Next" at bounding box center [795, 508] width 60 height 81
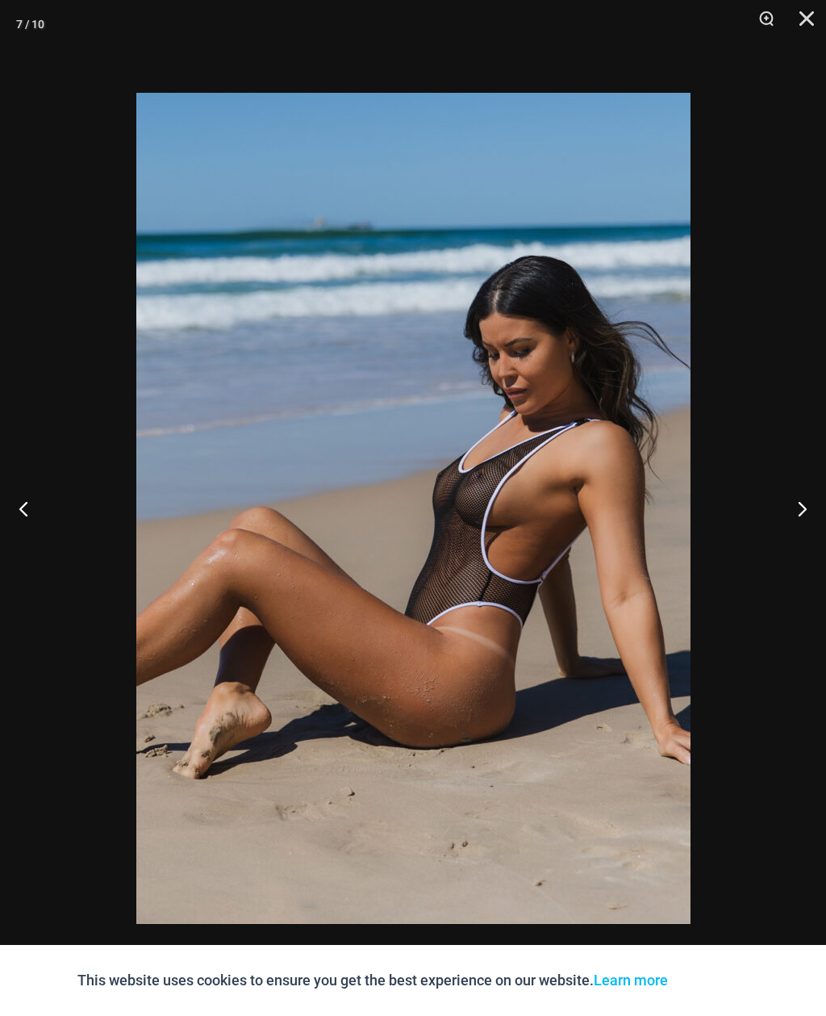
click at [803, 516] on button "Next" at bounding box center [795, 508] width 60 height 81
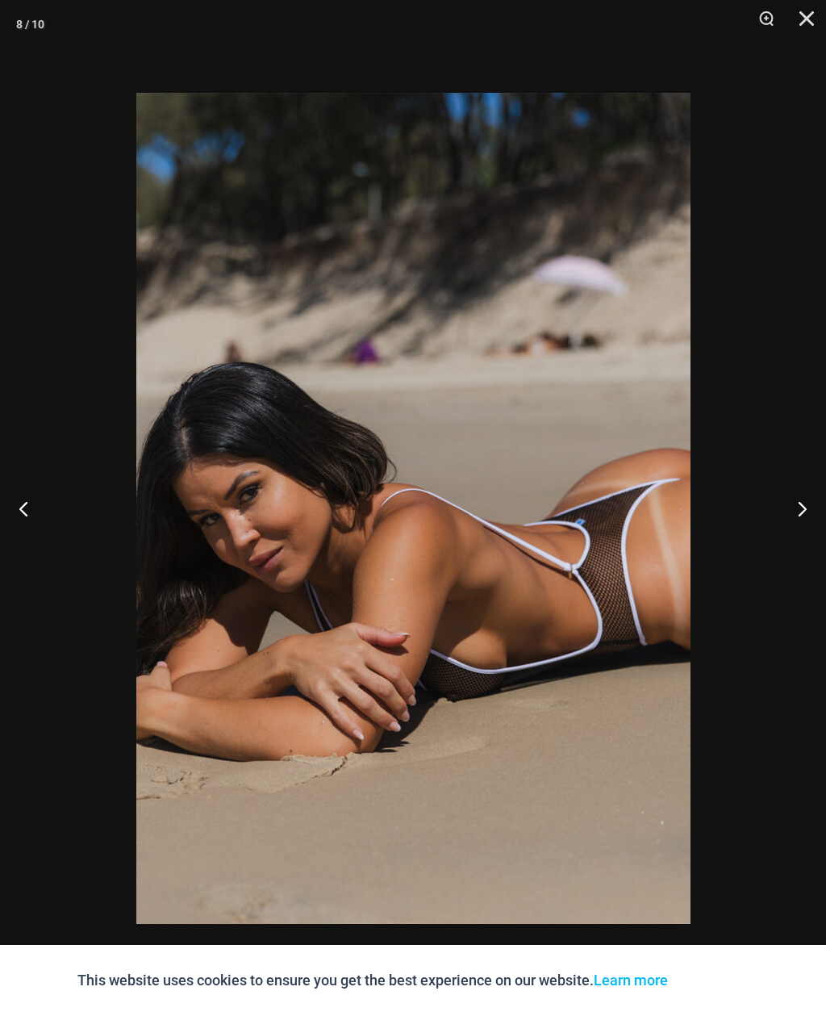
click at [799, 508] on button "Next" at bounding box center [795, 508] width 60 height 81
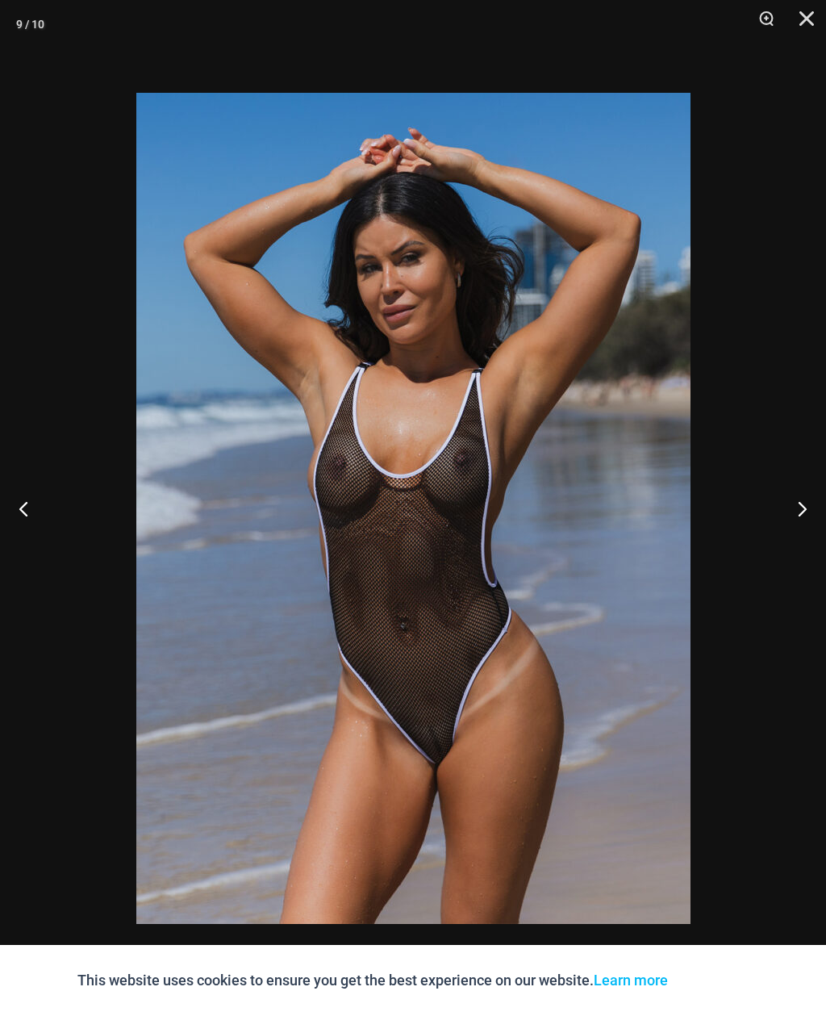
click at [803, 510] on button "Next" at bounding box center [795, 508] width 60 height 81
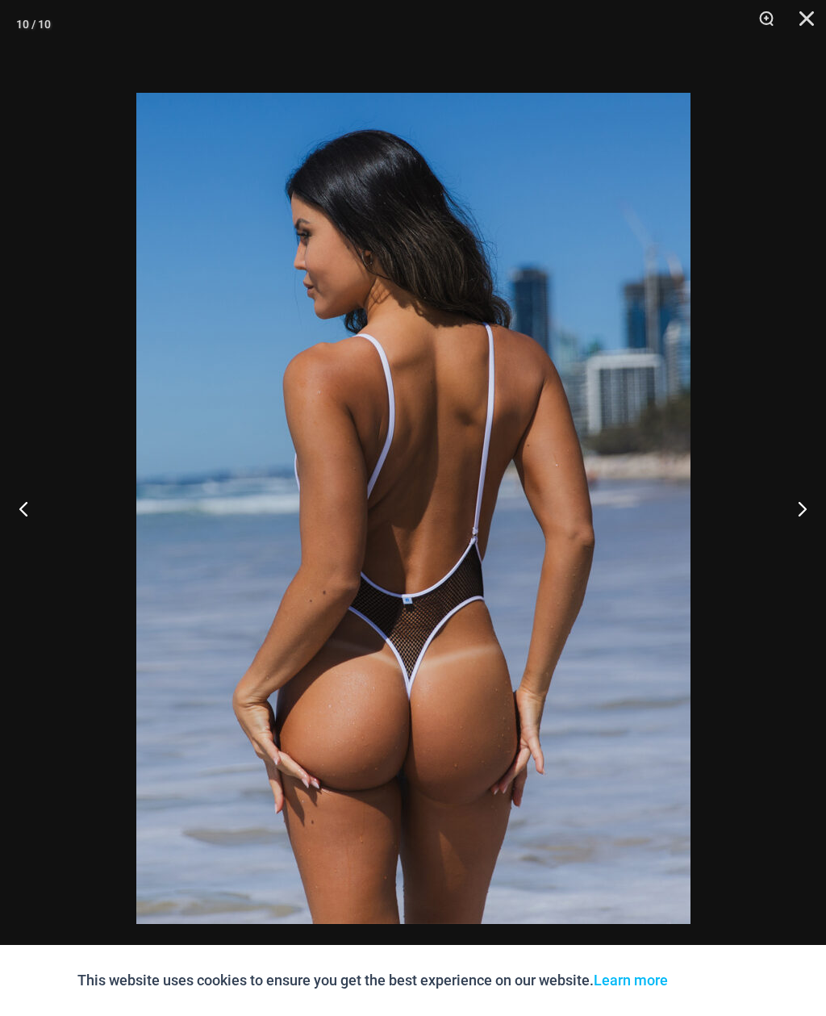
click at [807, 23] on button "Close" at bounding box center [801, 24] width 40 height 48
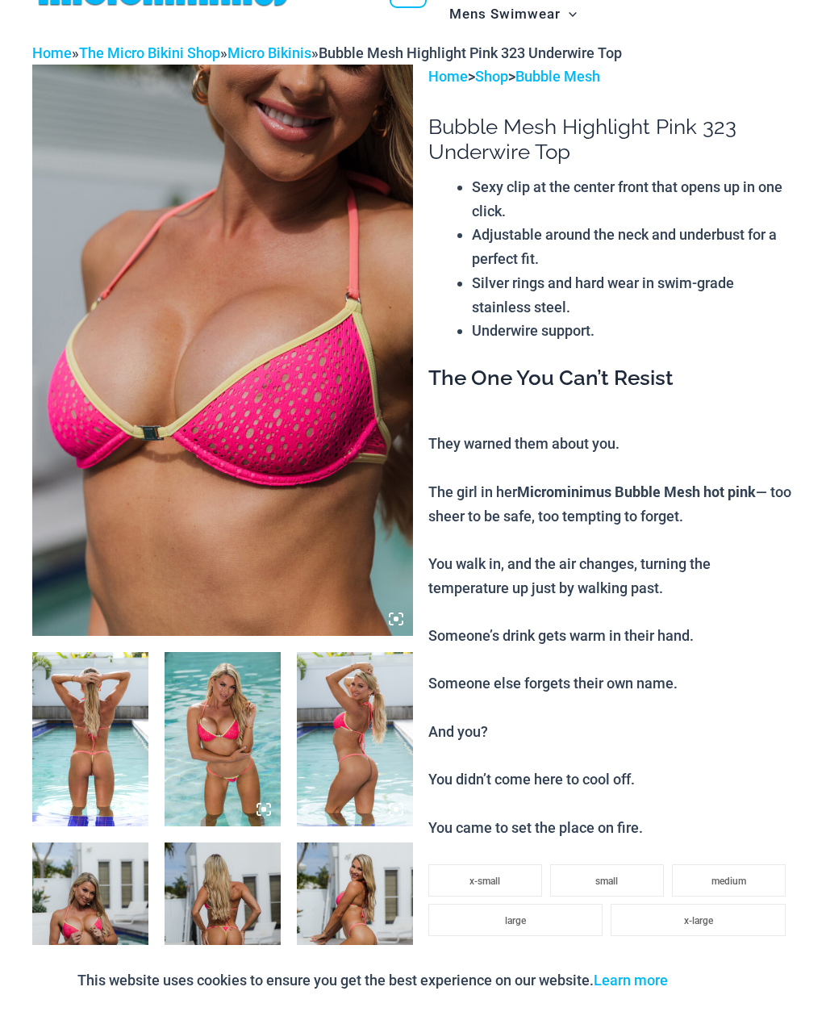
scroll to position [108, 0]
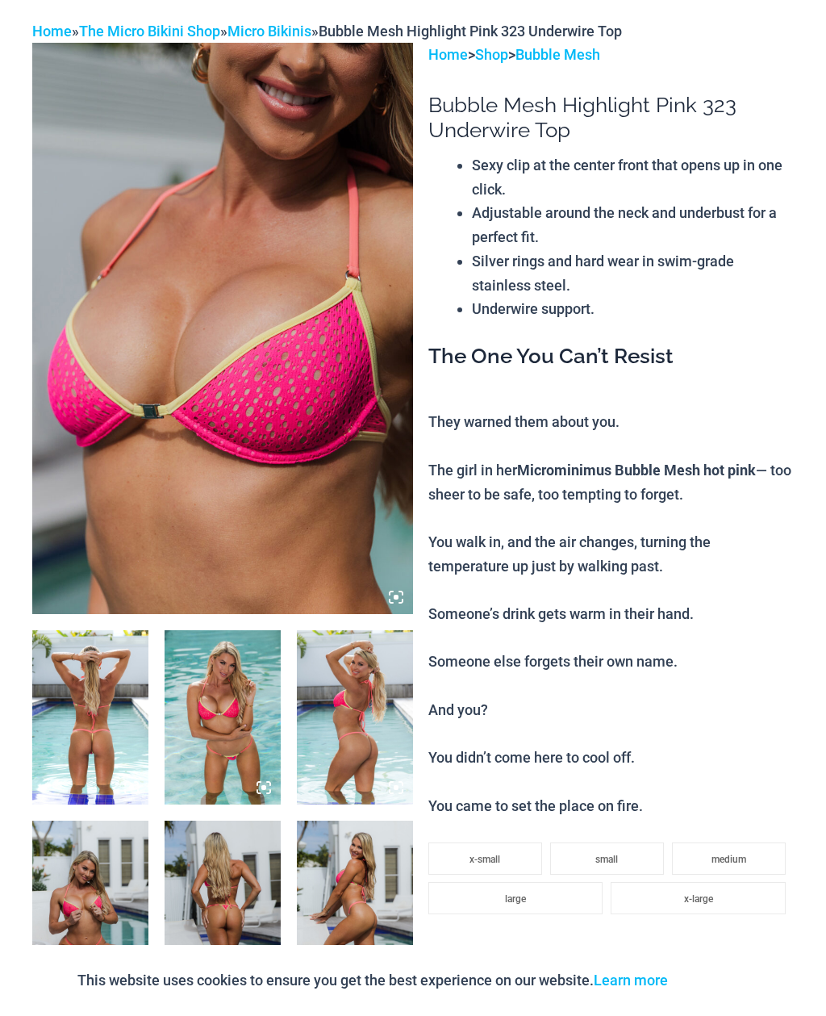
click at [140, 390] on img at bounding box center [222, 328] width 381 height 571
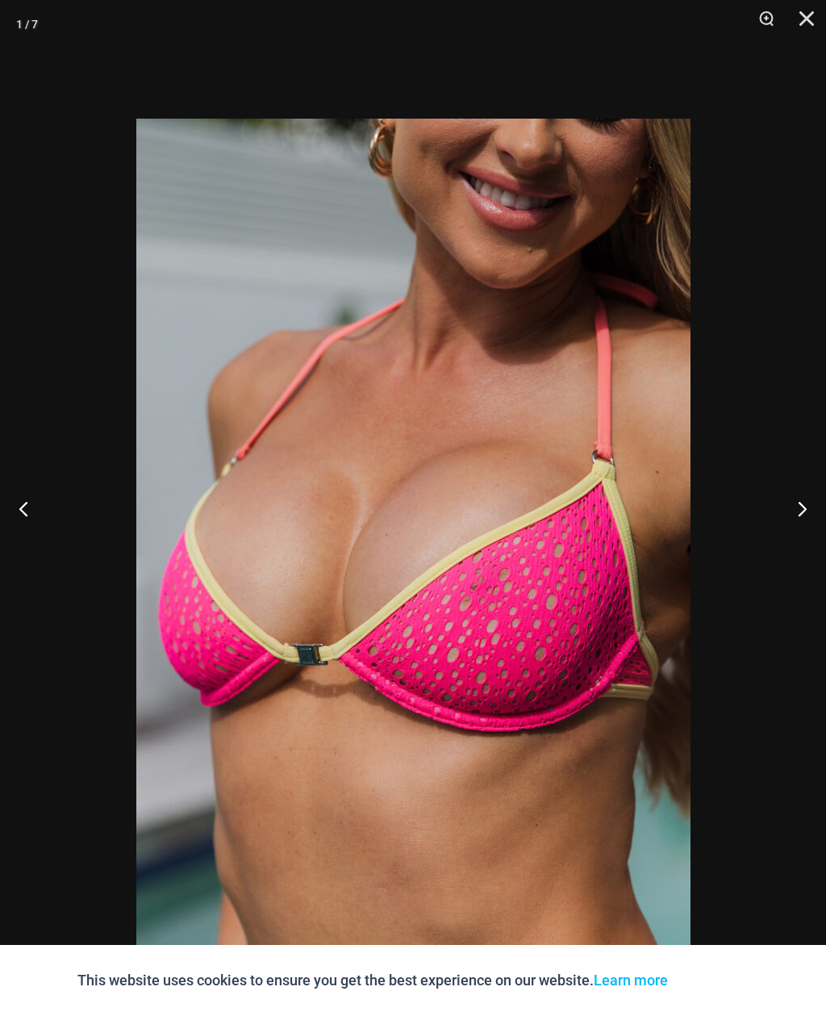
click at [802, 535] on button "Next" at bounding box center [795, 508] width 60 height 81
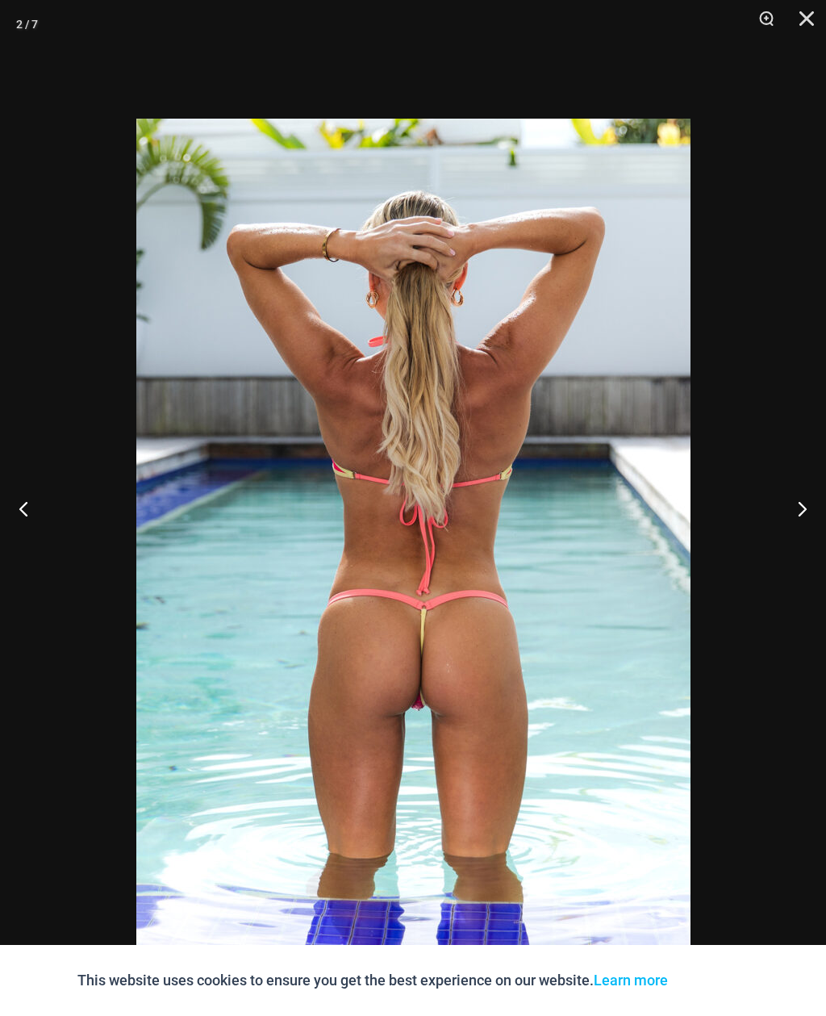
click at [798, 540] on button "Next" at bounding box center [795, 508] width 60 height 81
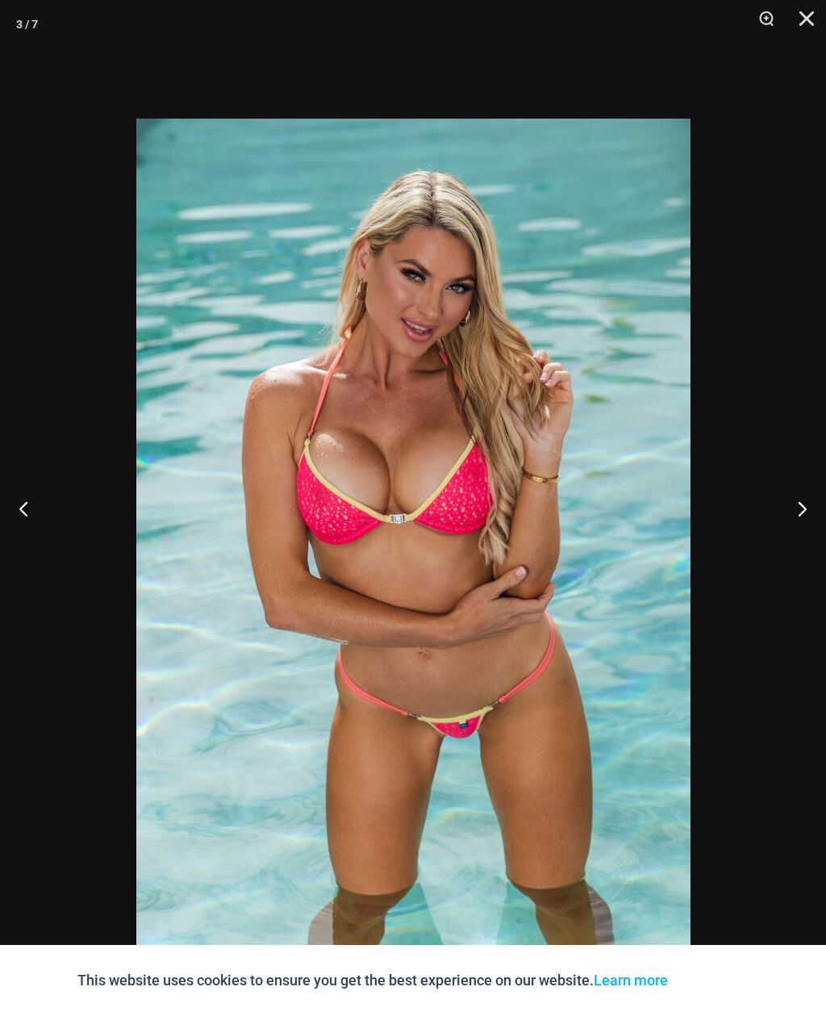
click at [797, 541] on button "Next" at bounding box center [795, 508] width 60 height 81
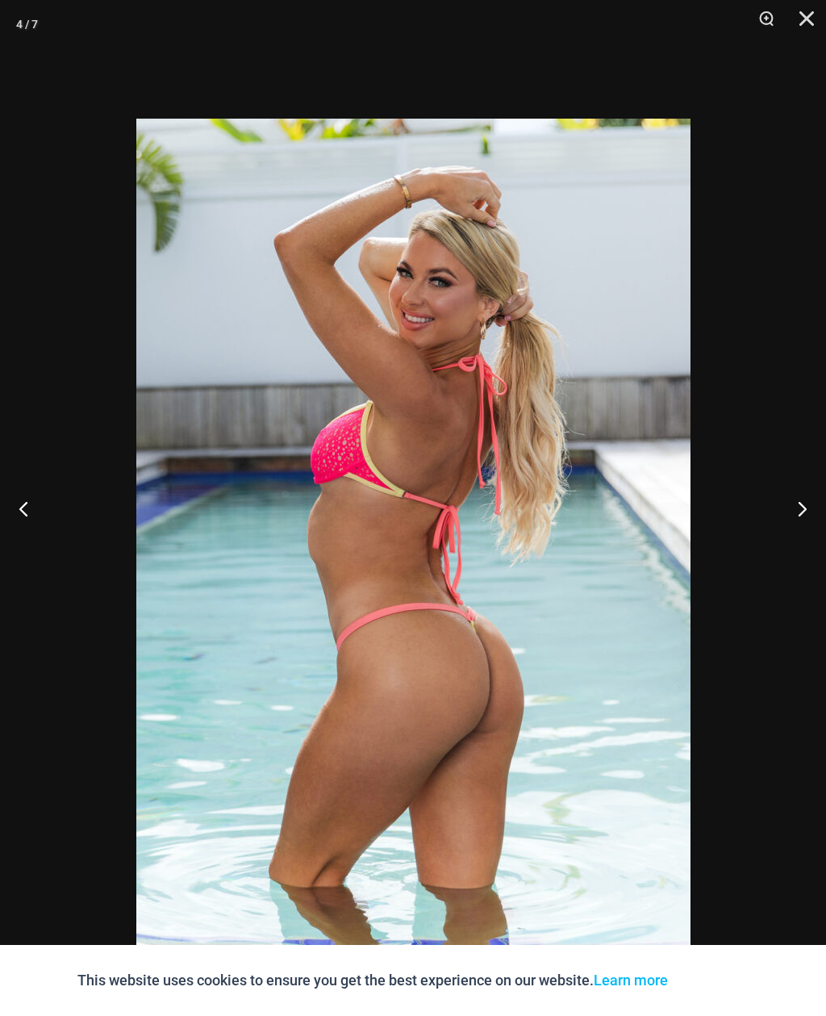
click at [799, 539] on button "Next" at bounding box center [795, 508] width 60 height 81
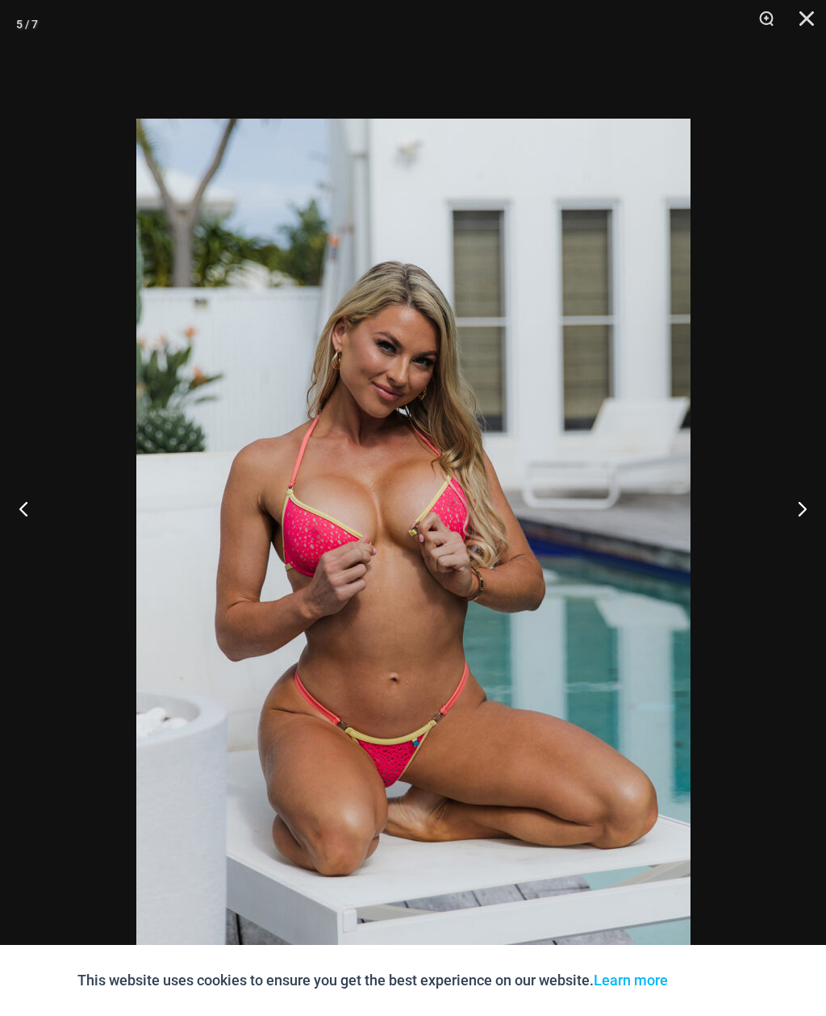
click at [801, 532] on button "Next" at bounding box center [795, 508] width 60 height 81
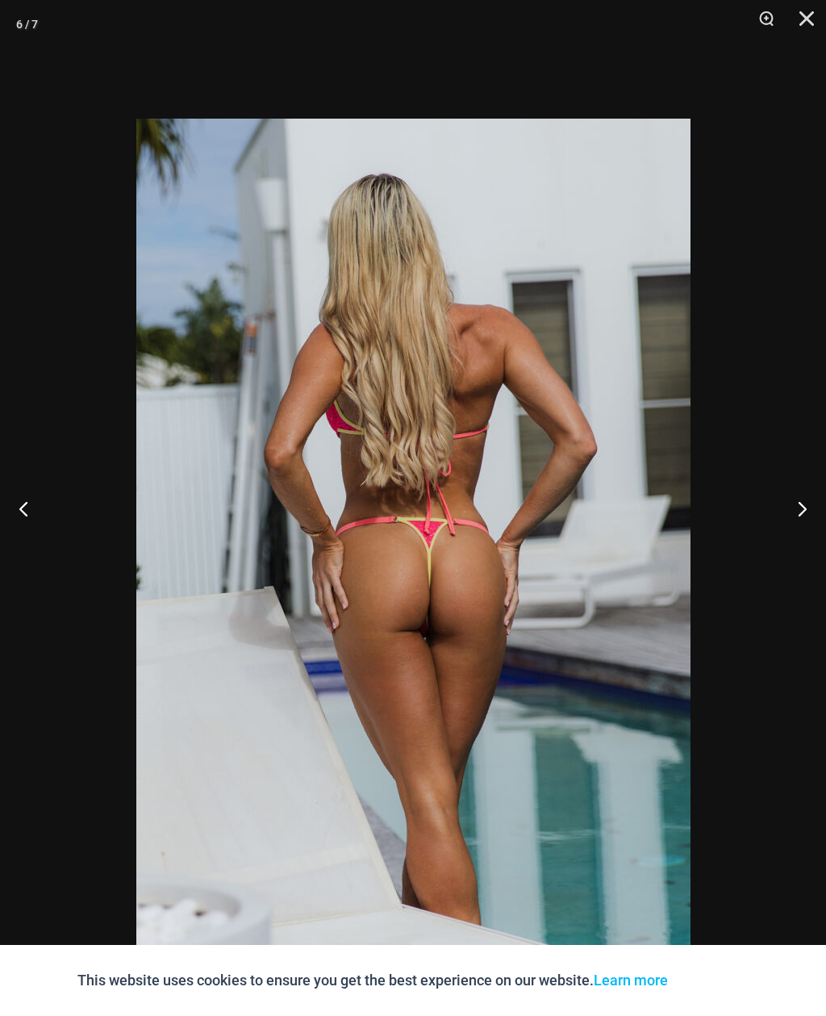
click at [799, 540] on button "Next" at bounding box center [795, 508] width 60 height 81
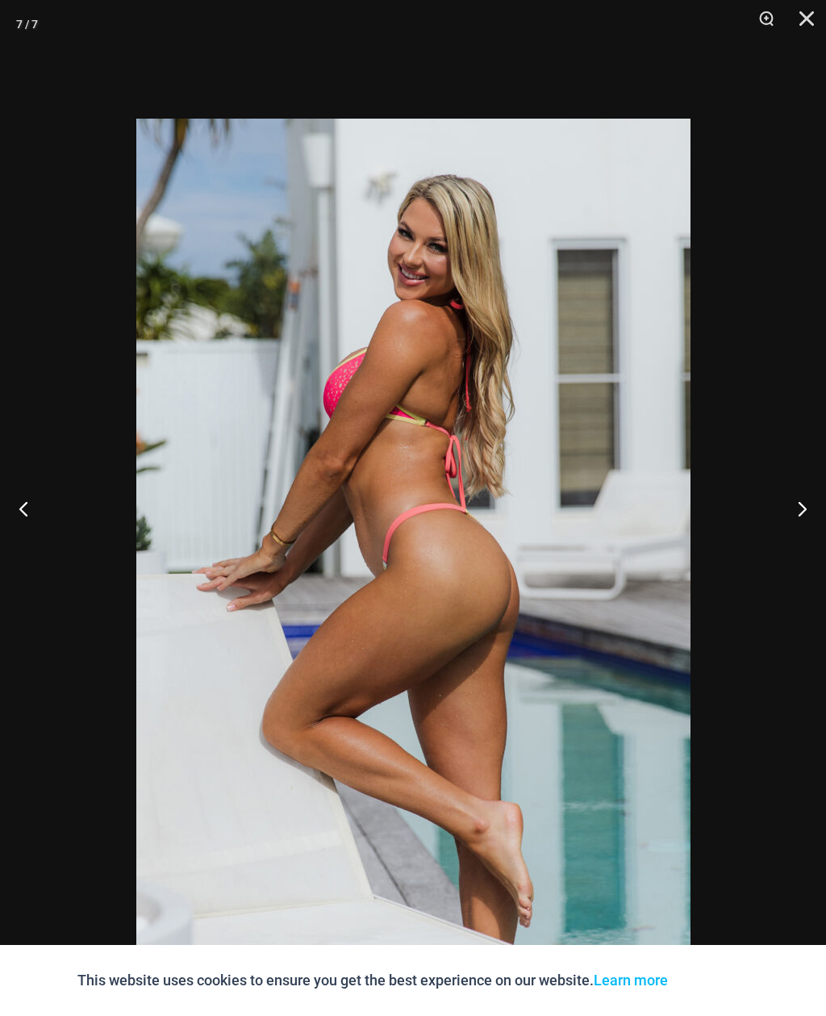
click at [797, 542] on button "Next" at bounding box center [795, 508] width 60 height 81
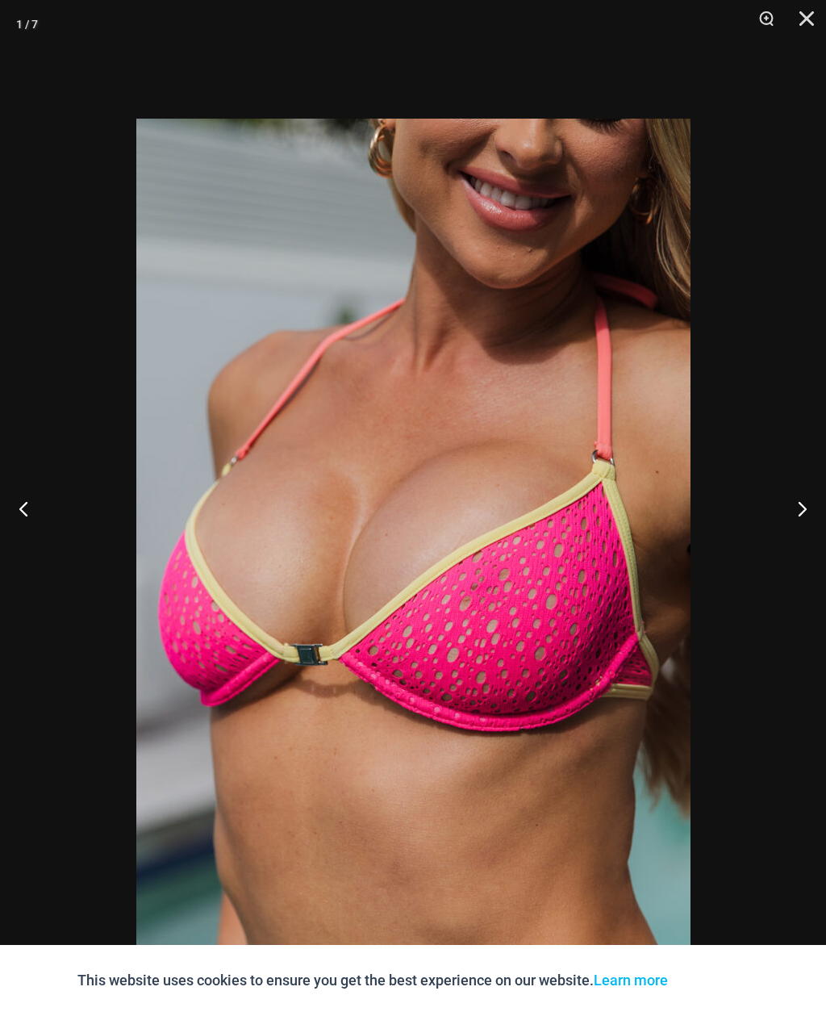
click at [799, 544] on button "Next" at bounding box center [795, 508] width 60 height 81
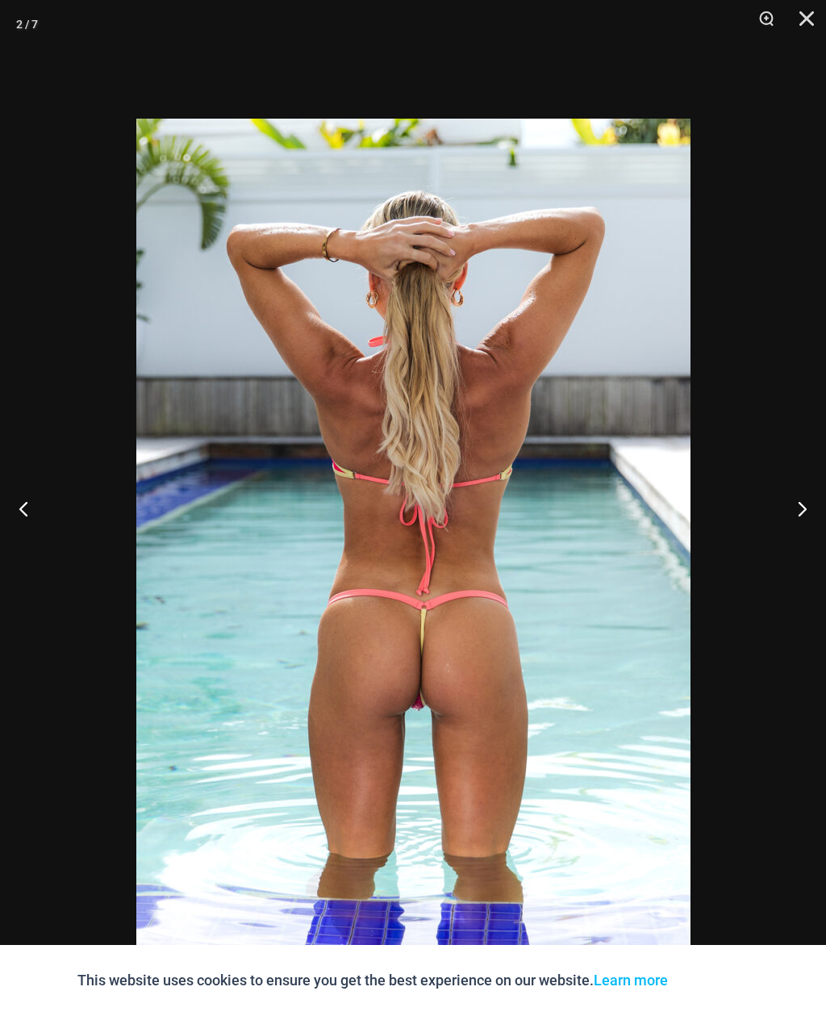
click at [799, 528] on button "Next" at bounding box center [795, 508] width 60 height 81
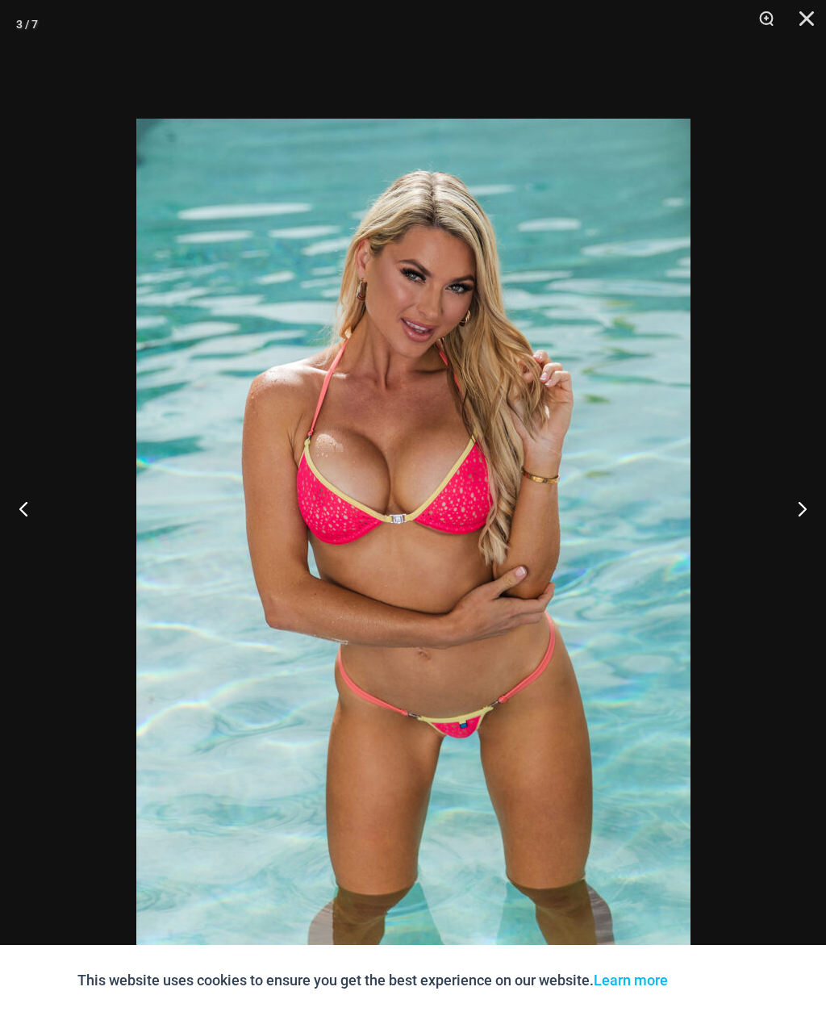
click at [801, 541] on button "Next" at bounding box center [795, 508] width 60 height 81
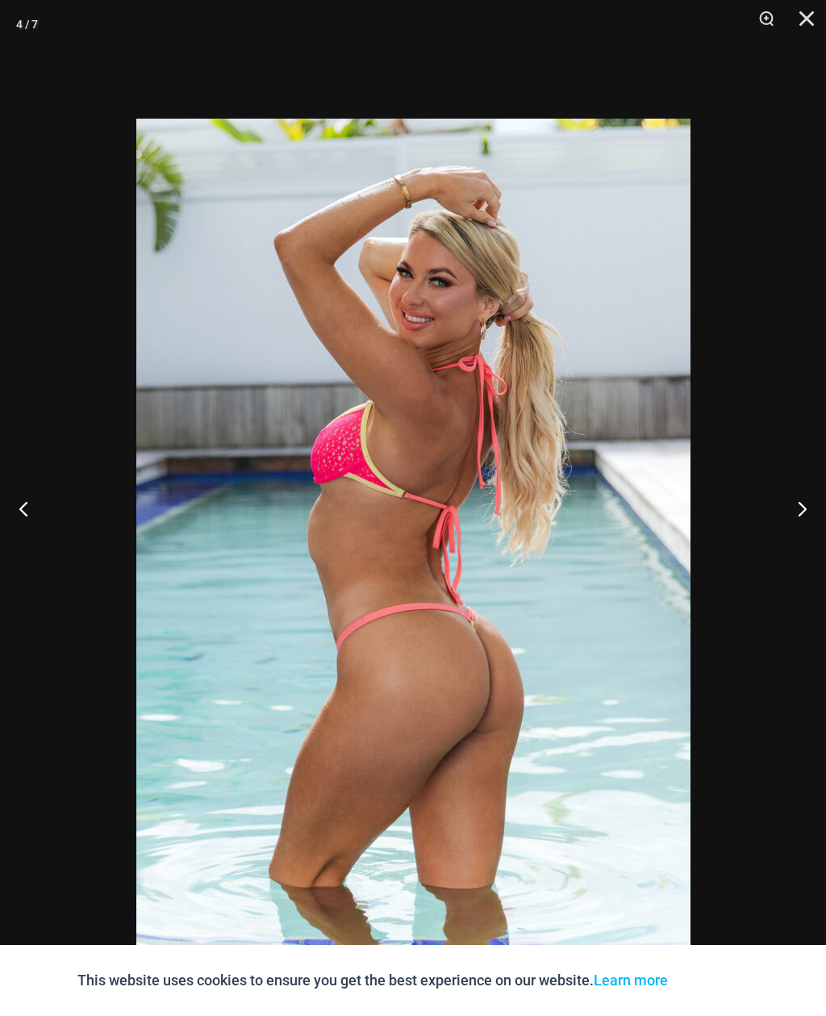
click at [800, 540] on button "Next" at bounding box center [795, 508] width 60 height 81
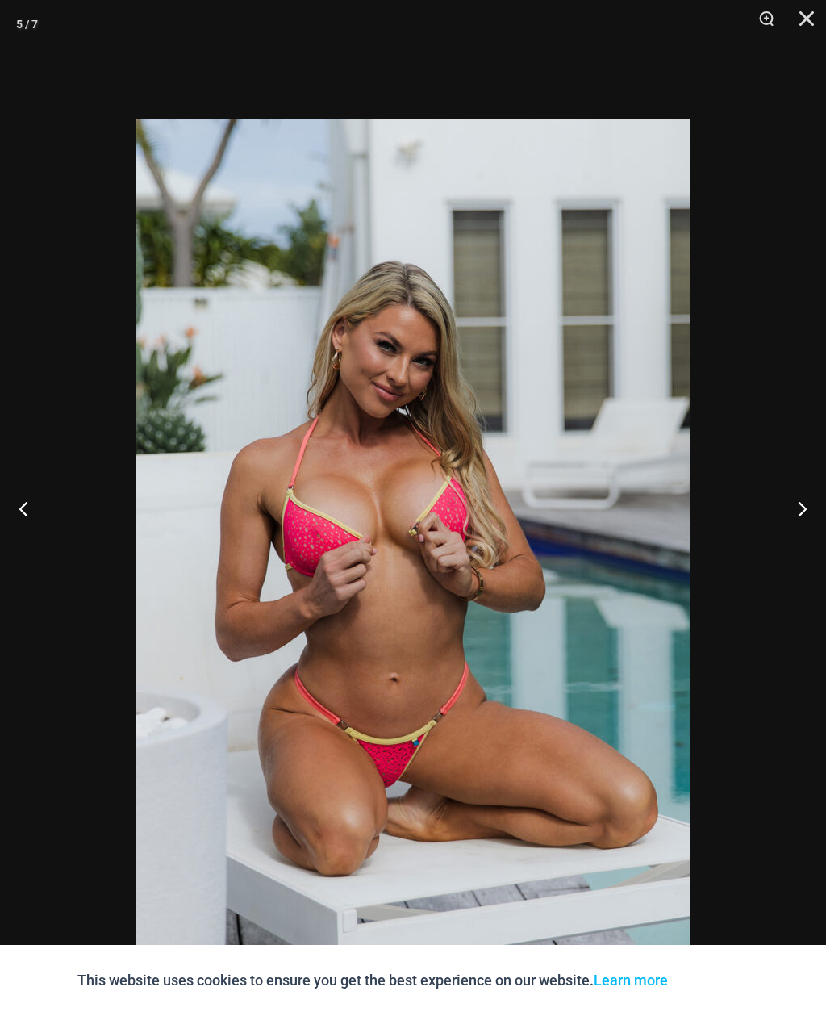
click at [799, 539] on button "Next" at bounding box center [795, 508] width 60 height 81
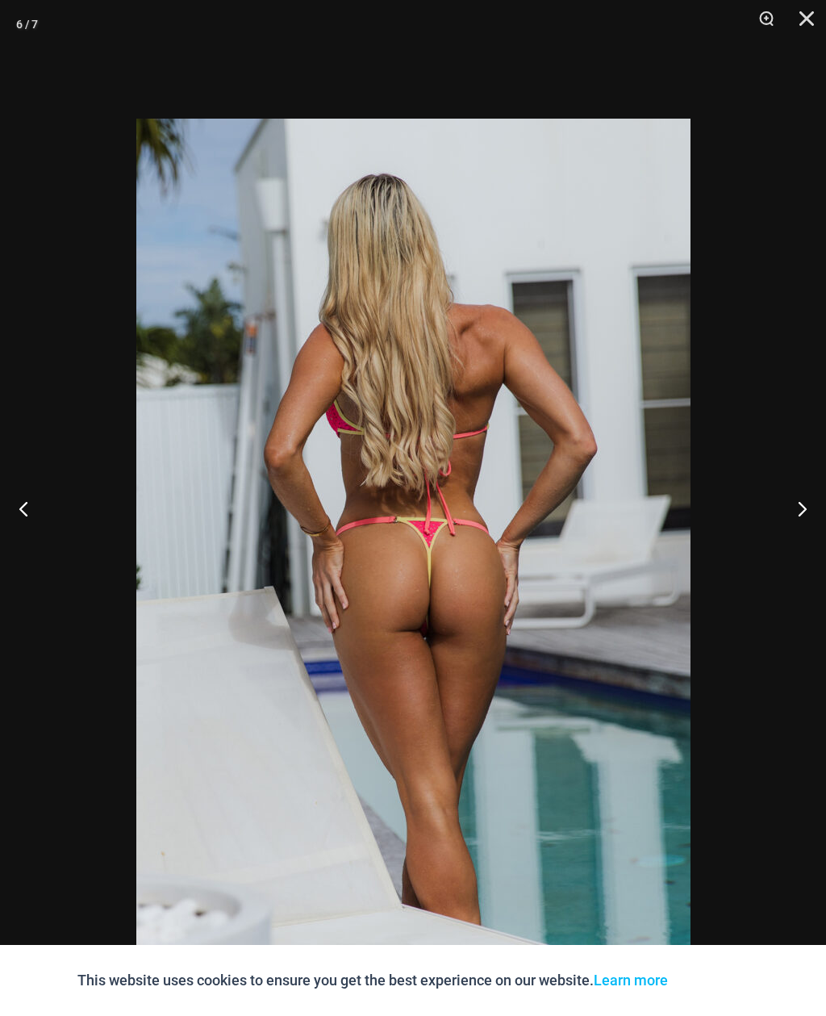
click at [803, 532] on button "Next" at bounding box center [795, 508] width 60 height 81
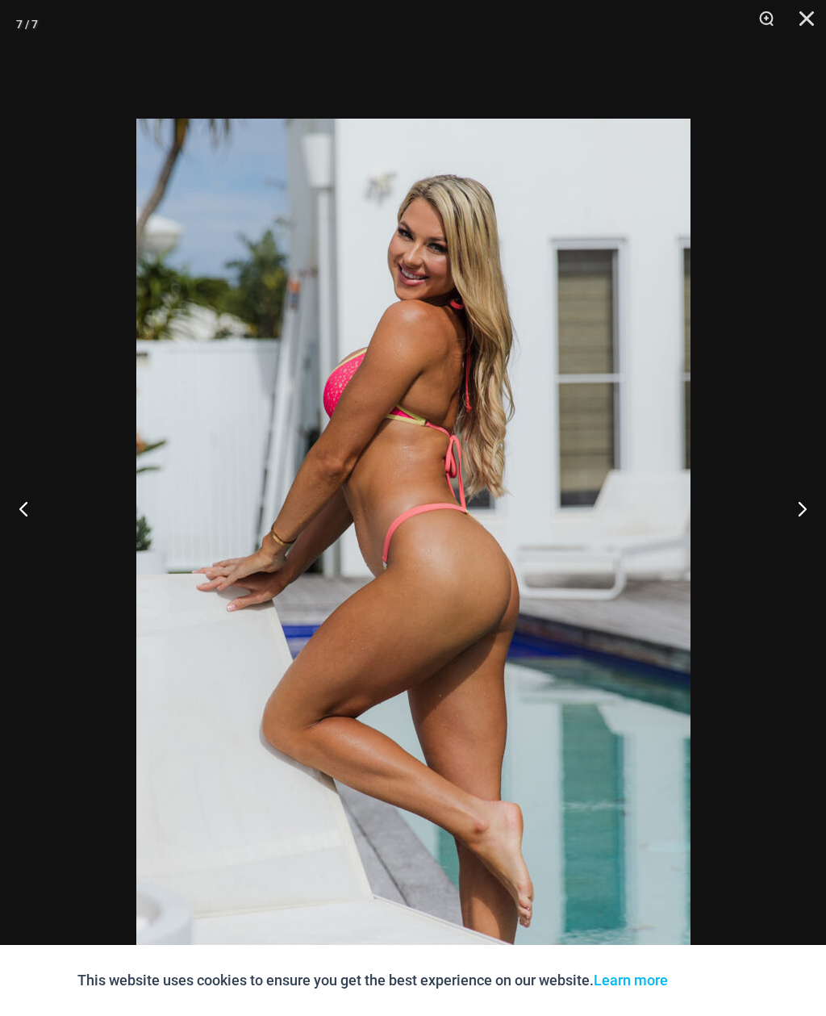
click at [805, 543] on button "Next" at bounding box center [795, 508] width 60 height 81
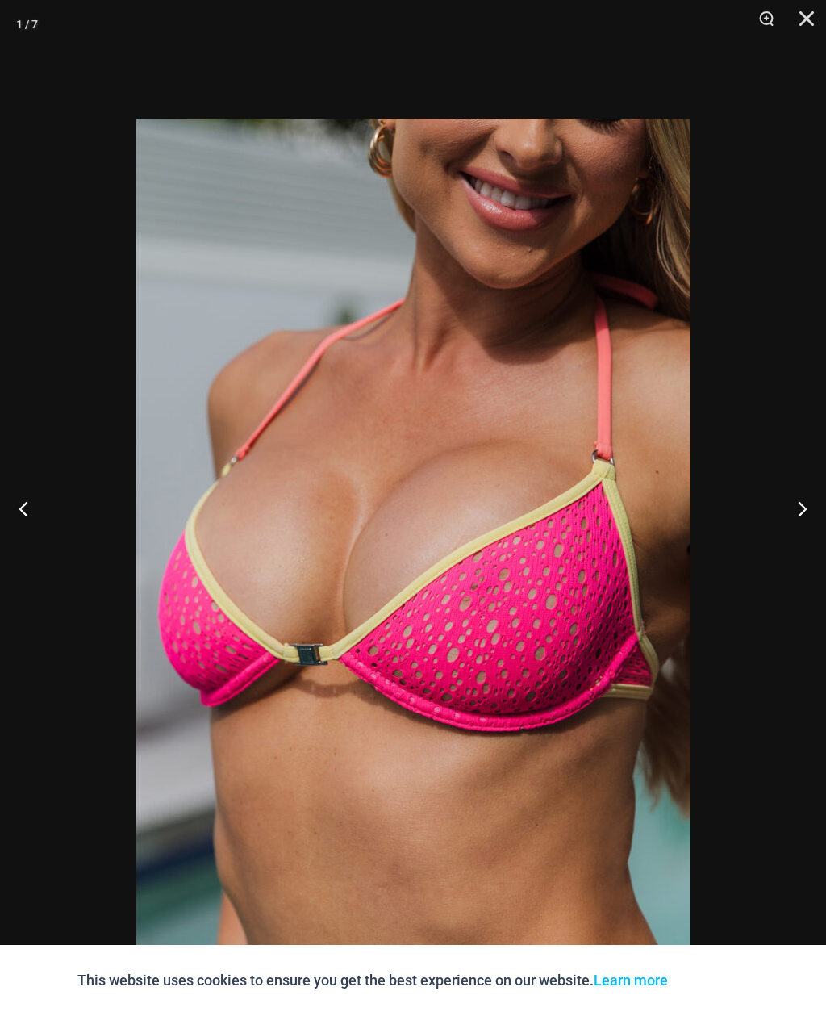
click at [801, 540] on button "Next" at bounding box center [795, 508] width 60 height 81
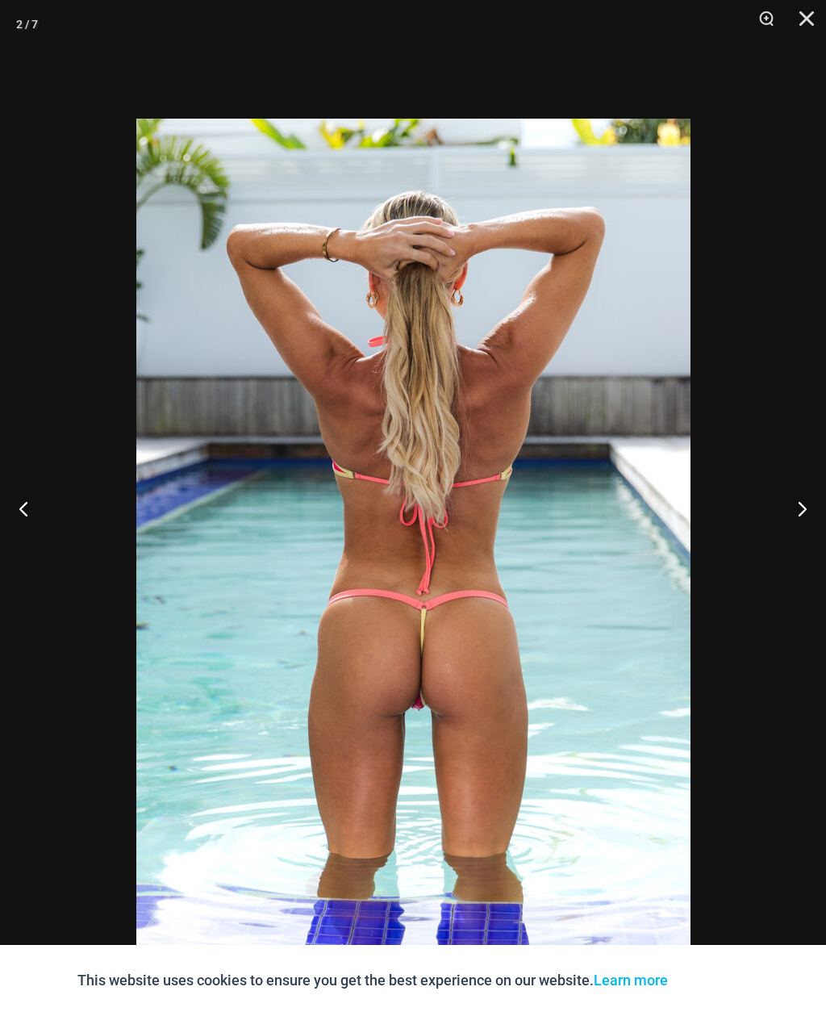
click at [800, 544] on button "Next" at bounding box center [795, 508] width 60 height 81
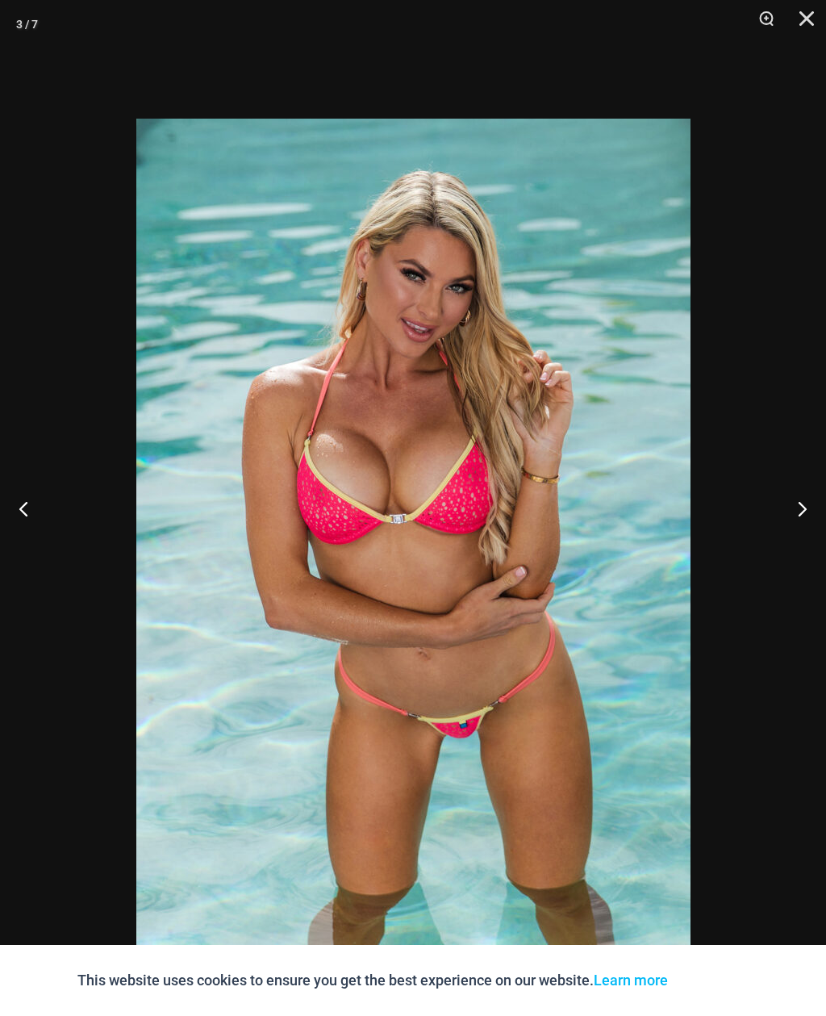
click at [806, 536] on button "Next" at bounding box center [795, 508] width 60 height 81
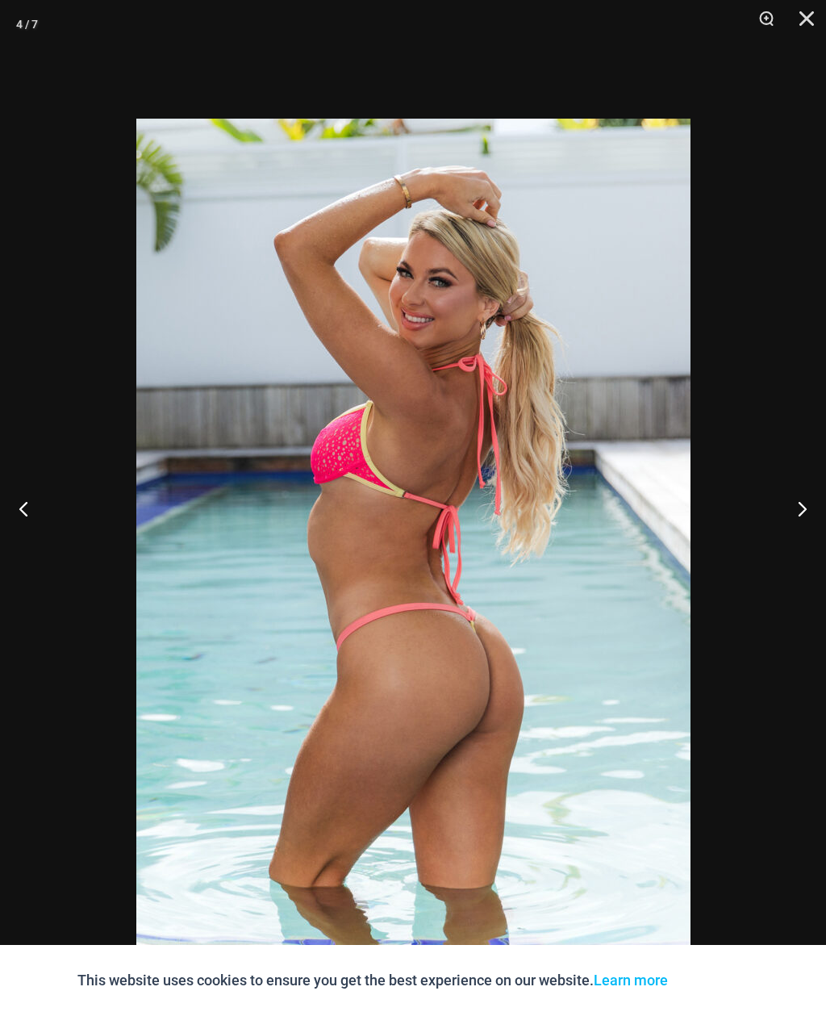
click at [805, 540] on button "Next" at bounding box center [795, 508] width 60 height 81
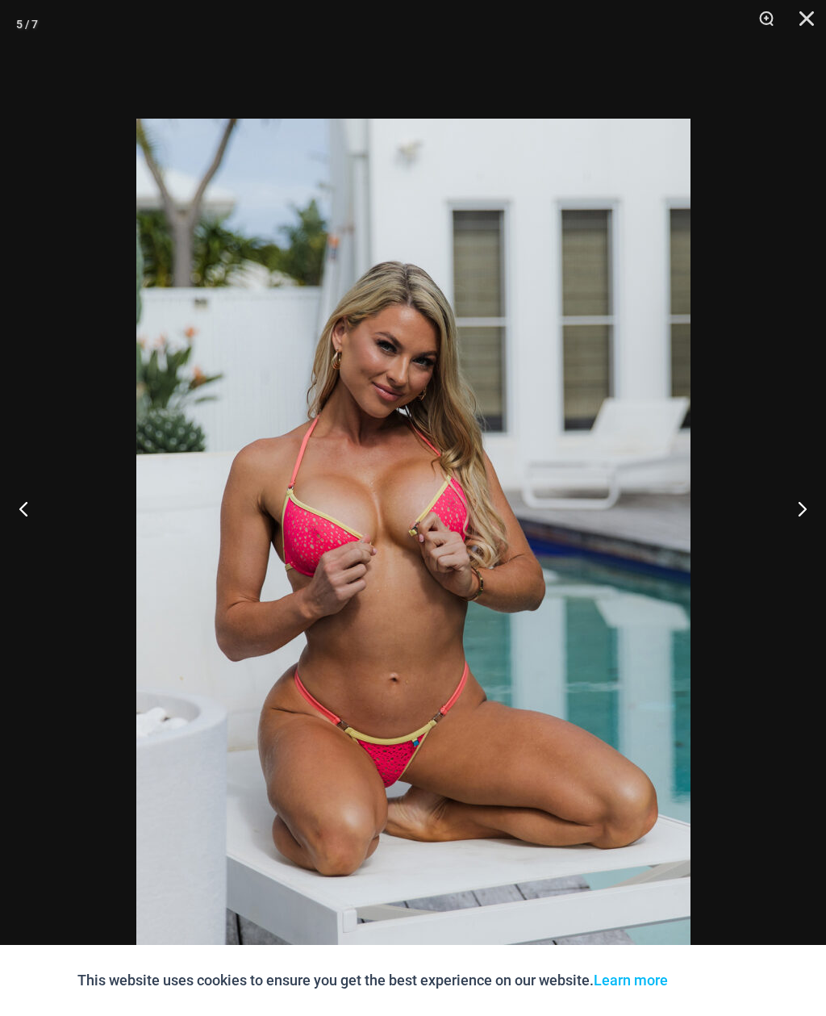
click at [796, 541] on button "Next" at bounding box center [795, 508] width 60 height 81
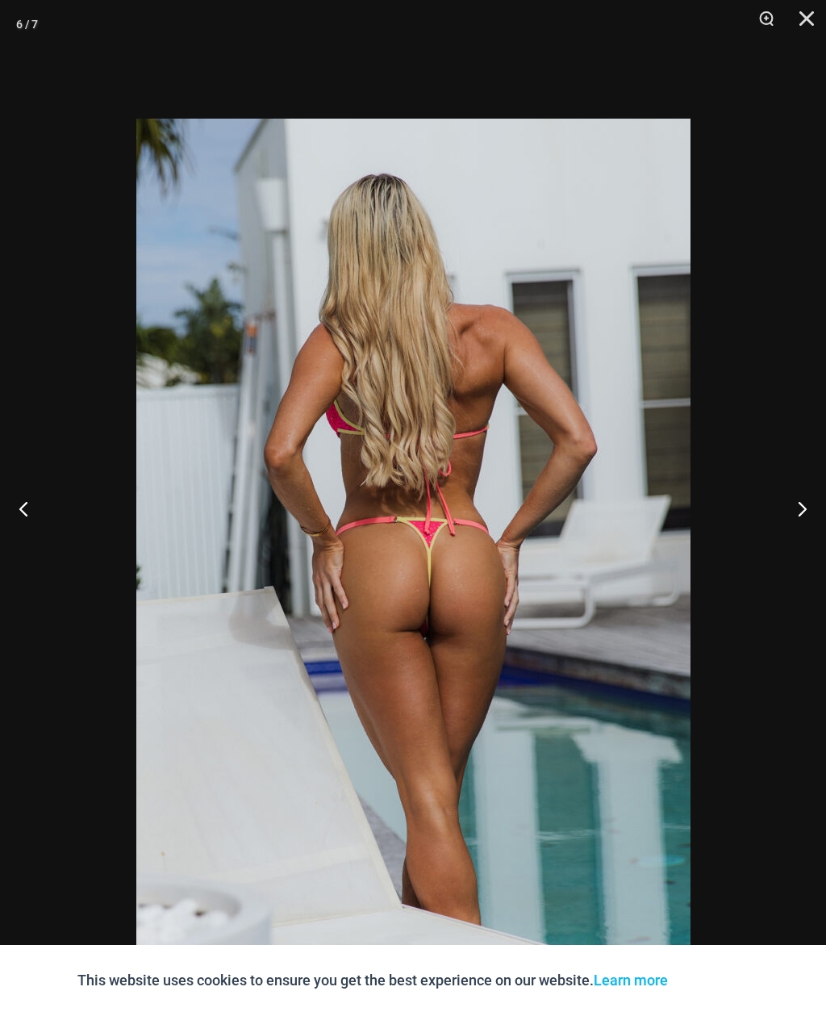
click at [803, 537] on button "Next" at bounding box center [795, 508] width 60 height 81
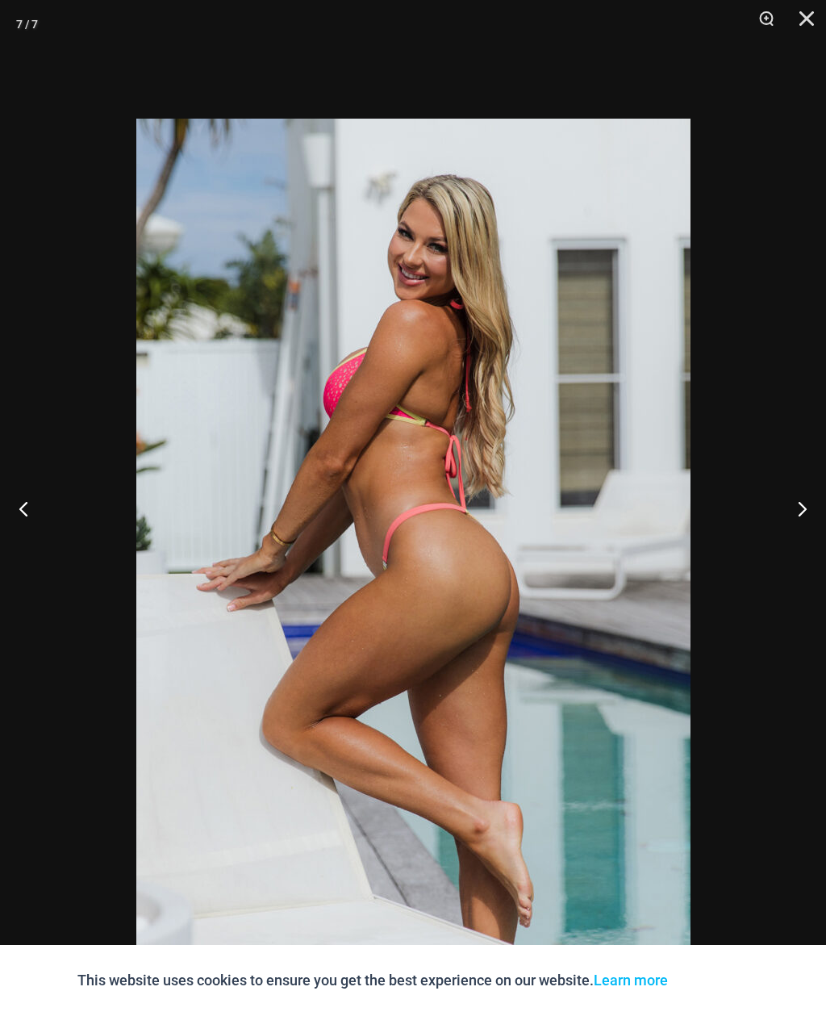
click at [802, 543] on button "Next" at bounding box center [795, 508] width 60 height 81
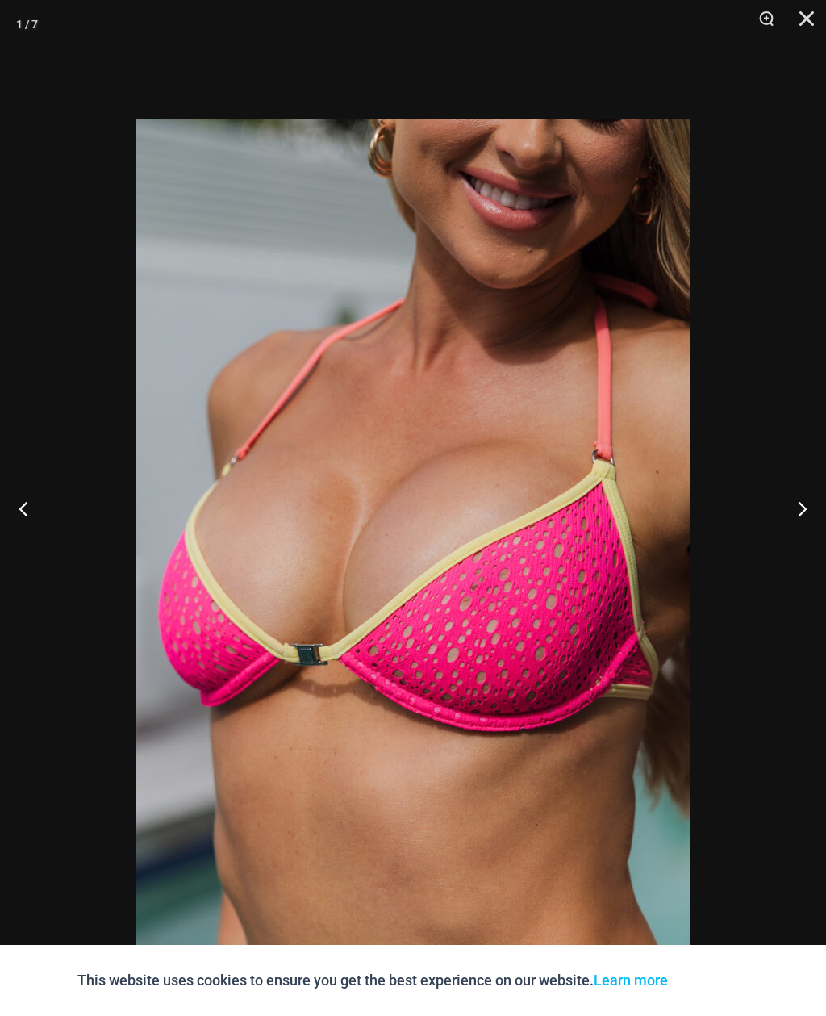
click at [807, 18] on button "Close" at bounding box center [801, 24] width 40 height 48
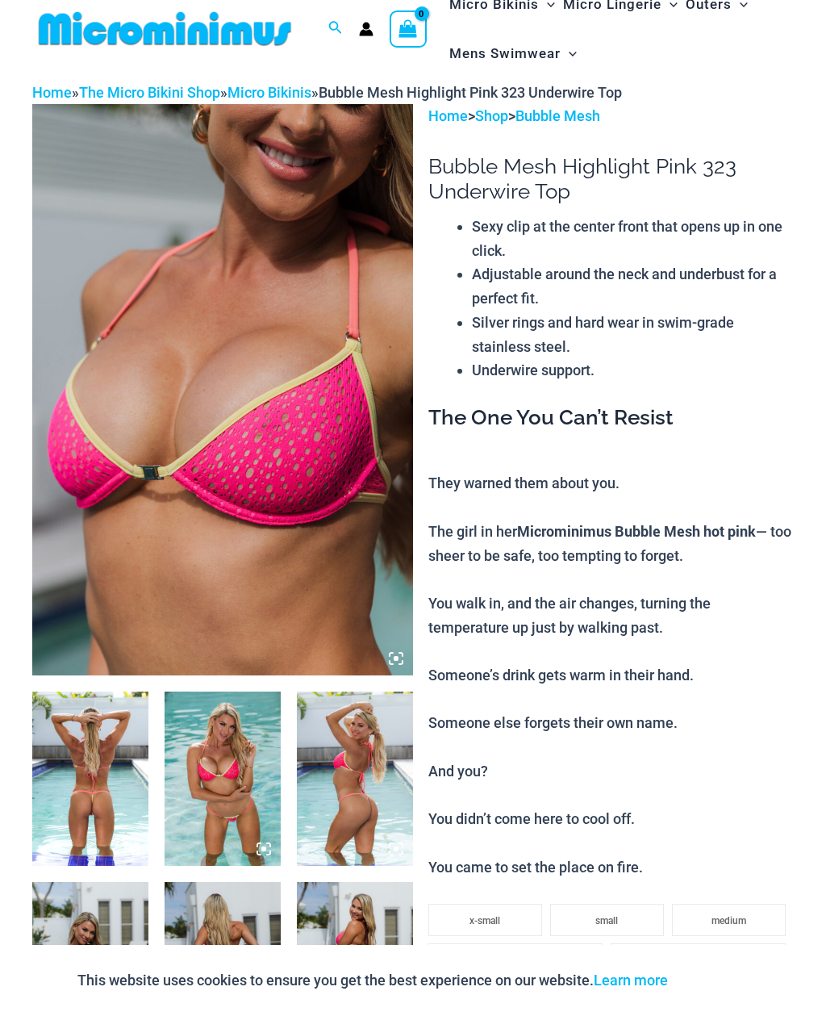
scroll to position [0, 0]
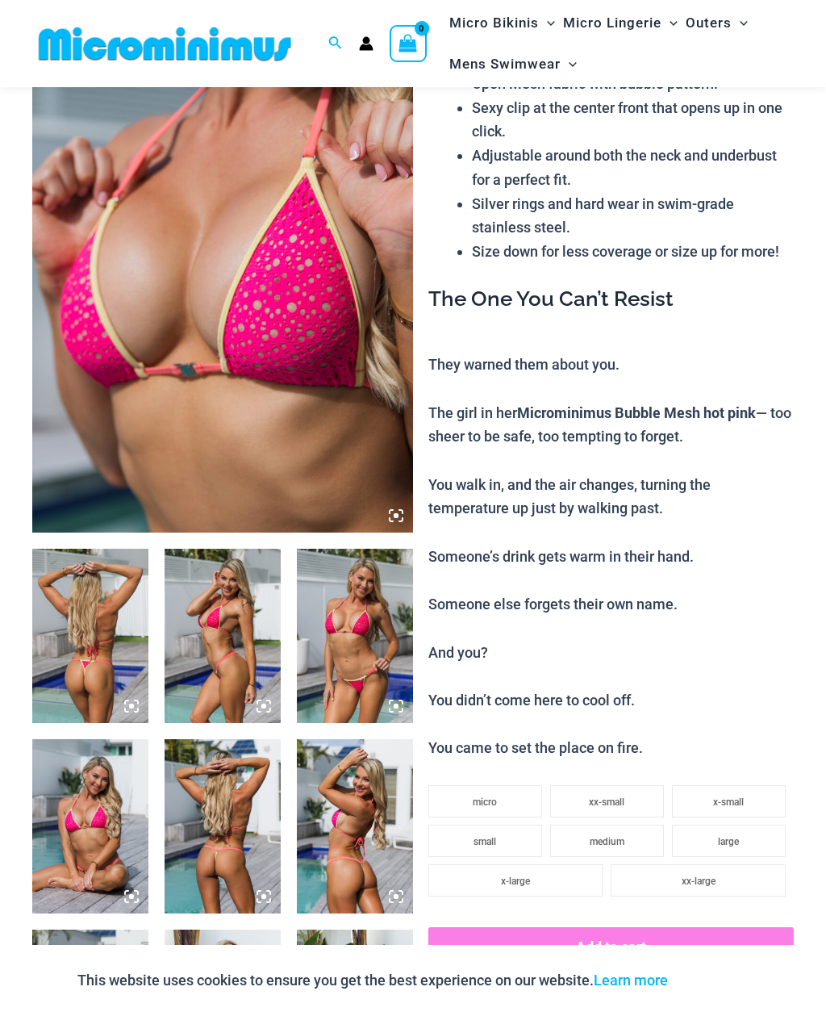
scroll to position [146, 0]
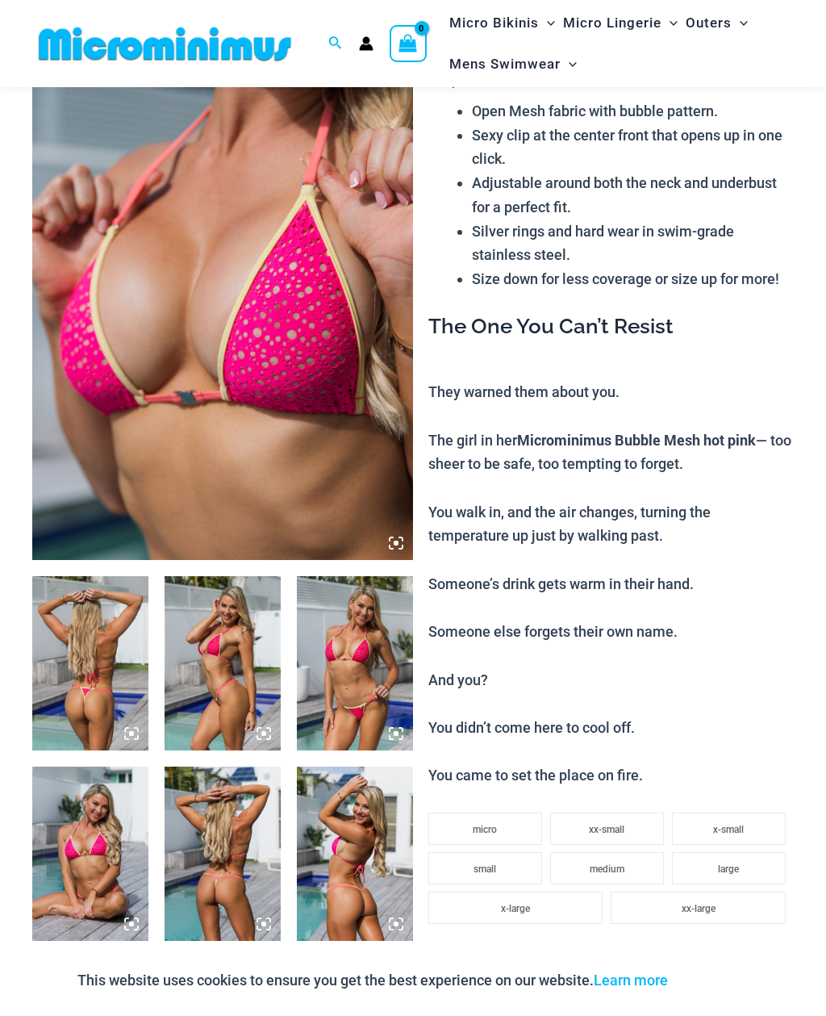
click at [129, 397] on img at bounding box center [222, 274] width 381 height 571
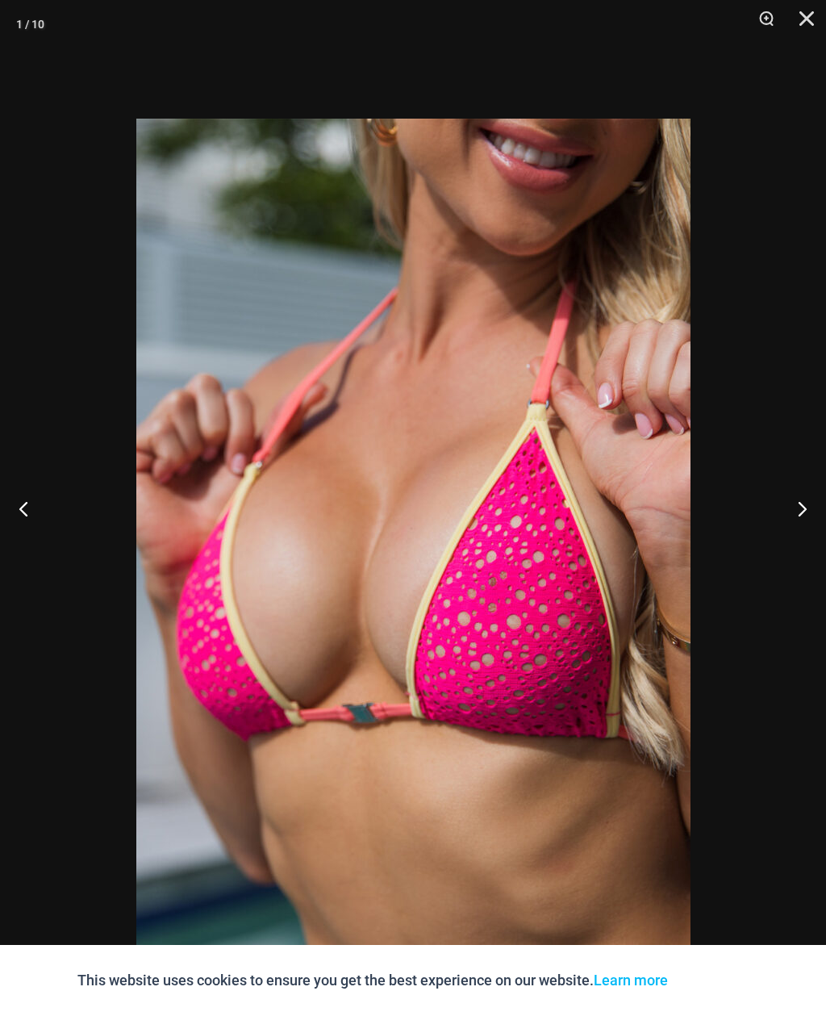
click at [805, 540] on button "Next" at bounding box center [795, 508] width 60 height 81
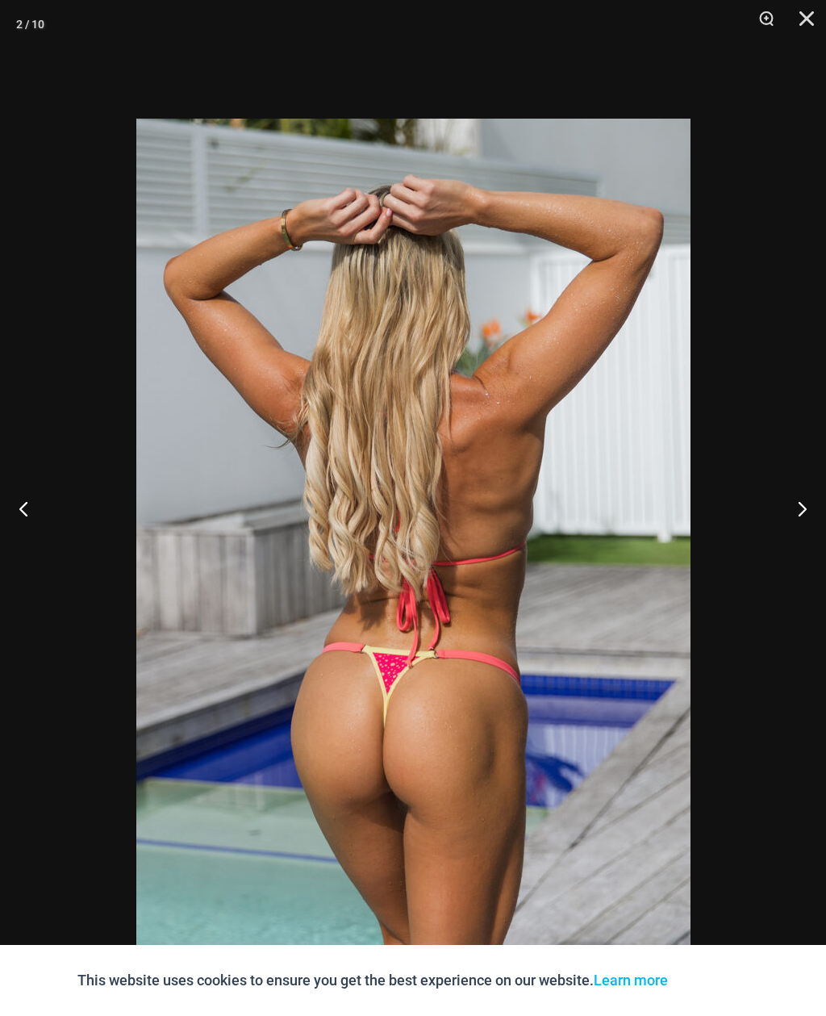
click at [799, 537] on button "Next" at bounding box center [795, 508] width 60 height 81
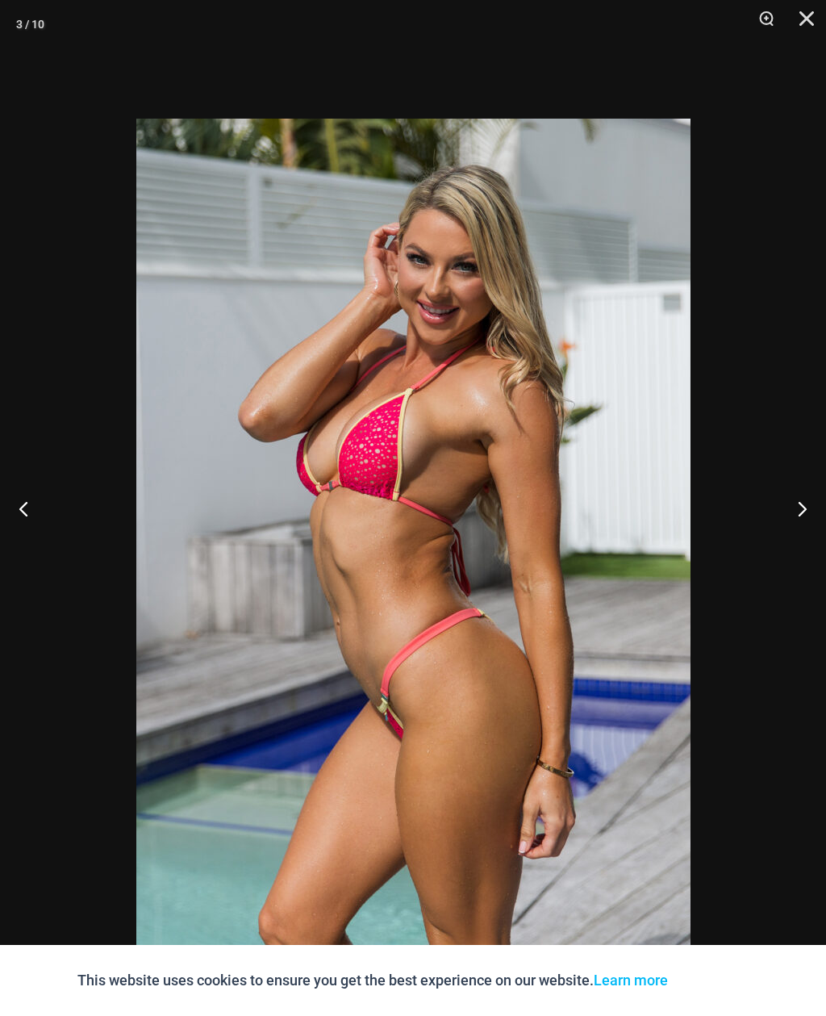
click at [807, 539] on button "Next" at bounding box center [795, 508] width 60 height 81
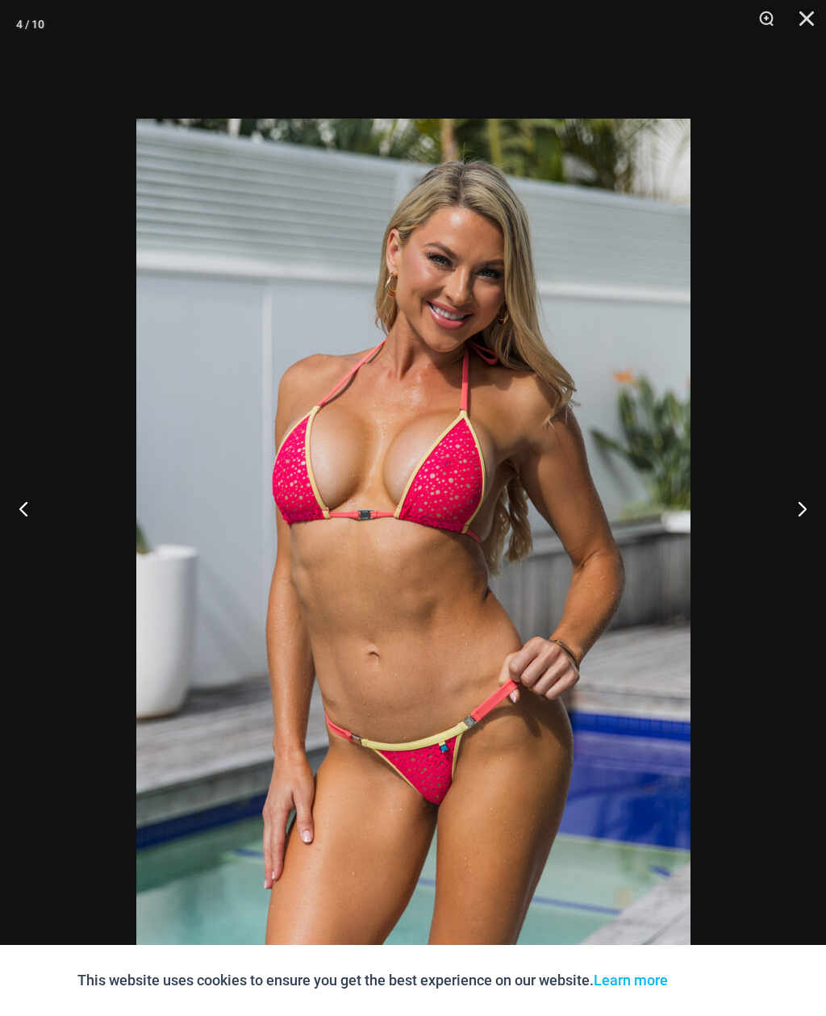
click at [805, 538] on button "Next" at bounding box center [795, 508] width 60 height 81
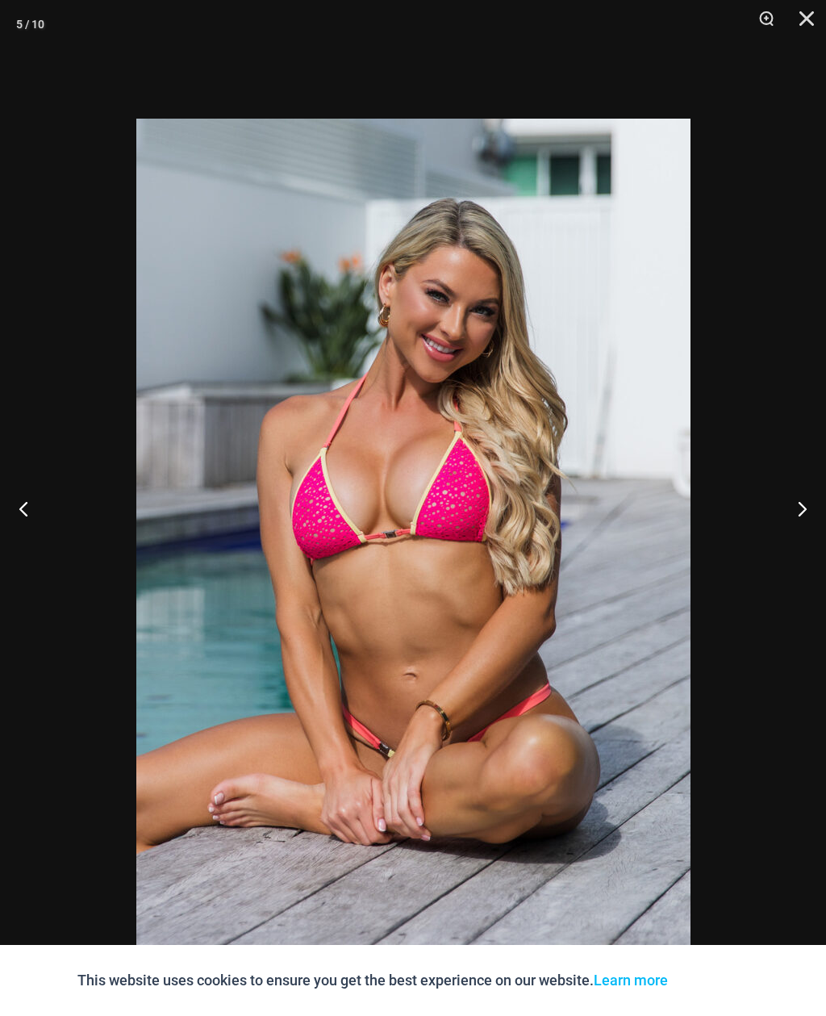
click at [803, 539] on button "Next" at bounding box center [795, 508] width 60 height 81
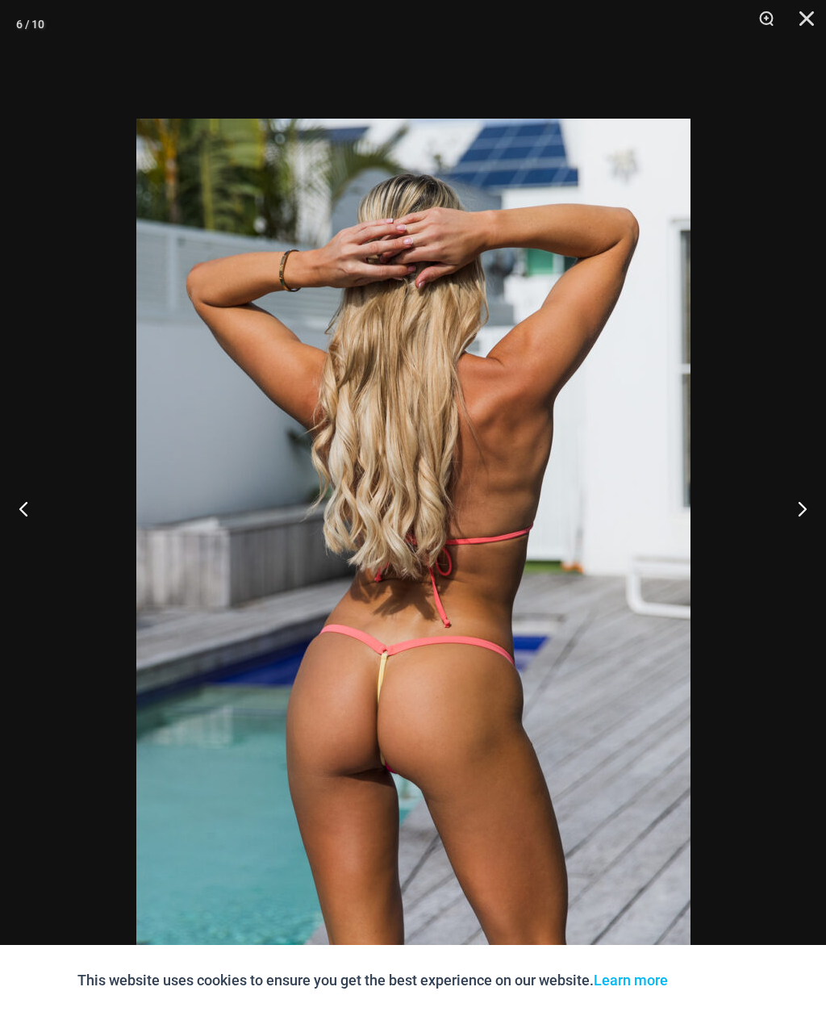
click at [793, 540] on button "Next" at bounding box center [795, 508] width 60 height 81
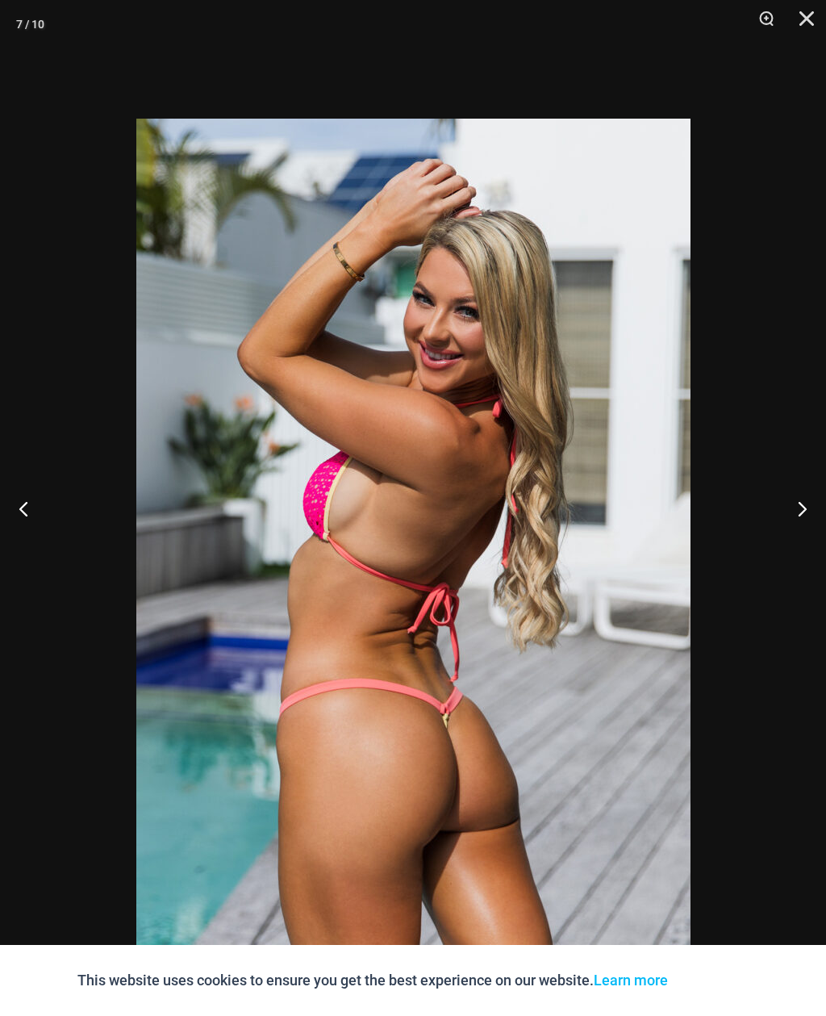
click at [794, 540] on button "Next" at bounding box center [795, 508] width 60 height 81
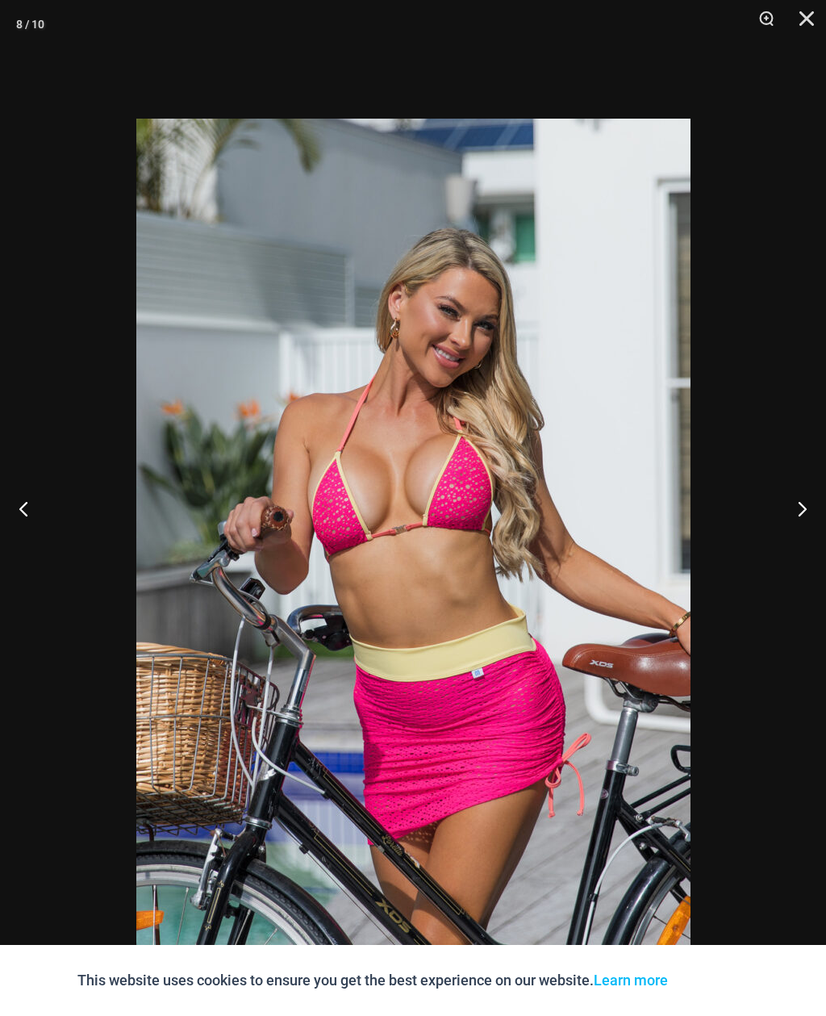
click at [807, 538] on button "Next" at bounding box center [795, 508] width 60 height 81
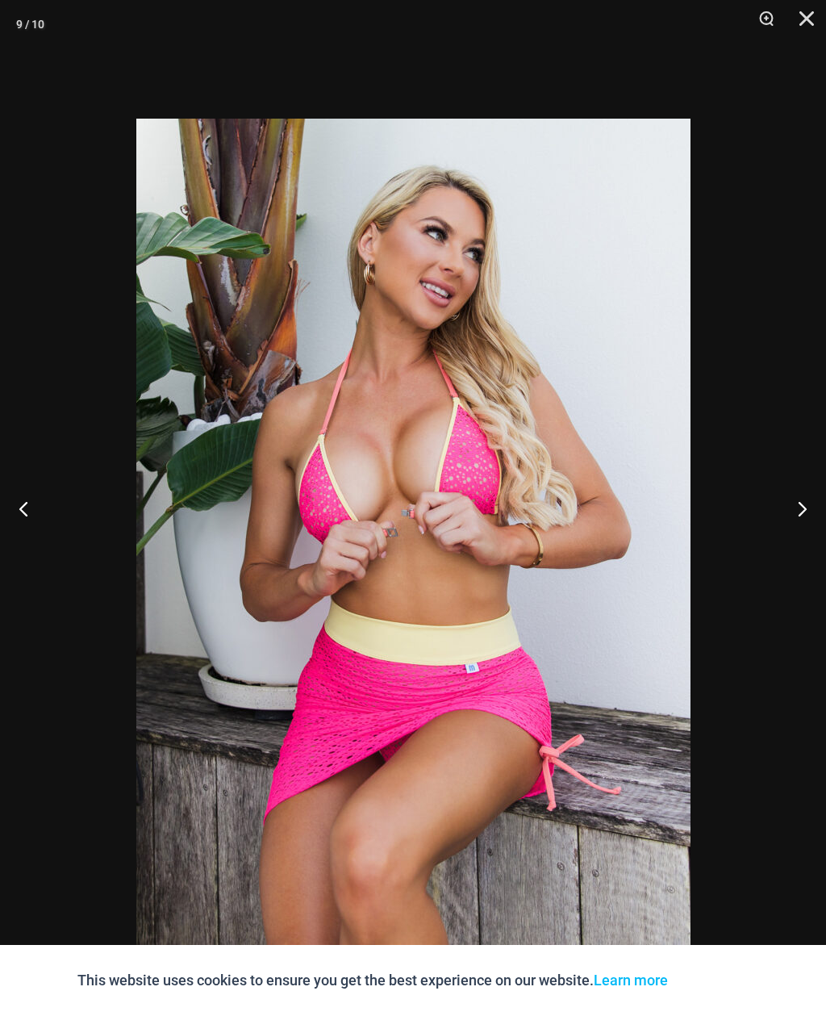
click at [801, 532] on button "Next" at bounding box center [795, 508] width 60 height 81
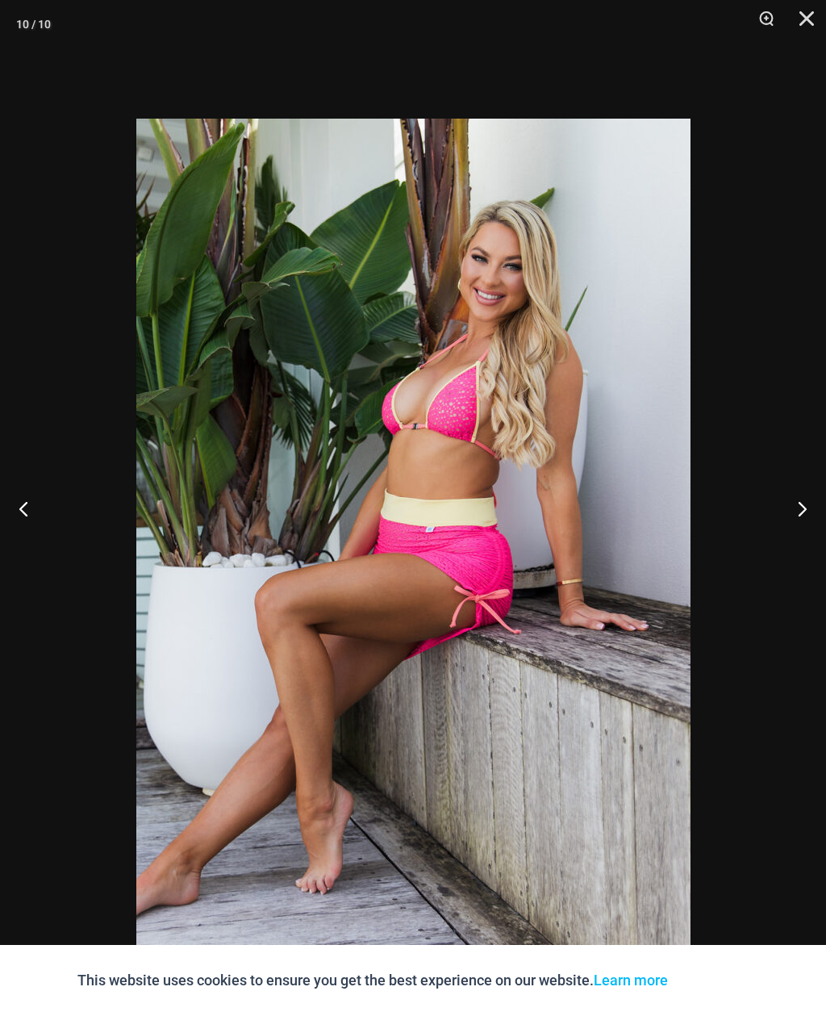
click at [802, 536] on button "Next" at bounding box center [795, 508] width 60 height 81
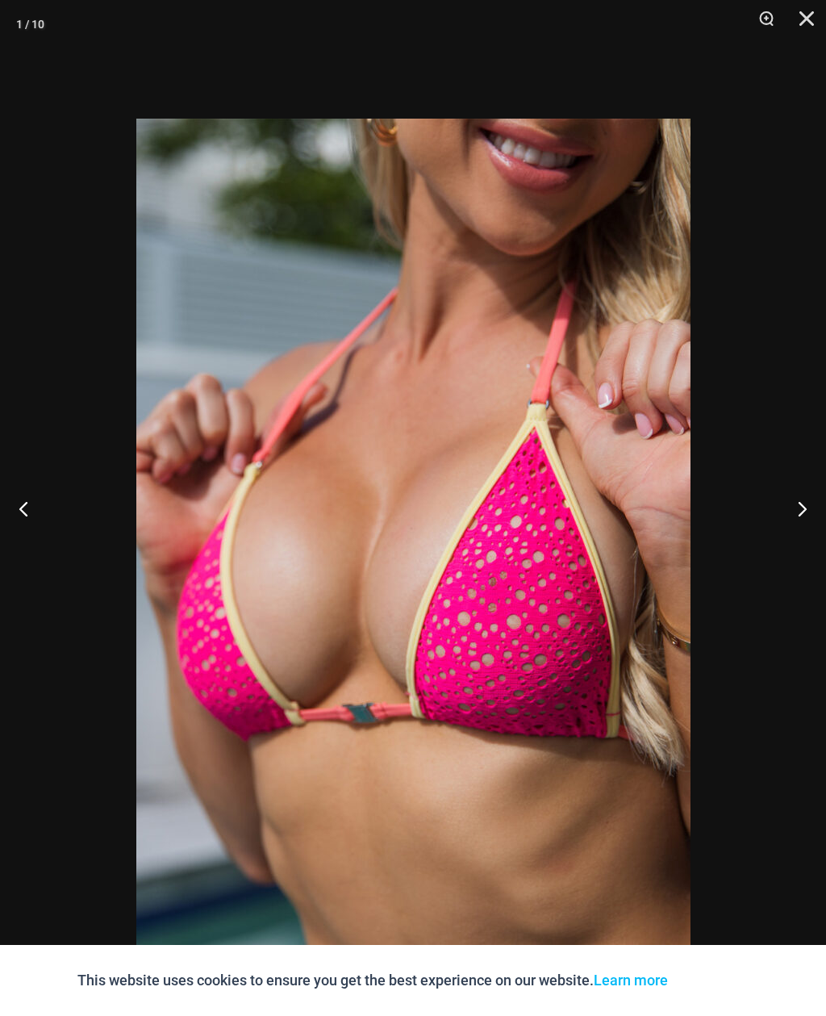
click at [807, 20] on button "Close" at bounding box center [801, 24] width 40 height 48
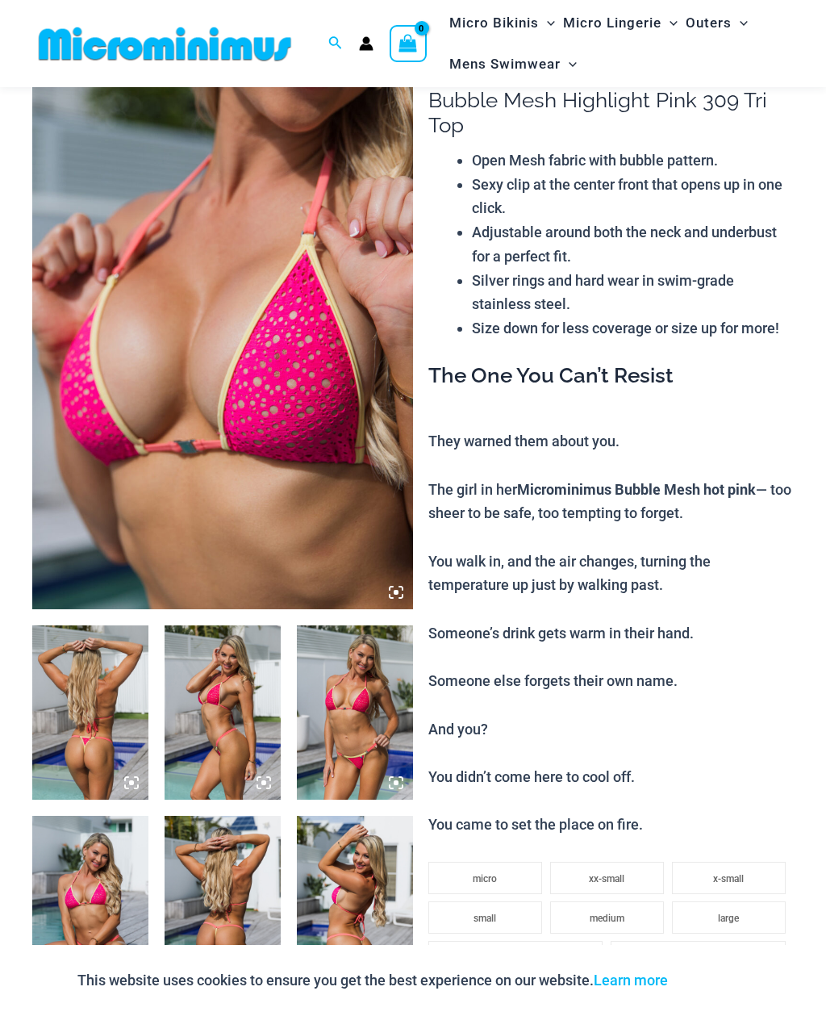
scroll to position [0, 0]
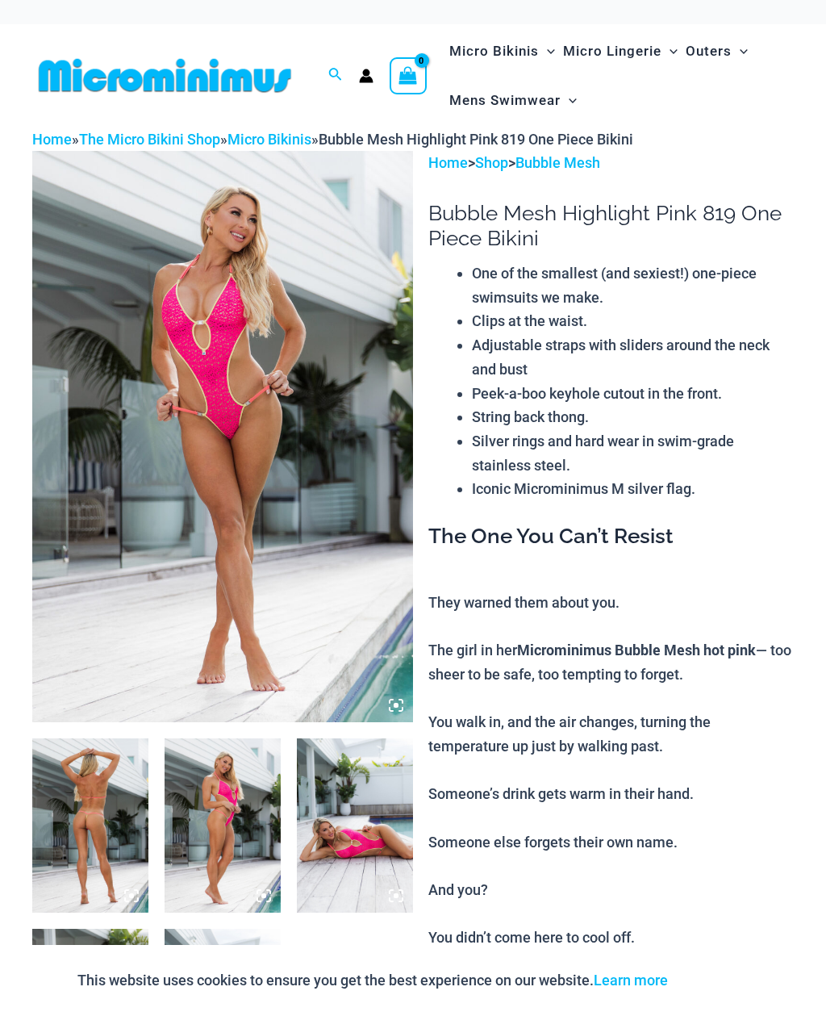
click at [168, 395] on img at bounding box center [222, 436] width 381 height 571
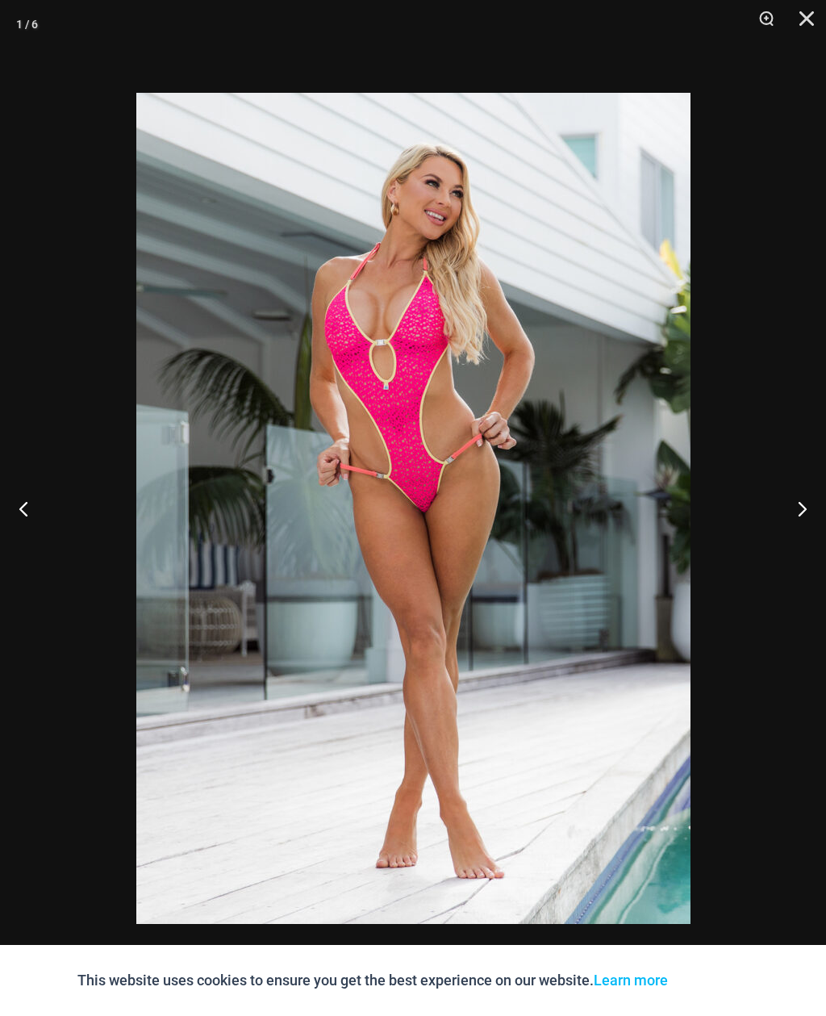
click at [805, 515] on button "Next" at bounding box center [795, 508] width 60 height 81
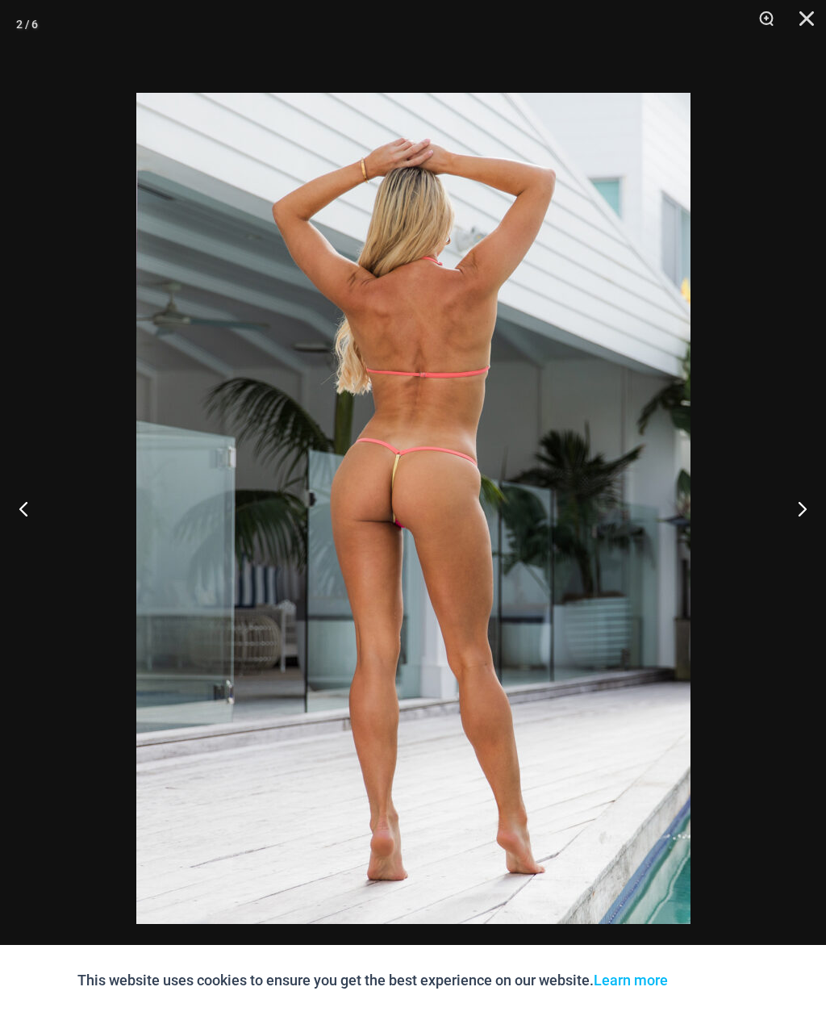
click at [803, 513] on button "Next" at bounding box center [795, 508] width 60 height 81
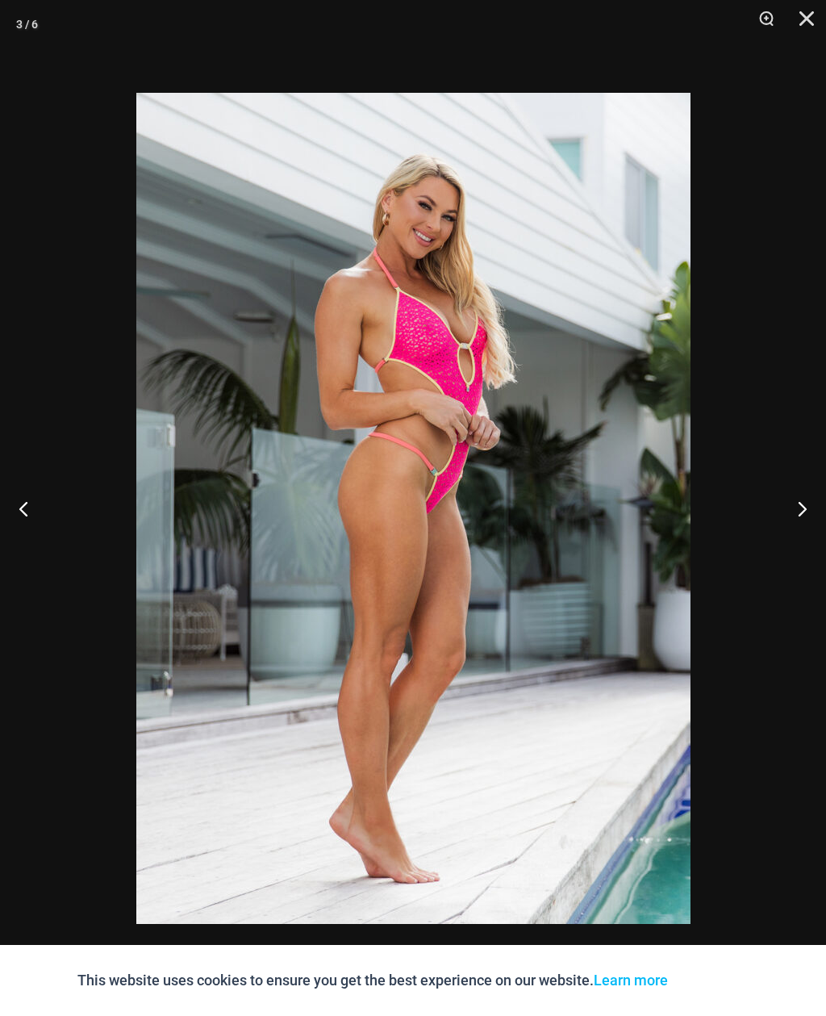
click at [803, 508] on button "Next" at bounding box center [795, 508] width 60 height 81
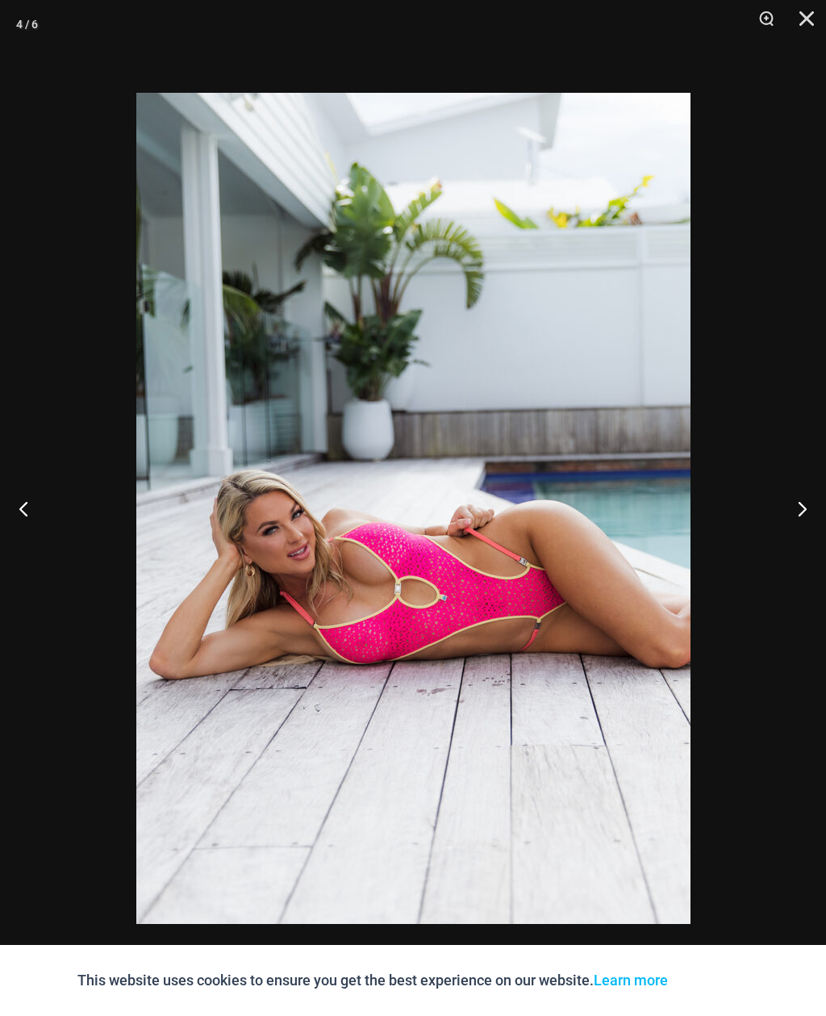
click at [801, 512] on button "Next" at bounding box center [795, 508] width 60 height 81
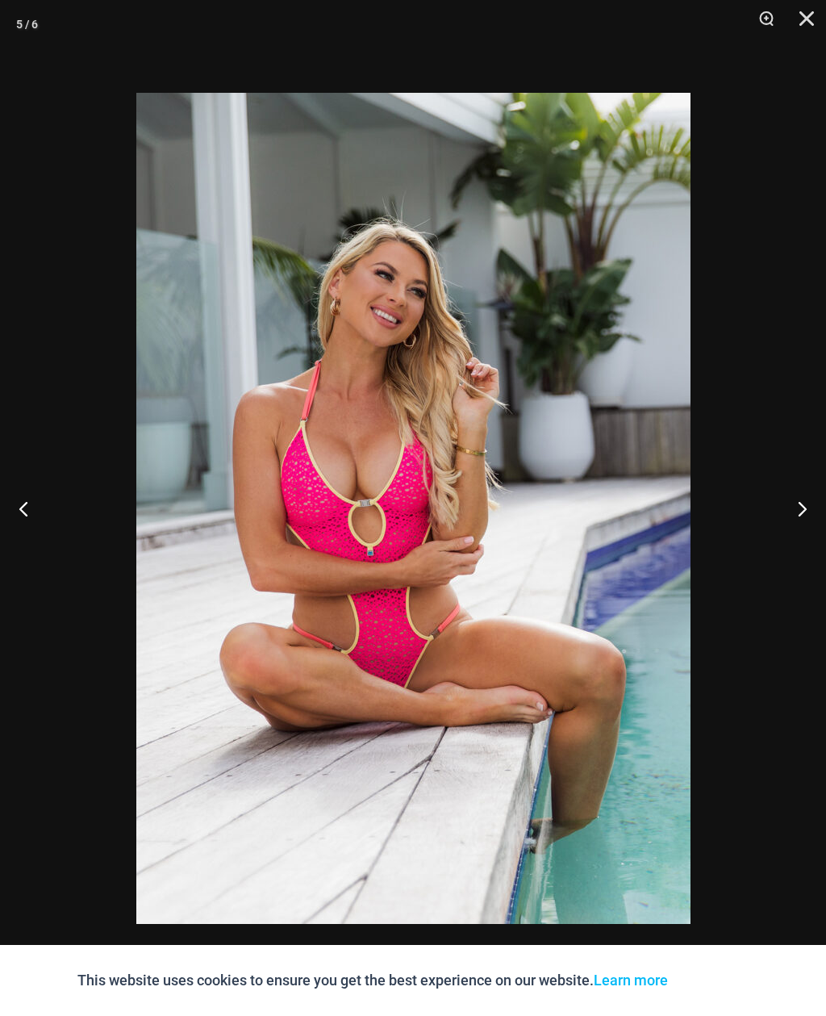
click at [807, 519] on button "Next" at bounding box center [795, 508] width 60 height 81
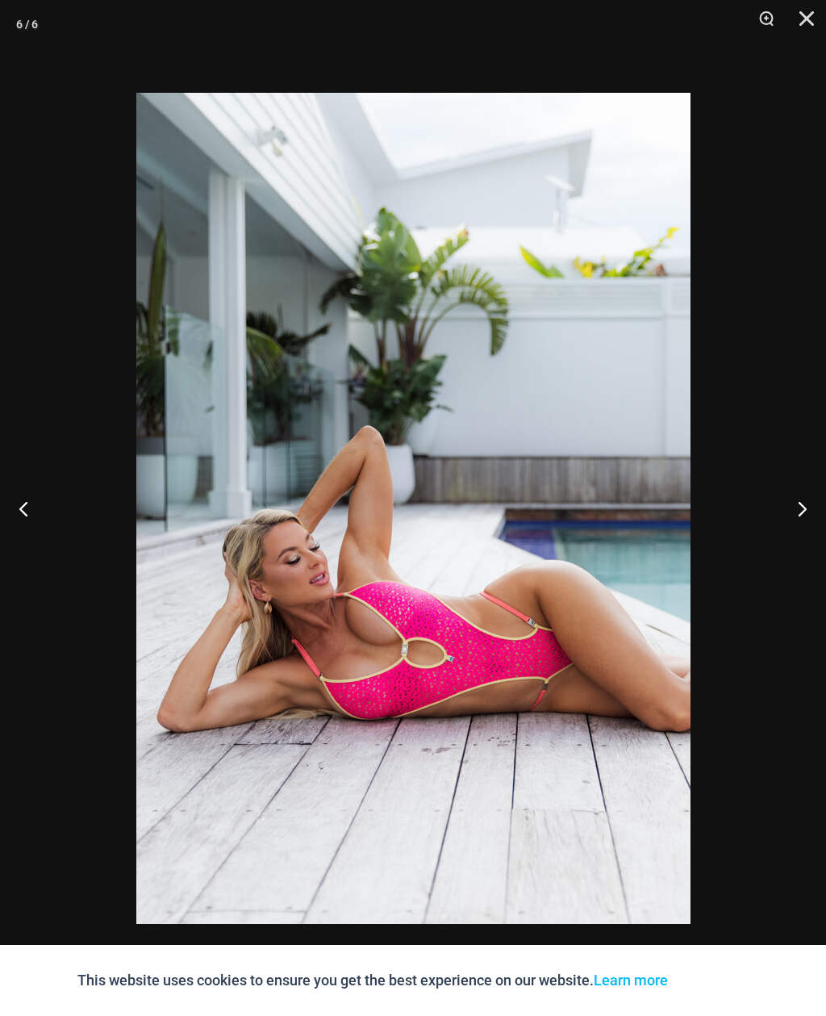
click at [799, 514] on button "Next" at bounding box center [795, 508] width 60 height 81
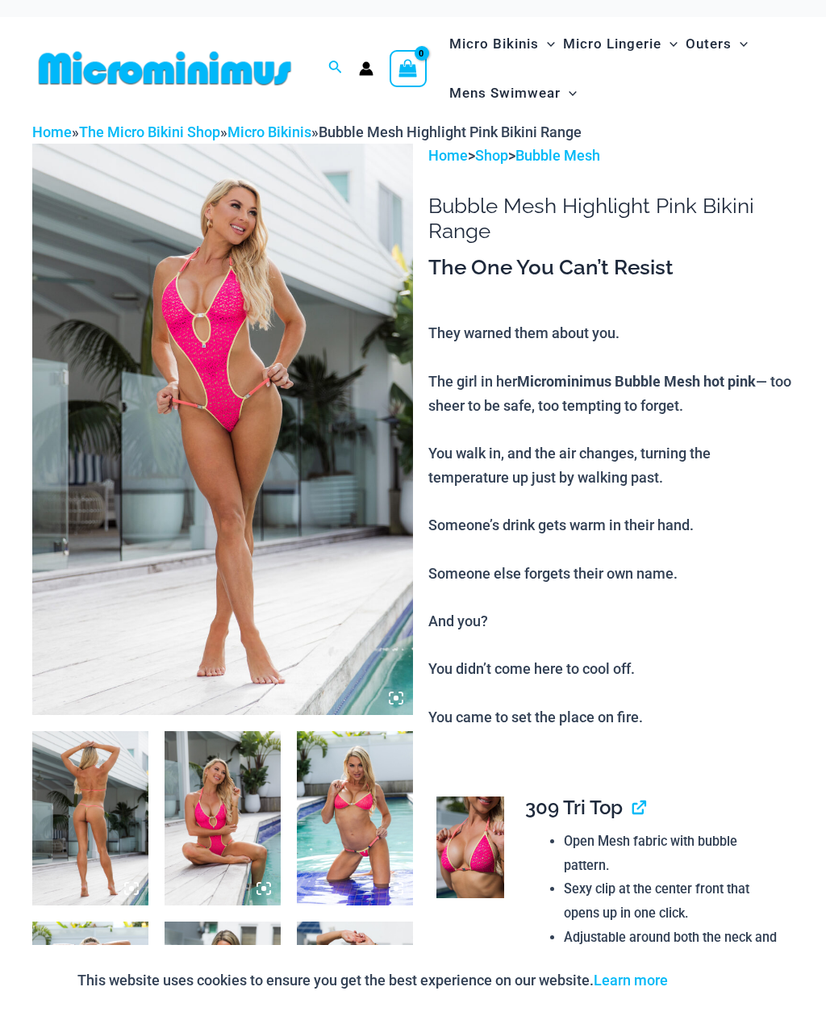
scroll to position [12, 0]
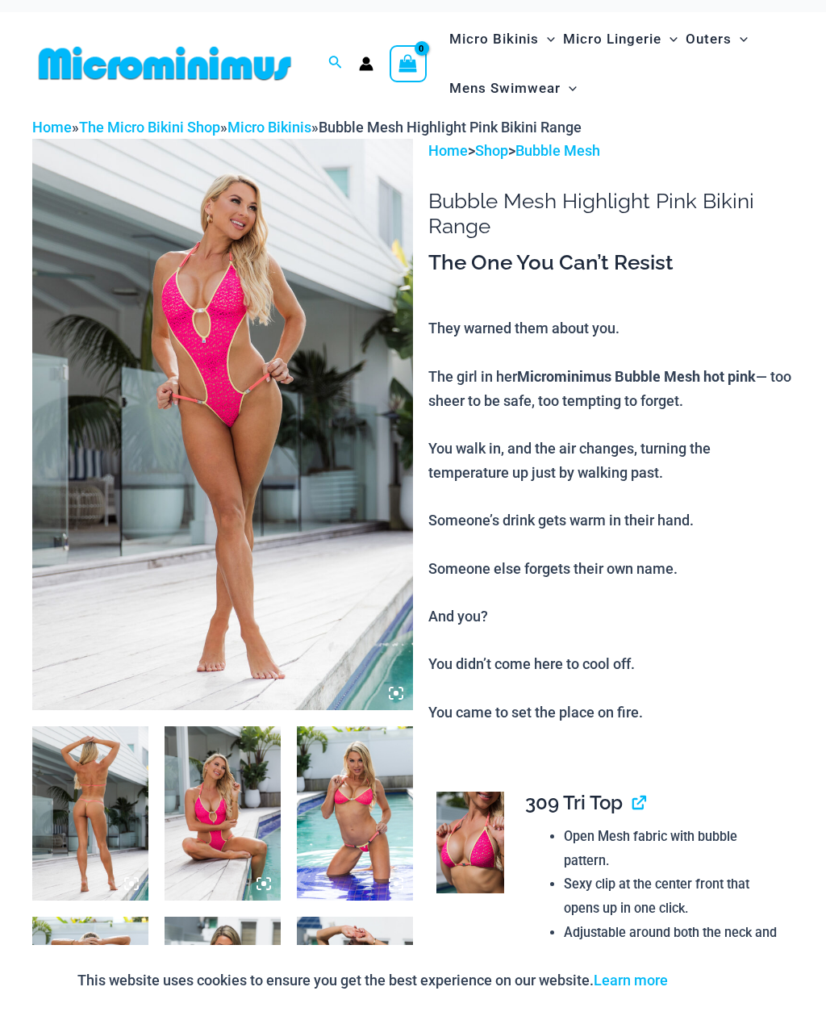
click at [152, 361] on img at bounding box center [222, 424] width 381 height 571
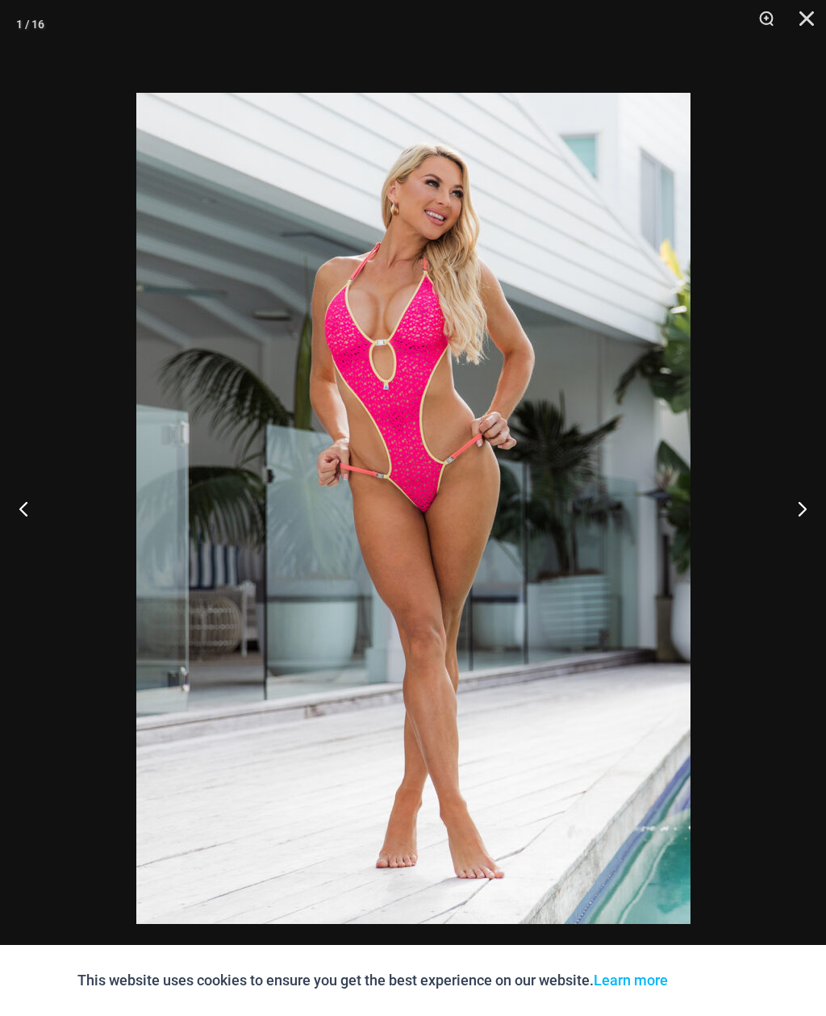
click at [803, 509] on button "Next" at bounding box center [795, 508] width 60 height 81
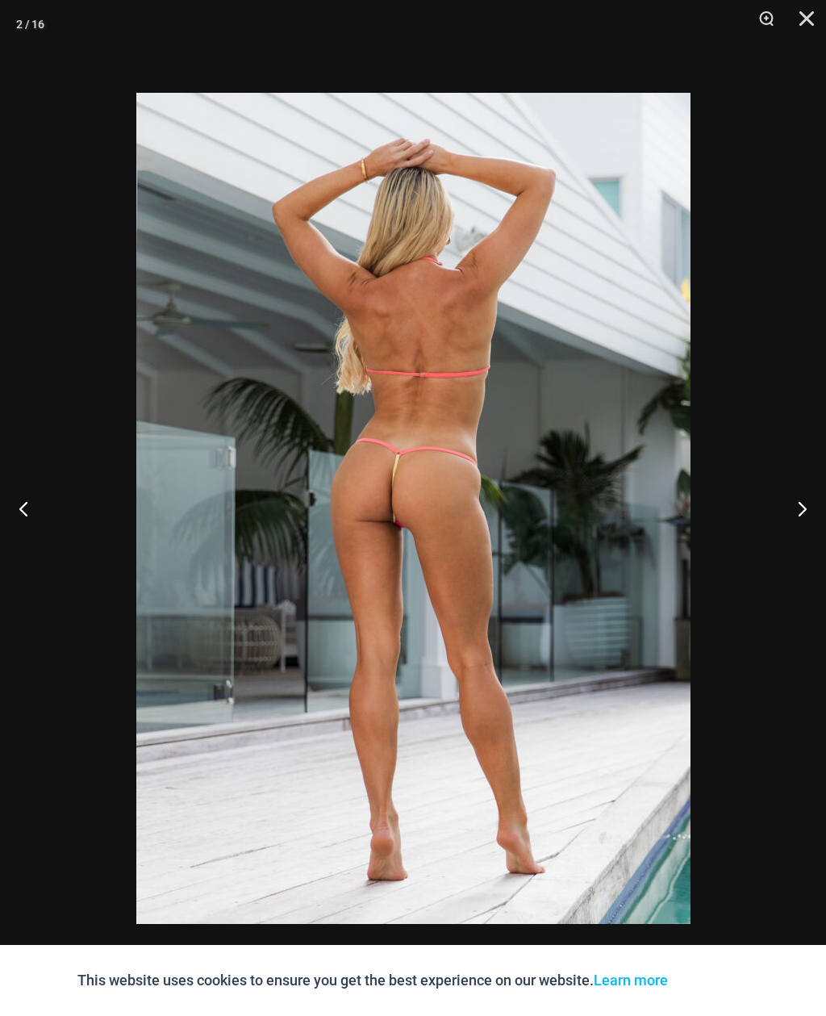
click at [798, 516] on button "Next" at bounding box center [795, 508] width 60 height 81
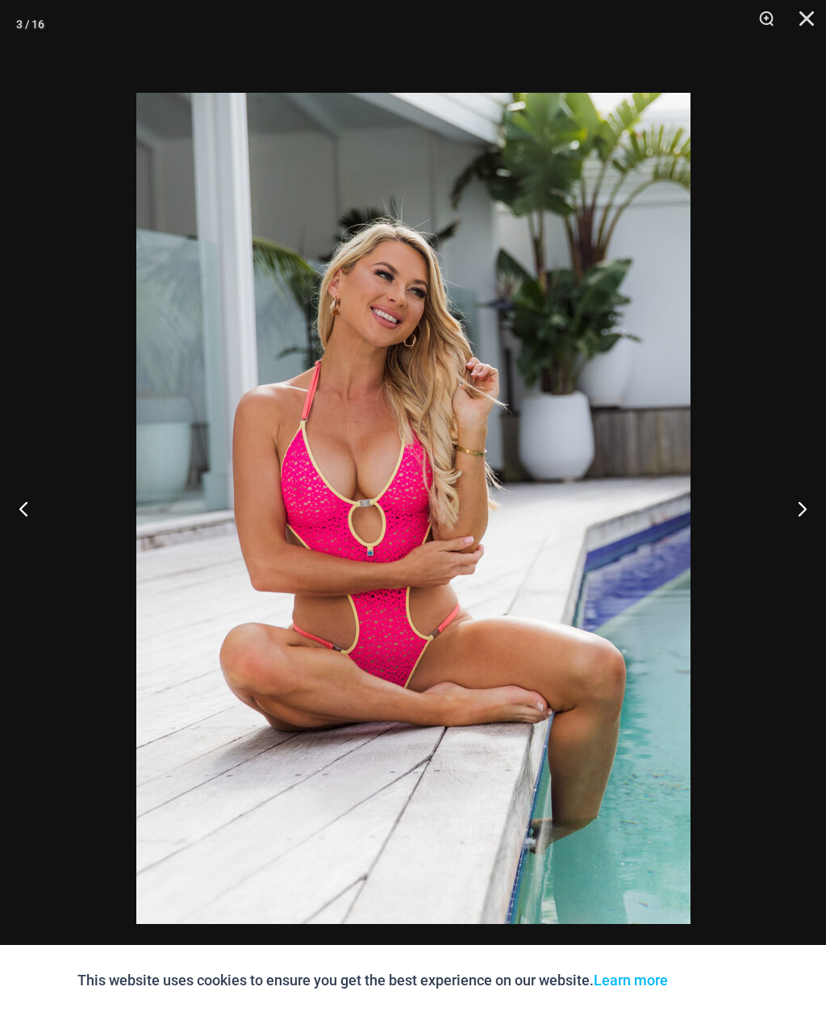
click at [810, 505] on button "Next" at bounding box center [795, 508] width 60 height 81
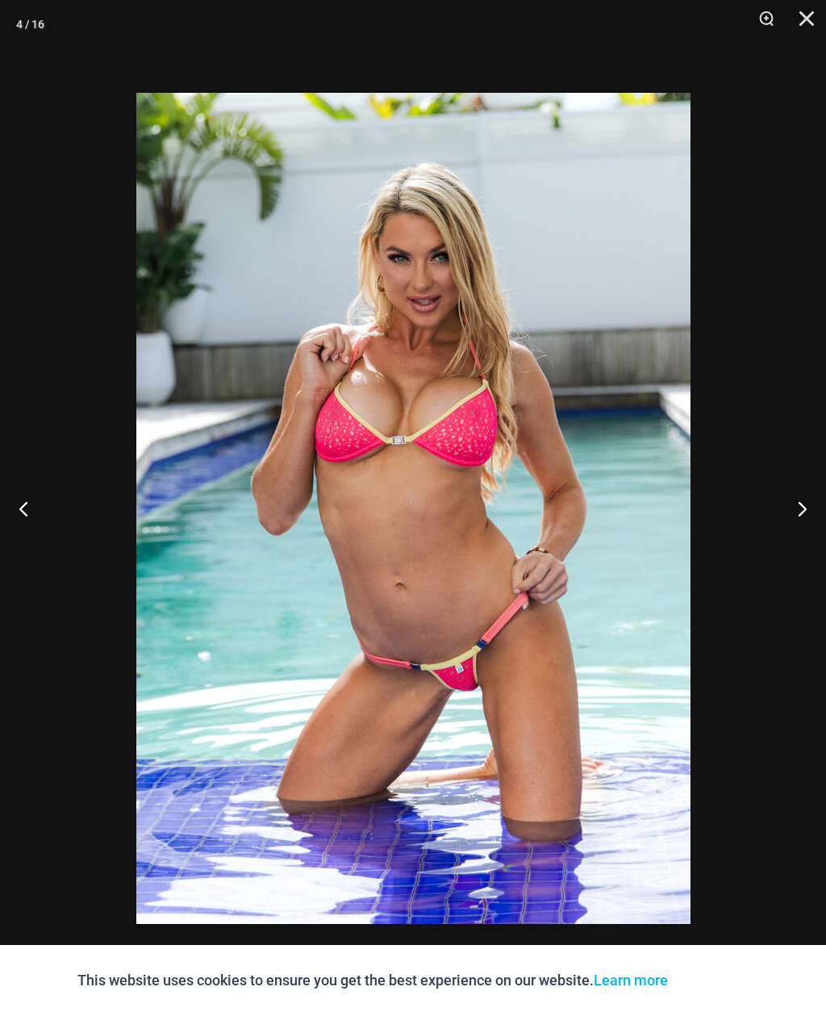
click at [804, 514] on button "Next" at bounding box center [795, 508] width 60 height 81
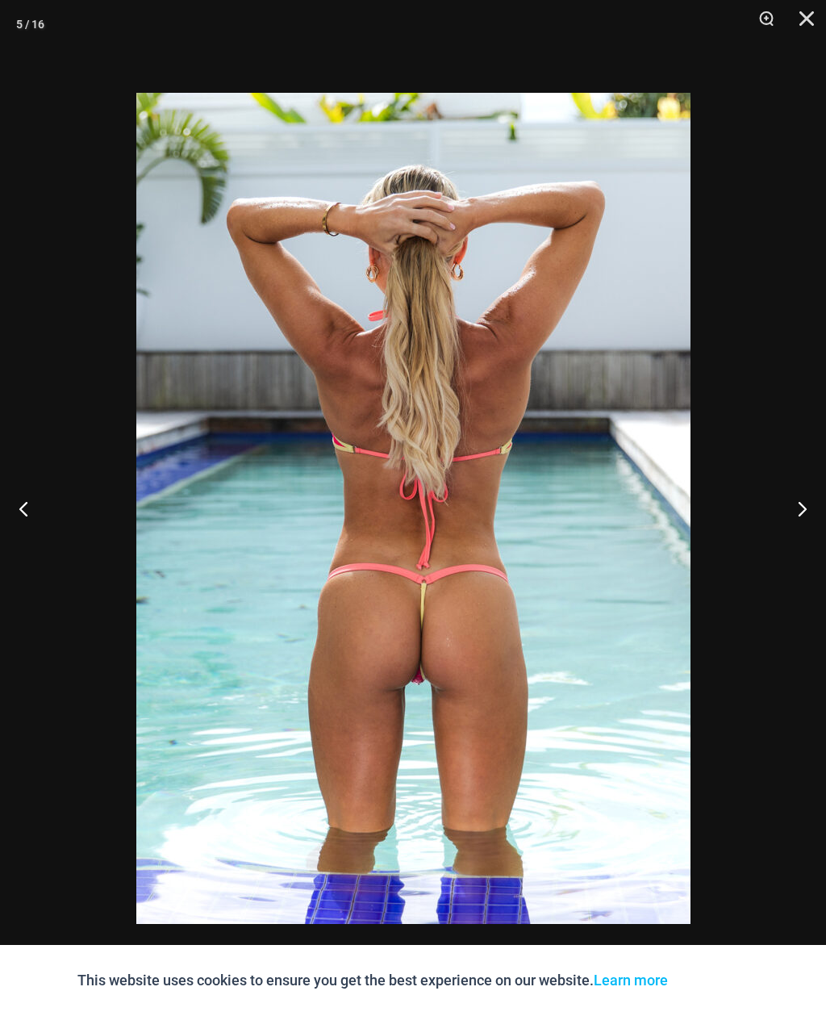
click at [805, 515] on button "Next" at bounding box center [795, 508] width 60 height 81
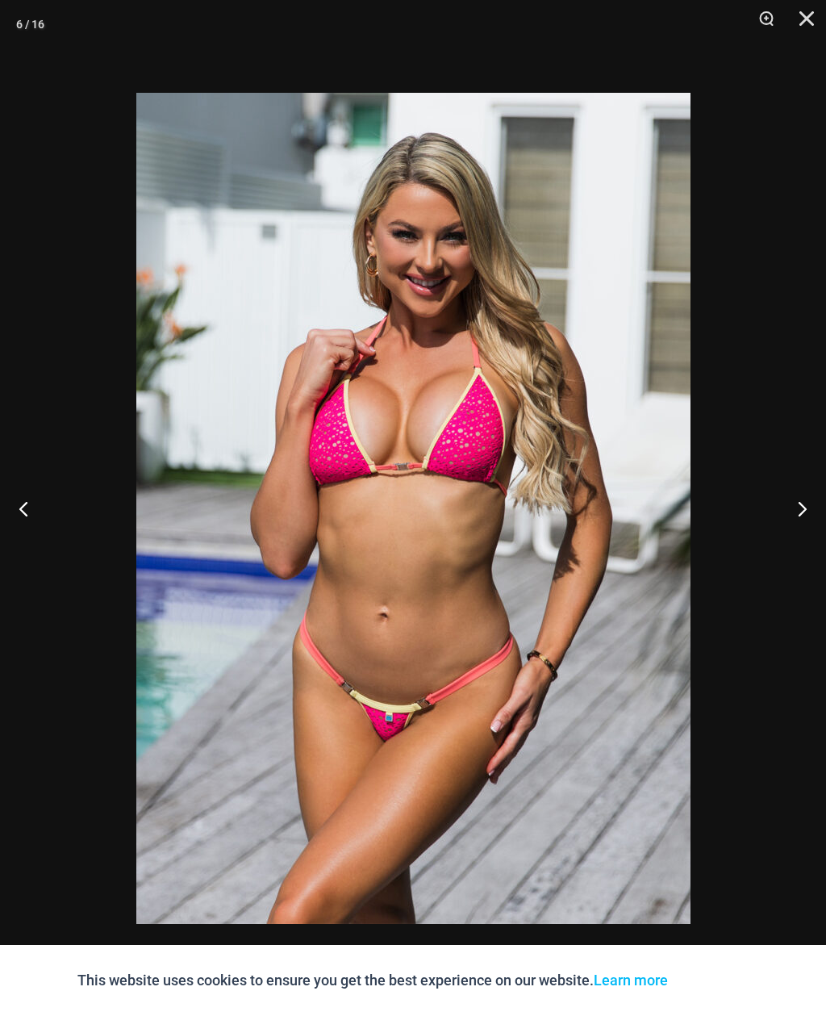
click at [807, 515] on button "Next" at bounding box center [795, 508] width 60 height 81
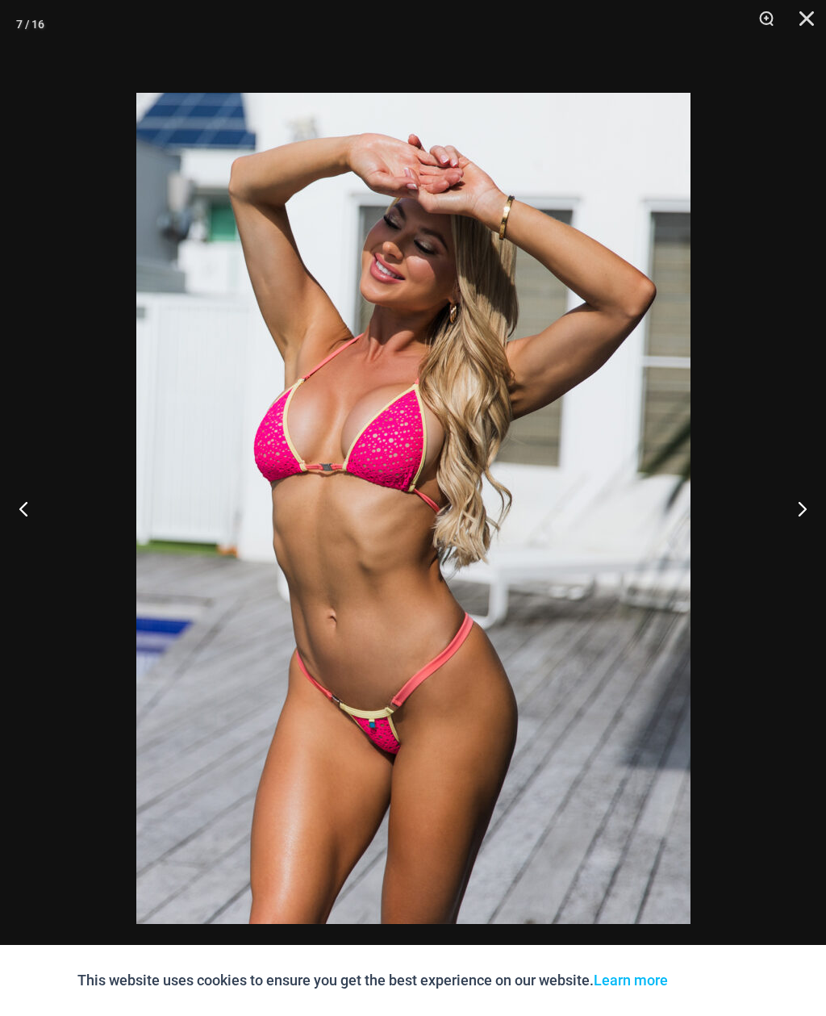
click at [811, 511] on button "Next" at bounding box center [795, 508] width 60 height 81
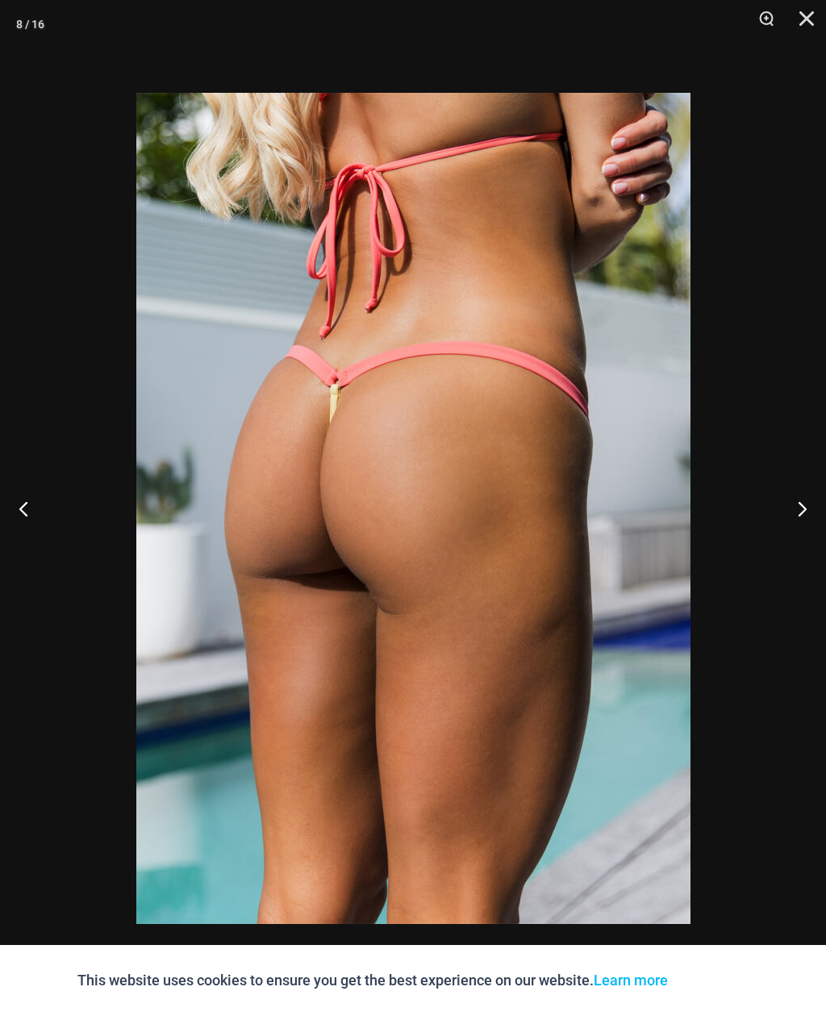
click at [799, 513] on button "Next" at bounding box center [795, 508] width 60 height 81
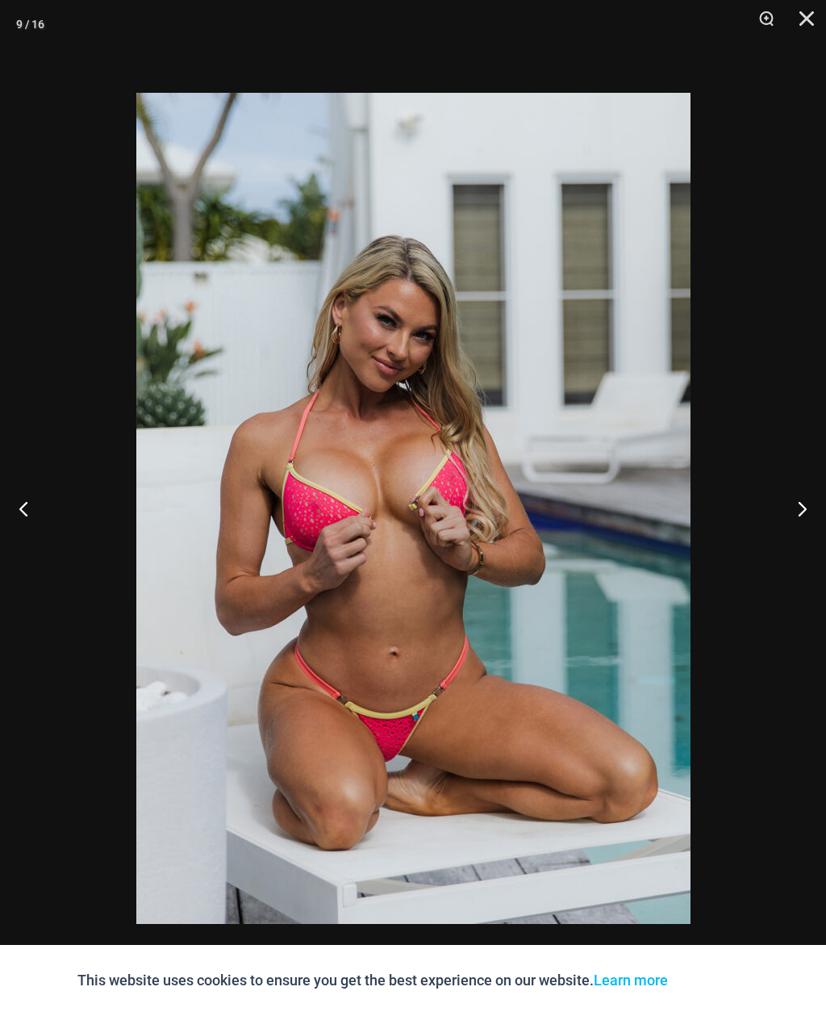
click at [807, 512] on button "Next" at bounding box center [795, 508] width 60 height 81
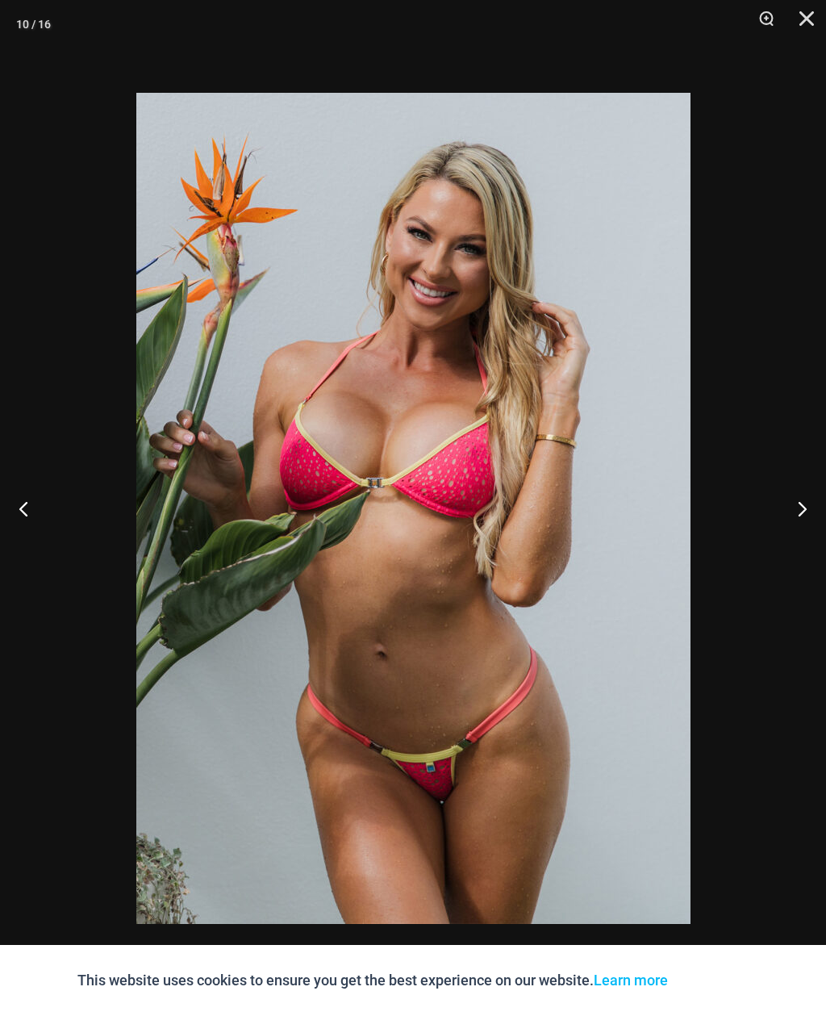
click at [803, 513] on button "Next" at bounding box center [795, 508] width 60 height 81
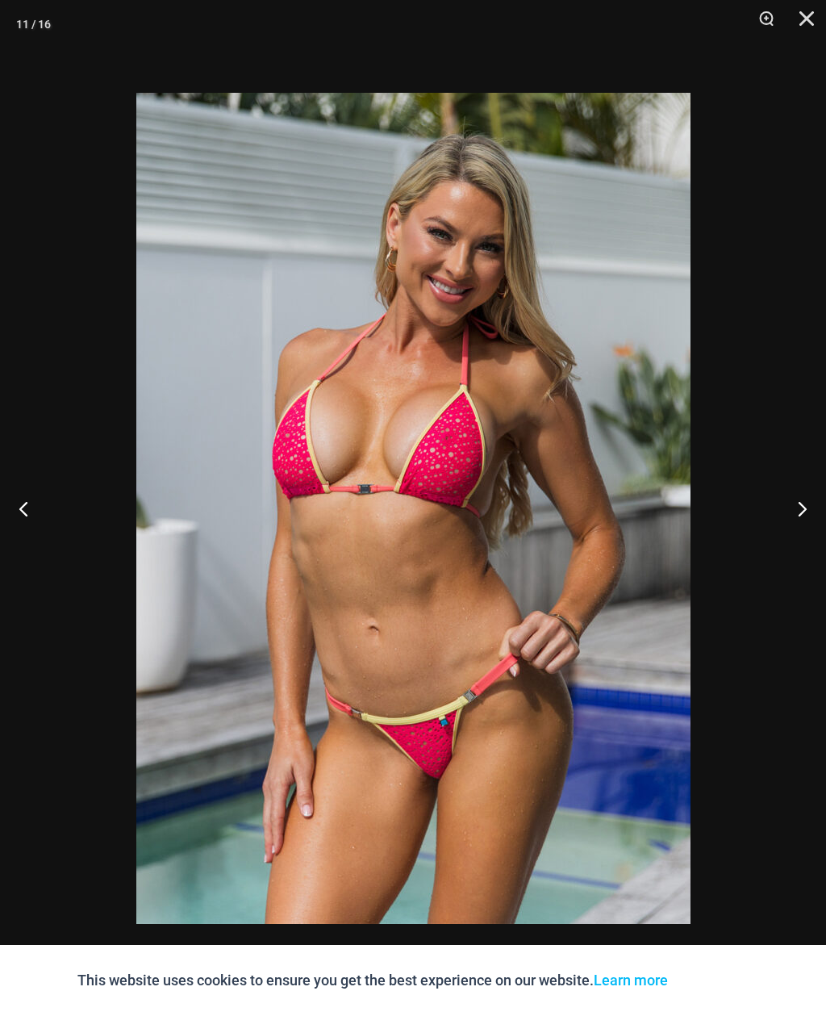
click at [801, 518] on button "Next" at bounding box center [795, 508] width 60 height 81
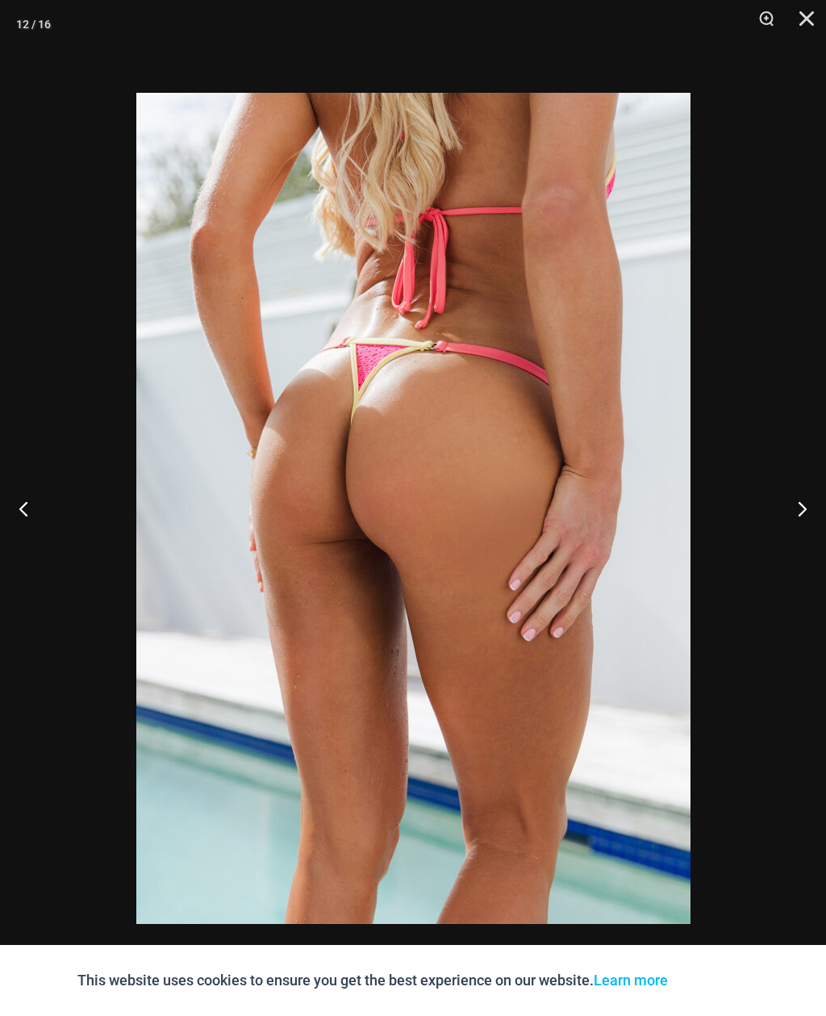
click at [801, 509] on button "Next" at bounding box center [795, 508] width 60 height 81
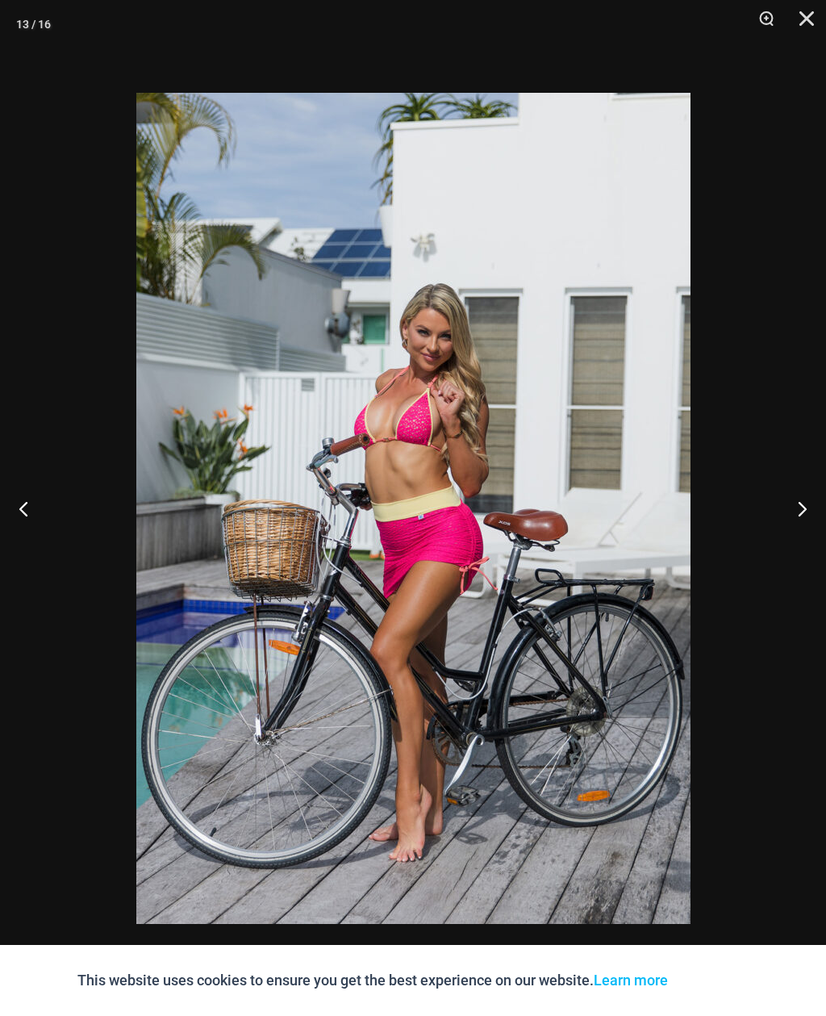
click at [796, 516] on button "Next" at bounding box center [795, 508] width 60 height 81
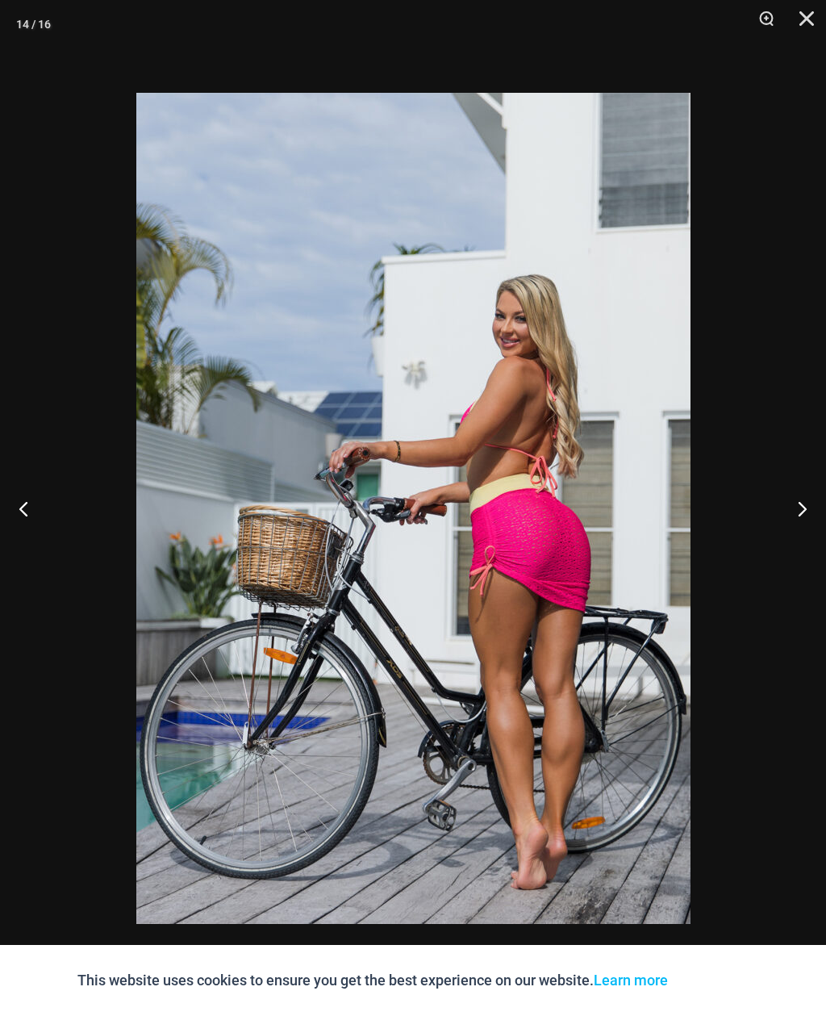
click at [805, 515] on button "Next" at bounding box center [795, 508] width 60 height 81
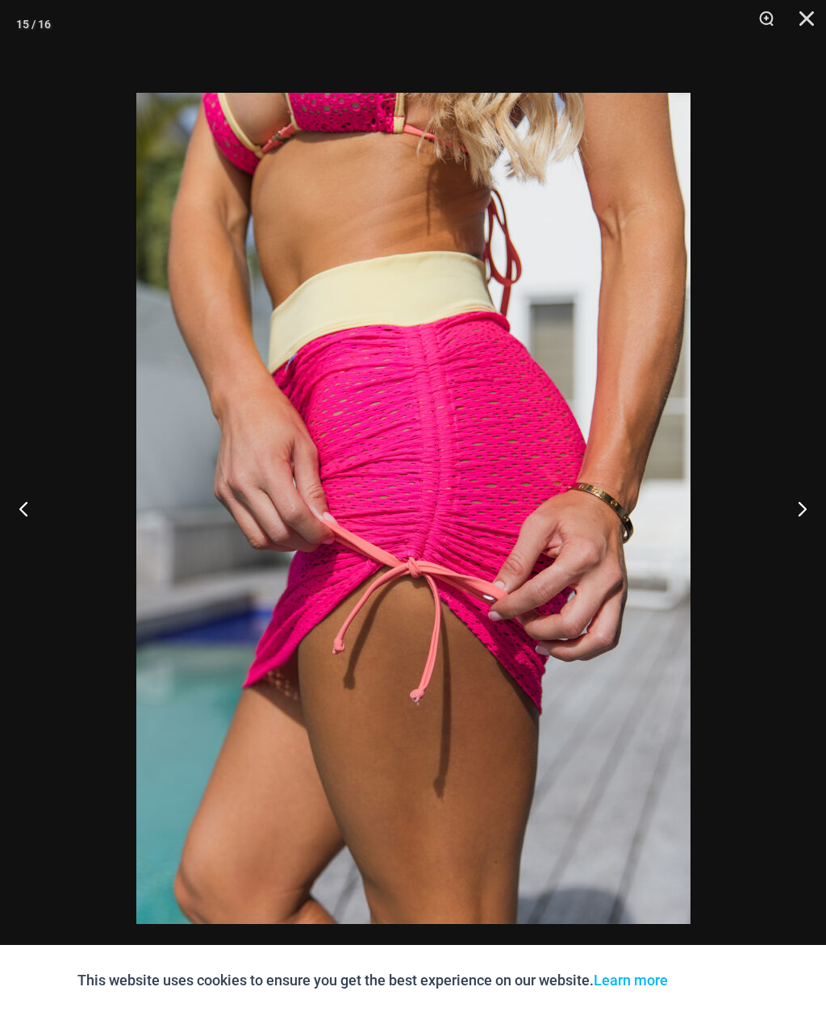
click at [800, 515] on button "Next" at bounding box center [795, 508] width 60 height 81
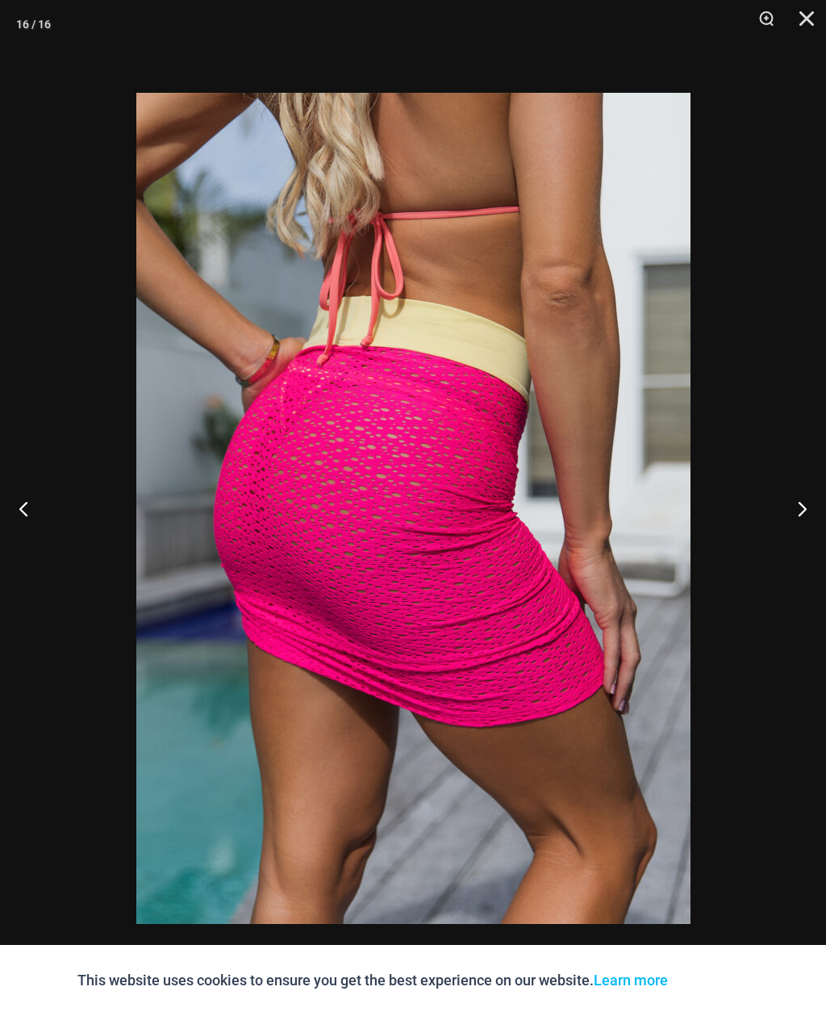
click at [800, 514] on button "Next" at bounding box center [795, 508] width 60 height 81
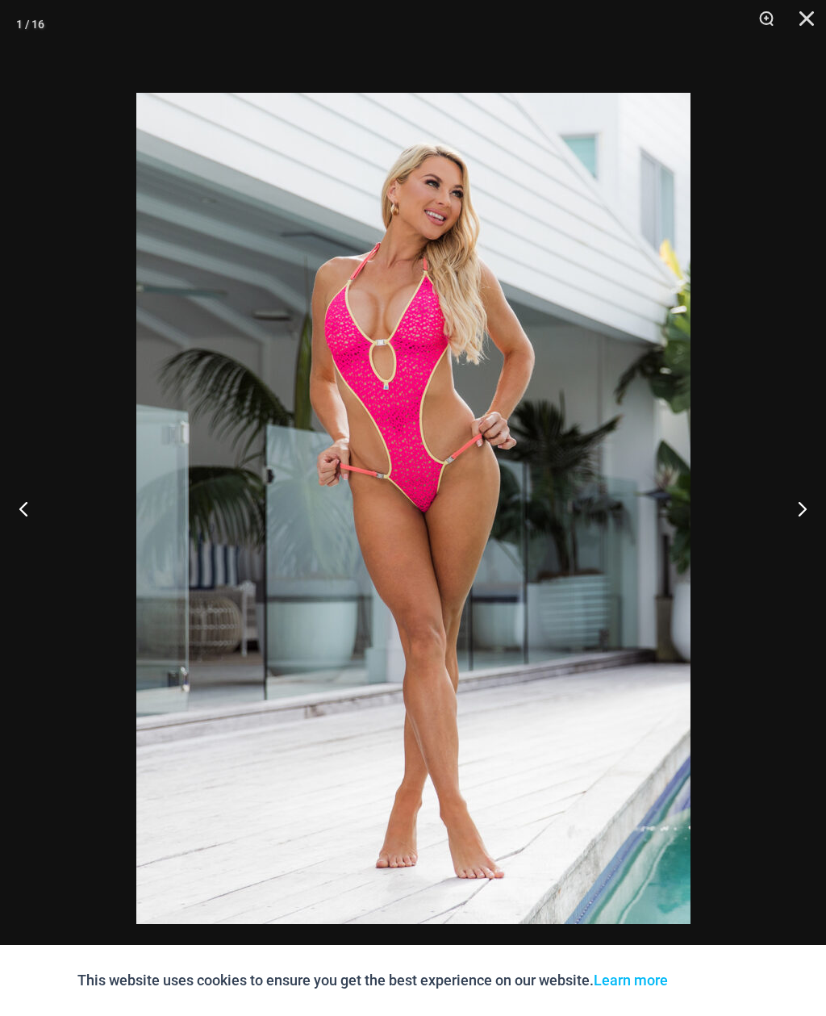
click at [799, 23] on button "Close" at bounding box center [801, 24] width 40 height 48
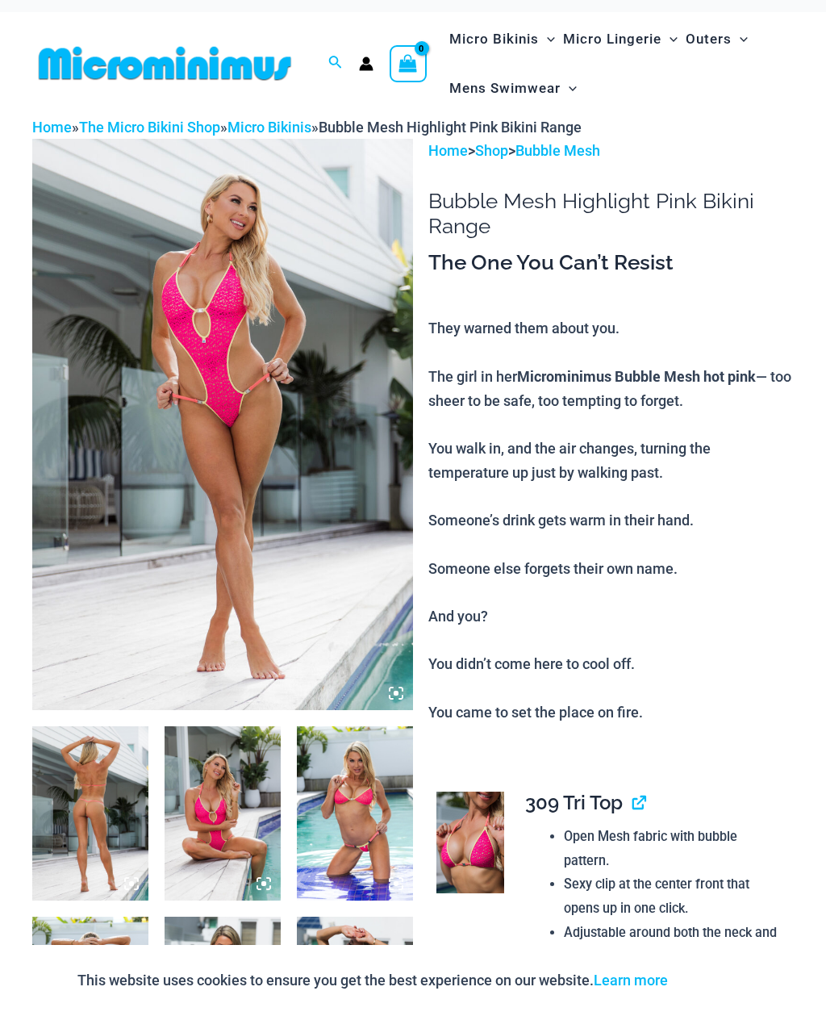
scroll to position [0, 0]
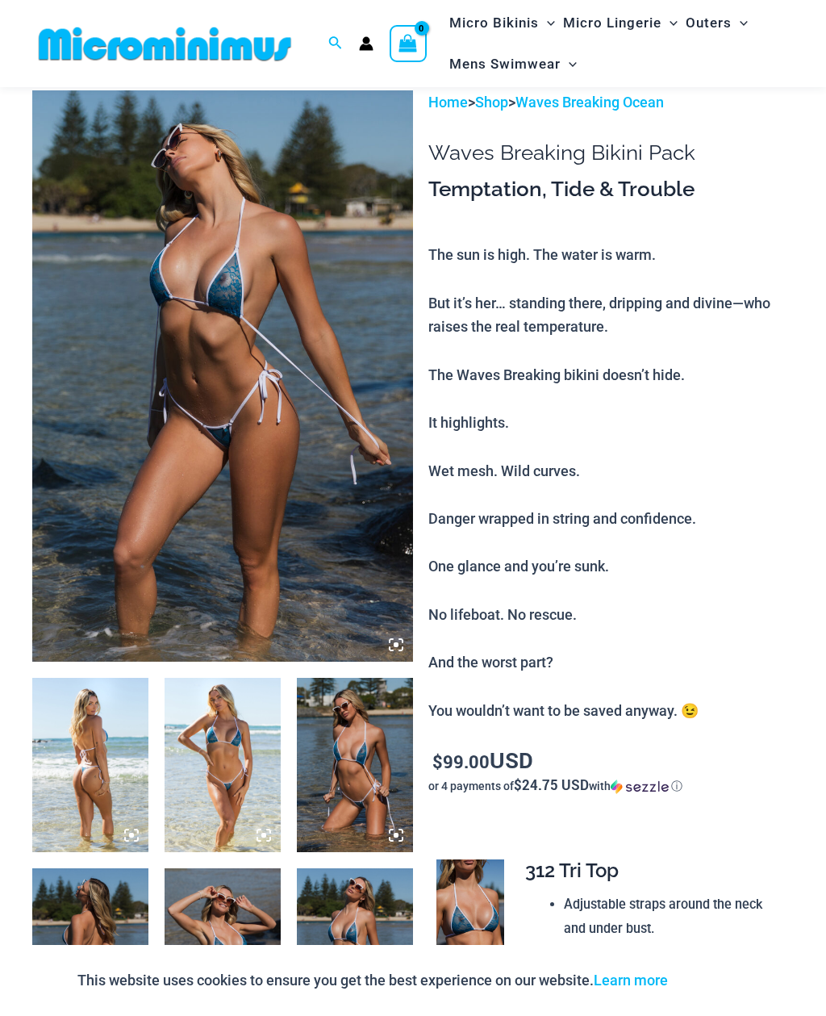
scroll to position [45, 0]
click at [148, 358] on img at bounding box center [222, 375] width 381 height 571
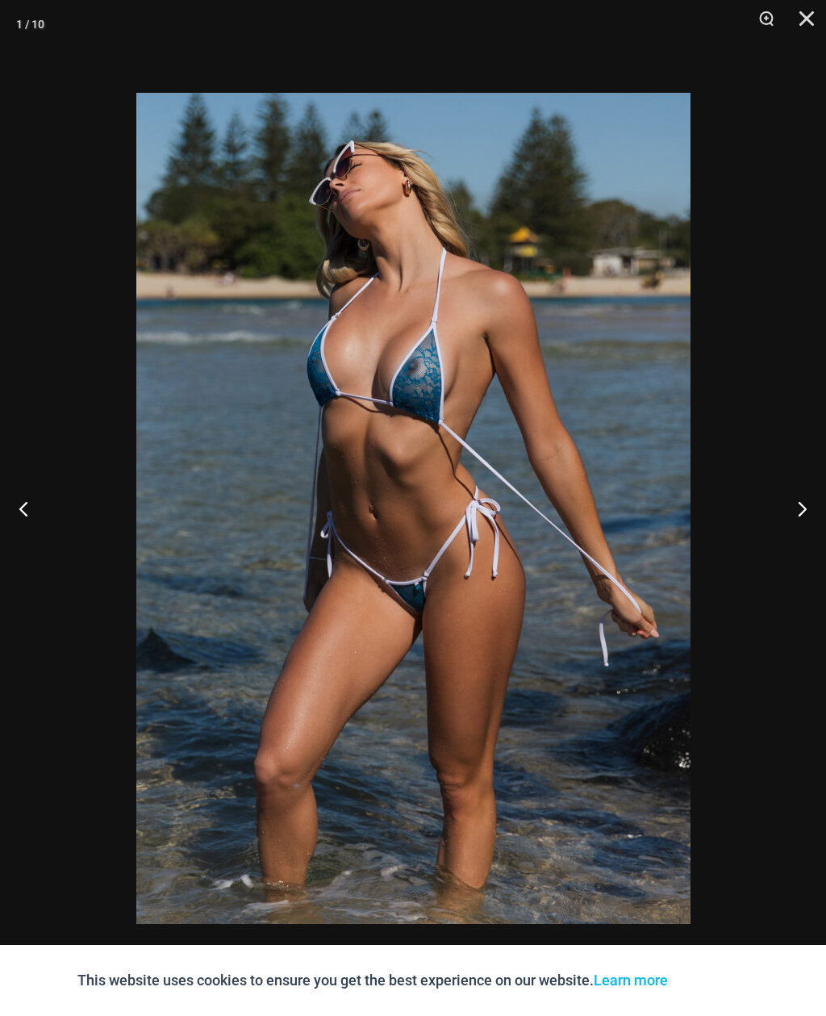
click at [796, 519] on button "Next" at bounding box center [795, 508] width 60 height 81
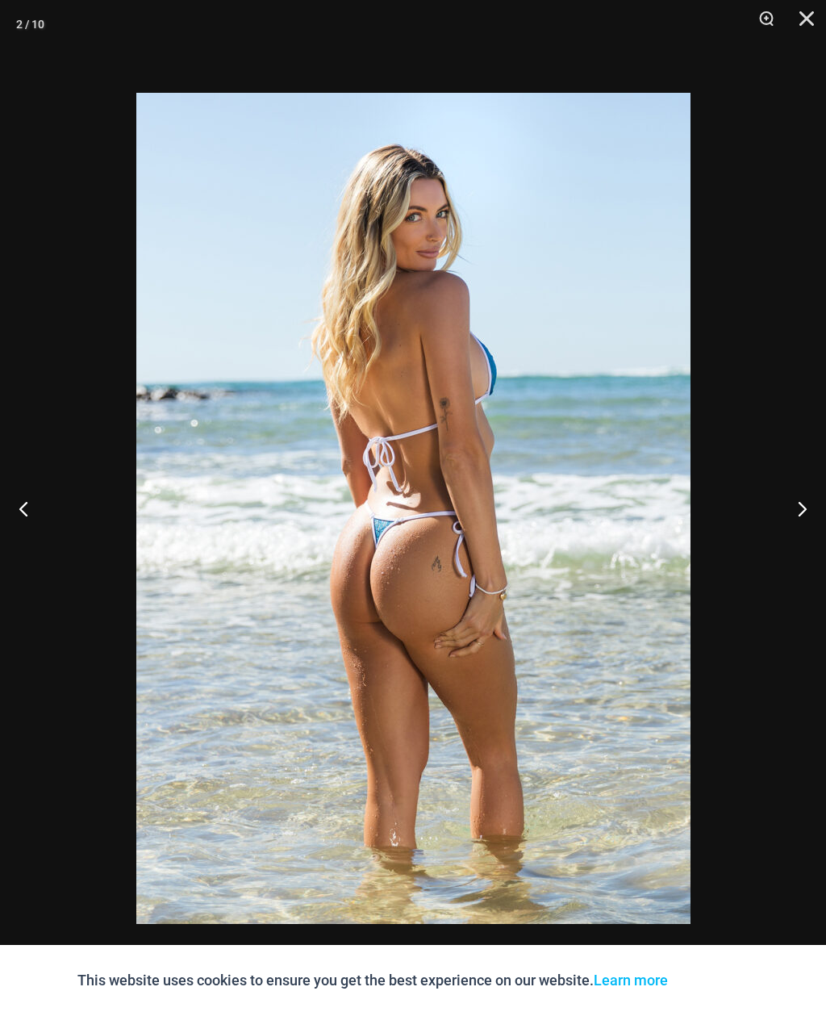
click at [794, 532] on button "Next" at bounding box center [795, 508] width 60 height 81
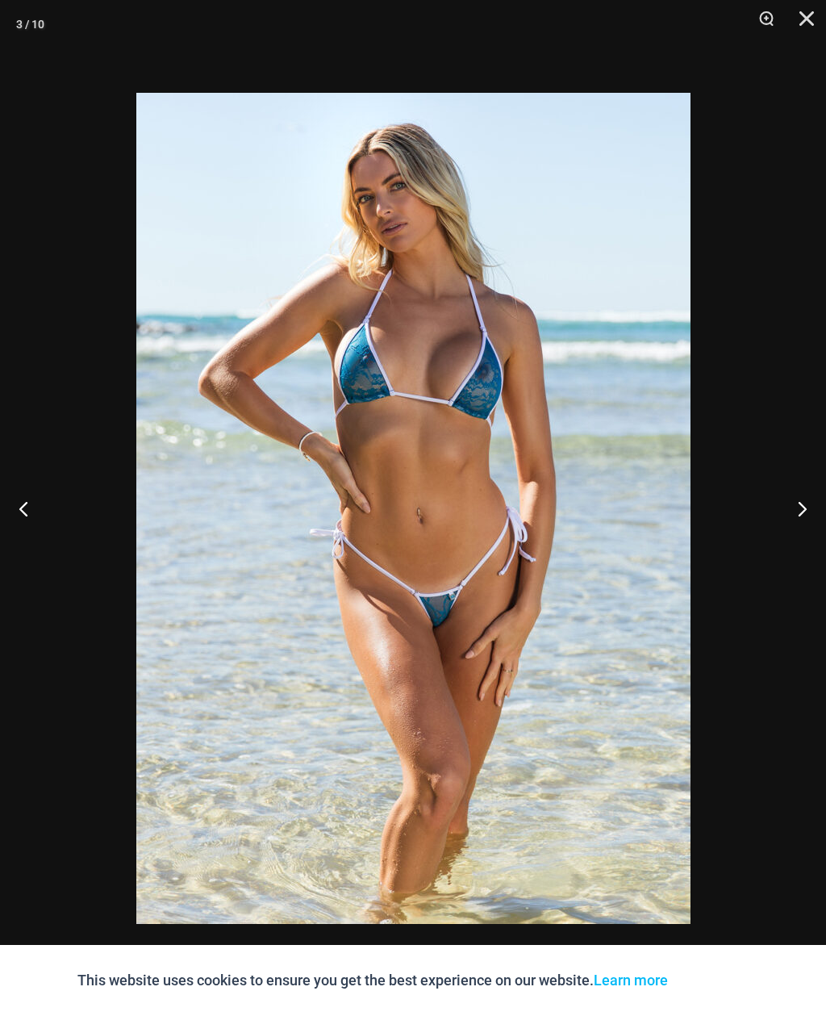
click at [792, 516] on button "Next" at bounding box center [795, 508] width 60 height 81
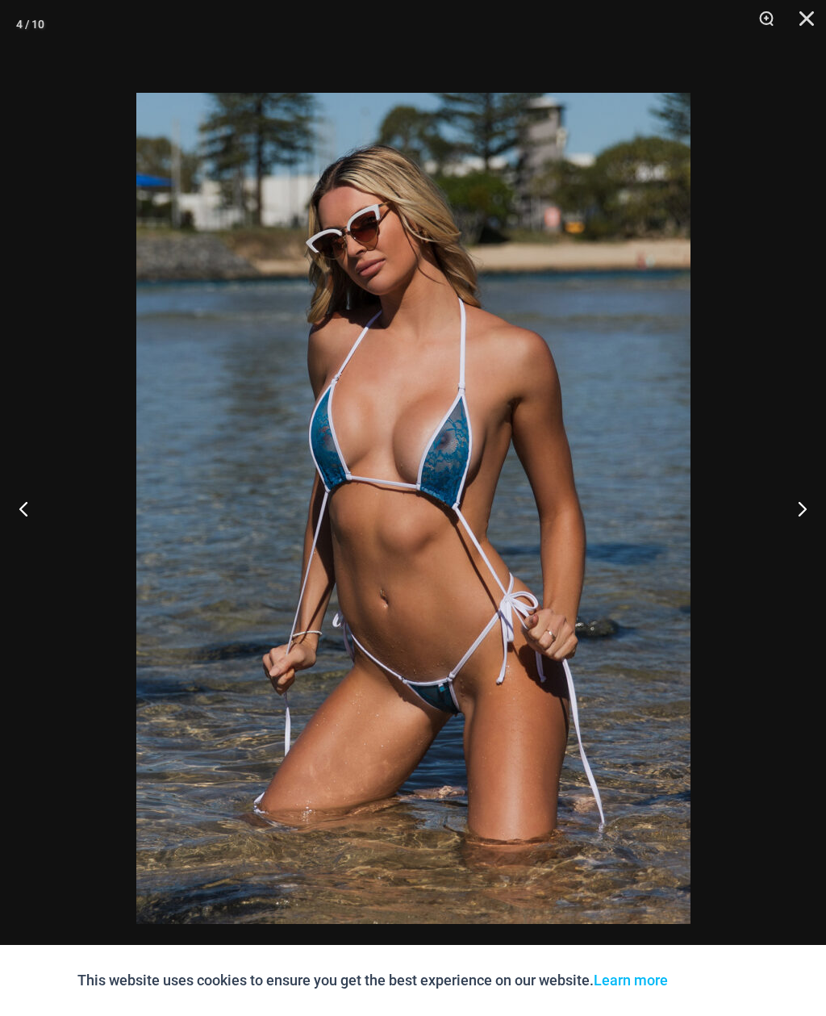
click at [791, 521] on button "Next" at bounding box center [795, 508] width 60 height 81
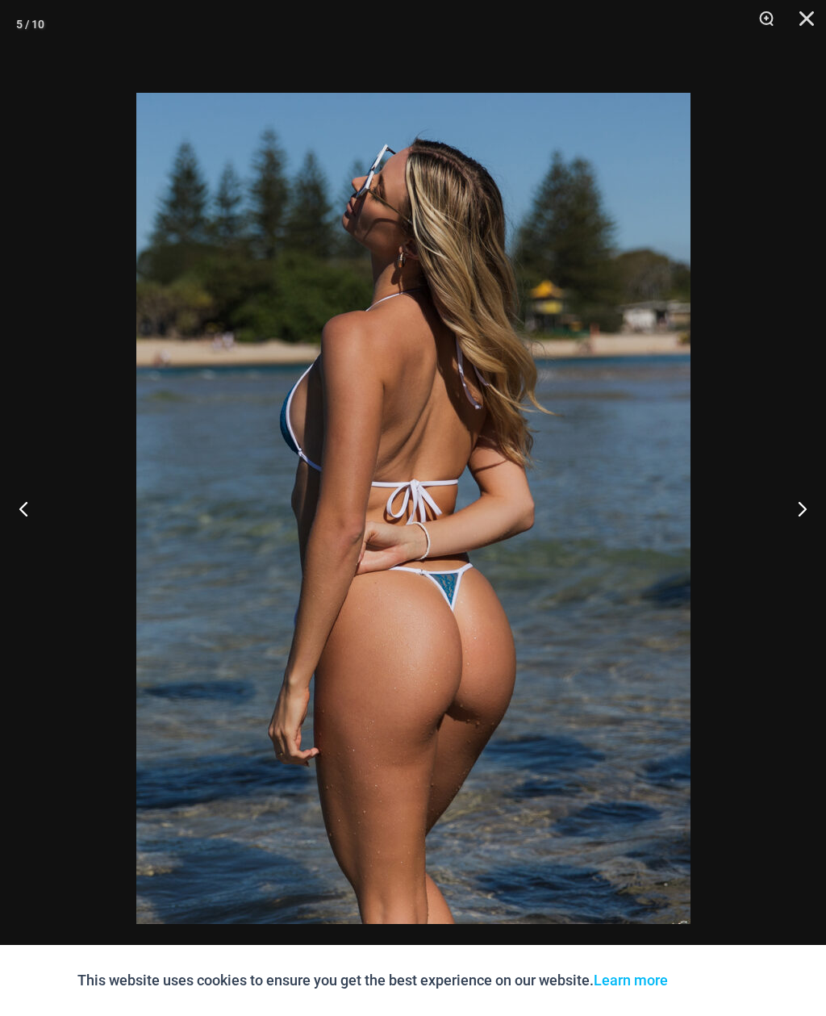
click at [795, 532] on button "Next" at bounding box center [795, 508] width 60 height 81
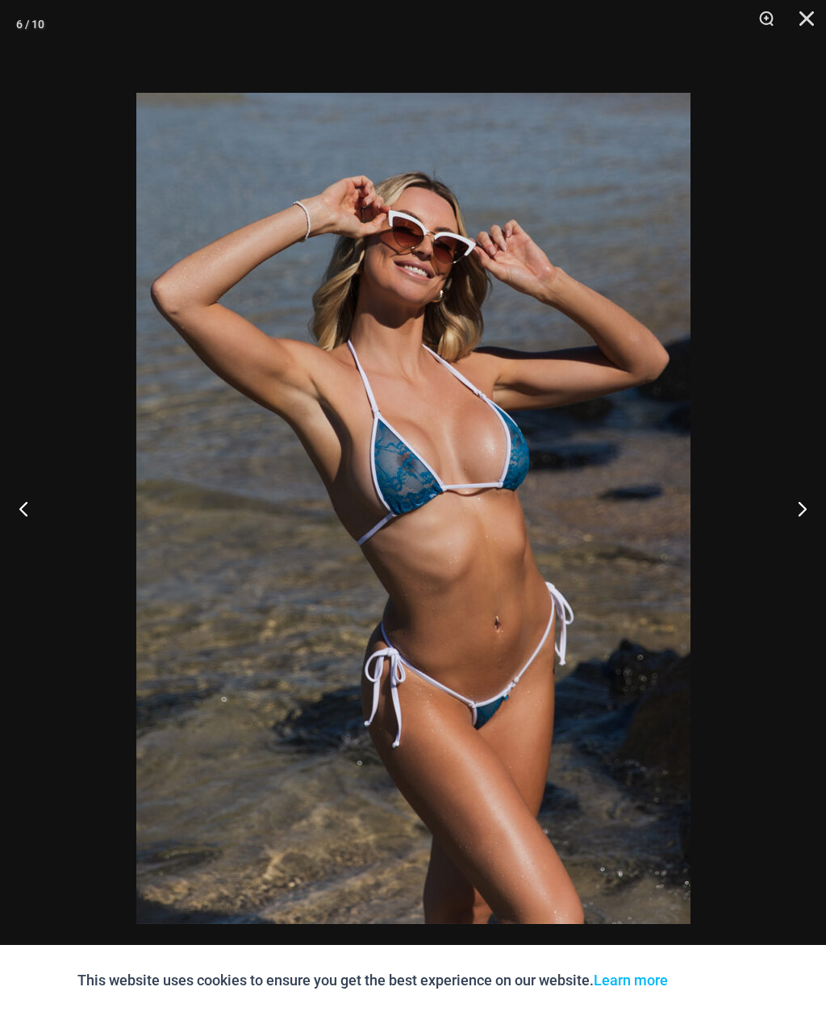
click at [793, 523] on button "Next" at bounding box center [795, 508] width 60 height 81
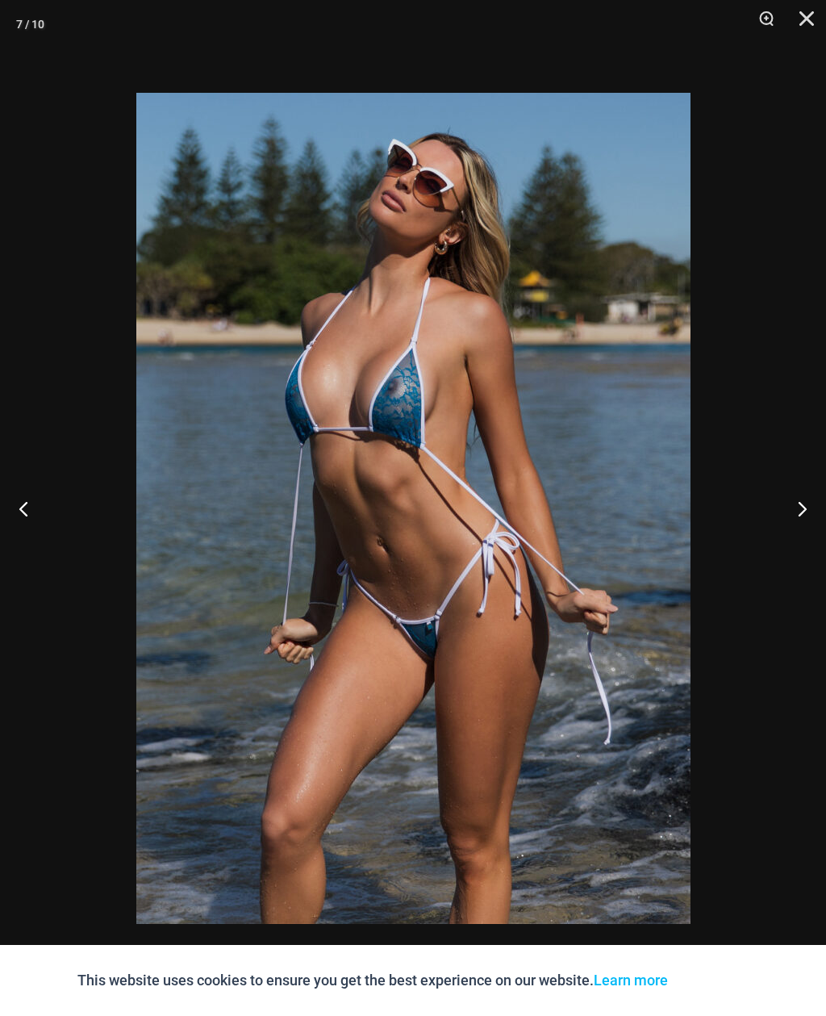
click at [787, 523] on button "Next" at bounding box center [795, 508] width 60 height 81
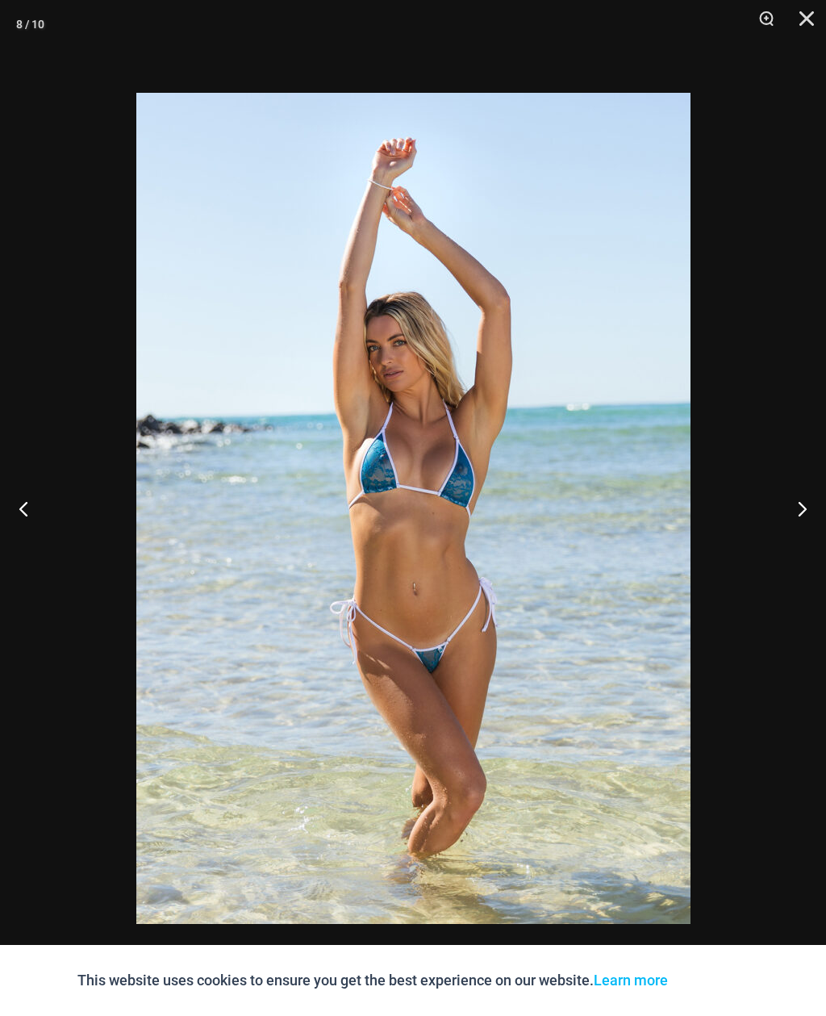
click at [788, 537] on button "Next" at bounding box center [795, 508] width 60 height 81
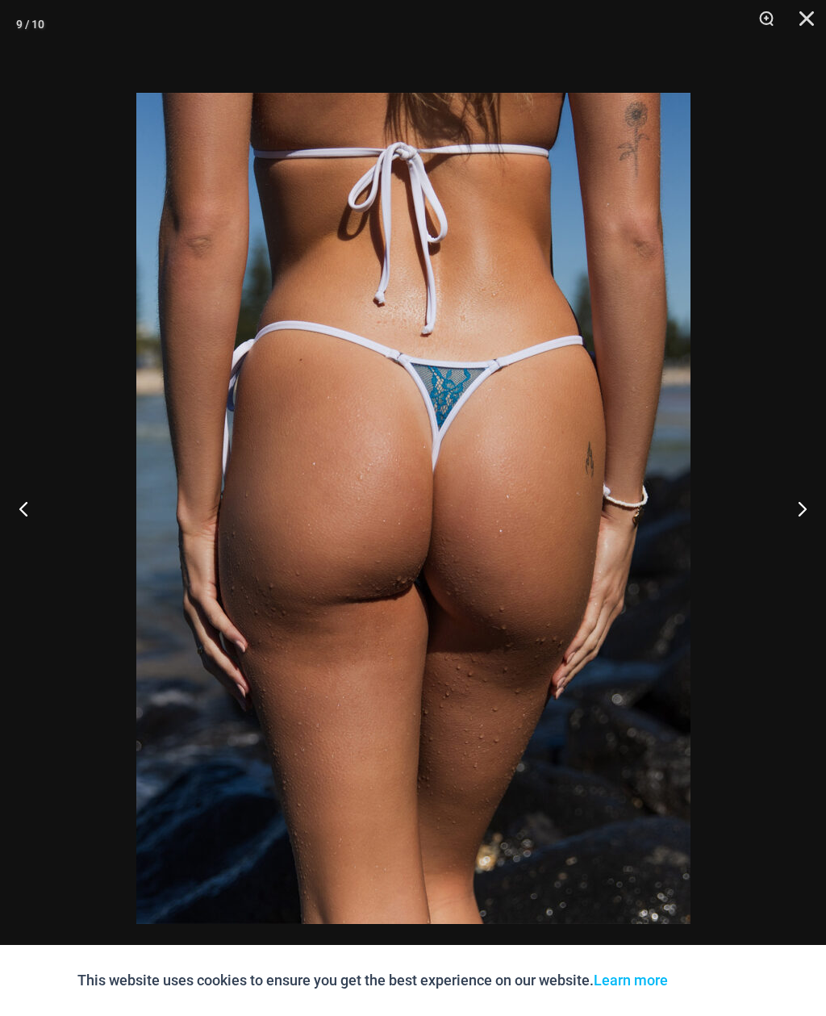
click at [789, 529] on button "Next" at bounding box center [795, 508] width 60 height 81
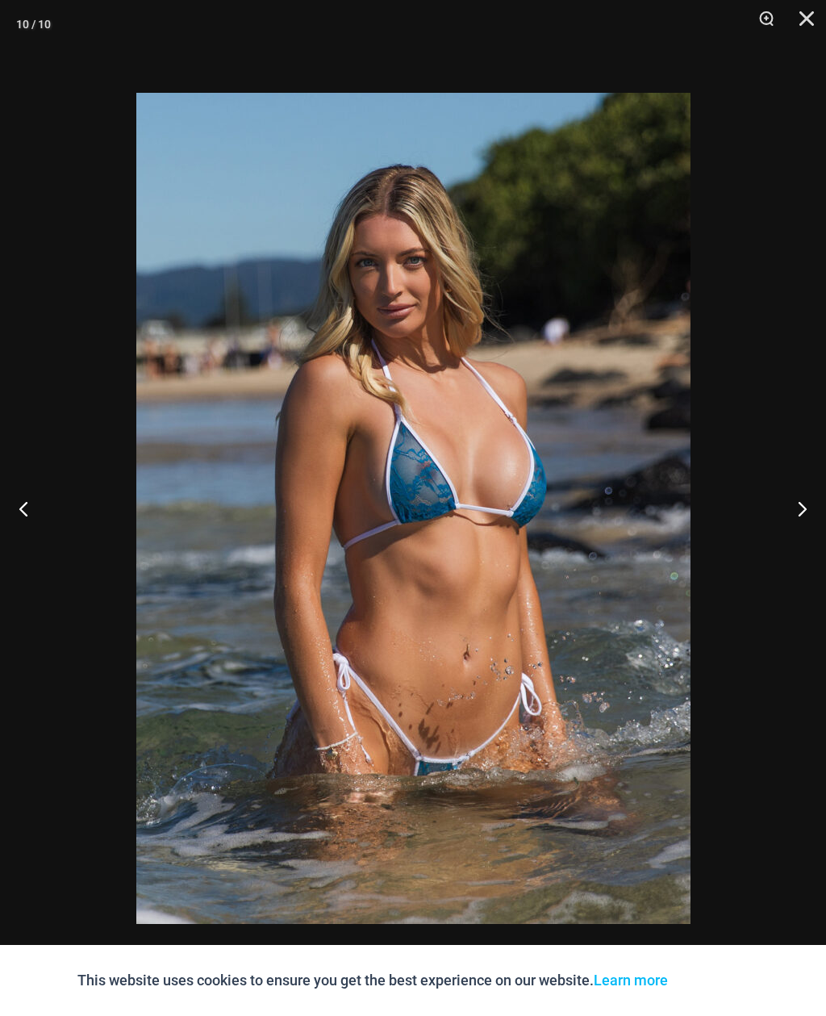
click at [807, 27] on button "Close" at bounding box center [801, 24] width 40 height 48
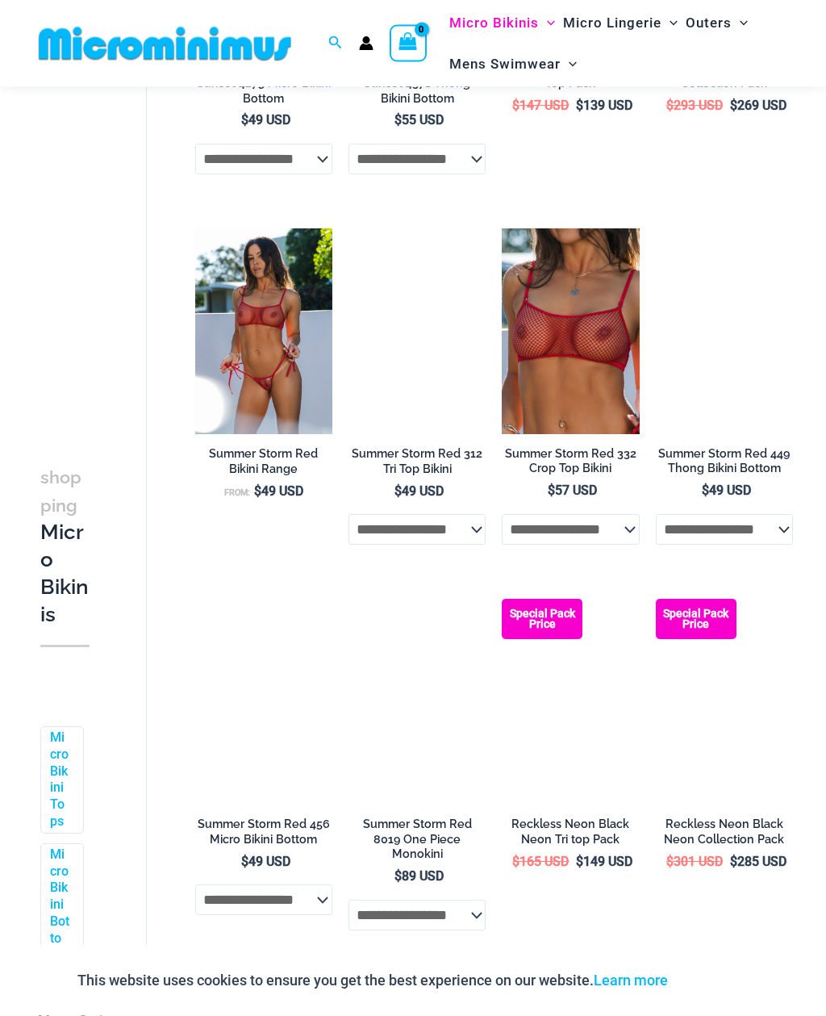
scroll to position [1868, 0]
